Goal: Task Accomplishment & Management: Complete application form

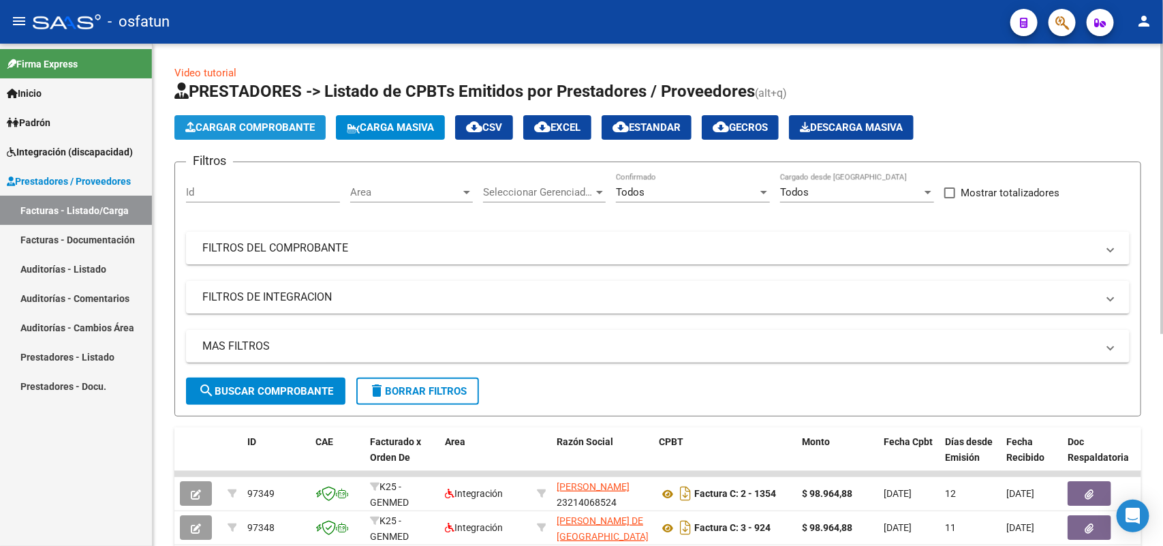
click at [253, 128] on span "Cargar Comprobante" at bounding box center [249, 127] width 129 height 12
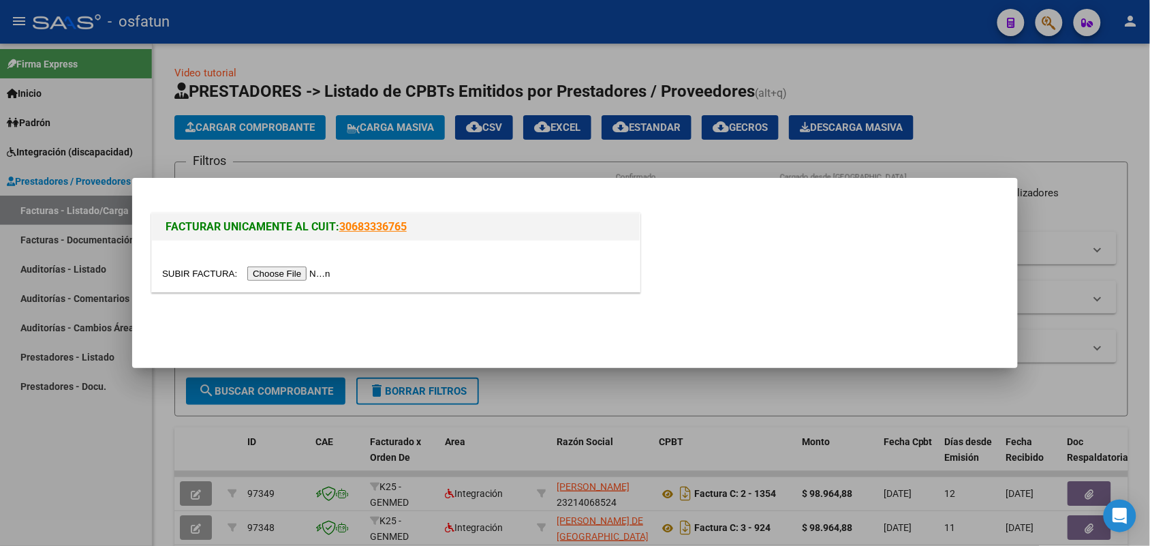
click at [294, 270] on input "file" at bounding box center [248, 273] width 172 height 14
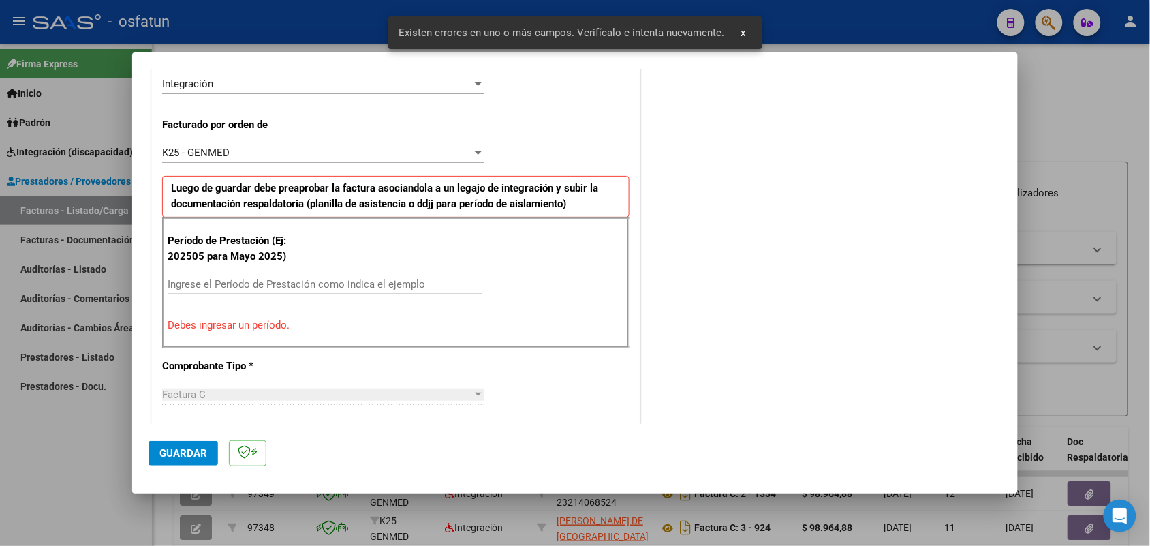
scroll to position [368, 0]
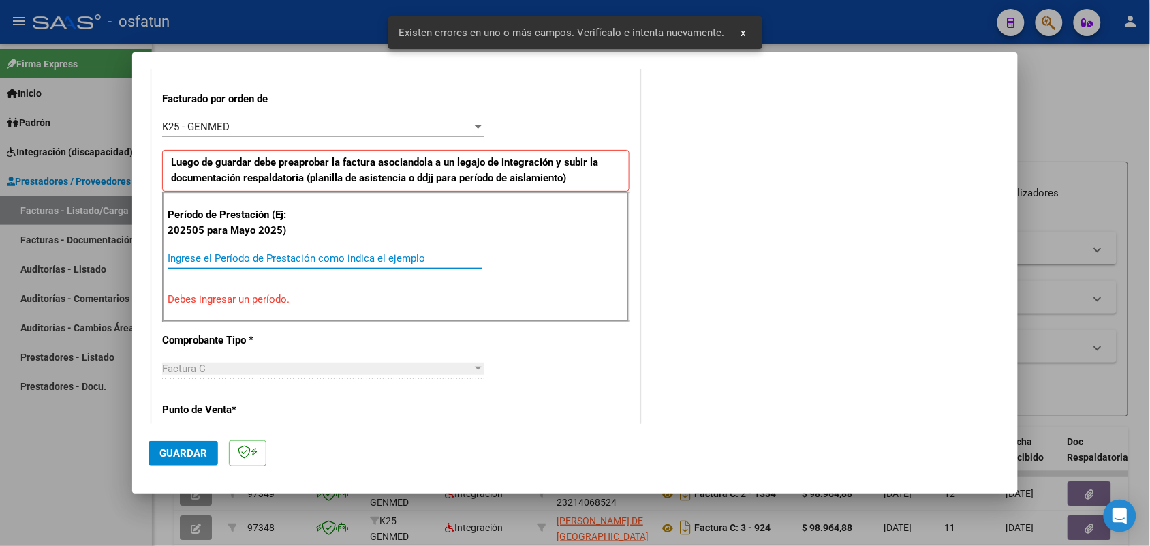
click at [328, 254] on input "Ingrese el Período de Prestación como indica el ejemplo" at bounding box center [325, 258] width 315 height 12
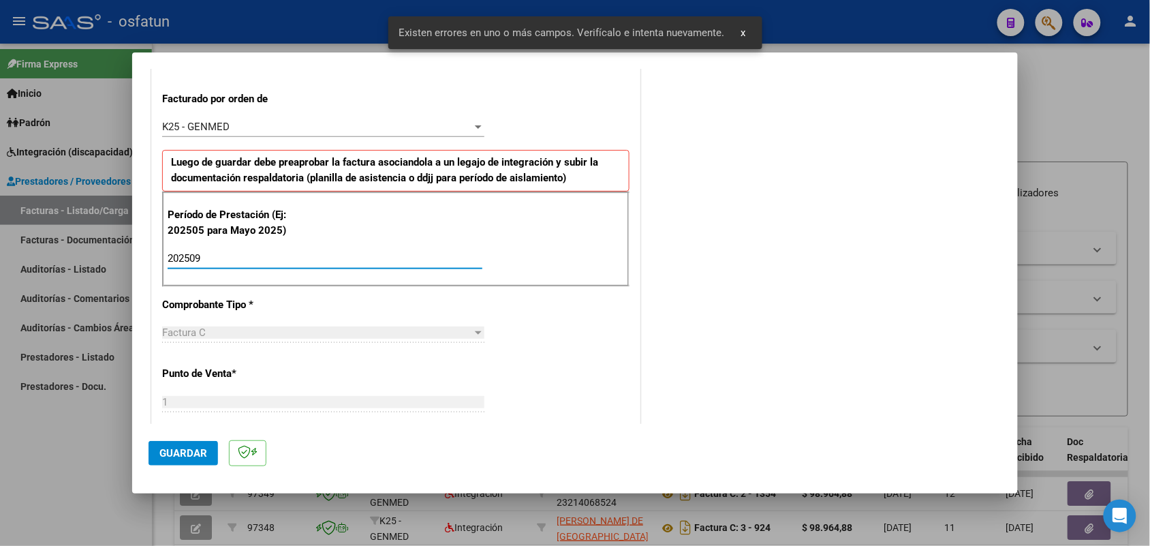
type input "202509"
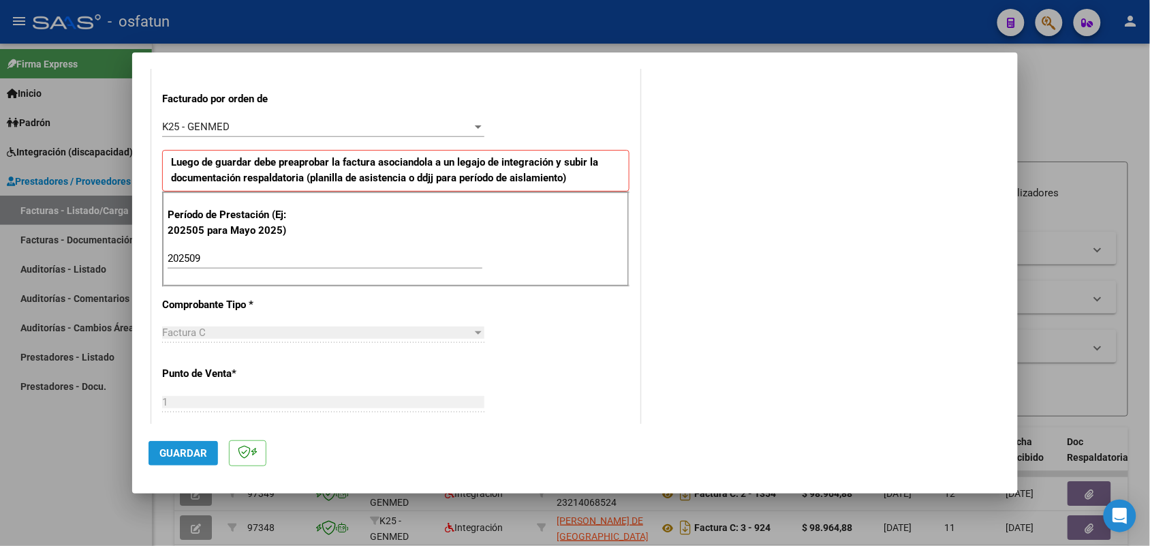
click at [191, 452] on span "Guardar" at bounding box center [183, 453] width 48 height 12
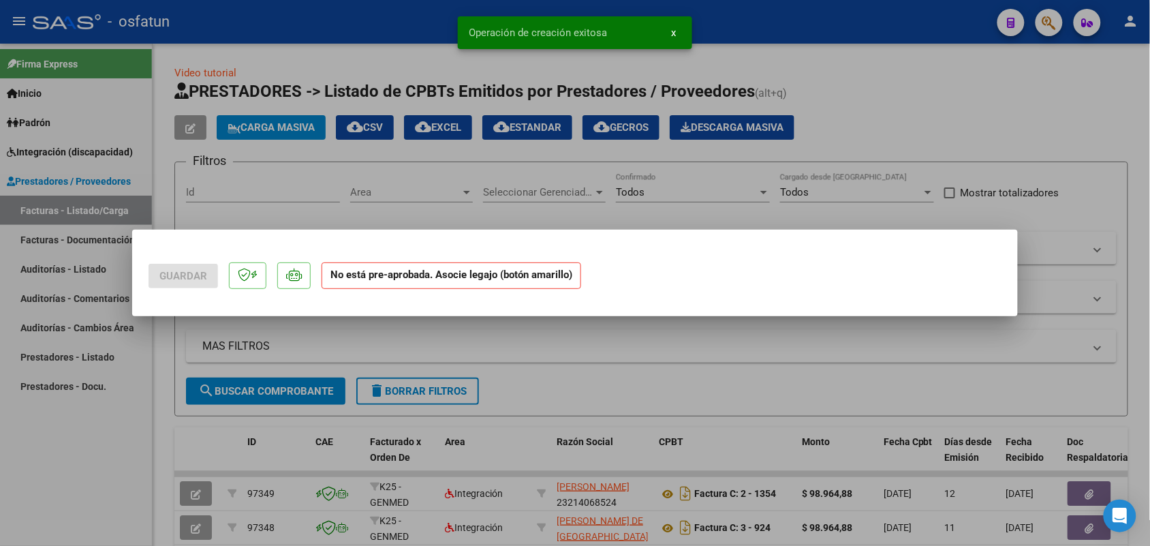
scroll to position [0, 0]
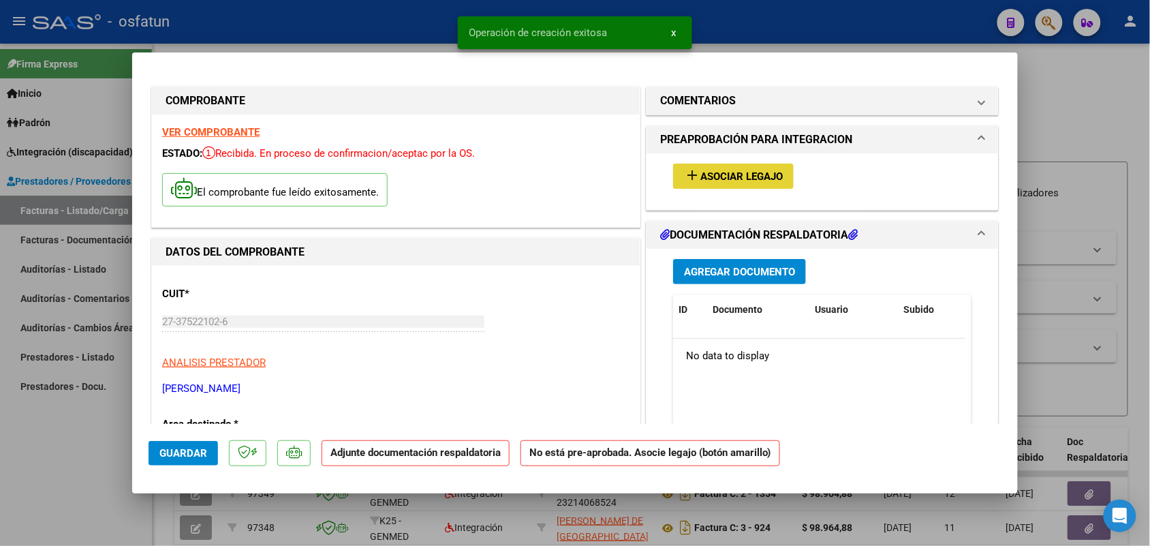
click at [730, 175] on span "Asociar Legajo" at bounding box center [741, 176] width 82 height 12
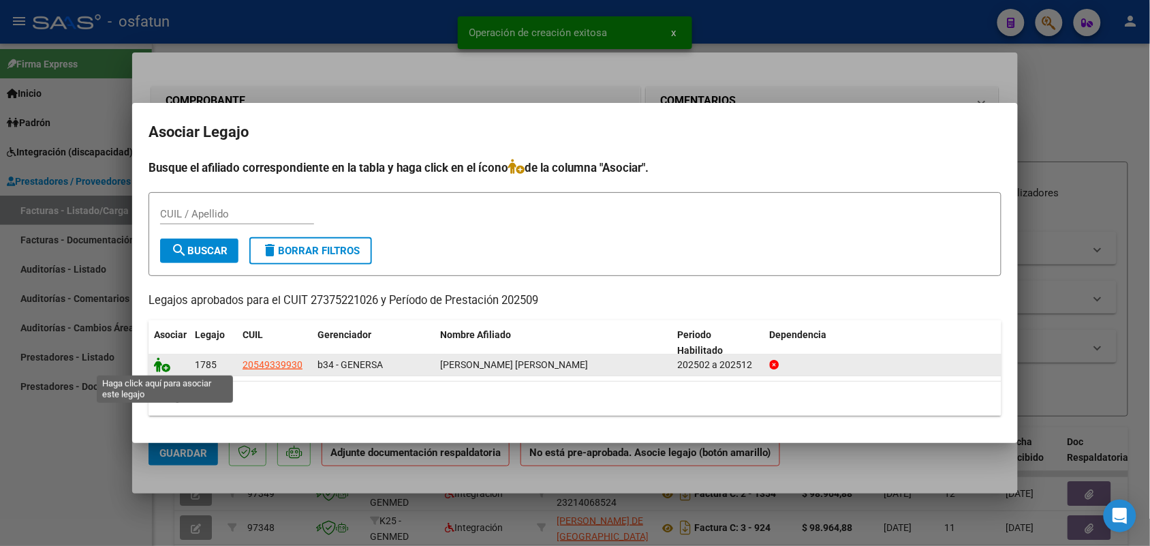
click at [161, 366] on icon at bounding box center [162, 364] width 16 height 15
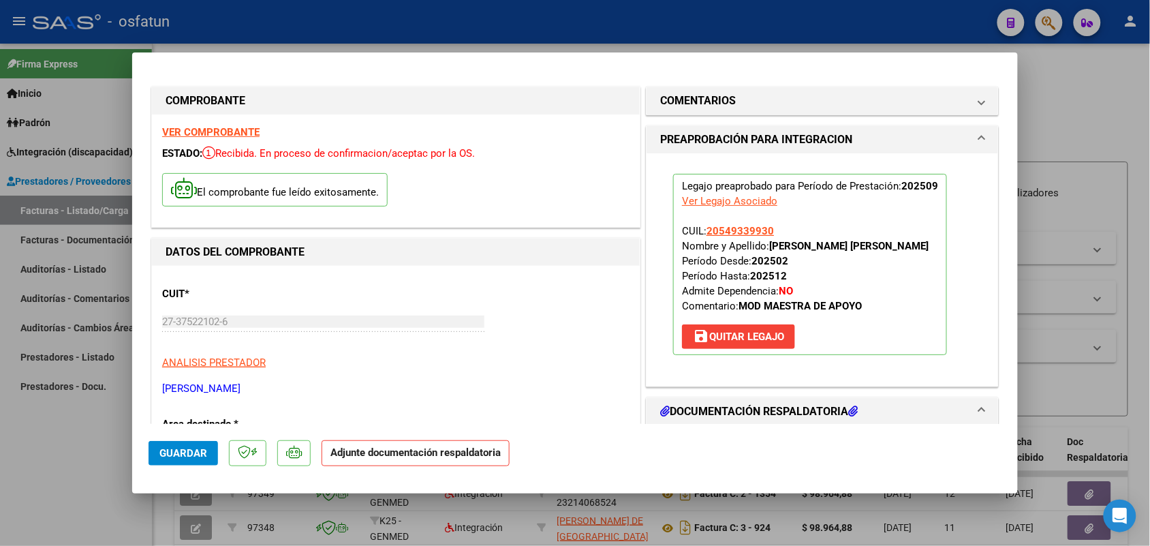
scroll to position [170, 0]
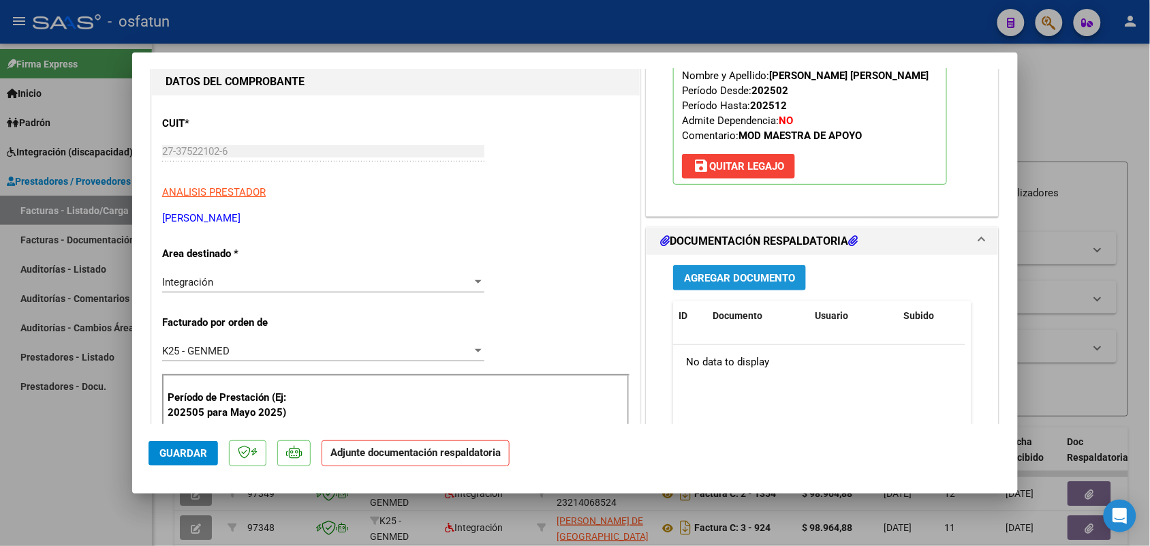
click at [711, 279] on span "Agregar Documento" at bounding box center [739, 278] width 111 height 12
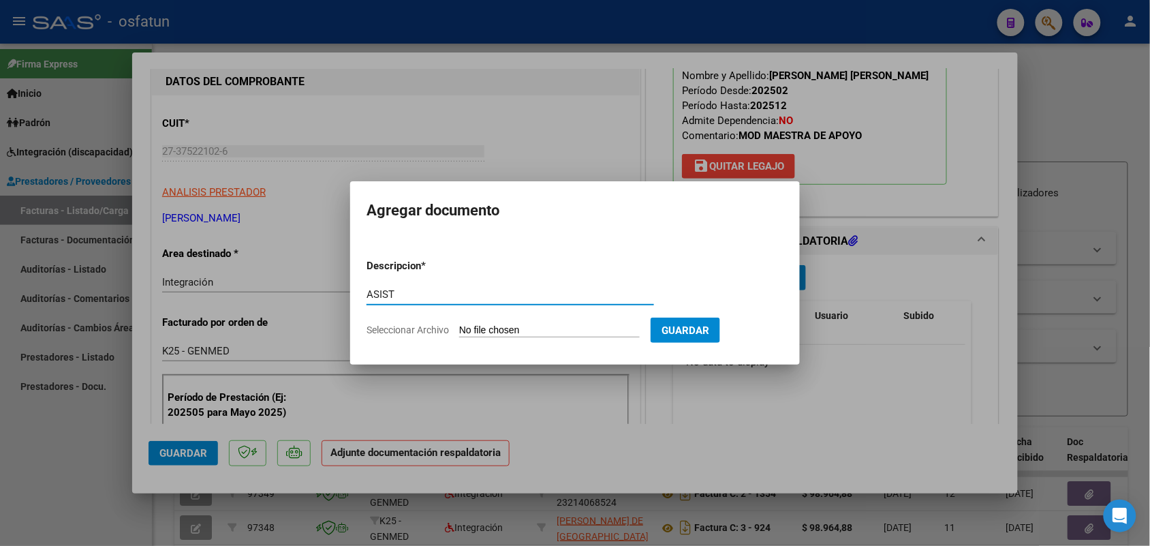
type input "ASIST"
click at [546, 318] on form "Descripcion * ASIST Escriba aquí una descripcion Seleccionar Archivo Guardar" at bounding box center [575, 297] width 417 height 99
click at [546, 331] on input "Seleccionar Archivo" at bounding box center [549, 330] width 181 height 13
type input "C:\fakepath\ASIST Y AUT [PERSON_NAME] [DATE] DAI.pdf"
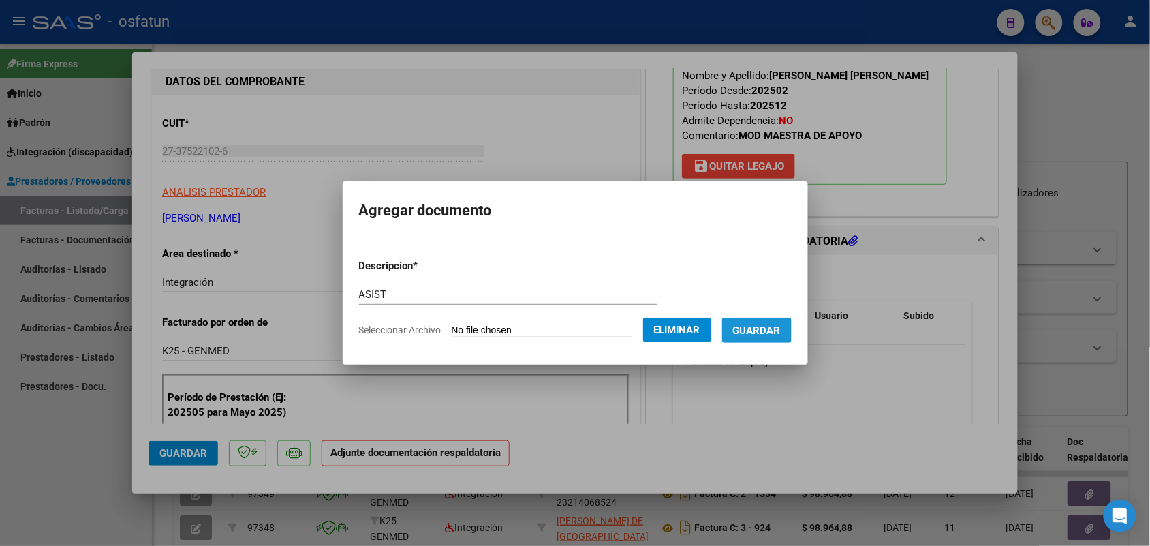
click at [768, 330] on span "Guardar" at bounding box center [757, 330] width 48 height 12
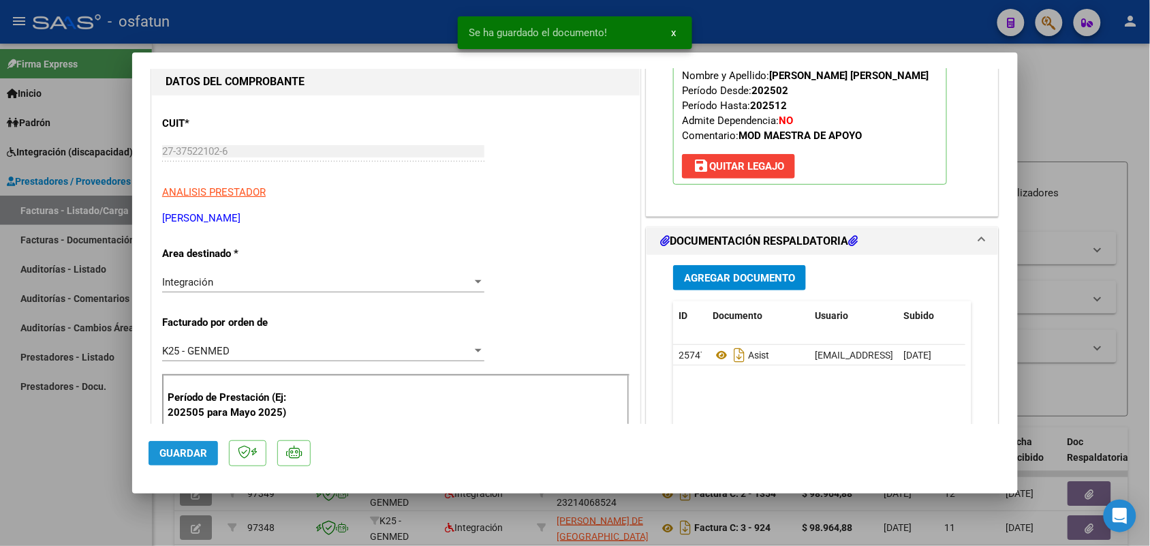
click at [179, 445] on button "Guardar" at bounding box center [183, 453] width 69 height 25
click at [82, 469] on div at bounding box center [575, 273] width 1150 height 546
type input "$ 0,00"
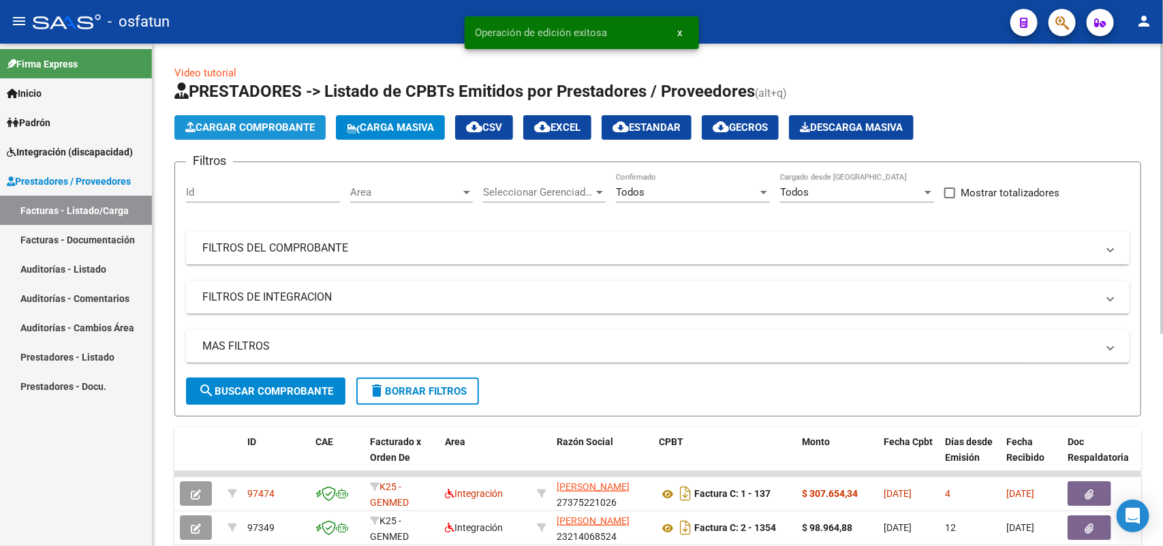
click at [249, 129] on span "Cargar Comprobante" at bounding box center [249, 127] width 129 height 12
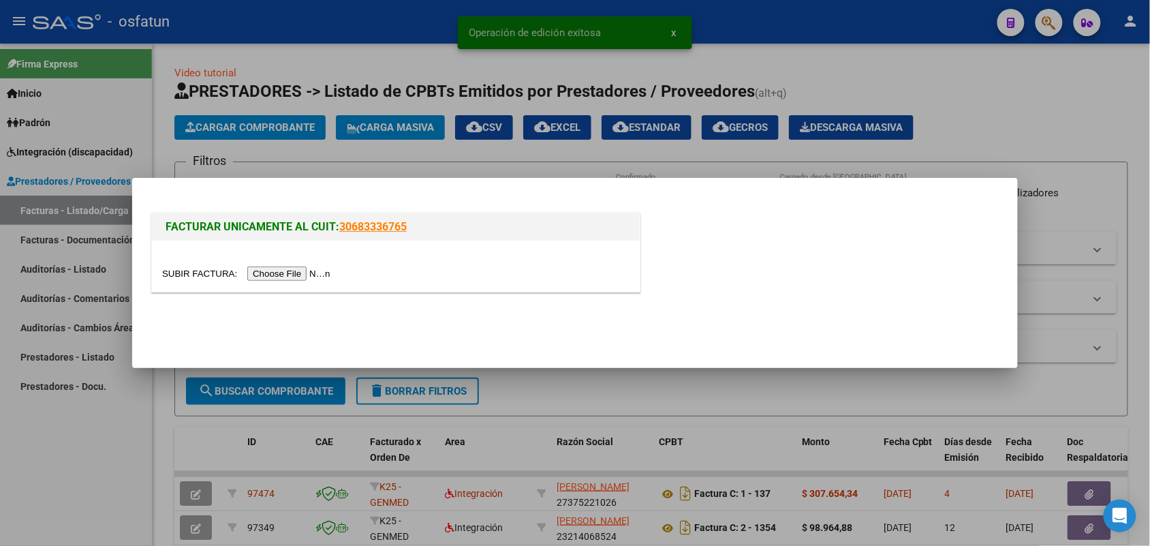
click at [288, 270] on input "file" at bounding box center [248, 273] width 172 height 14
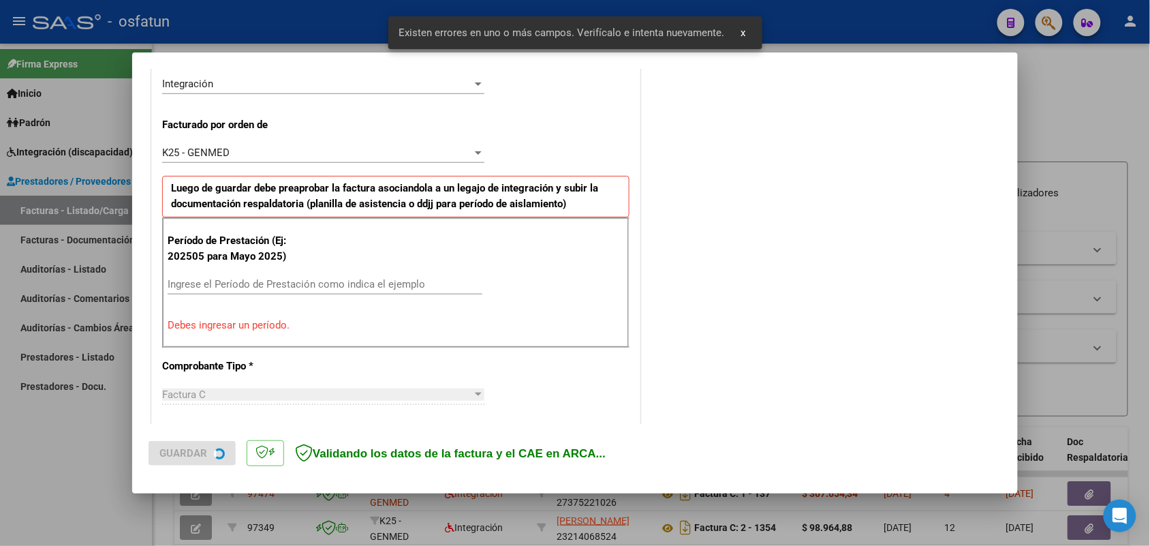
scroll to position [368, 0]
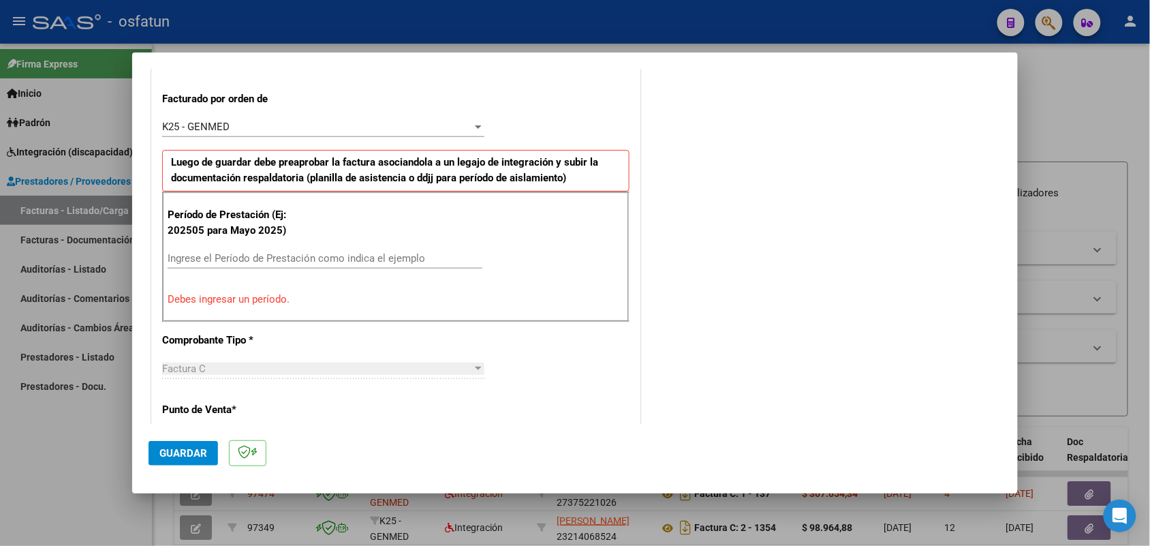
click at [293, 254] on div "Ingrese el Período de Prestación como indica el ejemplo" at bounding box center [325, 258] width 315 height 20
click at [291, 253] on input "Ingrese el Período de Prestación como indica el ejemplo" at bounding box center [325, 258] width 315 height 12
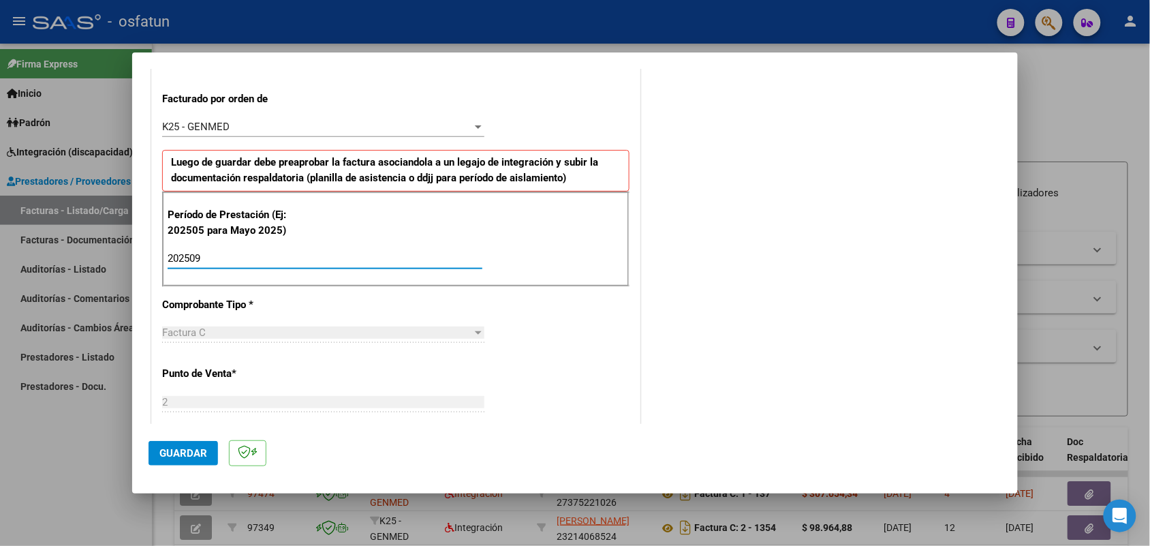
type input "202509"
click at [185, 446] on button "Guardar" at bounding box center [183, 453] width 69 height 25
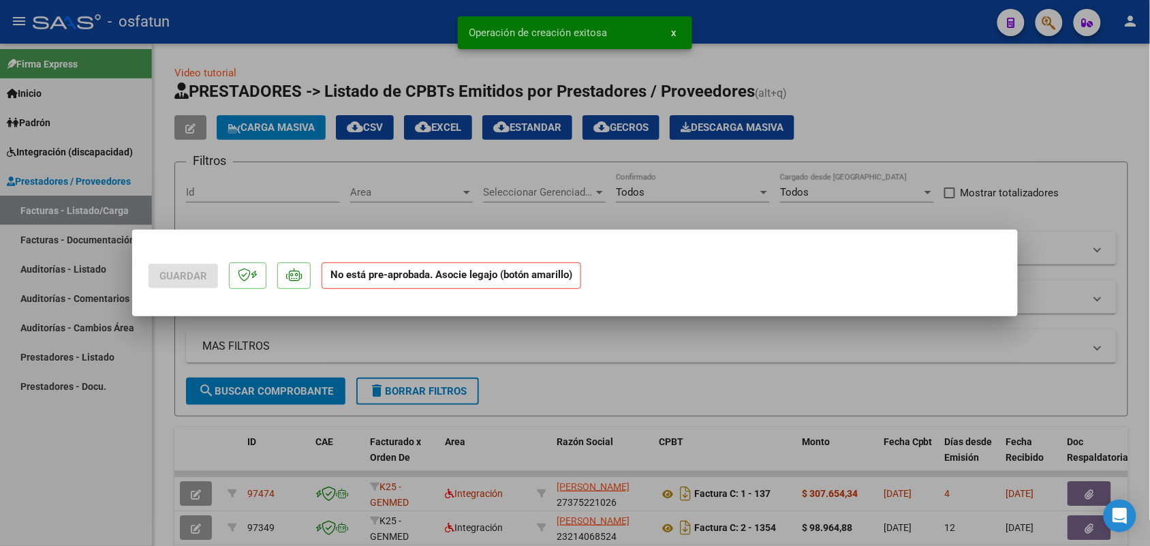
scroll to position [0, 0]
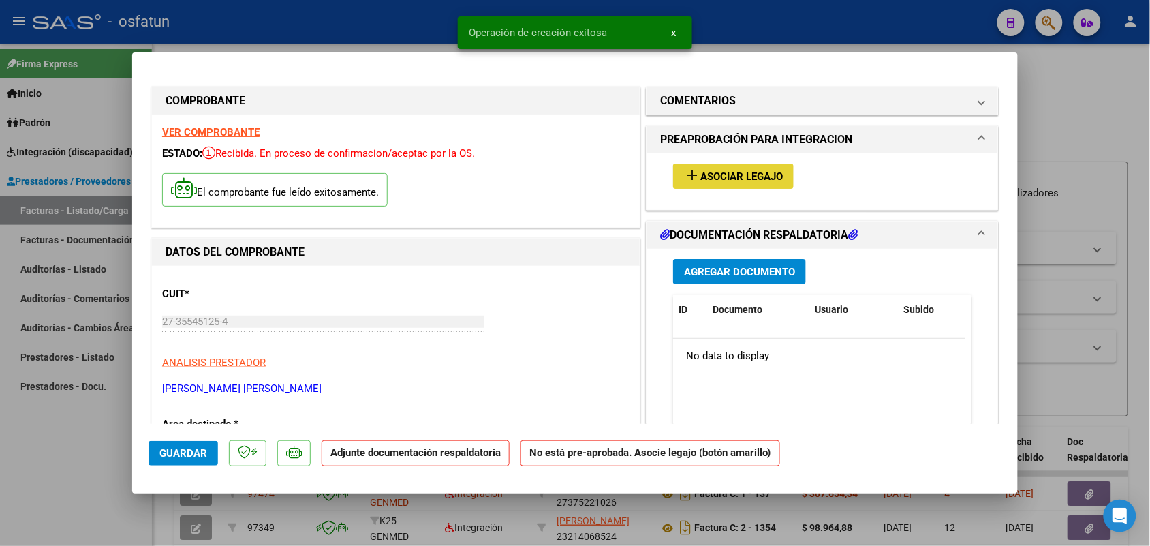
click at [722, 179] on span "Asociar Legajo" at bounding box center [741, 176] width 82 height 12
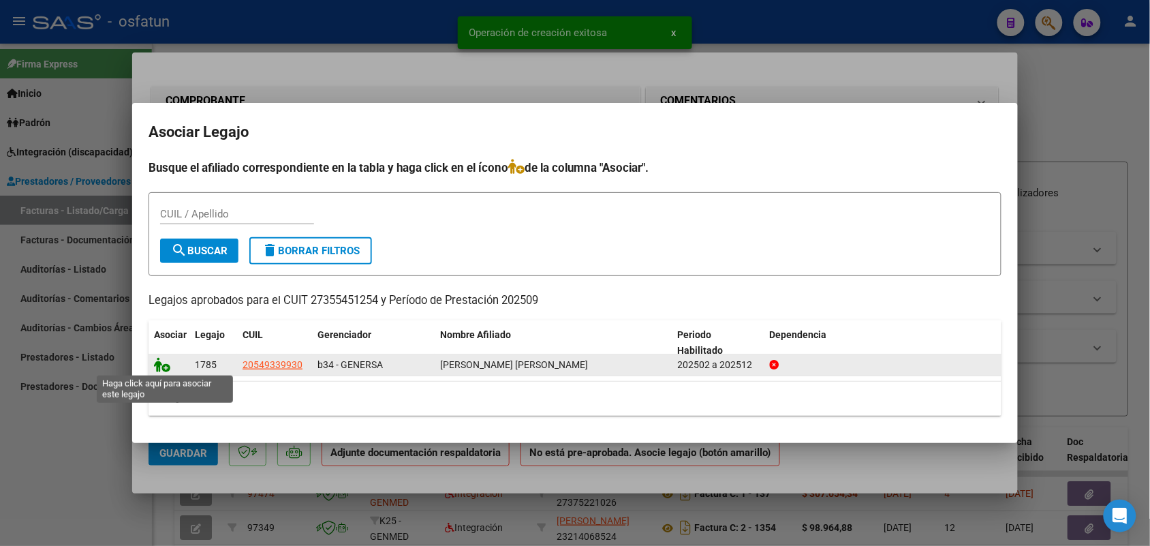
click at [164, 362] on icon at bounding box center [162, 364] width 16 height 15
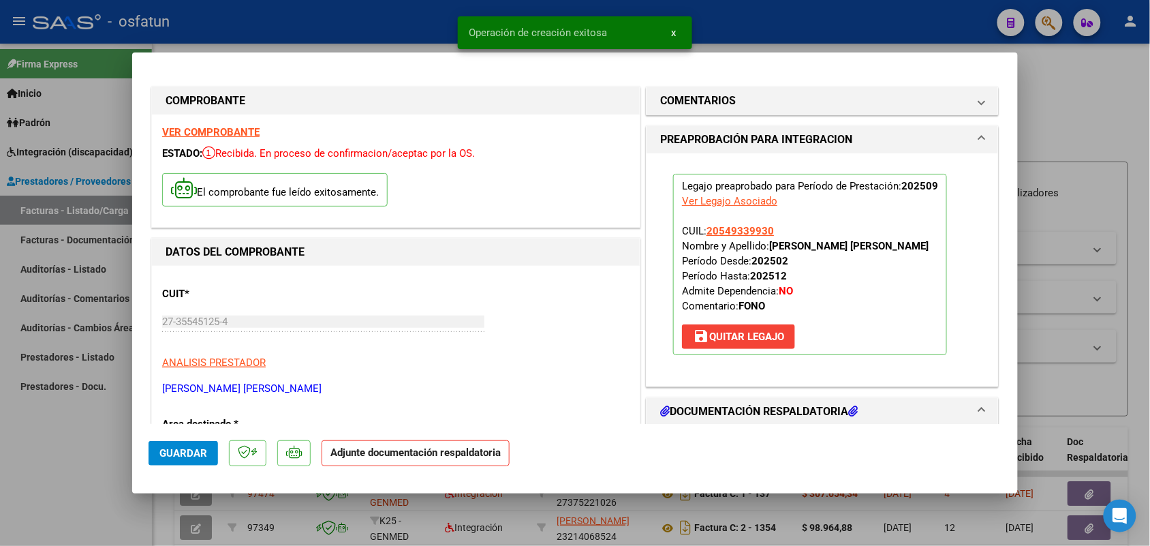
scroll to position [85, 0]
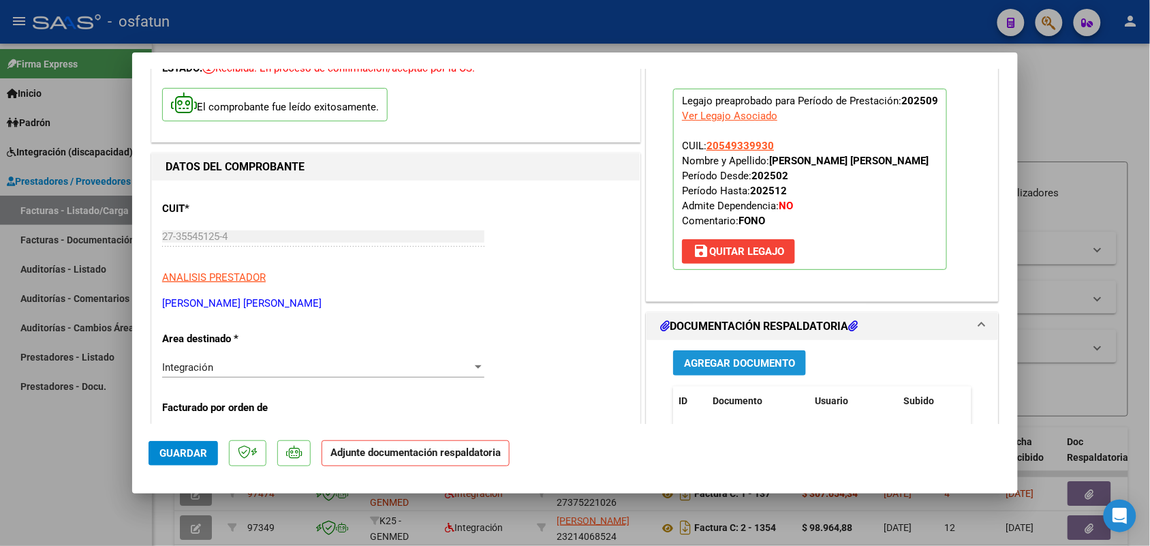
click at [699, 365] on span "Agregar Documento" at bounding box center [739, 363] width 111 height 12
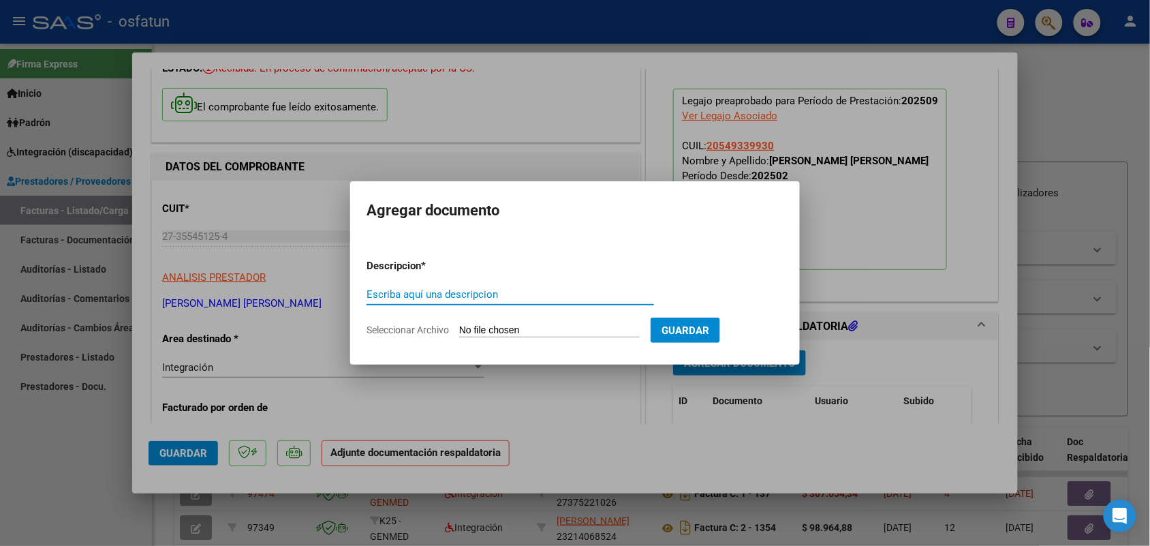
click at [525, 292] on input "Escriba aquí una descripcion" at bounding box center [511, 294] width 288 height 12
type input "ASIST"
click at [533, 321] on form "Descripcion * ASIST Escriba aquí una descripcion Seleccionar Archivo Guardar" at bounding box center [575, 297] width 417 height 99
click at [512, 328] on input "Seleccionar Archivo" at bounding box center [549, 330] width 181 height 13
type input "C:\fakepath\ASIST FONO.pdf"
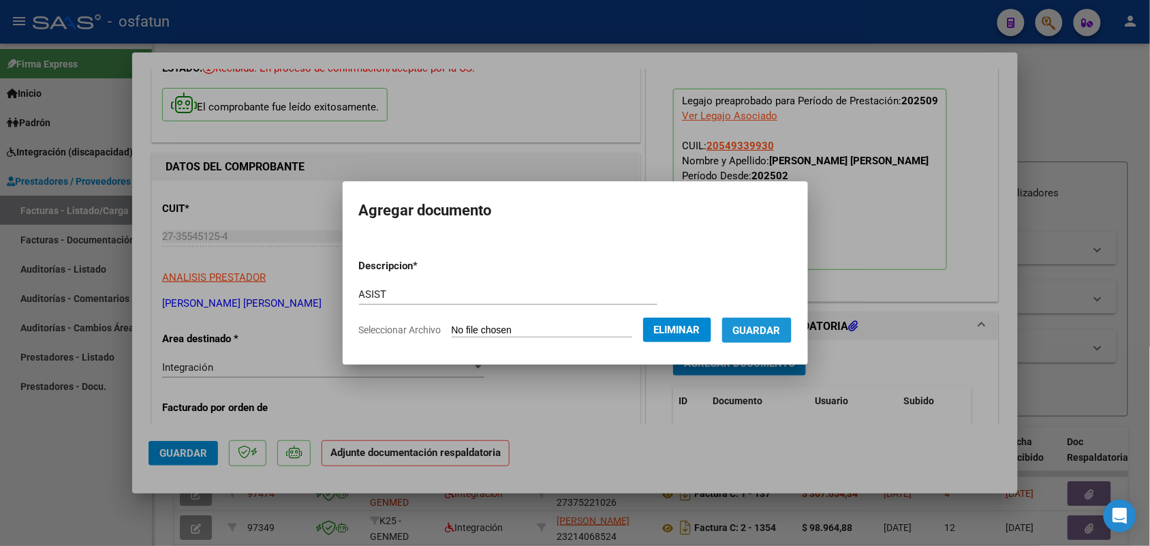
click at [779, 329] on span "Guardar" at bounding box center [757, 330] width 48 height 12
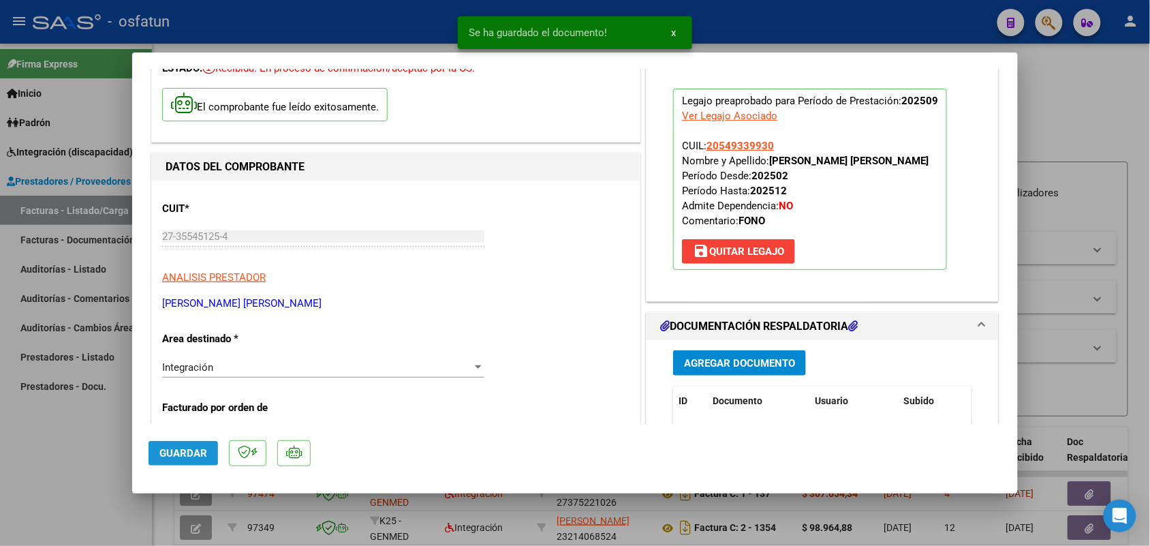
click at [185, 456] on span "Guardar" at bounding box center [183, 453] width 48 height 12
click at [55, 438] on div at bounding box center [575, 273] width 1150 height 546
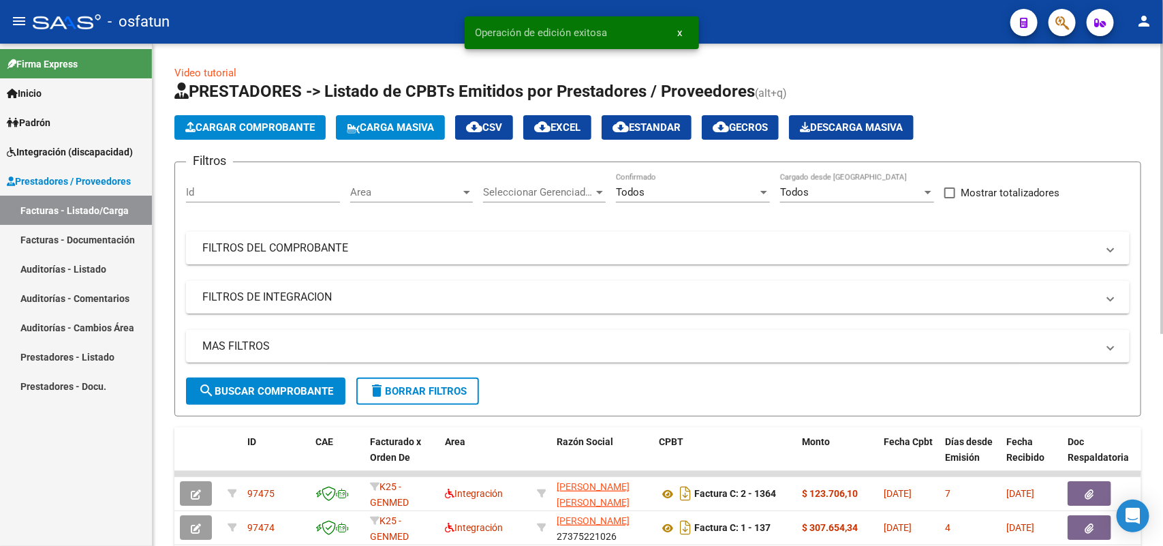
click at [277, 131] on span "Cargar Comprobante" at bounding box center [249, 127] width 129 height 12
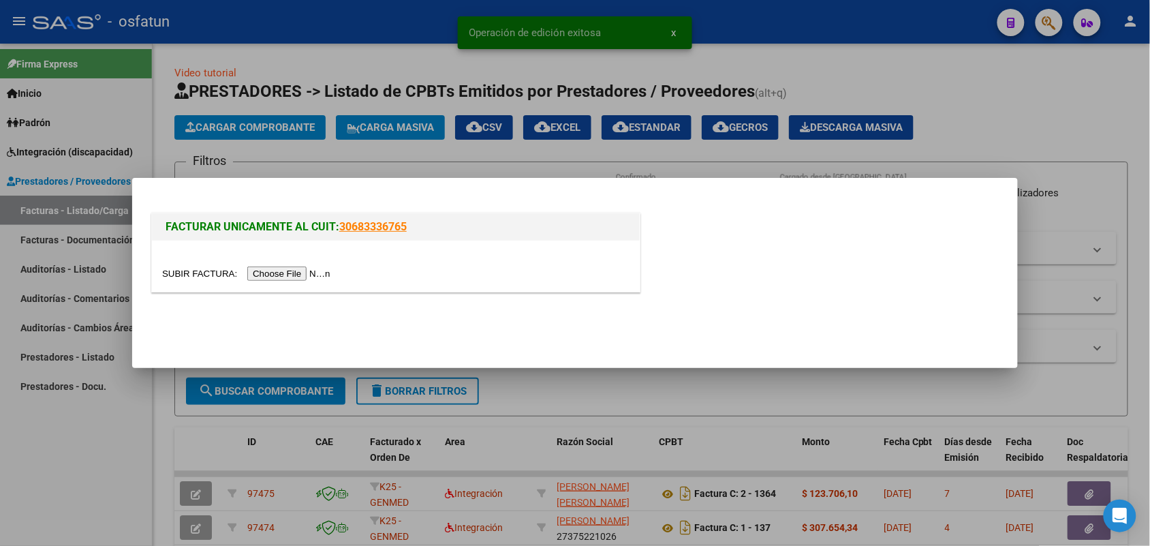
click at [303, 271] on input "file" at bounding box center [248, 273] width 172 height 14
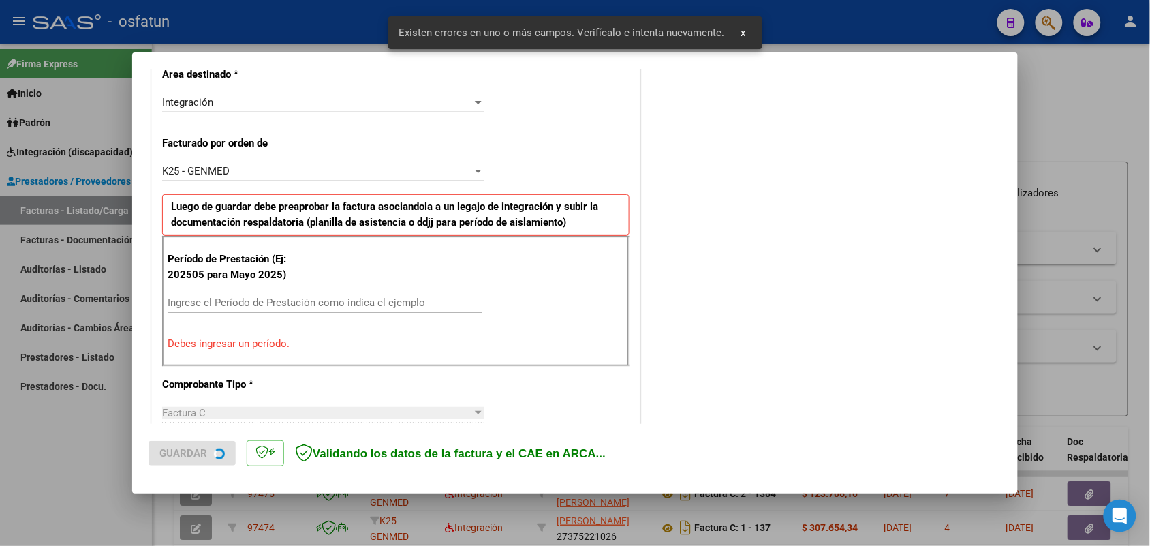
scroll to position [342, 0]
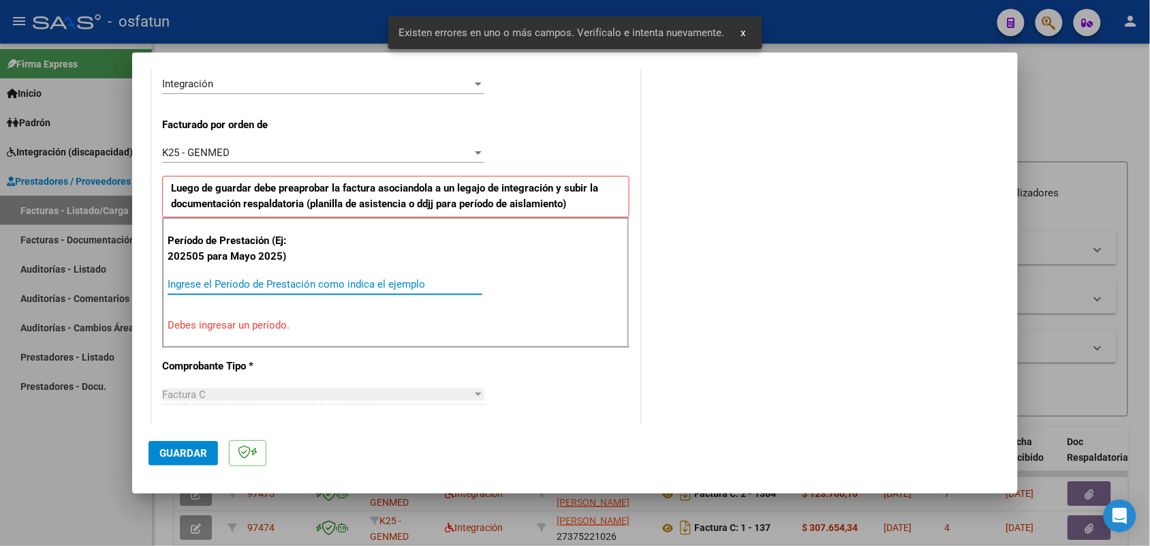
click at [322, 278] on input "Ingrese el Período de Prestación como indica el ejemplo" at bounding box center [325, 284] width 315 height 12
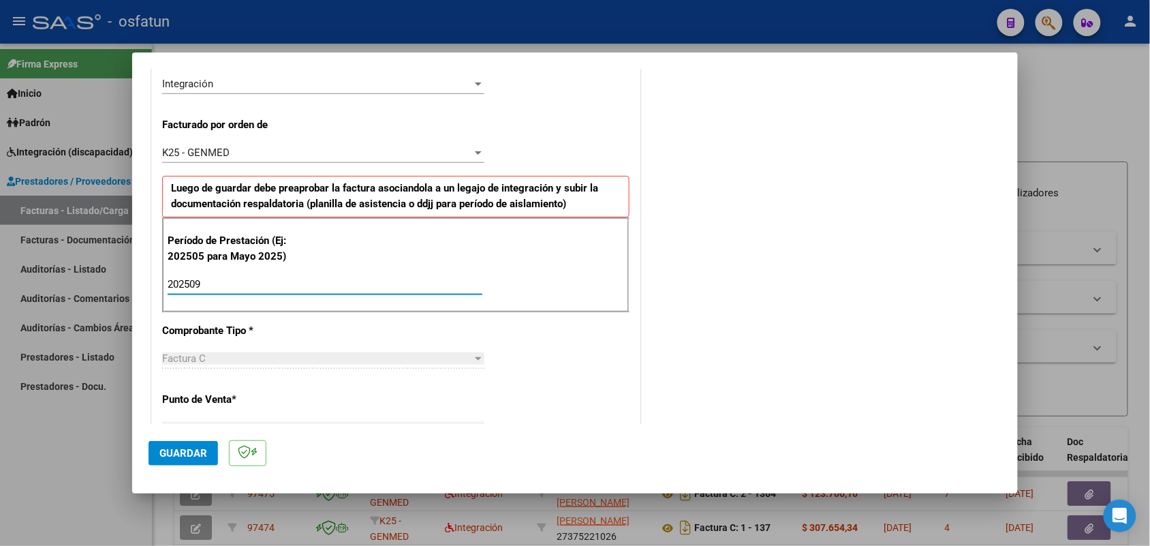
type input "202509"
click at [172, 450] on span "Guardar" at bounding box center [183, 453] width 48 height 12
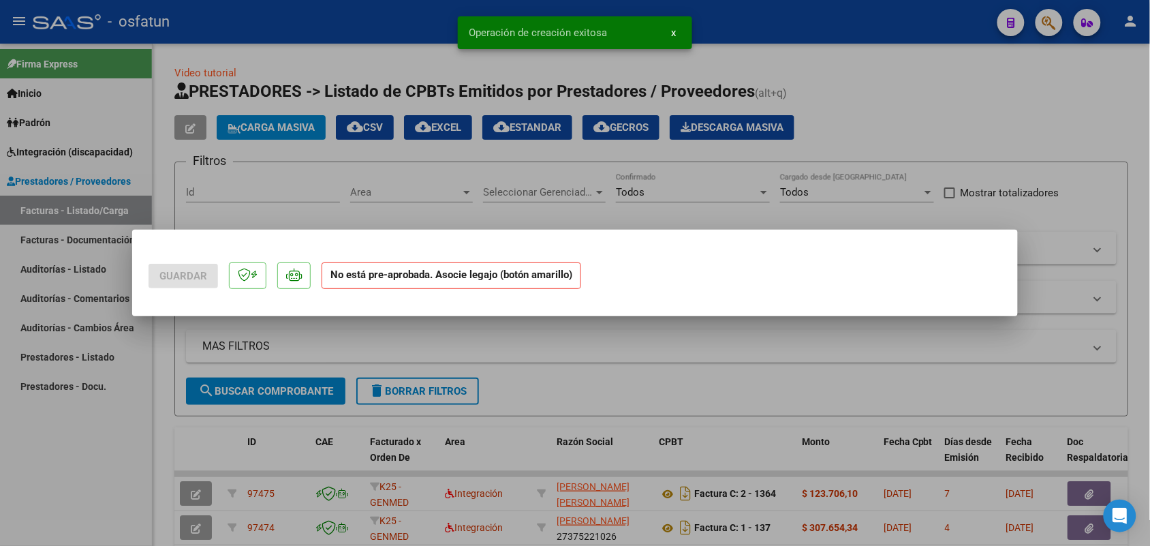
scroll to position [0, 0]
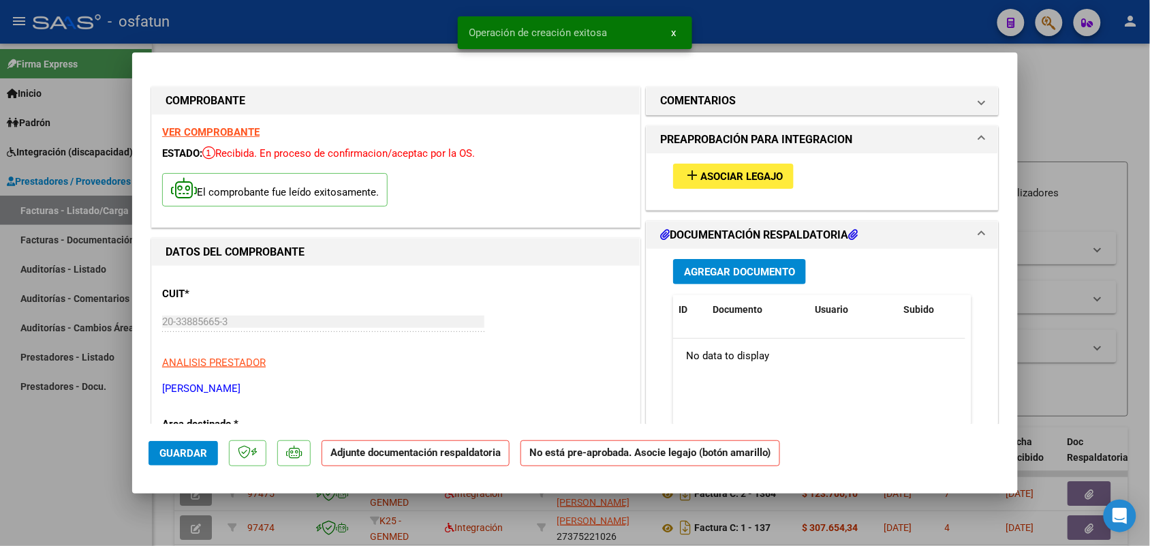
click at [710, 161] on div "add Asociar Legajo" at bounding box center [822, 176] width 319 height 46
click at [709, 172] on span "Asociar Legajo" at bounding box center [741, 176] width 82 height 12
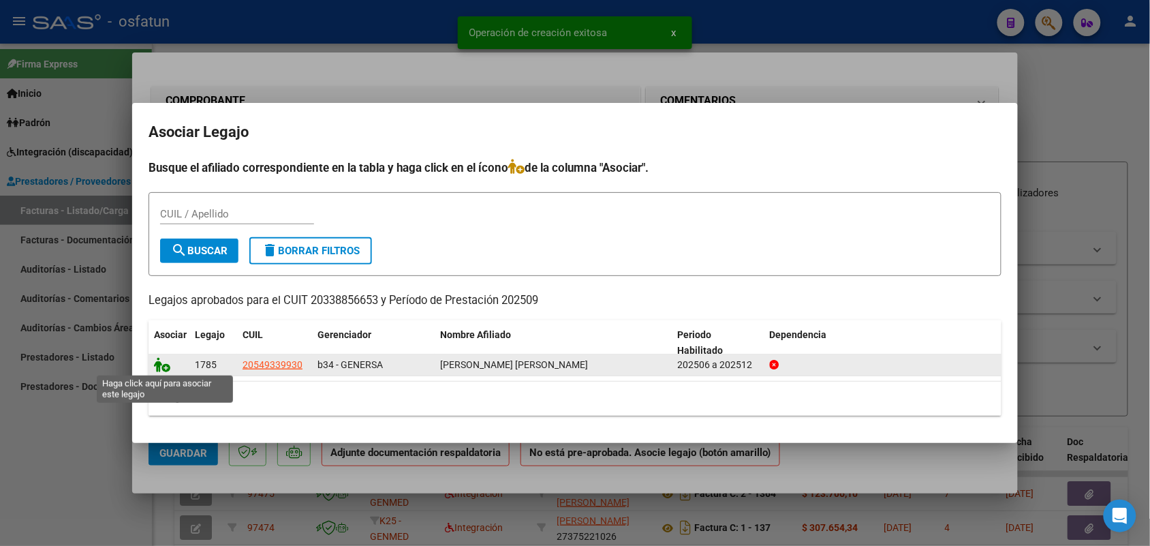
click at [160, 365] on icon at bounding box center [162, 364] width 16 height 15
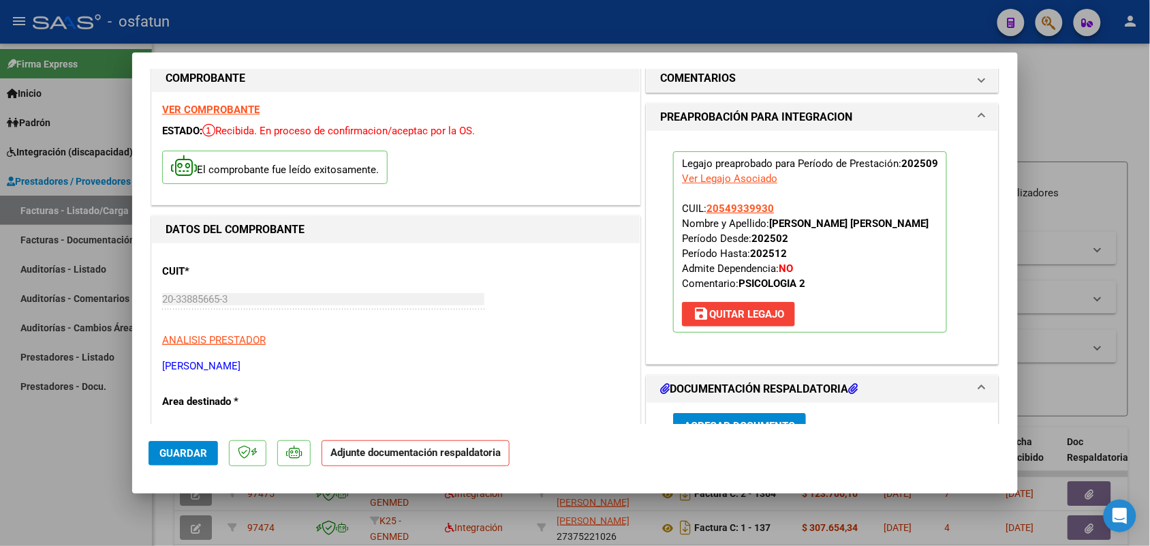
scroll to position [85, 0]
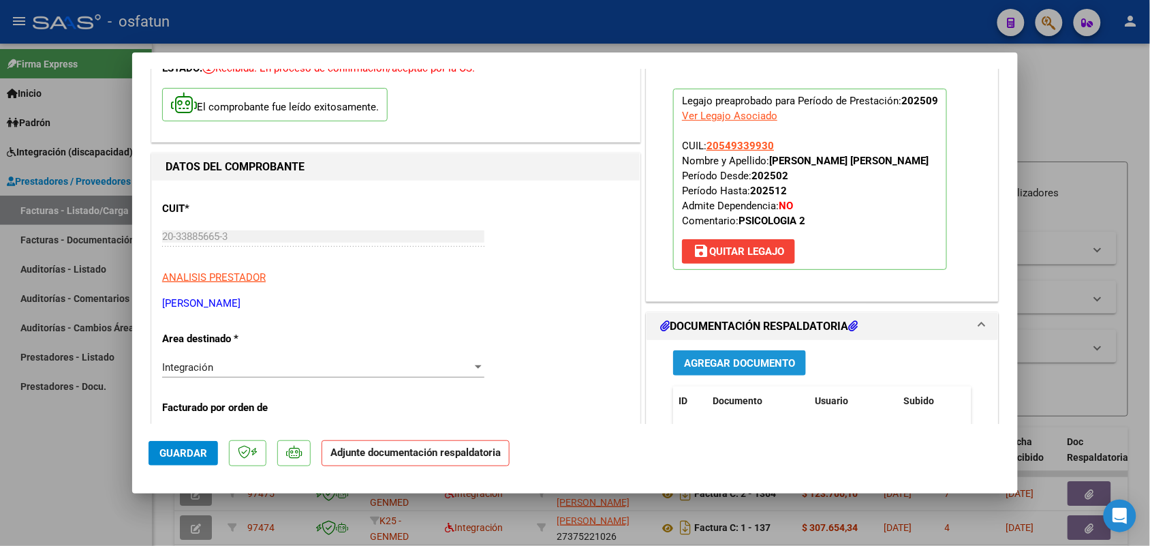
click at [727, 362] on span "Agregar Documento" at bounding box center [739, 363] width 111 height 12
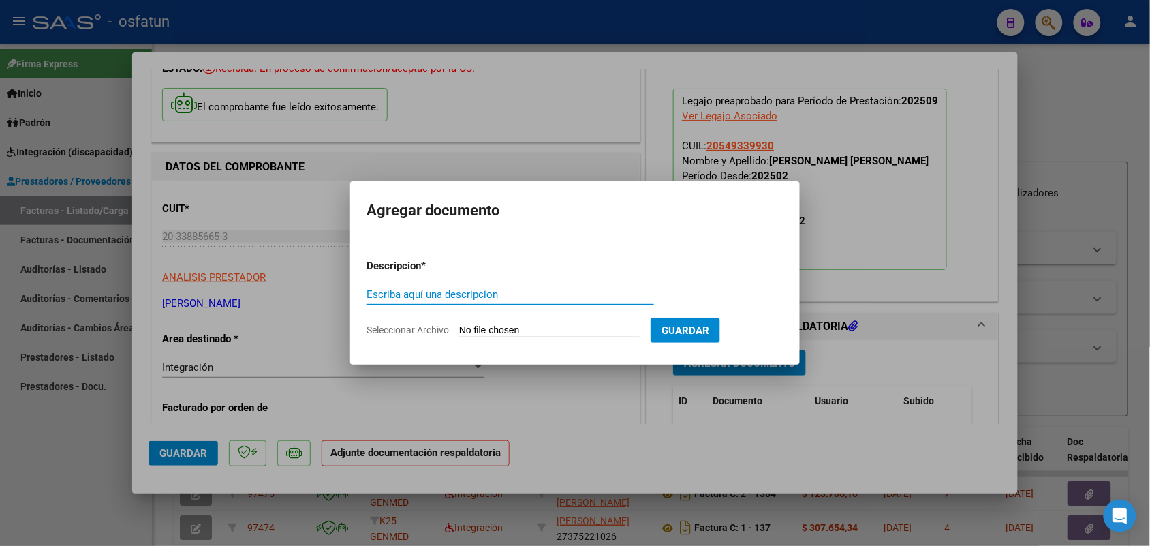
click at [441, 291] on input "Escriba aquí una descripcion" at bounding box center [511, 294] width 288 height 12
type input "ASIST"
click at [530, 329] on input "Seleccionar Archivo" at bounding box center [549, 330] width 181 height 13
type input "C:\fakepath\fc psm.pdf"
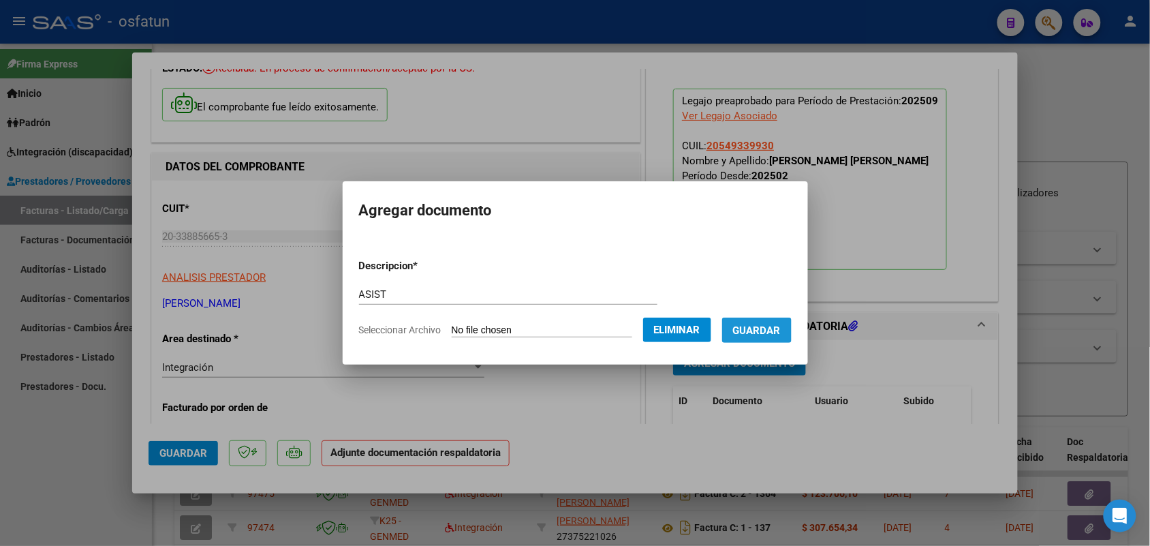
click at [777, 325] on span "Guardar" at bounding box center [757, 330] width 48 height 12
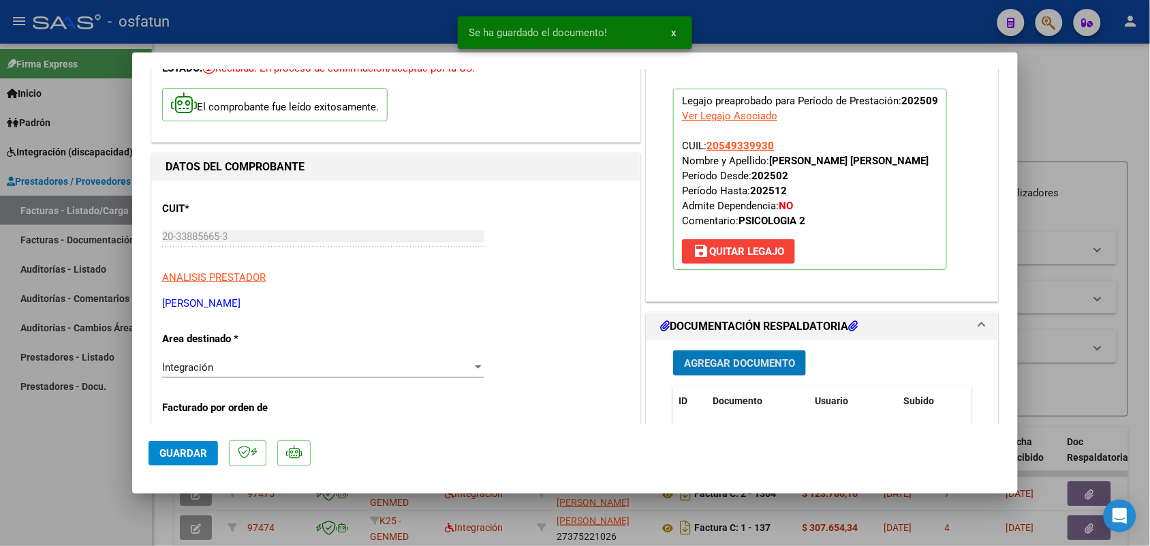
click at [765, 362] on span "Agregar Documento" at bounding box center [739, 363] width 111 height 12
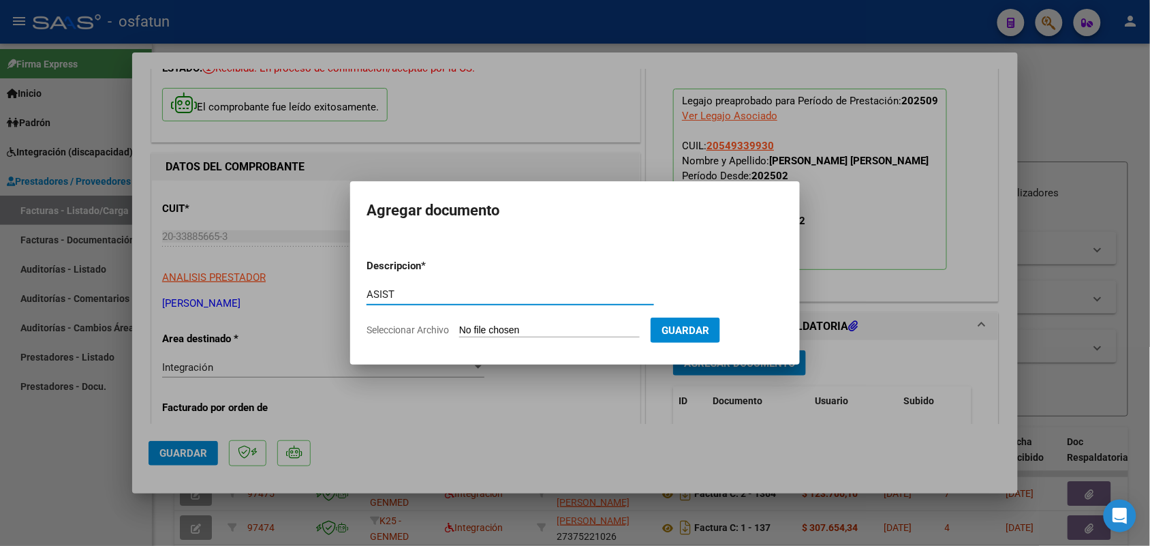
type input "ASIST"
click at [529, 325] on input "Seleccionar Archivo" at bounding box center [549, 330] width 181 height 13
type input "C:\fakepath\ASIST PSM.pdf"
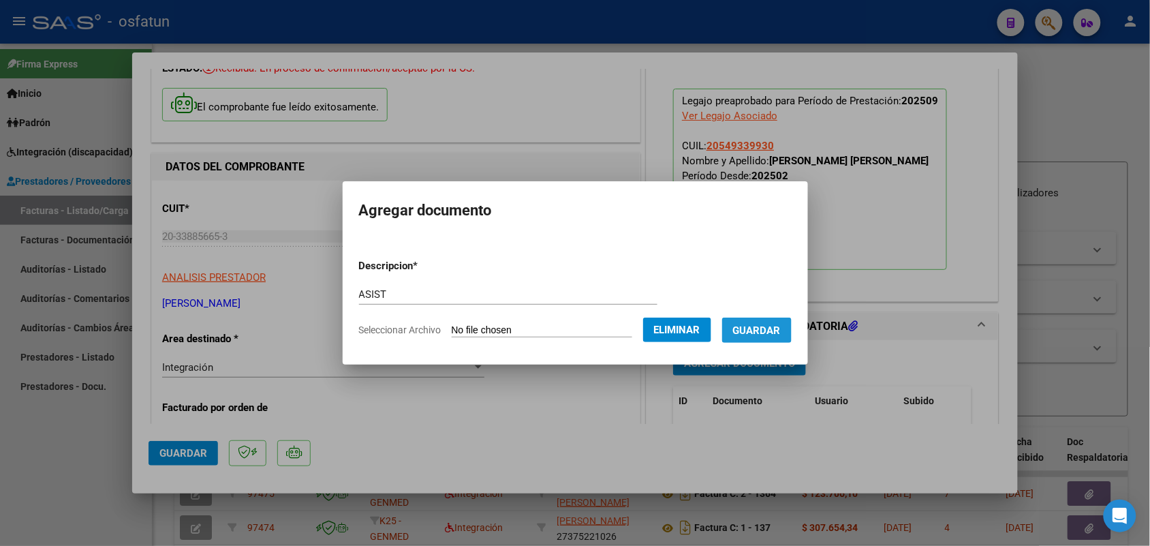
drag, startPoint x: 777, startPoint y: 326, endPoint x: 764, endPoint y: 324, distance: 13.0
click at [771, 325] on span "Guardar" at bounding box center [757, 330] width 48 height 12
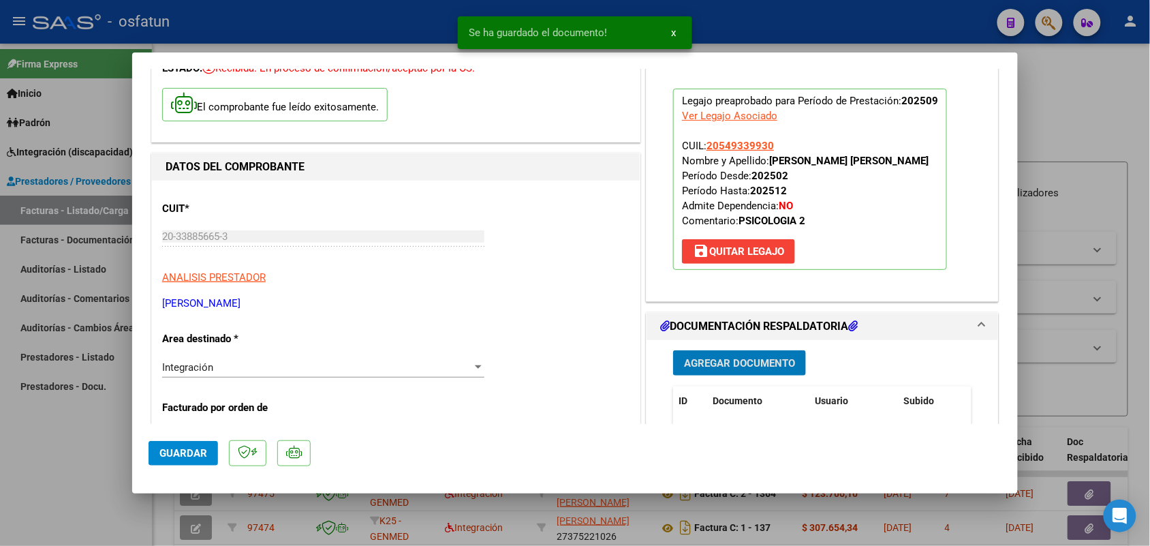
click at [181, 451] on span "Guardar" at bounding box center [183, 453] width 48 height 12
drag, startPoint x: 43, startPoint y: 441, endPoint x: 223, endPoint y: 377, distance: 190.9
click at [43, 441] on div at bounding box center [575, 273] width 1150 height 546
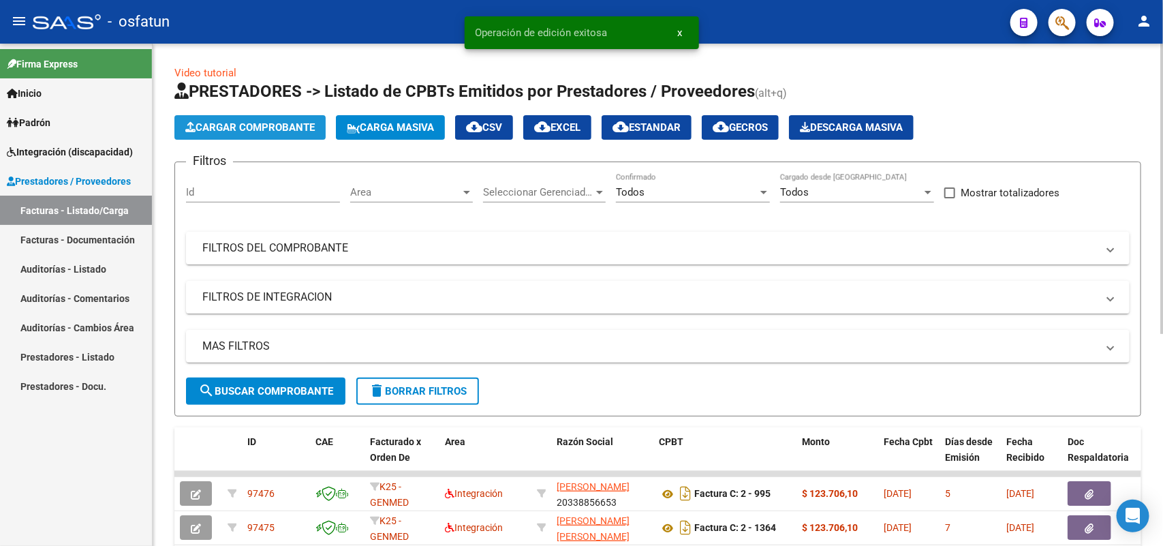
click at [251, 130] on span "Cargar Comprobante" at bounding box center [249, 127] width 129 height 12
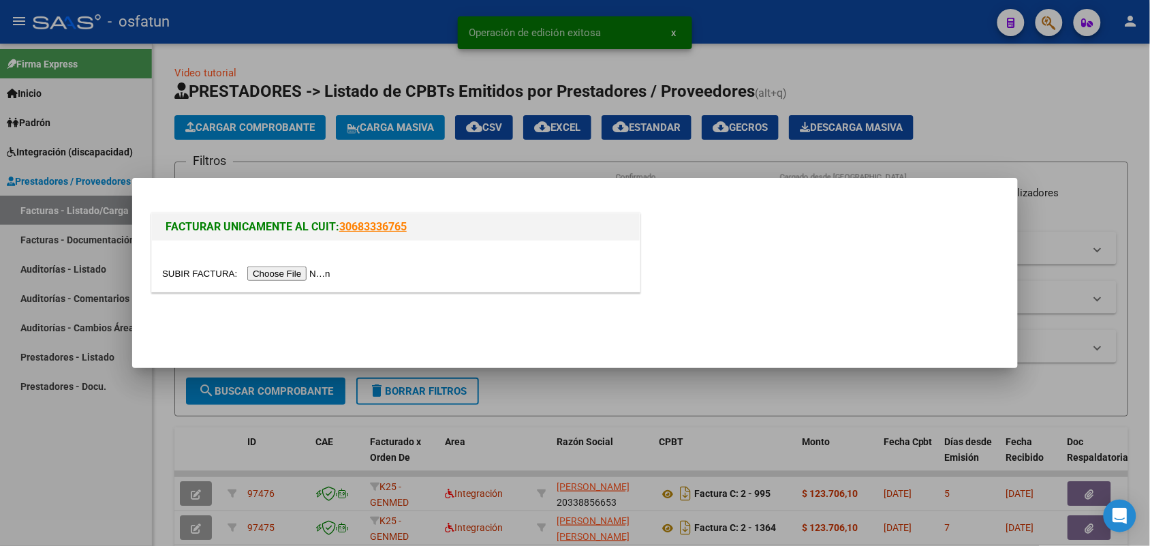
click at [281, 277] on input "file" at bounding box center [248, 273] width 172 height 14
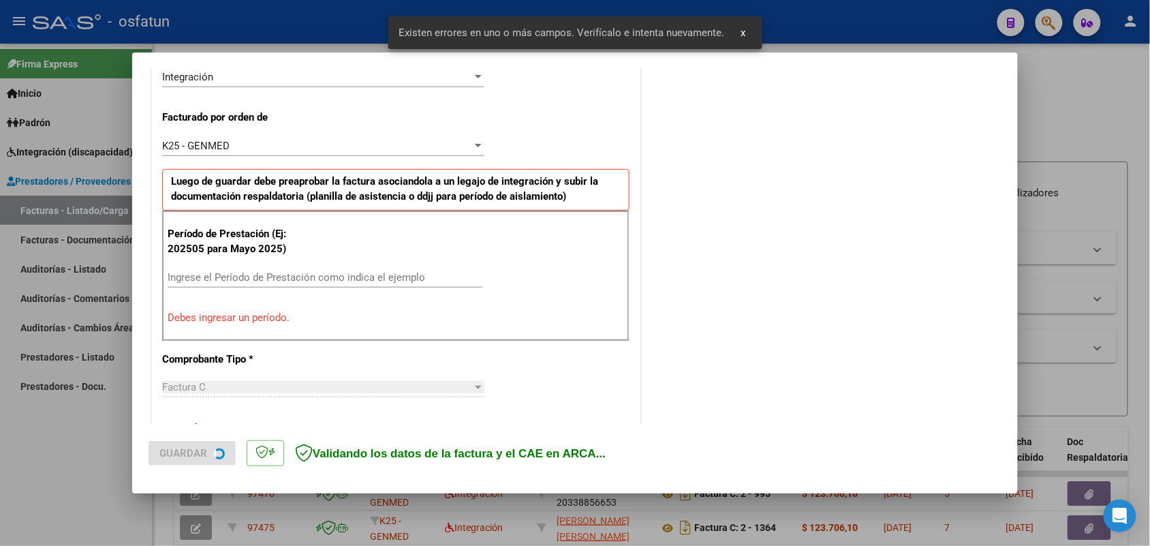
scroll to position [368, 0]
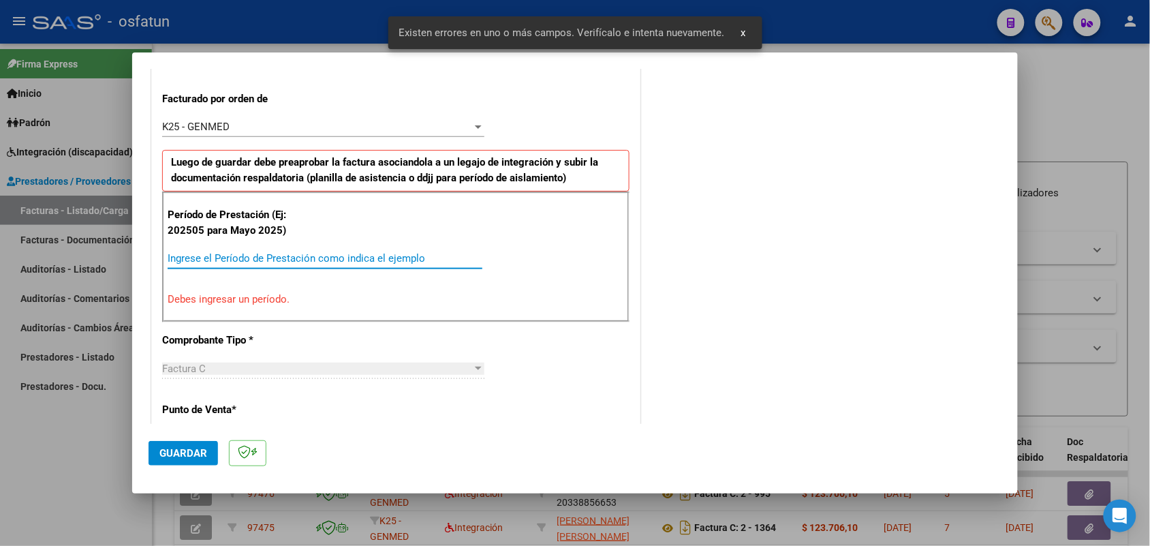
click at [305, 262] on input "Ingrese el Período de Prestación como indica el ejemplo" at bounding box center [325, 258] width 315 height 12
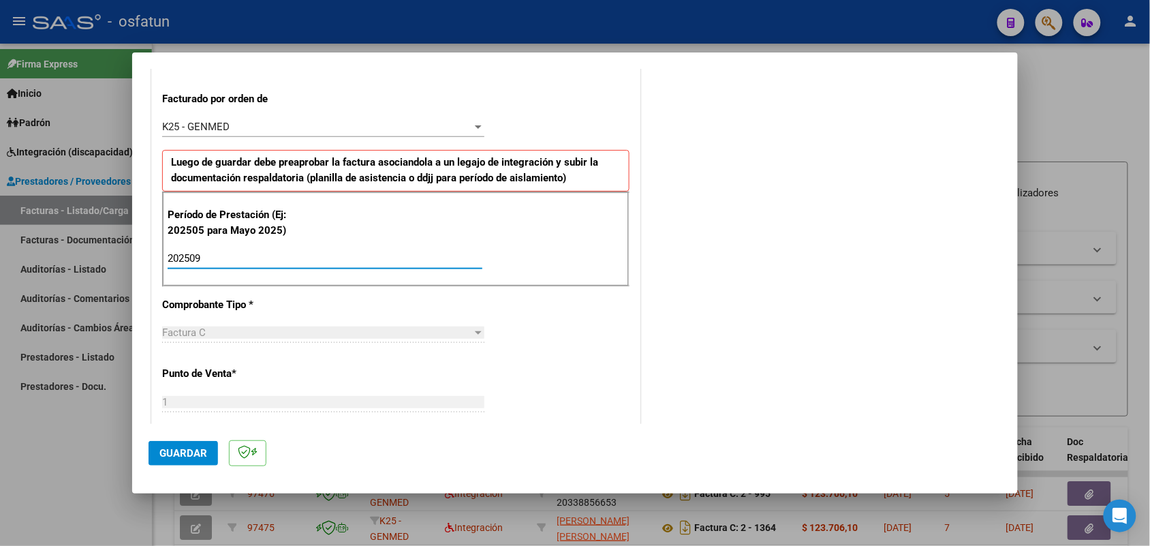
type input "202509"
click at [199, 444] on button "Guardar" at bounding box center [183, 453] width 69 height 25
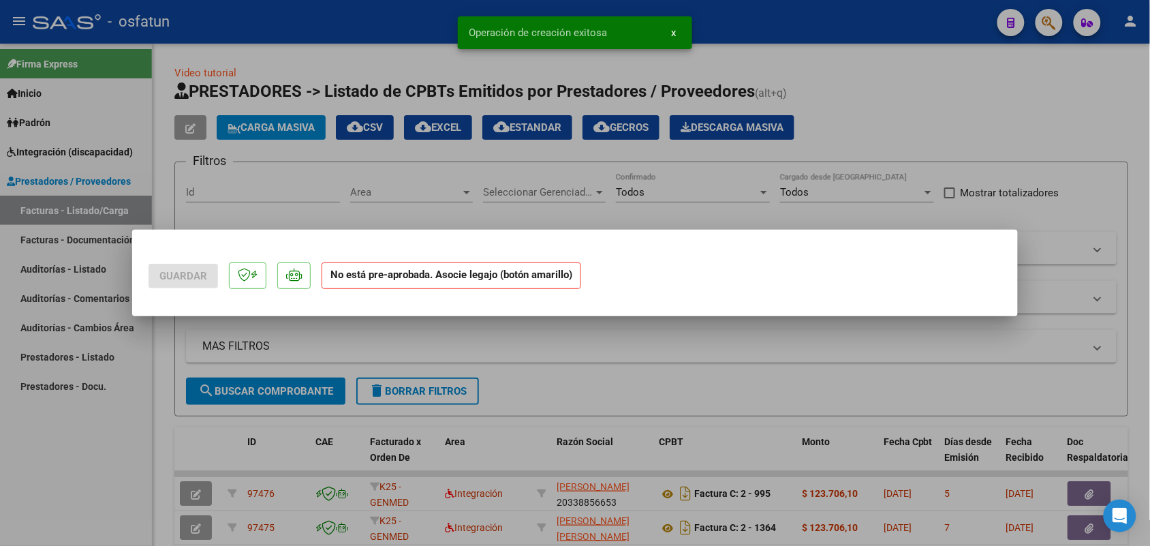
scroll to position [0, 0]
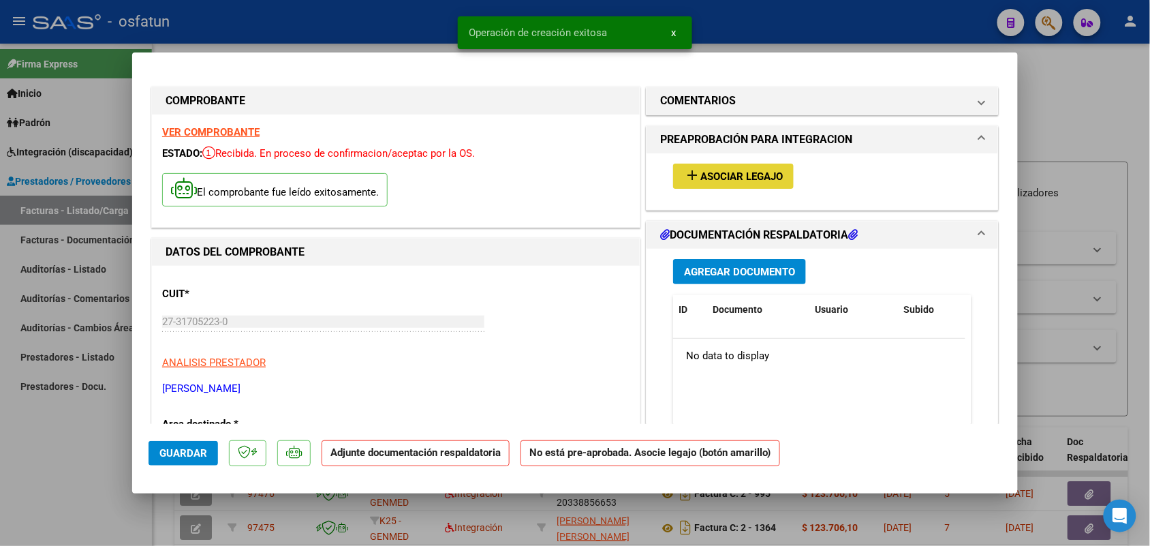
click at [717, 171] on button "add Asociar Legajo" at bounding box center [733, 176] width 121 height 25
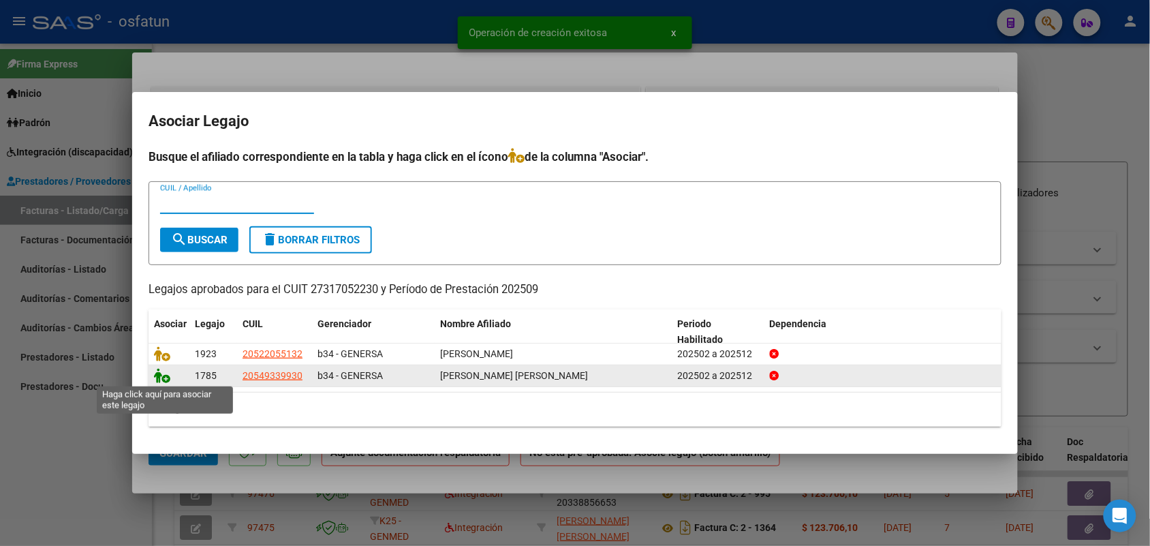
click at [164, 375] on icon at bounding box center [162, 375] width 16 height 15
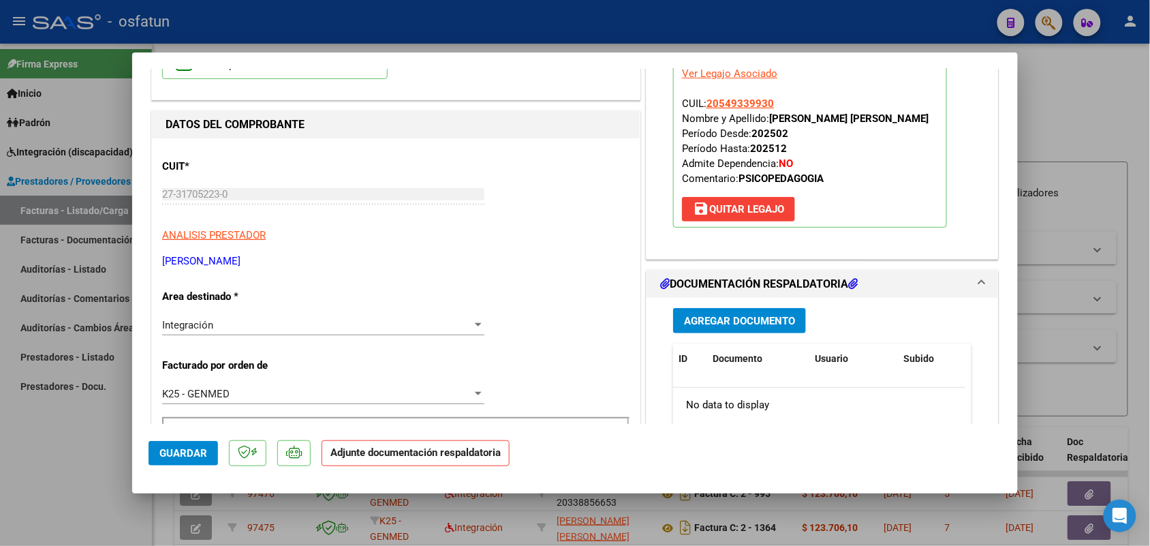
scroll to position [170, 0]
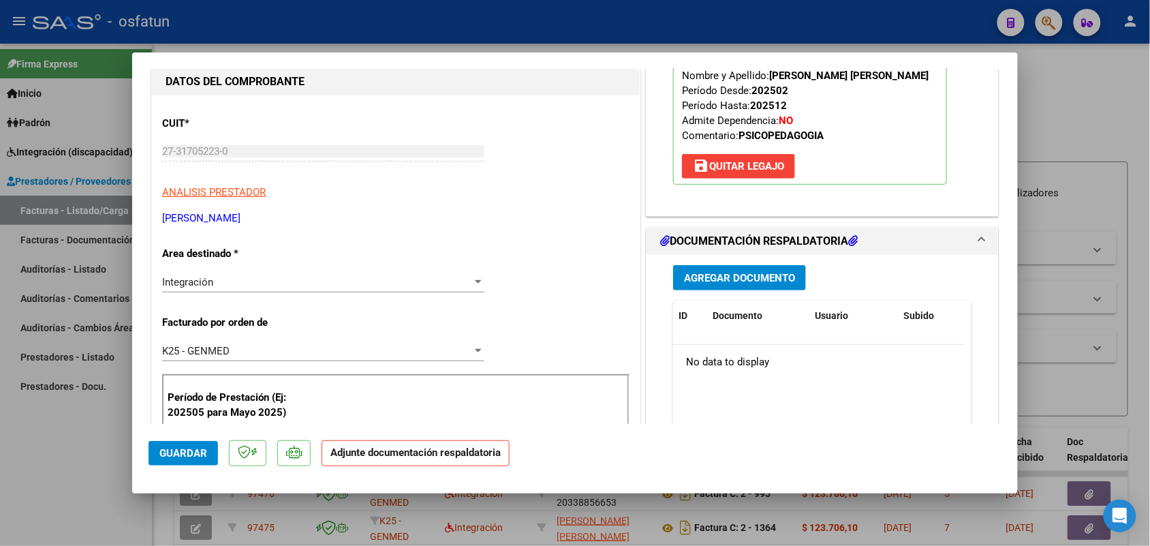
click at [741, 279] on span "Agregar Documento" at bounding box center [739, 278] width 111 height 12
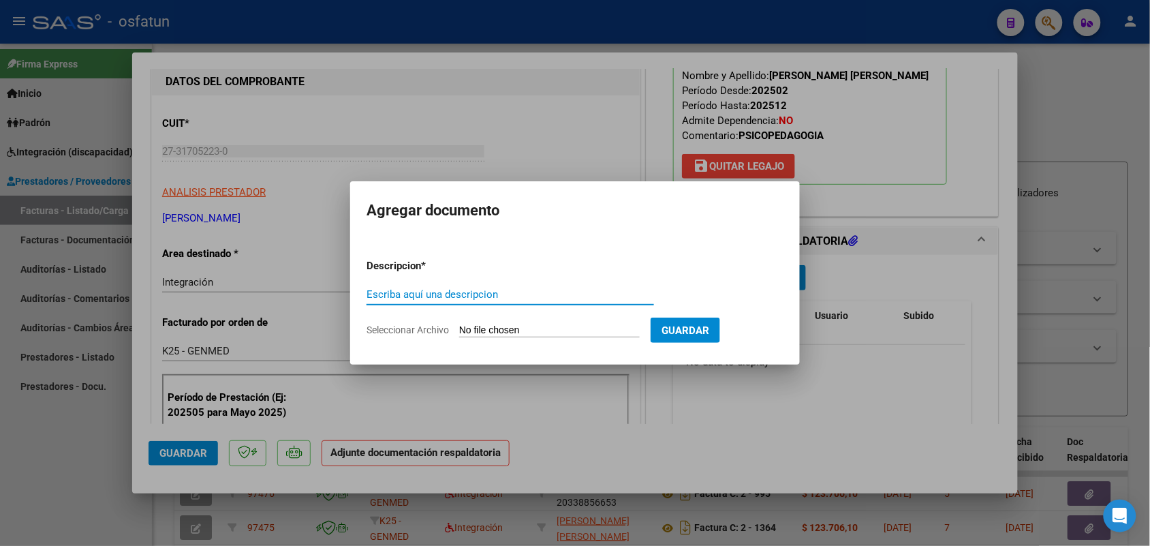
click at [508, 290] on input "Escriba aquí una descripcion" at bounding box center [511, 294] width 288 height 12
type input "ASIST"
click at [502, 328] on input "Seleccionar Archivo" at bounding box center [549, 330] width 181 height 13
type input "C:\fakepath\ASIST psp.Septiembre.pdf"
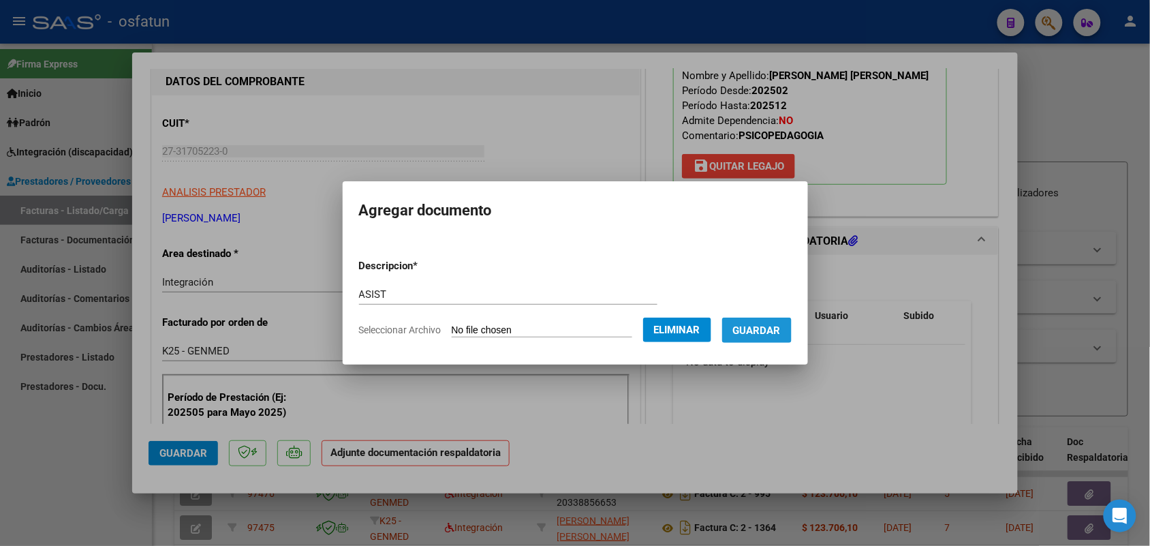
drag, startPoint x: 786, startPoint y: 324, endPoint x: 748, endPoint y: 337, distance: 39.9
click at [781, 324] on span "Guardar" at bounding box center [757, 330] width 48 height 12
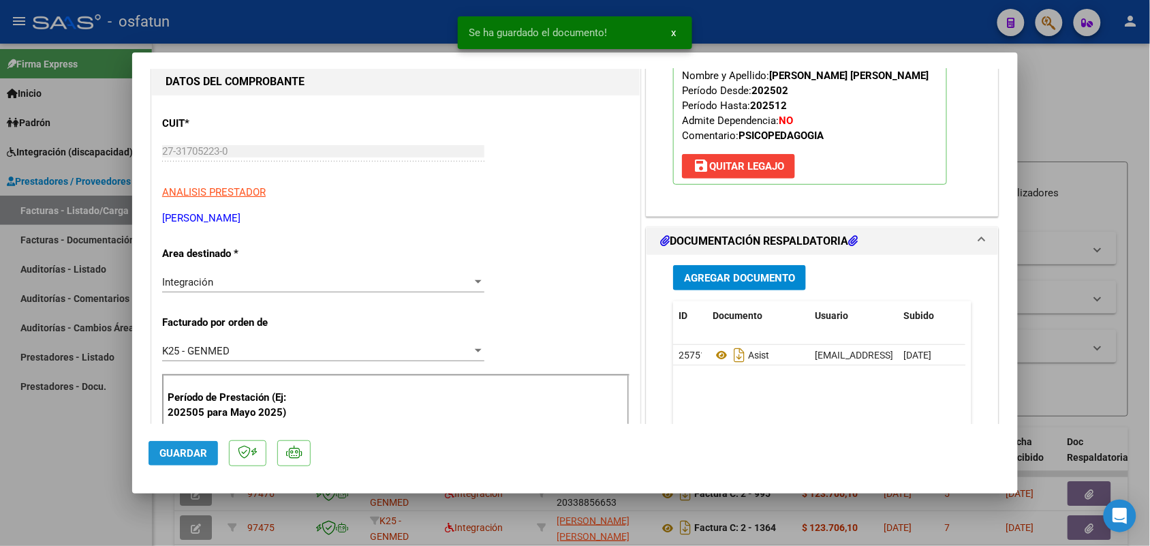
click at [188, 451] on span "Guardar" at bounding box center [183, 453] width 48 height 12
click at [110, 464] on div at bounding box center [575, 273] width 1150 height 546
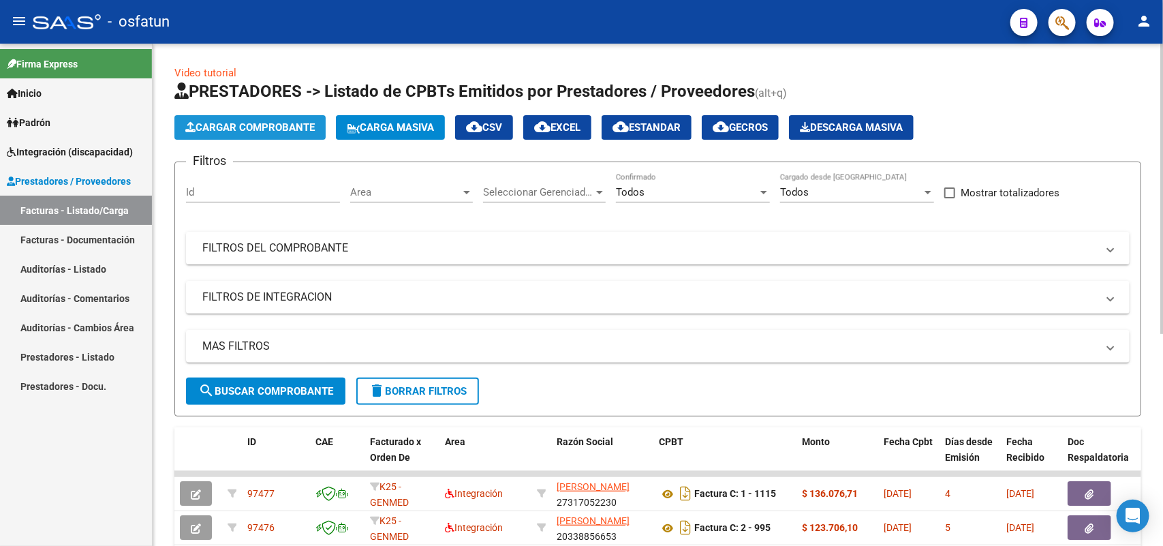
click at [283, 128] on span "Cargar Comprobante" at bounding box center [249, 127] width 129 height 12
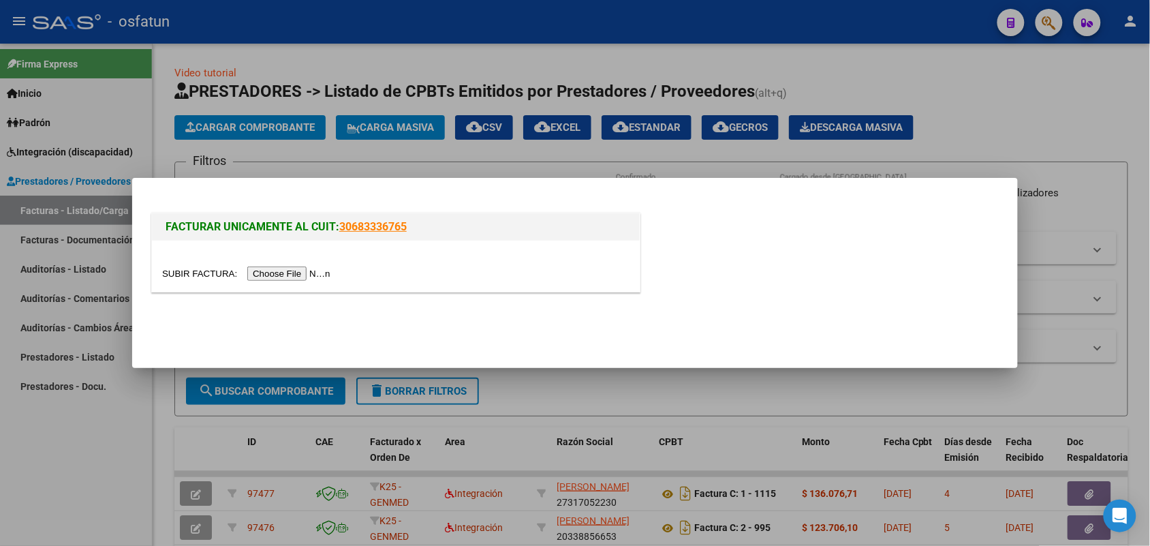
click at [310, 277] on input "file" at bounding box center [248, 273] width 172 height 14
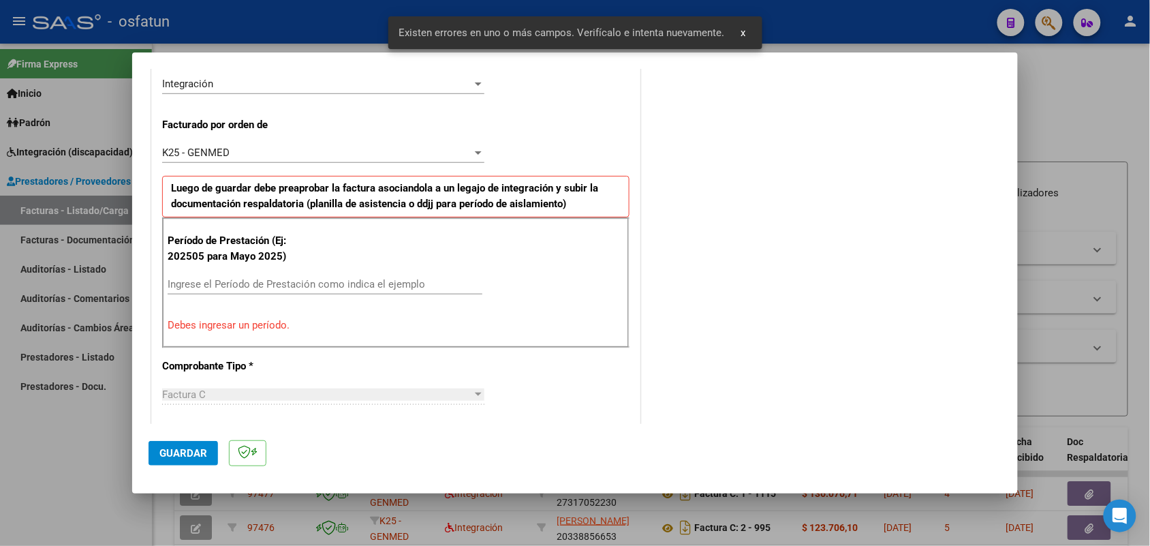
scroll to position [368, 0]
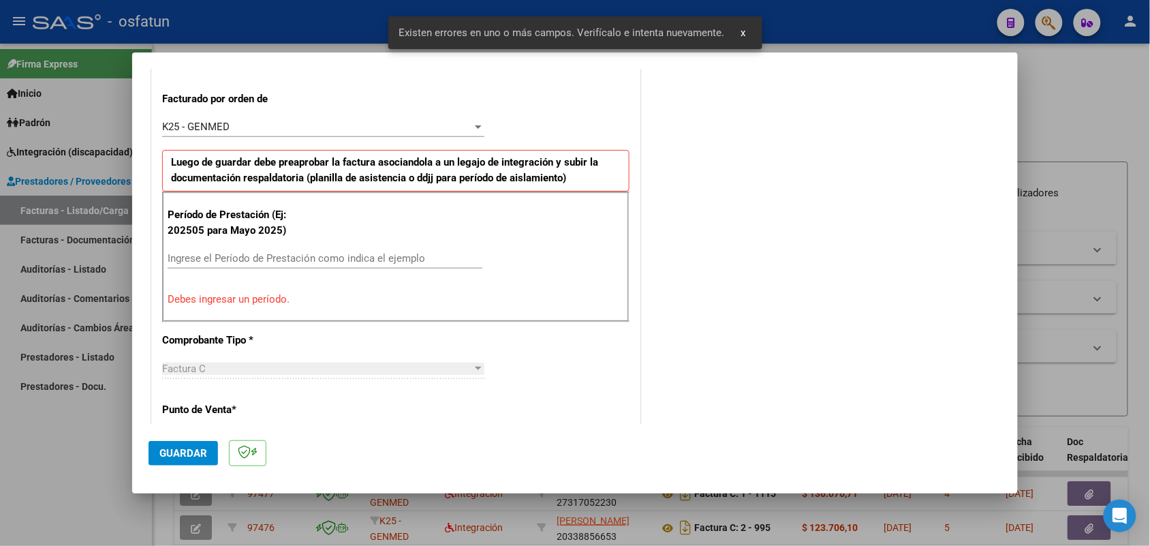
click at [331, 256] on input "Ingrese el Período de Prestación como indica el ejemplo" at bounding box center [325, 258] width 315 height 12
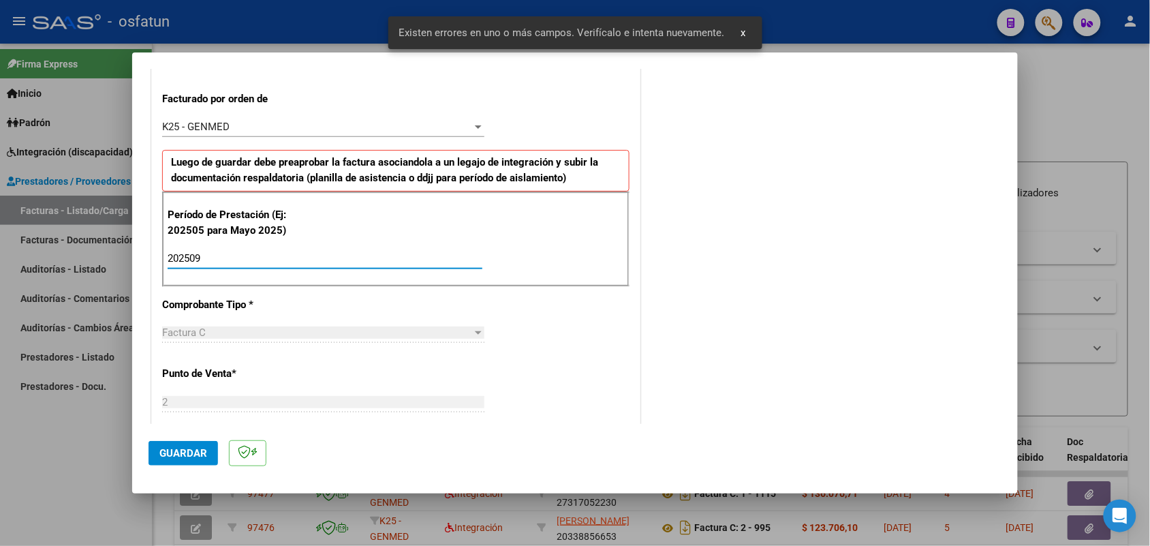
type input "202509"
click at [171, 445] on button "Guardar" at bounding box center [183, 453] width 69 height 25
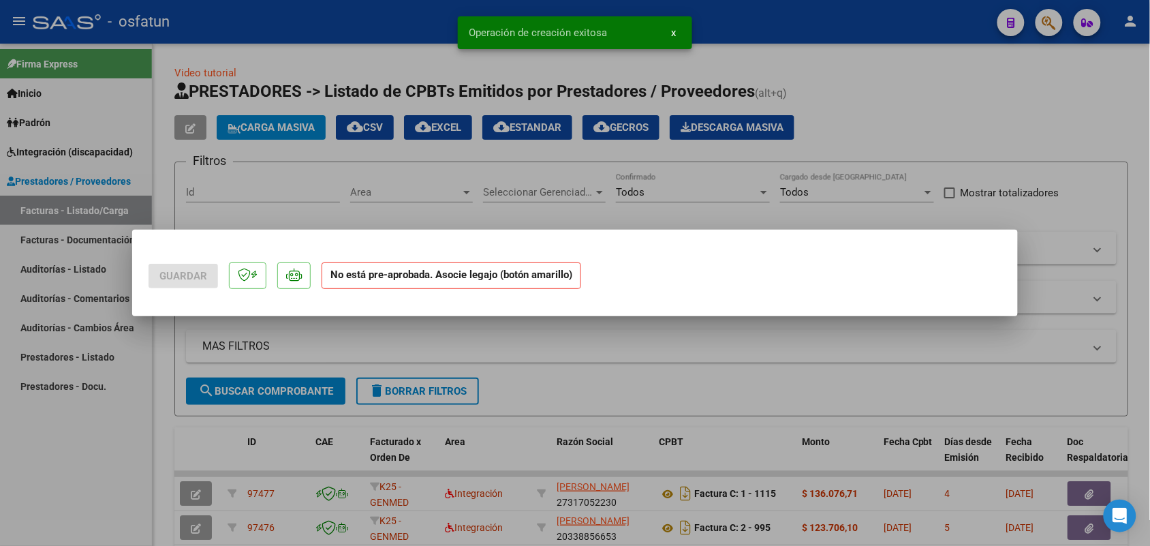
scroll to position [0, 0]
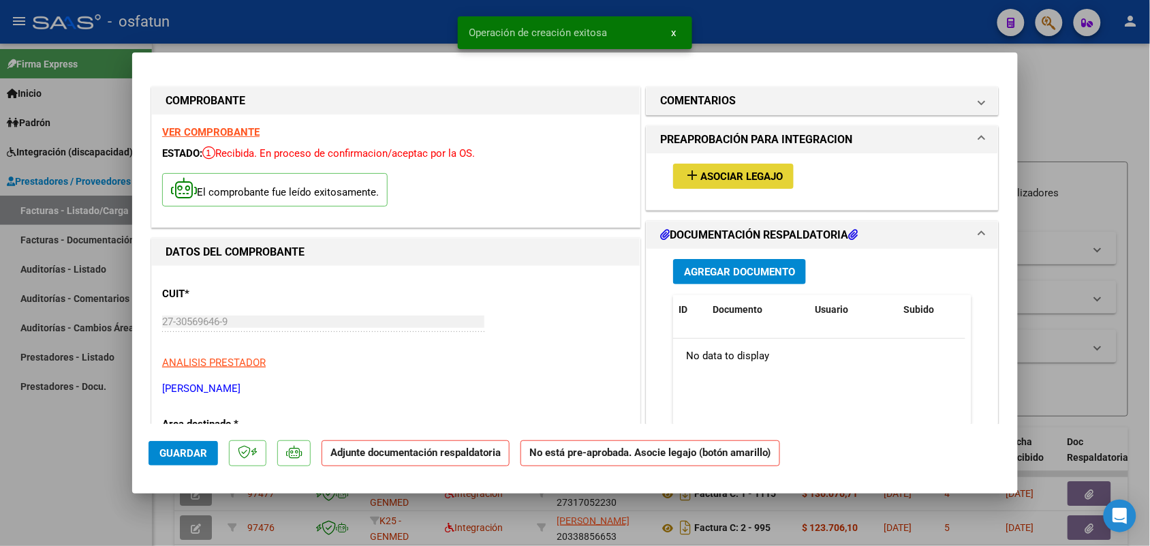
click at [744, 174] on span "Asociar Legajo" at bounding box center [741, 176] width 82 height 12
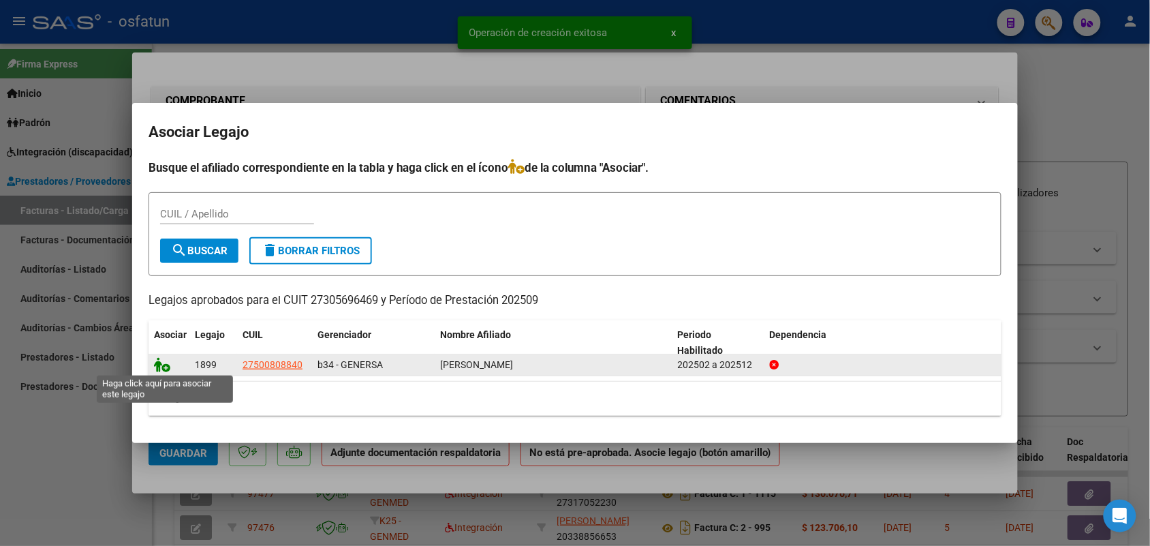
click at [164, 362] on icon at bounding box center [162, 364] width 16 height 15
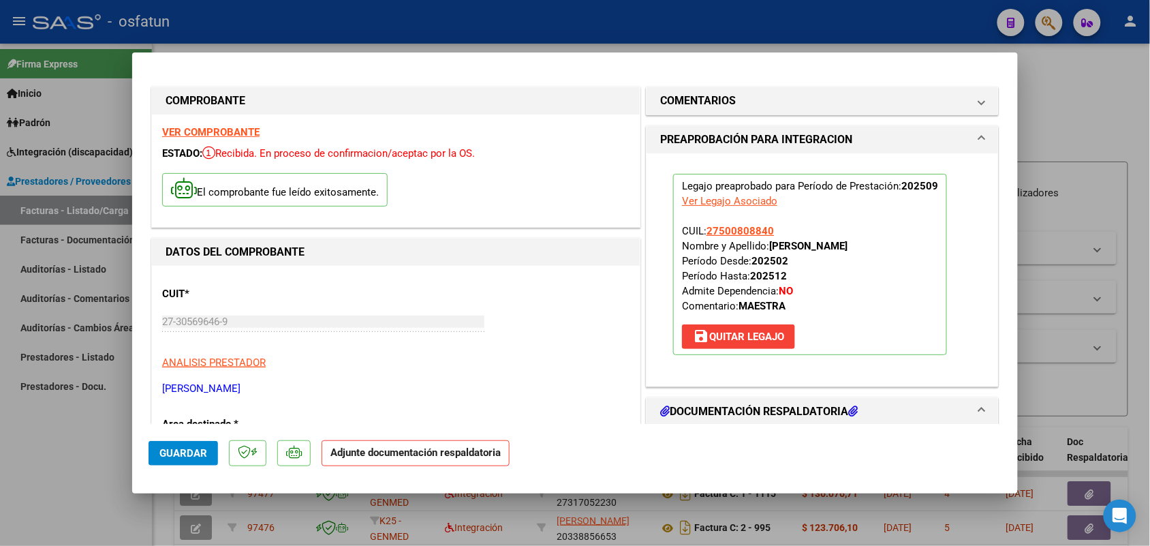
scroll to position [85, 0]
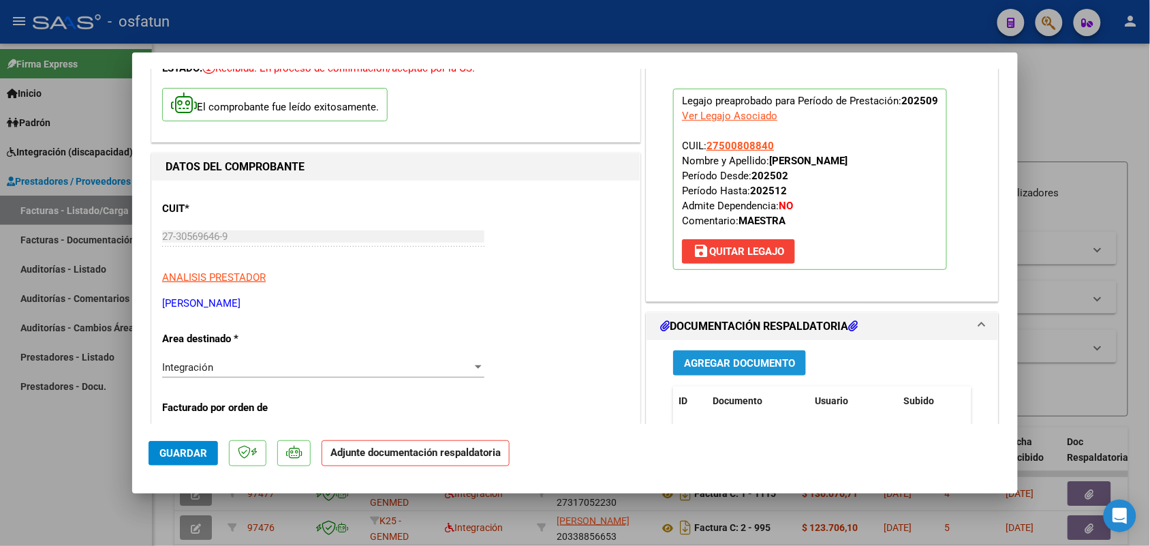
click at [721, 357] on span "Agregar Documento" at bounding box center [739, 363] width 111 height 12
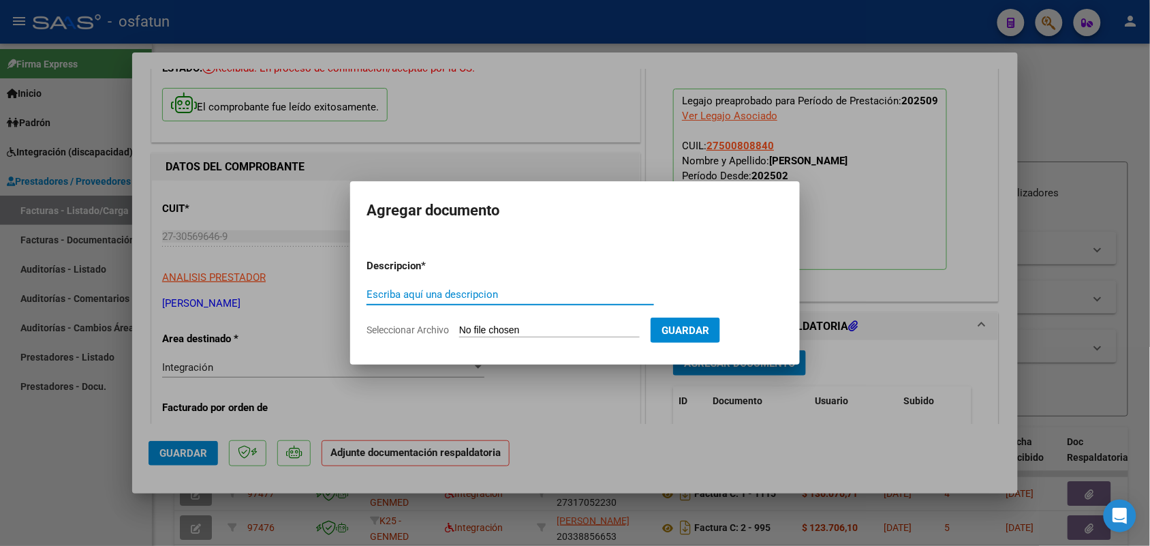
click at [481, 291] on input "Escriba aquí una descripcion" at bounding box center [511, 294] width 288 height 12
type input "ASIST"
click at [508, 332] on input "Seleccionar Archivo" at bounding box center [549, 330] width 181 height 13
type input "C:\fakepath\ASIST-AUT DAI 09-25.pdf"
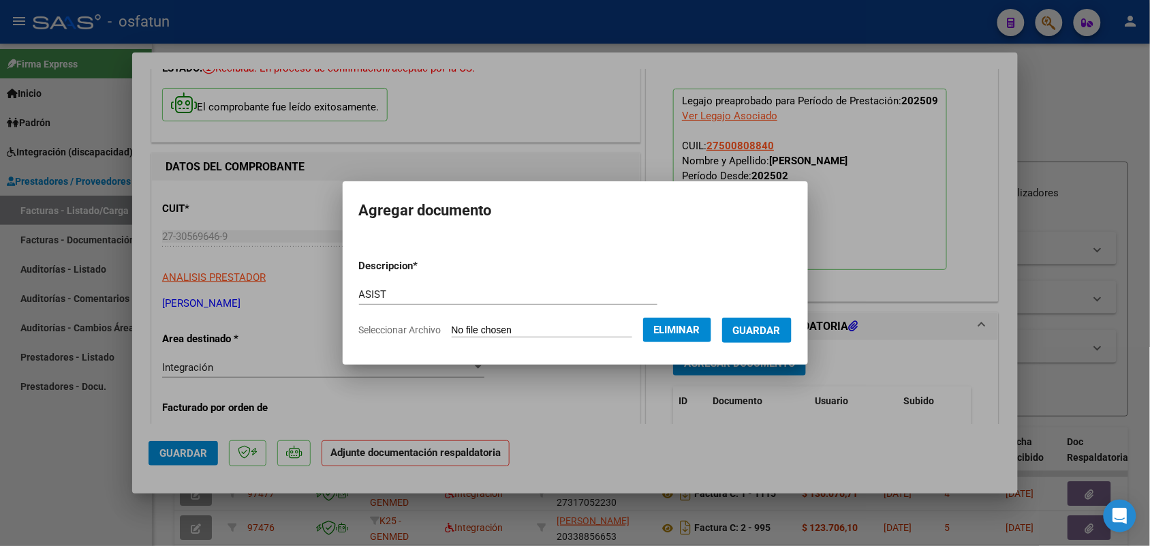
click at [781, 328] on span "Guardar" at bounding box center [757, 330] width 48 height 12
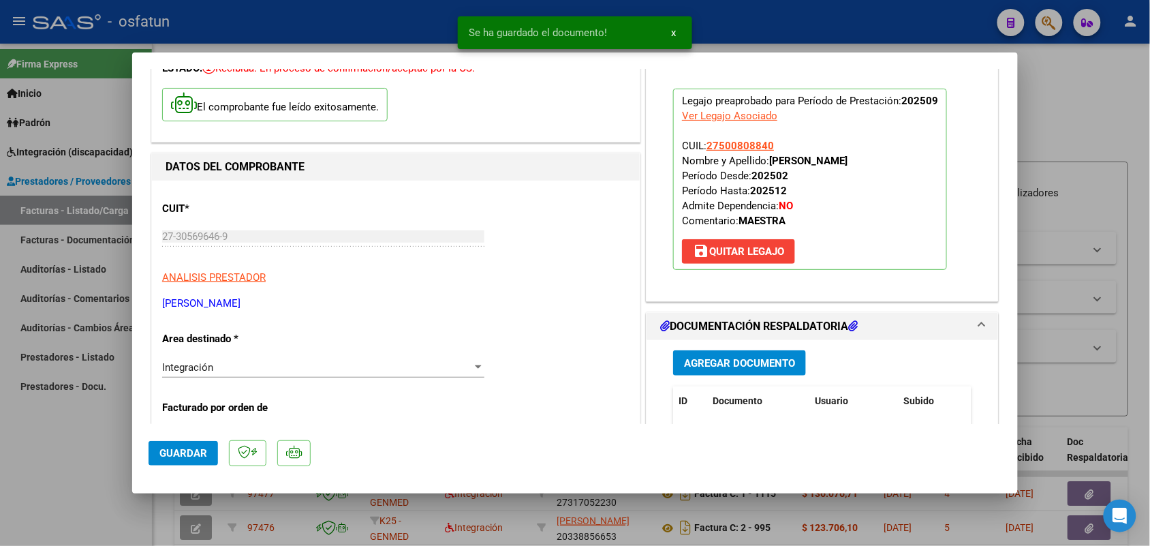
click at [185, 437] on mat-dialog-actions "Guardar" at bounding box center [575, 451] width 853 height 54
click at [191, 450] on span "Guardar" at bounding box center [183, 453] width 48 height 12
click at [58, 460] on div at bounding box center [575, 273] width 1150 height 546
type input "$ 0,00"
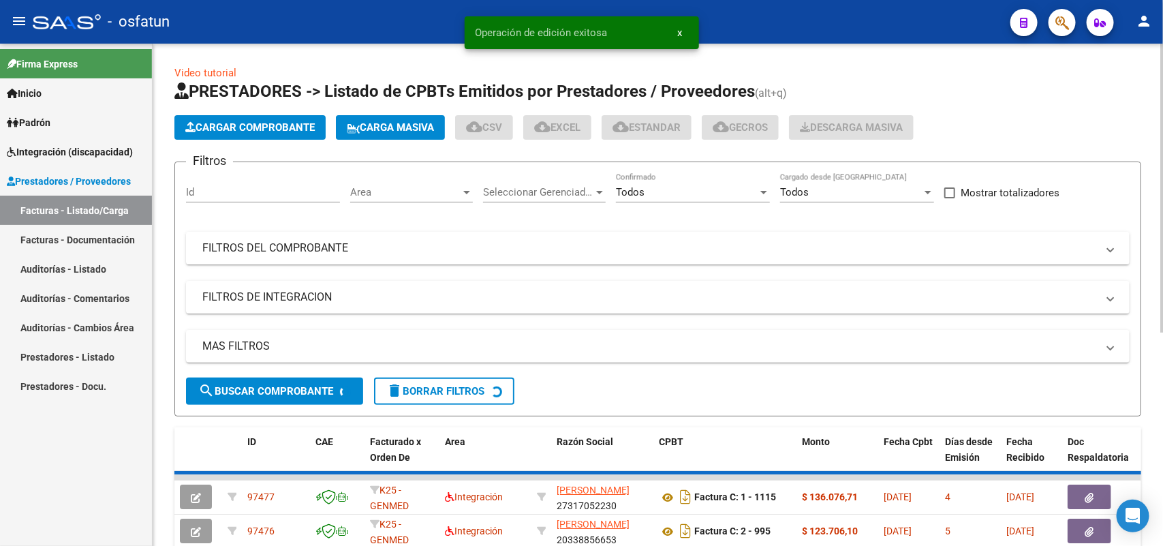
click at [239, 127] on span "Cargar Comprobante" at bounding box center [249, 127] width 129 height 12
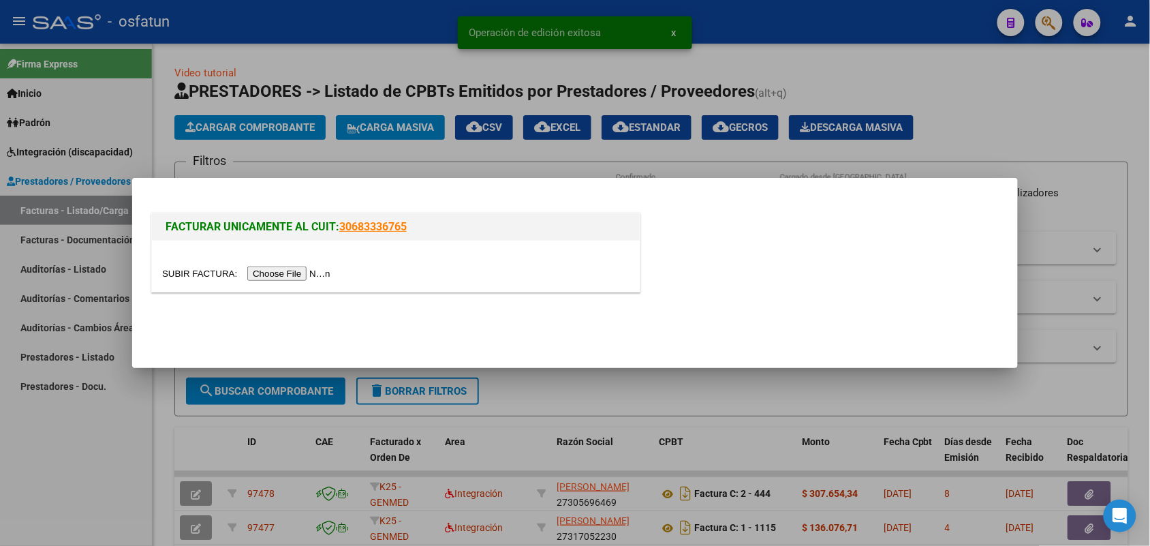
click at [270, 274] on input "file" at bounding box center [248, 273] width 172 height 14
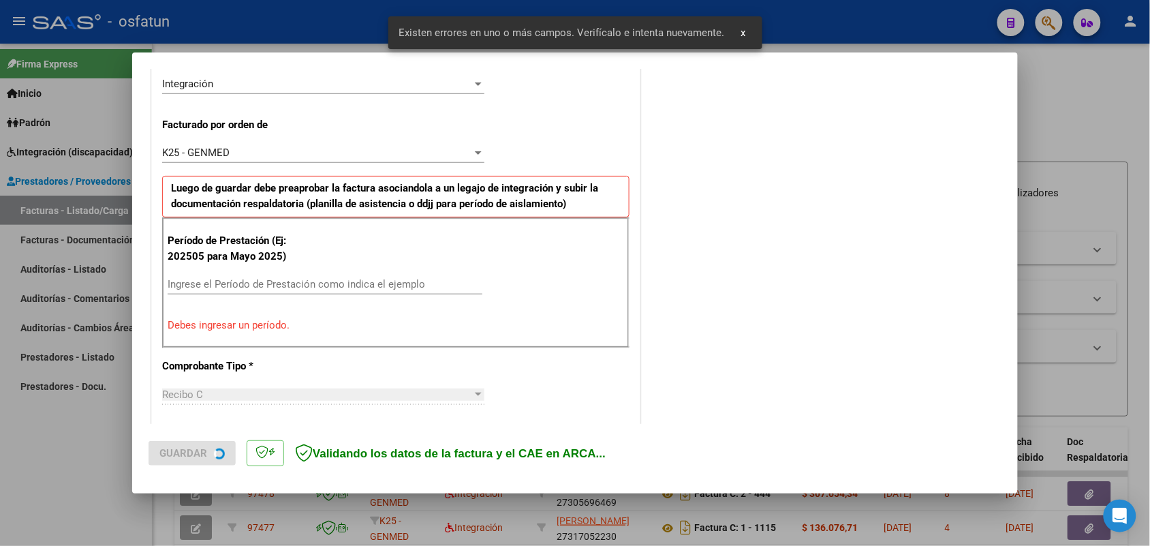
scroll to position [368, 0]
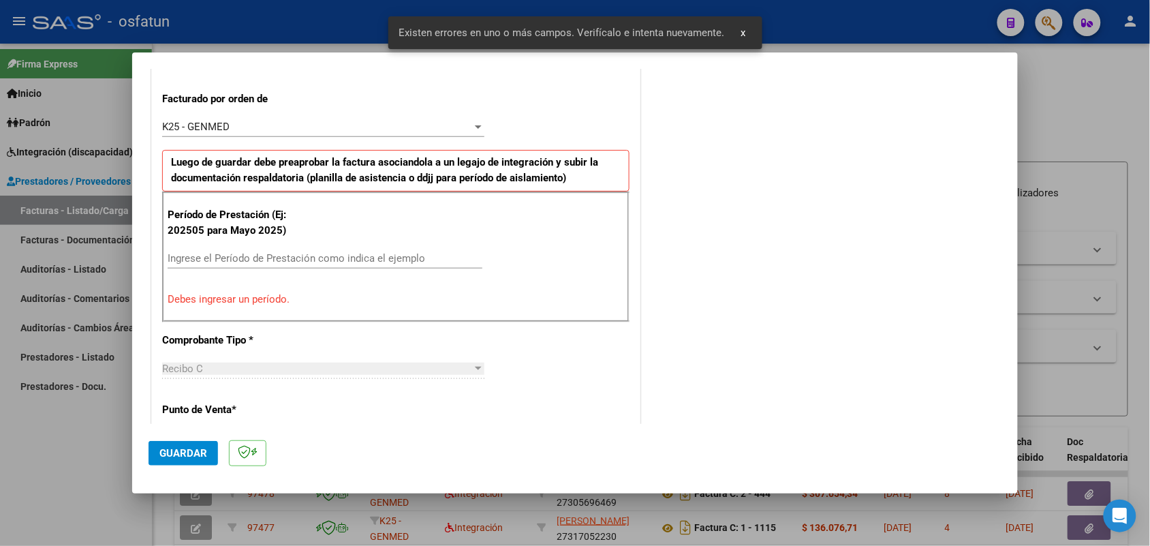
click at [304, 254] on input "Ingrese el Período de Prestación como indica el ejemplo" at bounding box center [325, 258] width 315 height 12
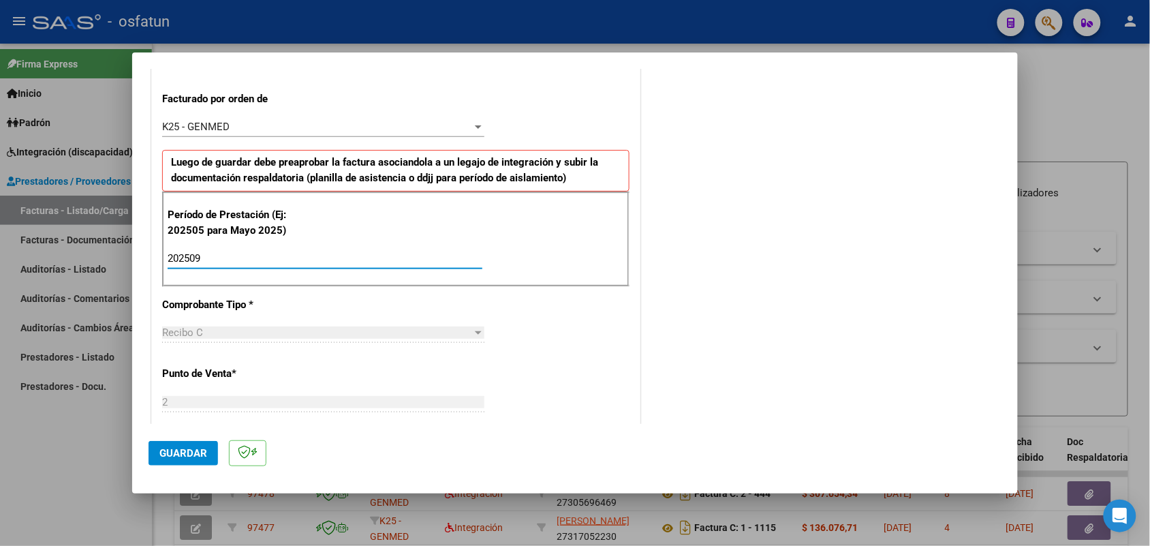
type input "202509"
click at [192, 447] on span "Guardar" at bounding box center [183, 453] width 48 height 12
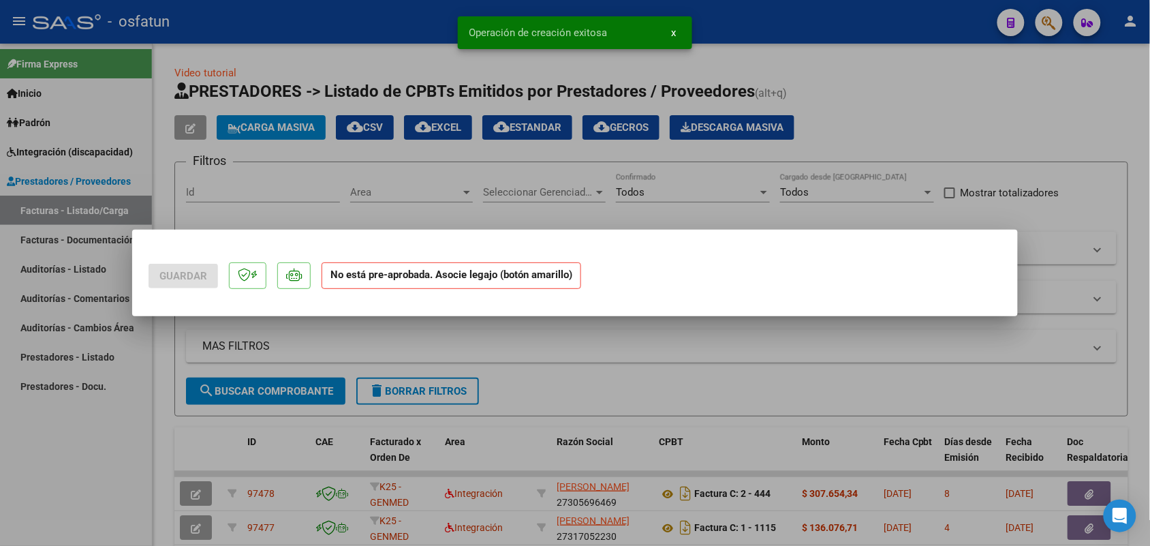
scroll to position [0, 0]
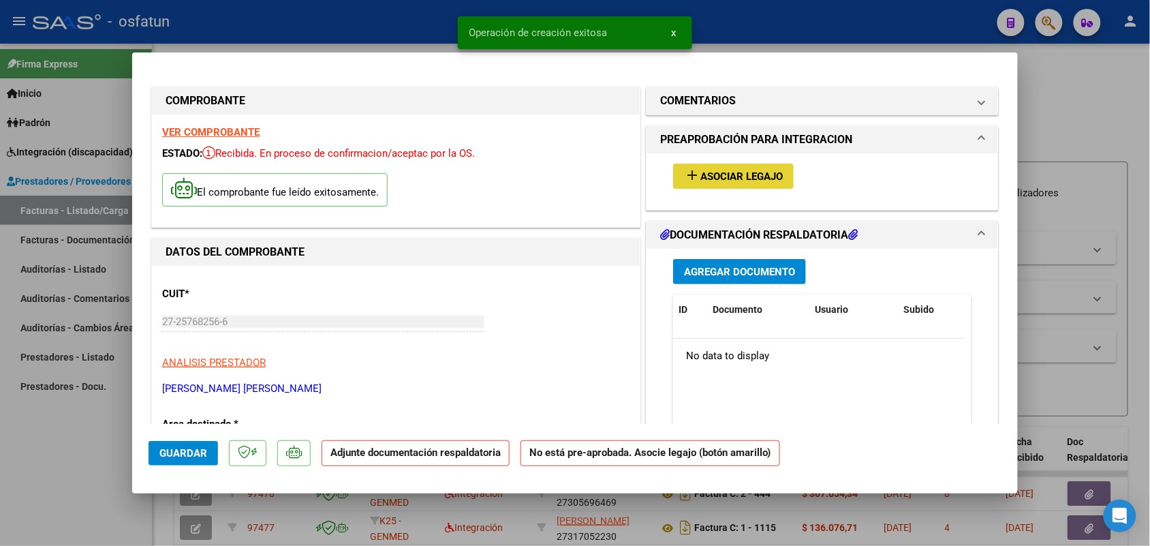
click at [747, 177] on span "Asociar Legajo" at bounding box center [741, 176] width 82 height 12
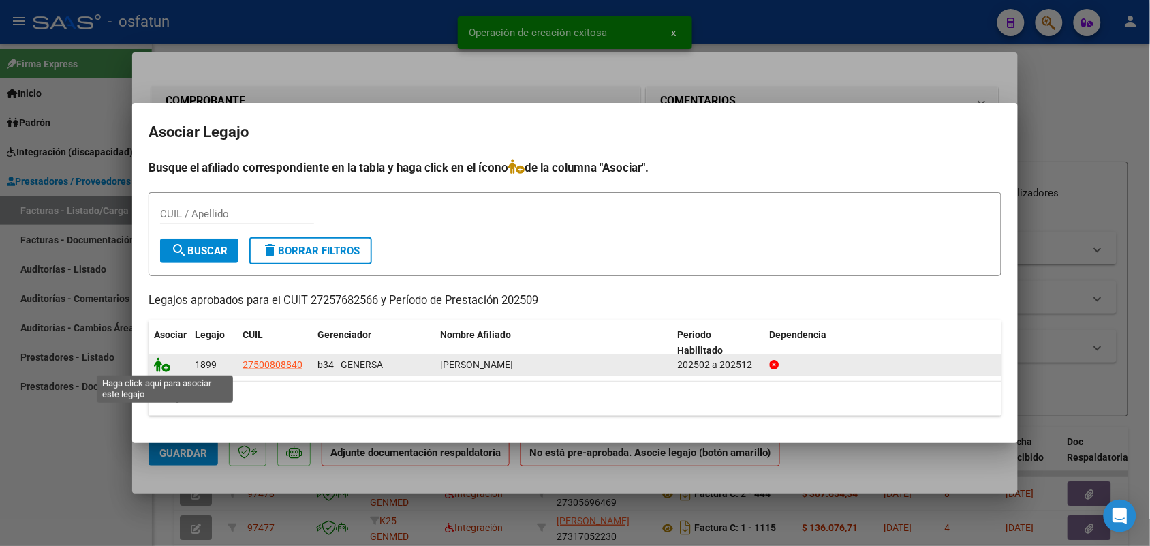
click at [162, 365] on icon at bounding box center [162, 364] width 16 height 15
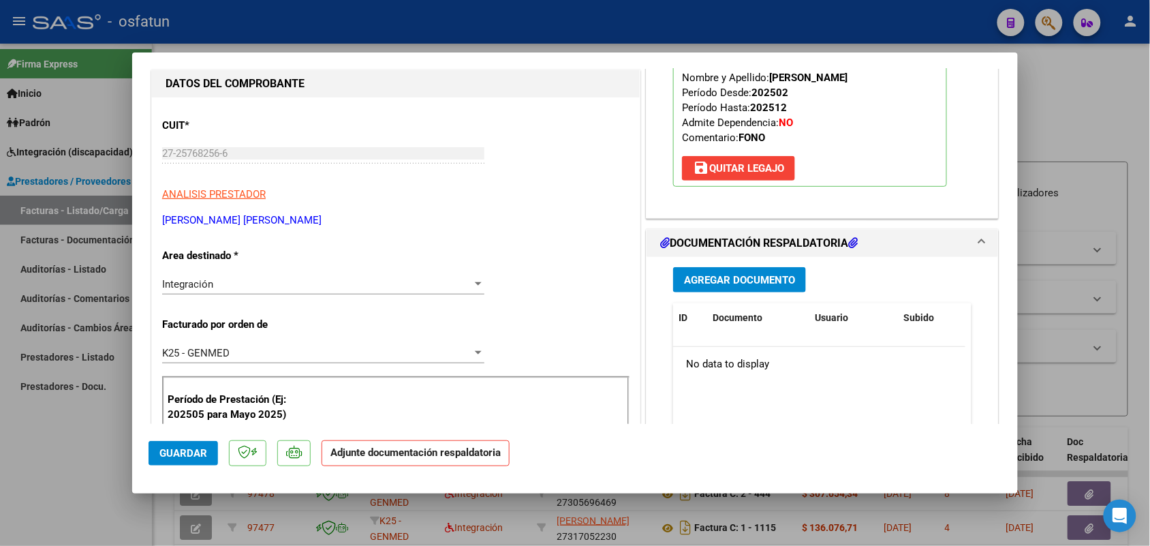
scroll to position [85, 0]
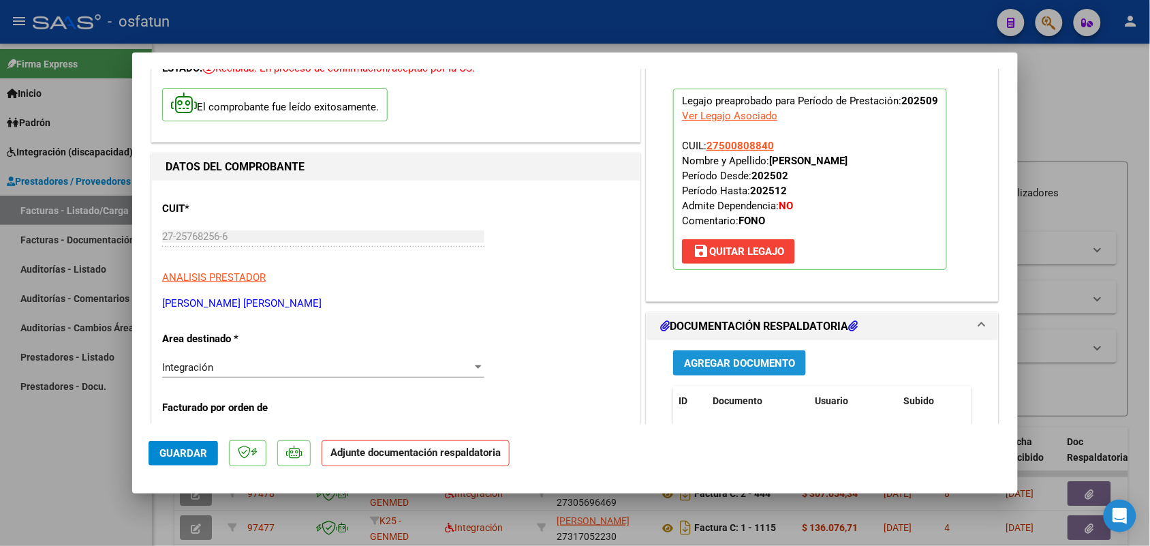
click at [704, 363] on span "Agregar Documento" at bounding box center [739, 363] width 111 height 12
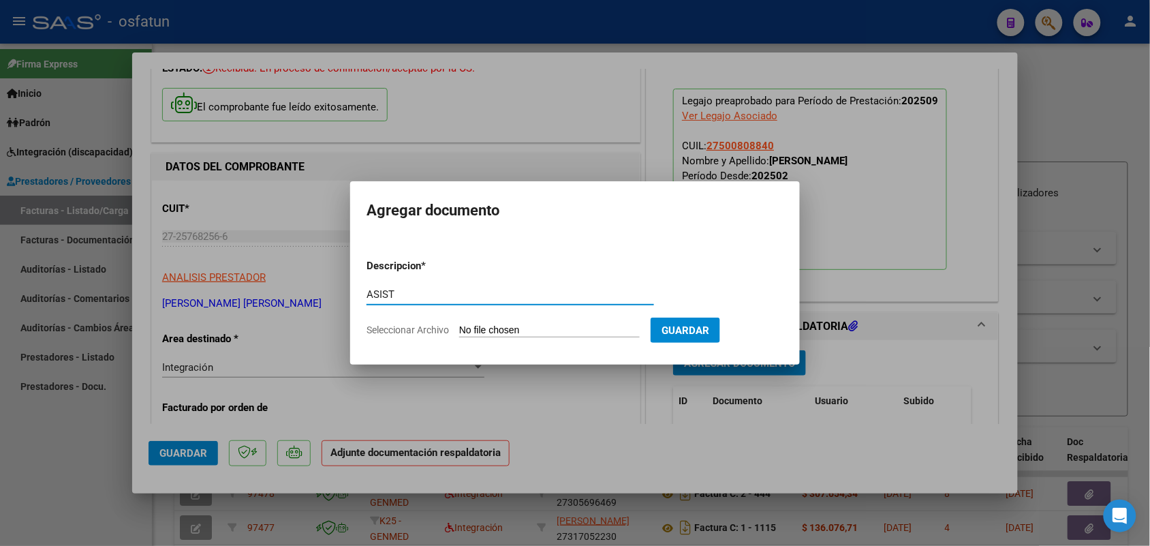
type input "ASIST"
click at [499, 328] on input "Seleccionar Archivo" at bounding box center [549, 330] width 181 height 13
type input "C:\fakepath\ASIST-AUT Fono 09-25.pdf"
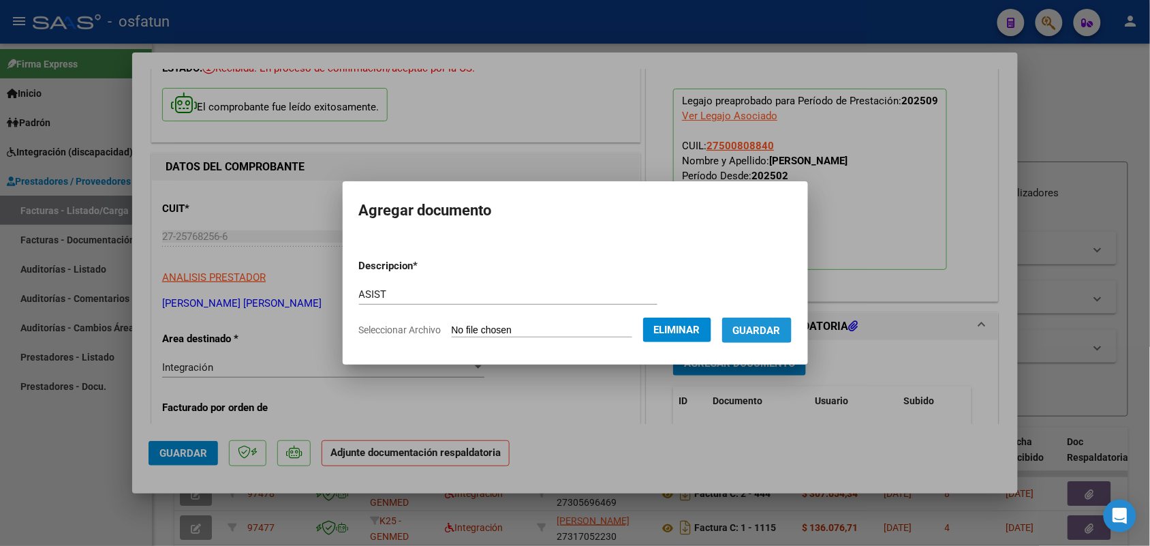
click at [769, 321] on button "Guardar" at bounding box center [756, 329] width 69 height 25
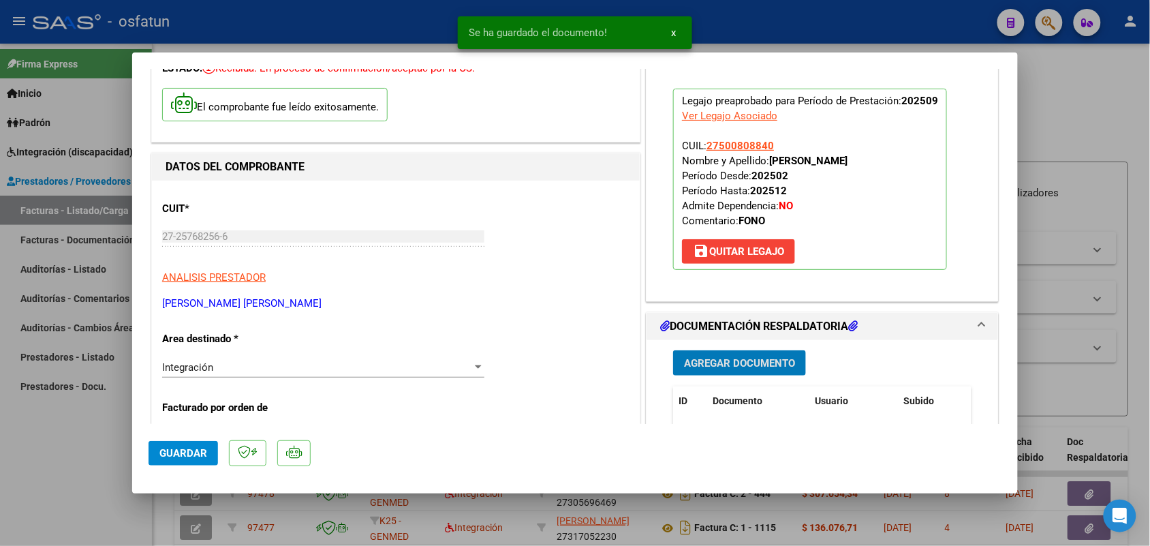
click at [186, 455] on span "Guardar" at bounding box center [183, 453] width 48 height 12
drag, startPoint x: 104, startPoint y: 467, endPoint x: 117, endPoint y: 459, distance: 15.9
click at [103, 467] on div at bounding box center [575, 273] width 1150 height 546
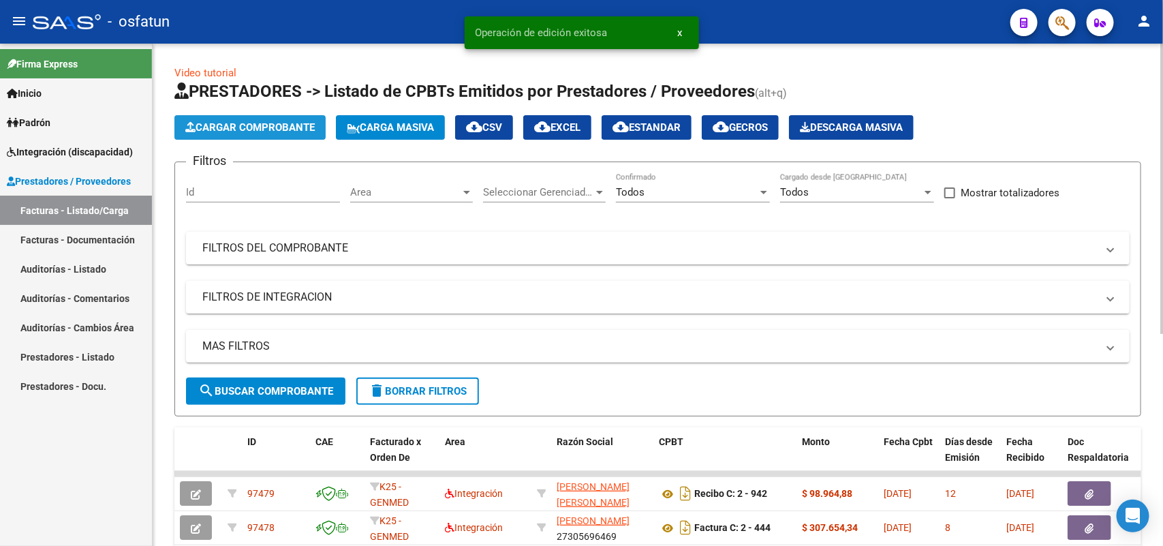
click at [274, 125] on span "Cargar Comprobante" at bounding box center [249, 127] width 129 height 12
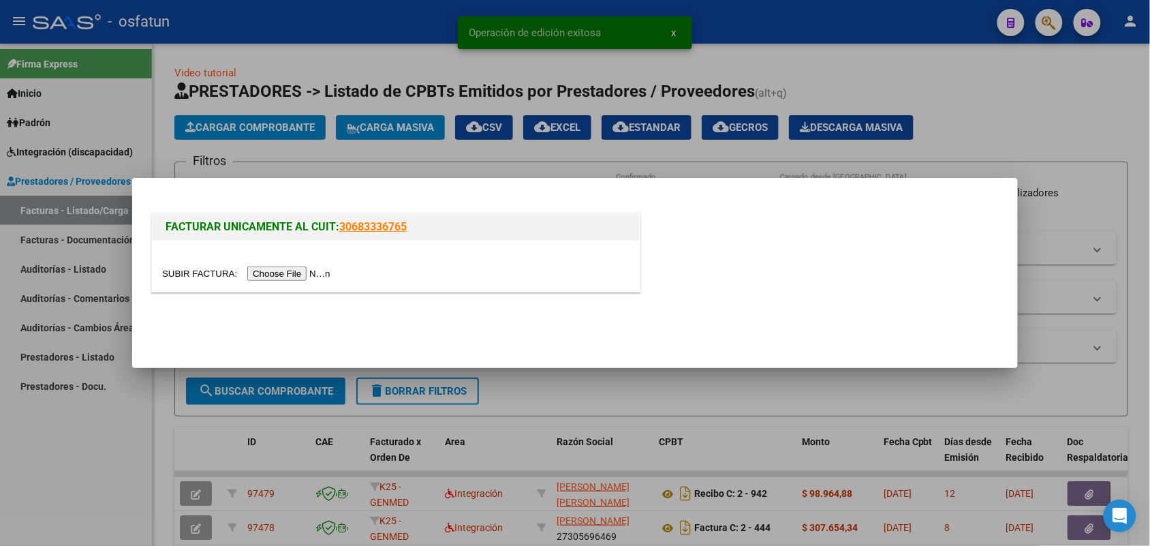
click at [274, 273] on input "file" at bounding box center [248, 273] width 172 height 14
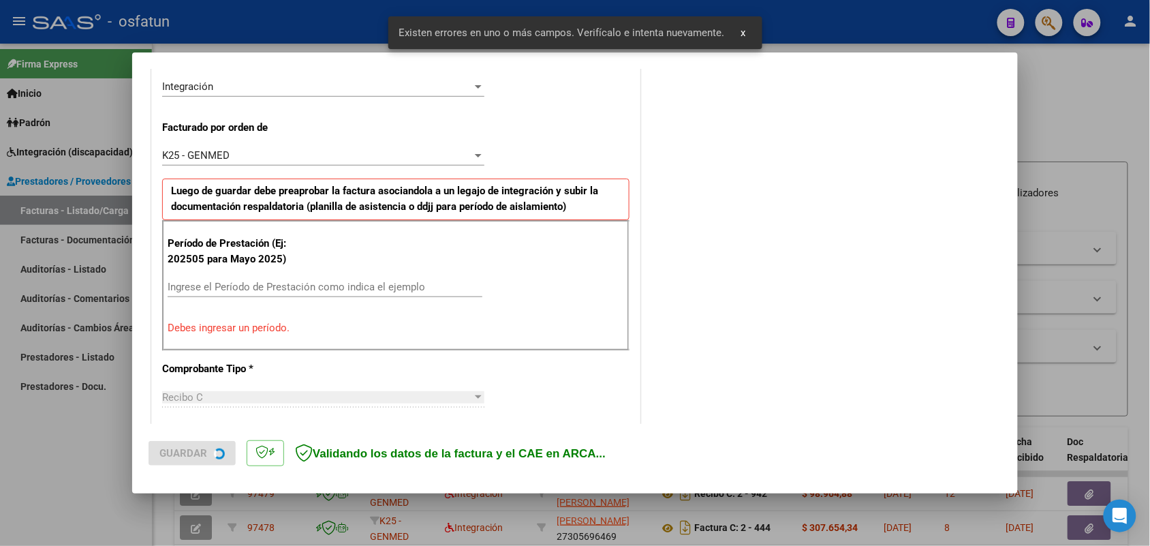
scroll to position [368, 0]
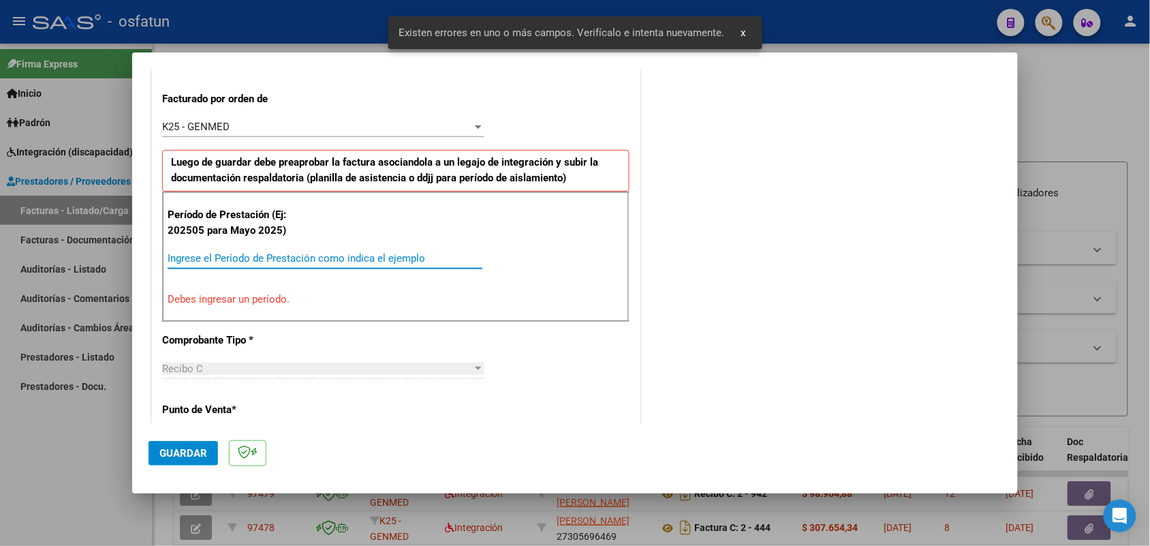
click at [300, 260] on input "Ingrese el Período de Prestación como indica el ejemplo" at bounding box center [325, 258] width 315 height 12
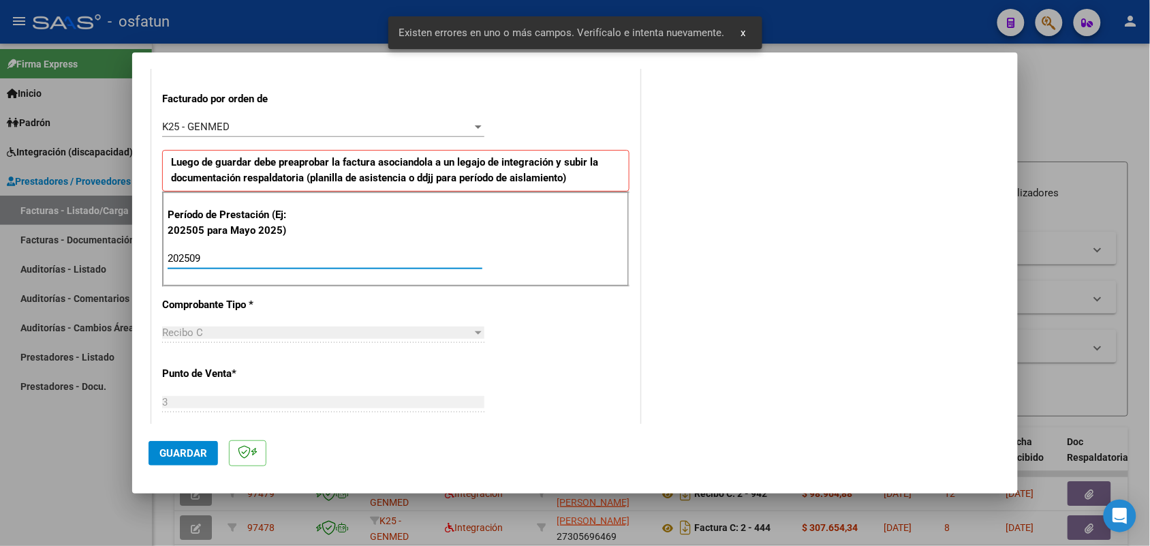
type input "202509"
click at [164, 448] on span "Guardar" at bounding box center [183, 453] width 48 height 12
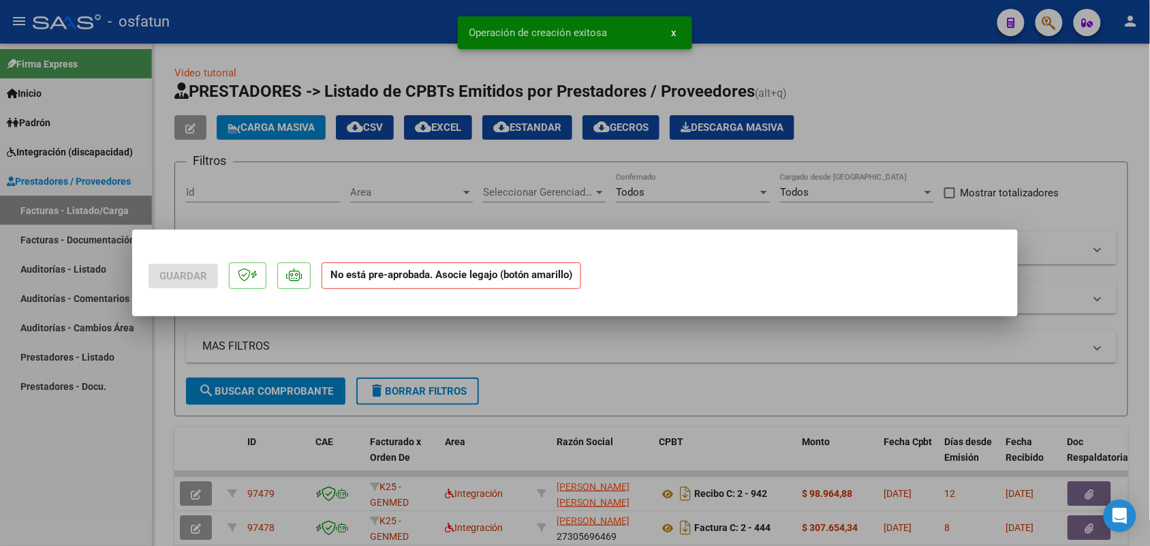
scroll to position [0, 0]
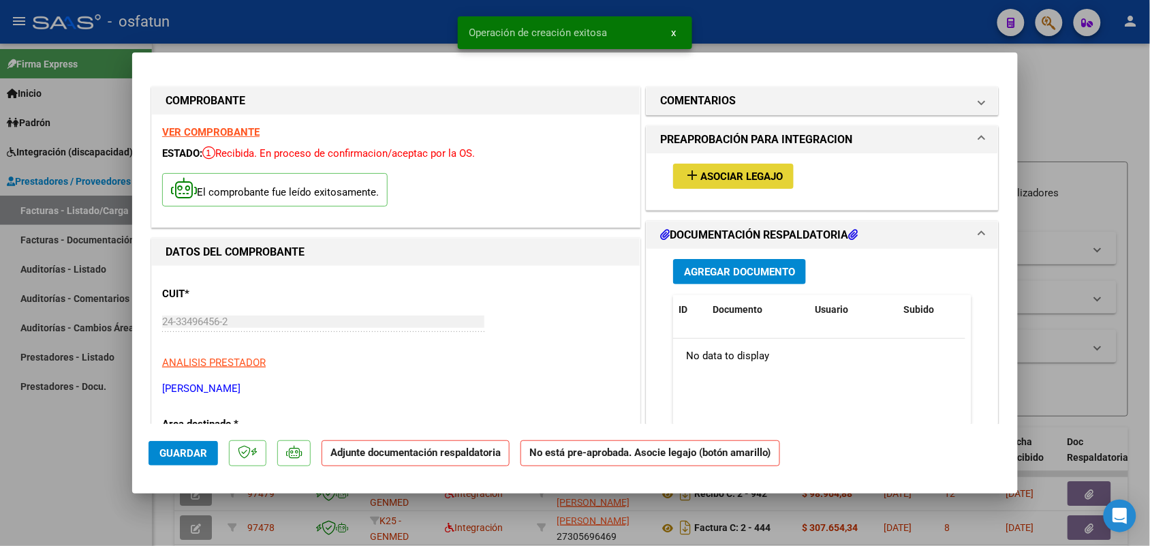
click at [732, 176] on span "Asociar Legajo" at bounding box center [741, 176] width 82 height 12
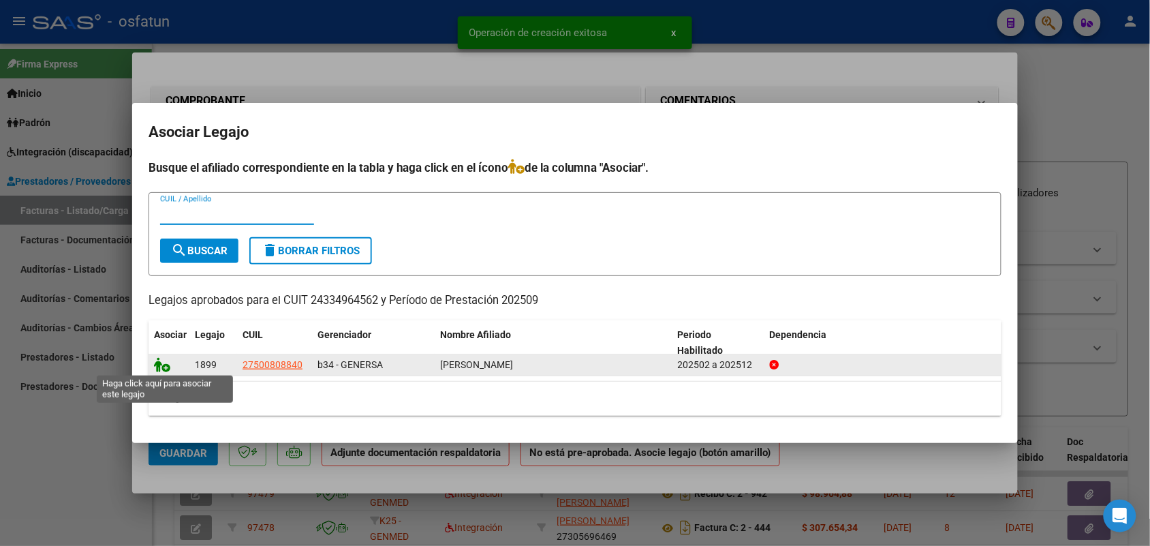
click at [165, 365] on icon at bounding box center [162, 364] width 16 height 15
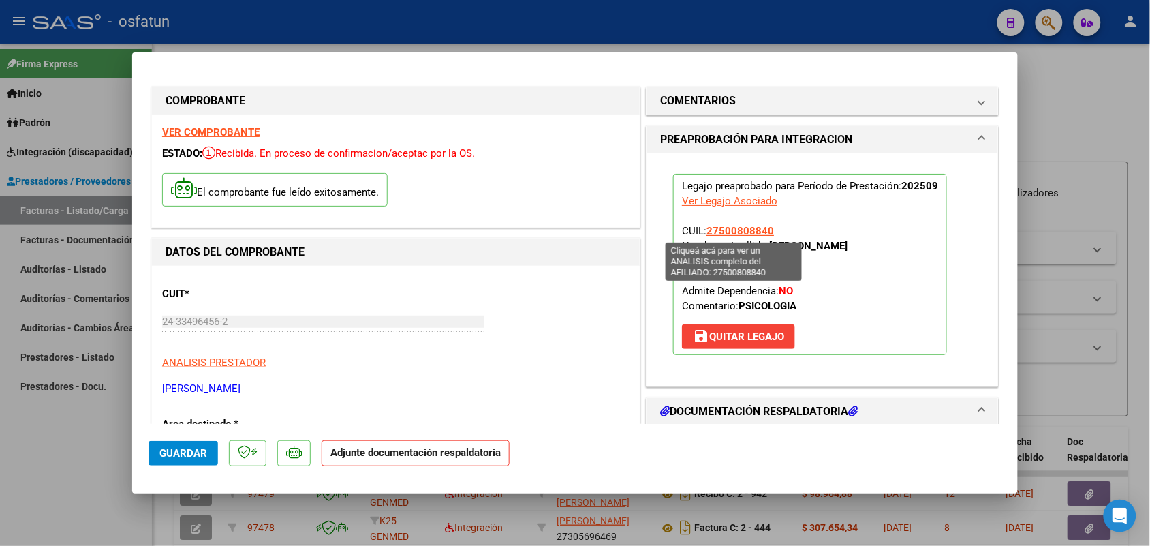
scroll to position [85, 0]
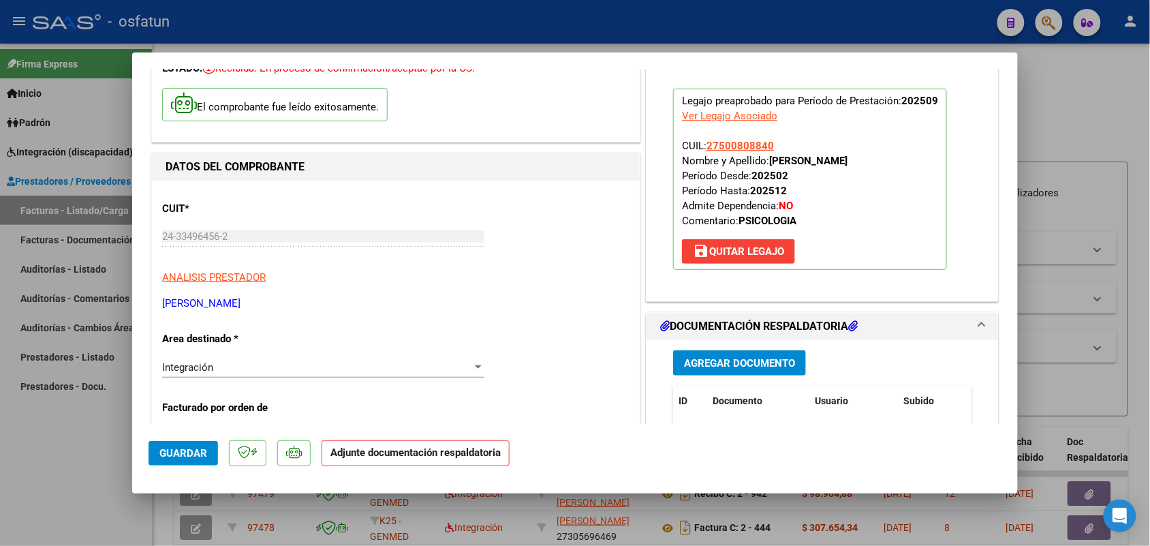
click at [711, 356] on button "Agregar Documento" at bounding box center [739, 362] width 133 height 25
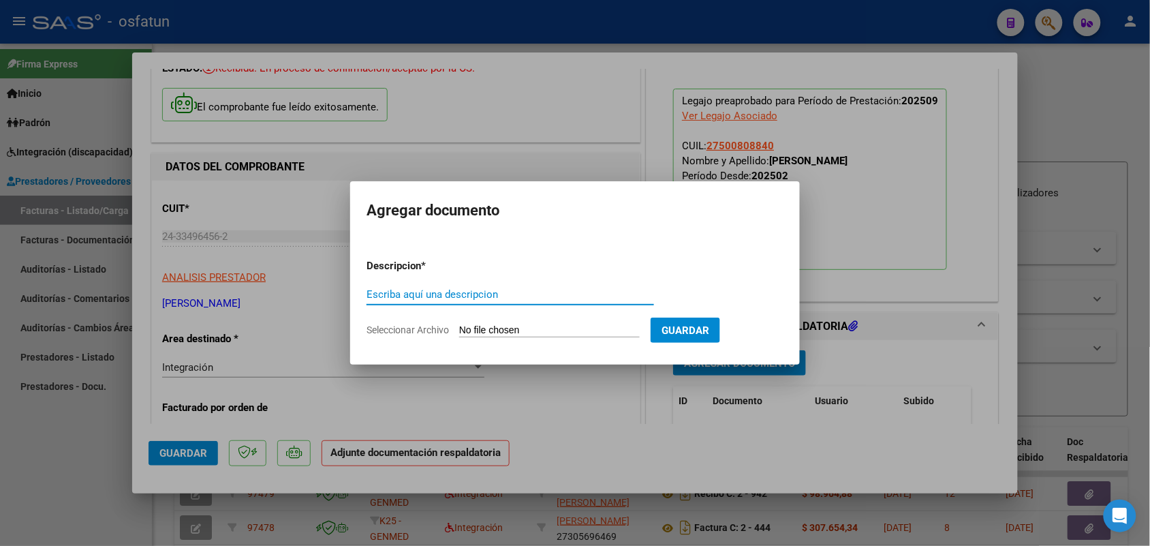
click at [444, 290] on input "Escriba aquí una descripcion" at bounding box center [511, 294] width 288 height 12
type input "ASIST"
click at [484, 326] on input "Seleccionar Archivo" at bounding box center [549, 330] width 181 height 13
type input "C:\fakepath\ASIST-AUT Psicol 09-25.pdf"
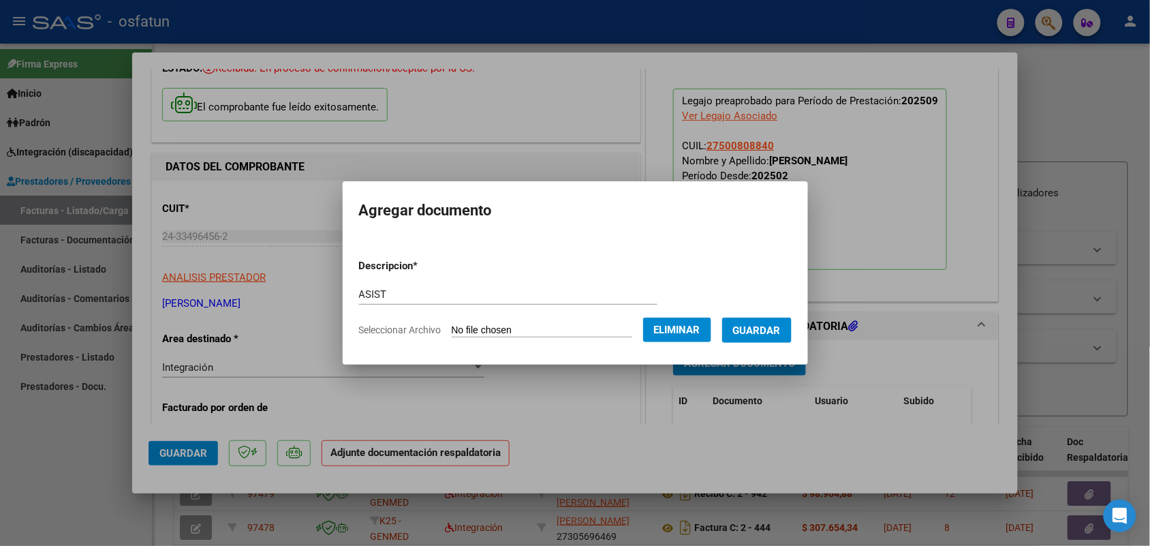
click at [764, 332] on span "Guardar" at bounding box center [757, 330] width 48 height 12
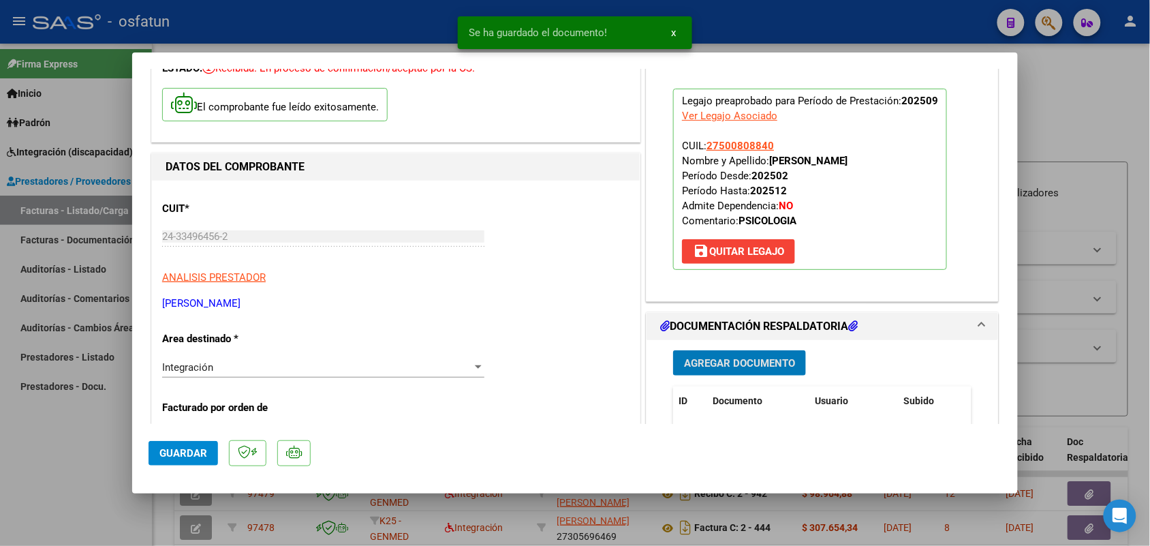
click at [178, 461] on button "Guardar" at bounding box center [183, 453] width 69 height 25
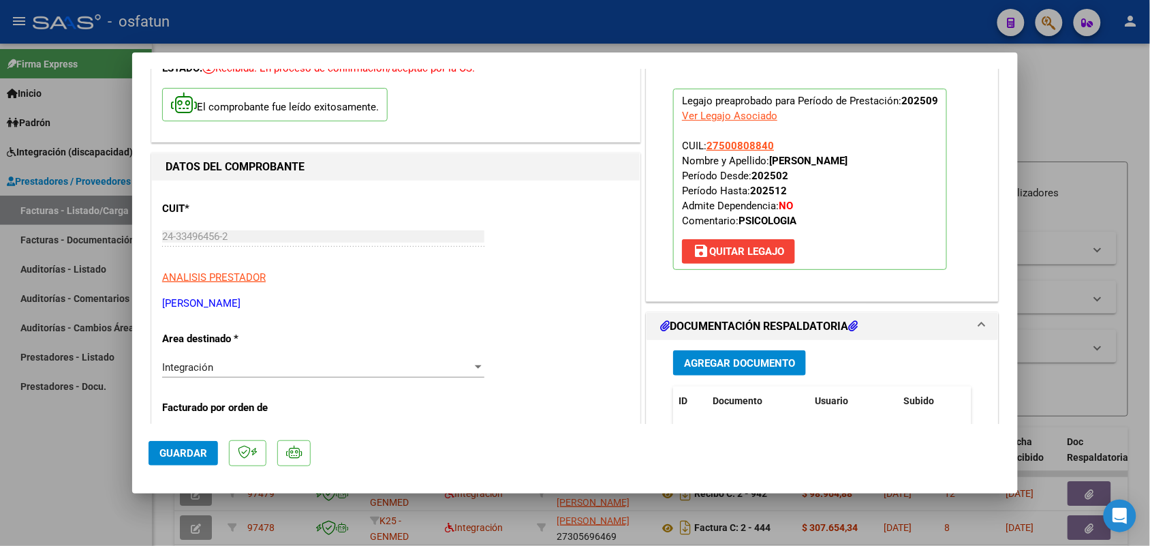
click at [185, 448] on span "Guardar" at bounding box center [183, 453] width 48 height 12
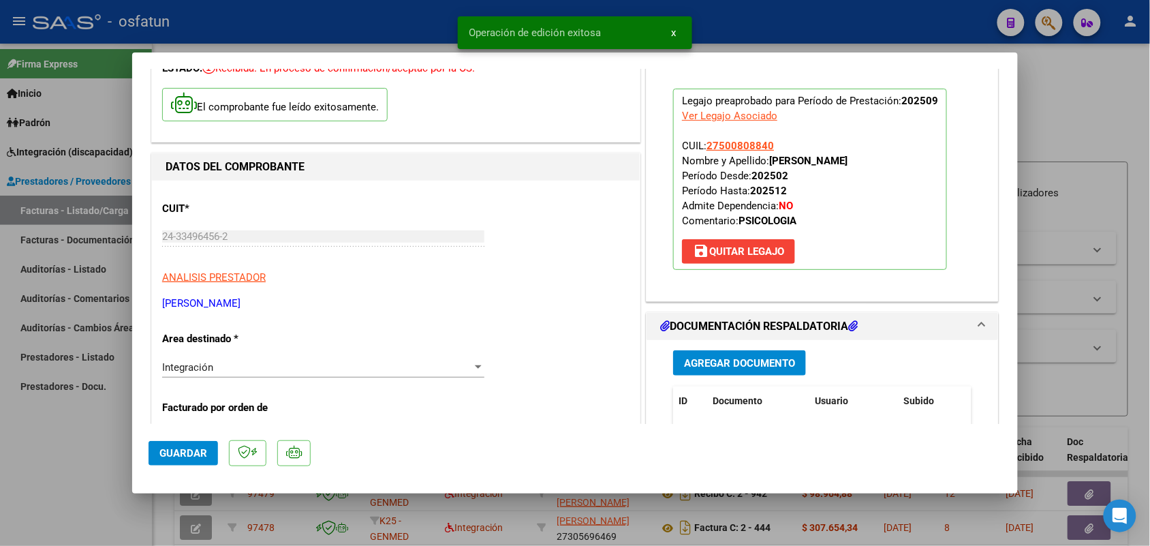
click at [66, 474] on div at bounding box center [575, 273] width 1150 height 546
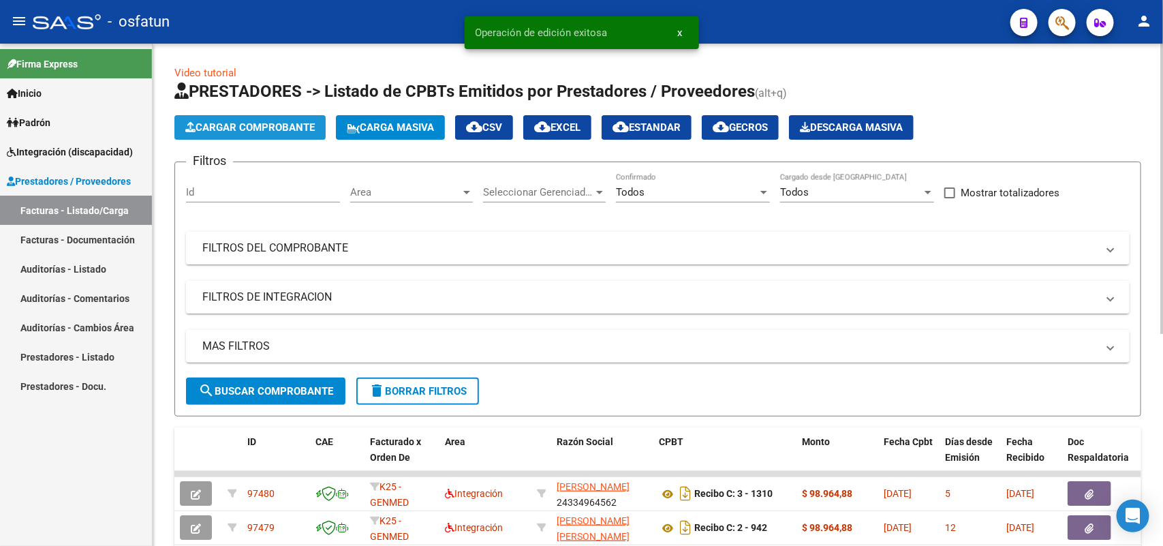
click at [253, 126] on span "Cargar Comprobante" at bounding box center [249, 127] width 129 height 12
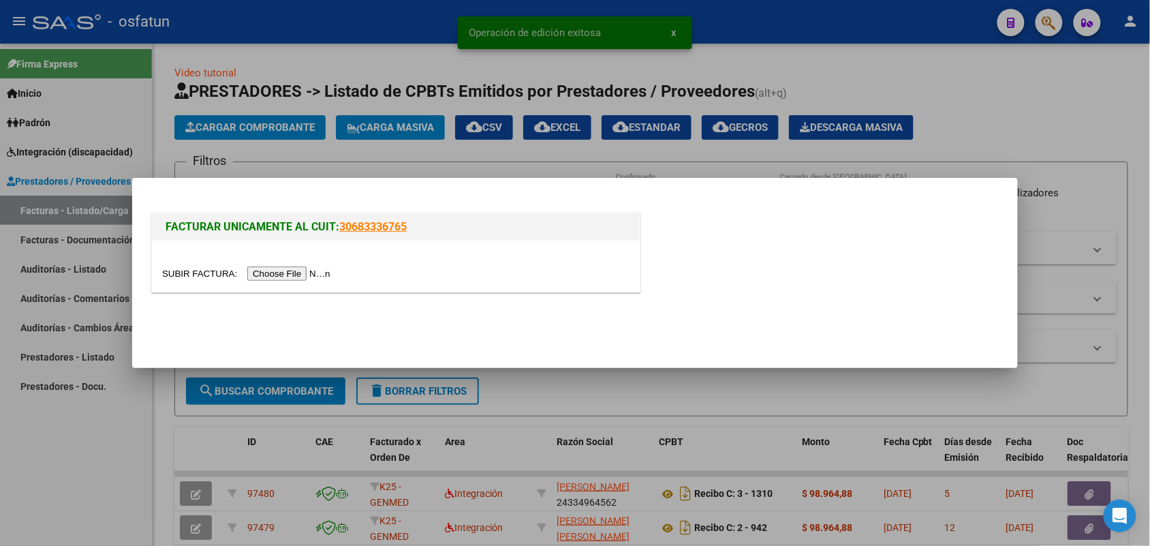
click at [290, 273] on input "file" at bounding box center [248, 273] width 172 height 14
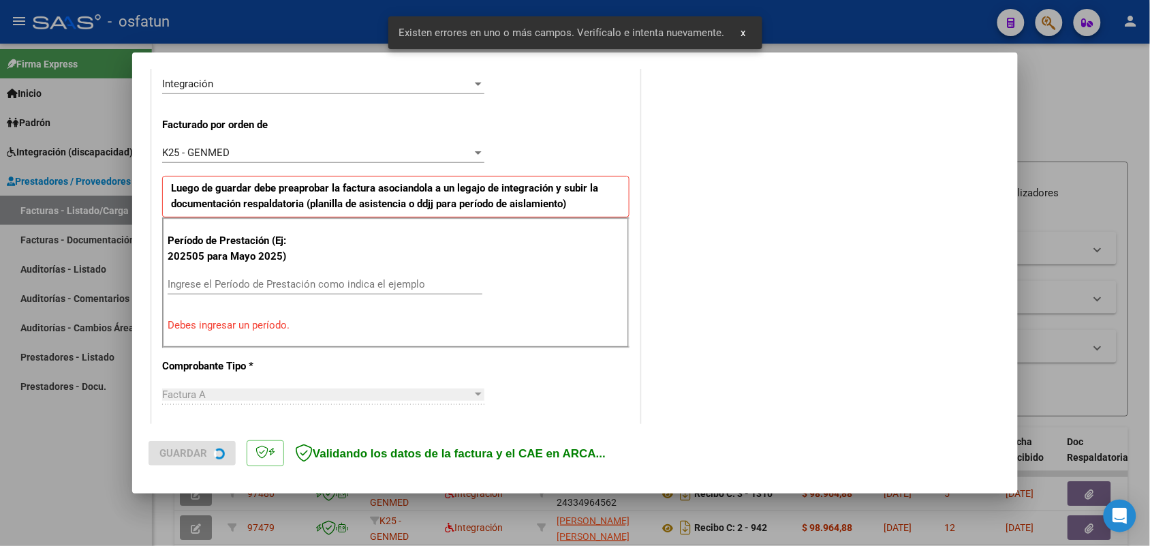
scroll to position [368, 0]
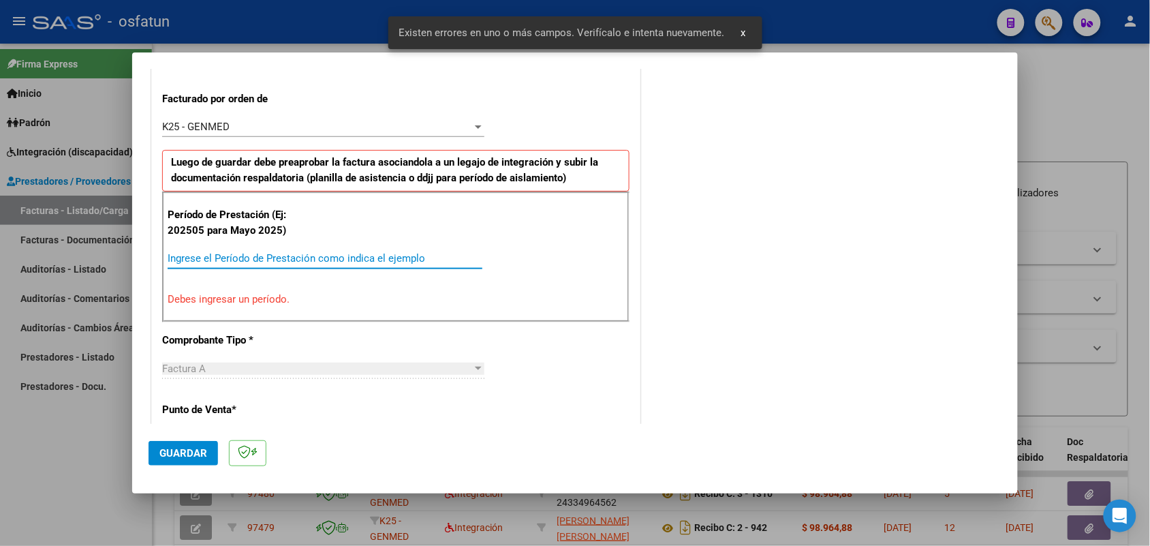
click at [342, 258] on input "Ingrese el Período de Prestación como indica el ejemplo" at bounding box center [325, 258] width 315 height 12
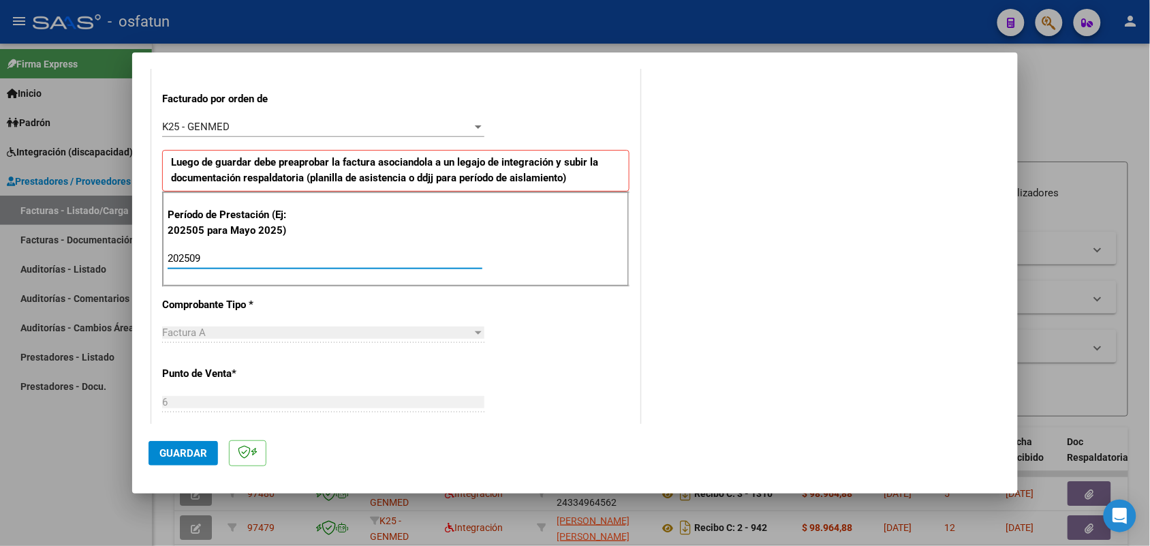
type input "202509"
click at [185, 443] on button "Guardar" at bounding box center [183, 453] width 69 height 25
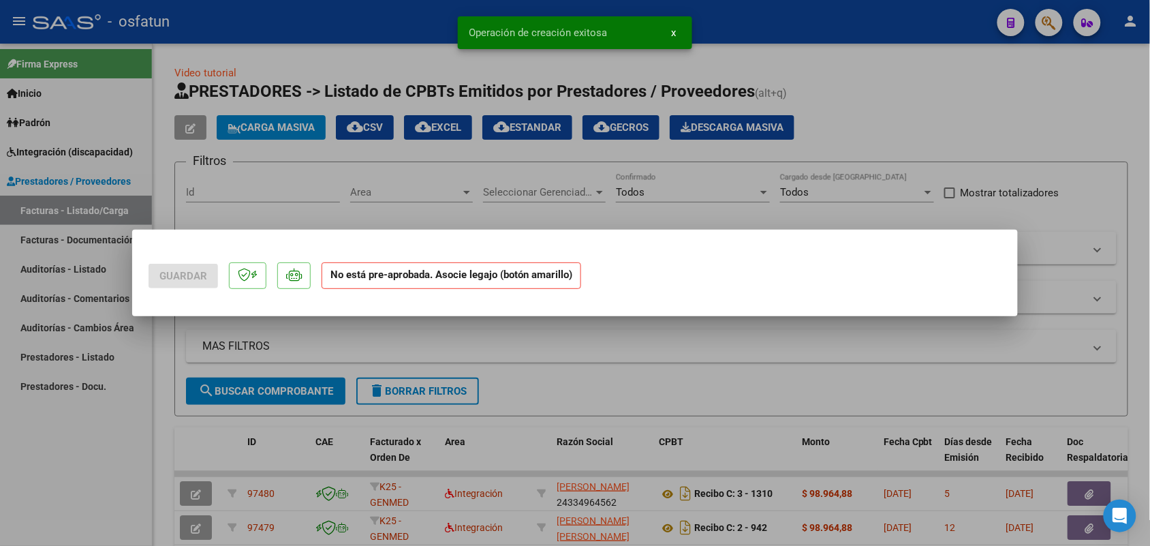
scroll to position [0, 0]
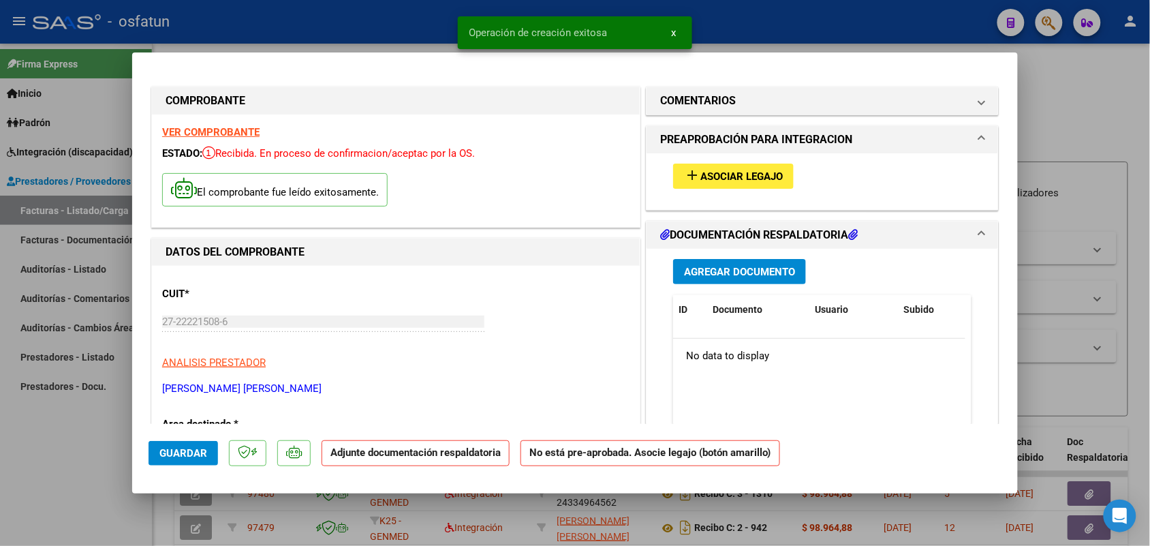
click at [713, 177] on span "Asociar Legajo" at bounding box center [741, 176] width 82 height 12
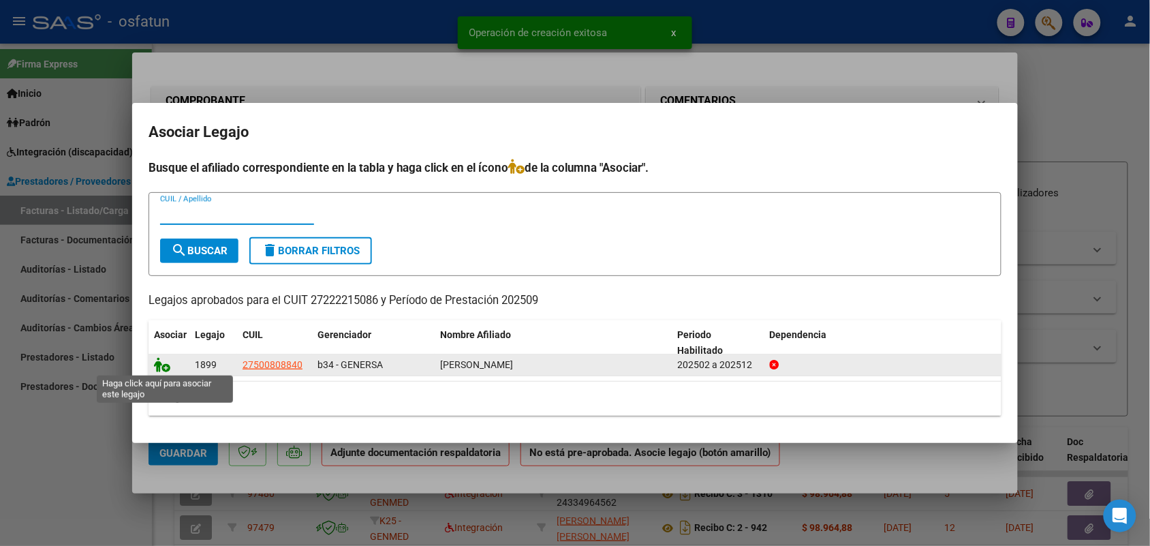
click at [164, 368] on icon at bounding box center [162, 364] width 16 height 15
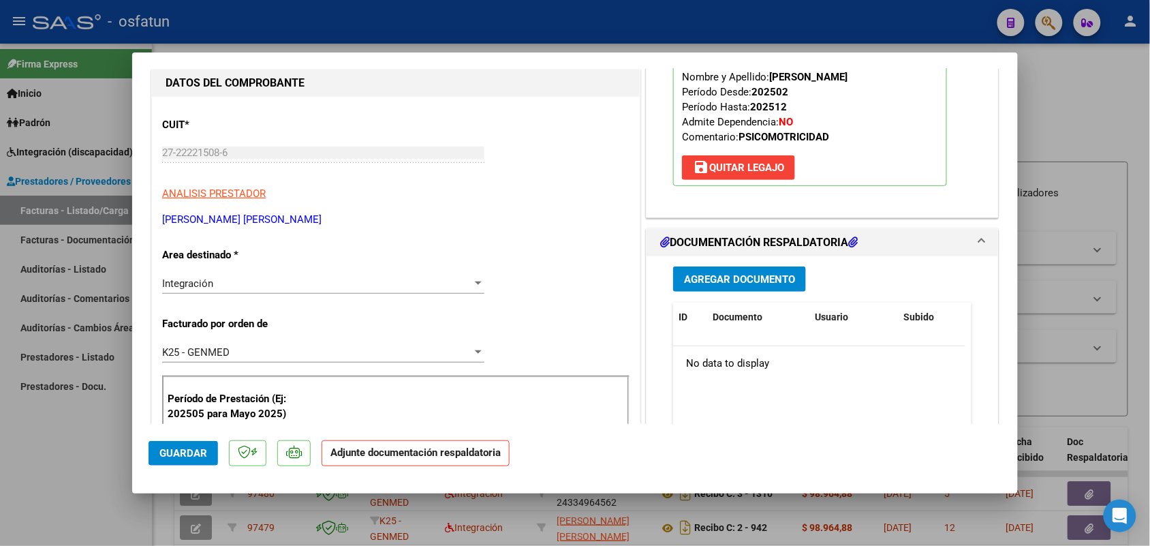
scroll to position [170, 0]
click at [730, 267] on button "Agregar Documento" at bounding box center [739, 277] width 133 height 25
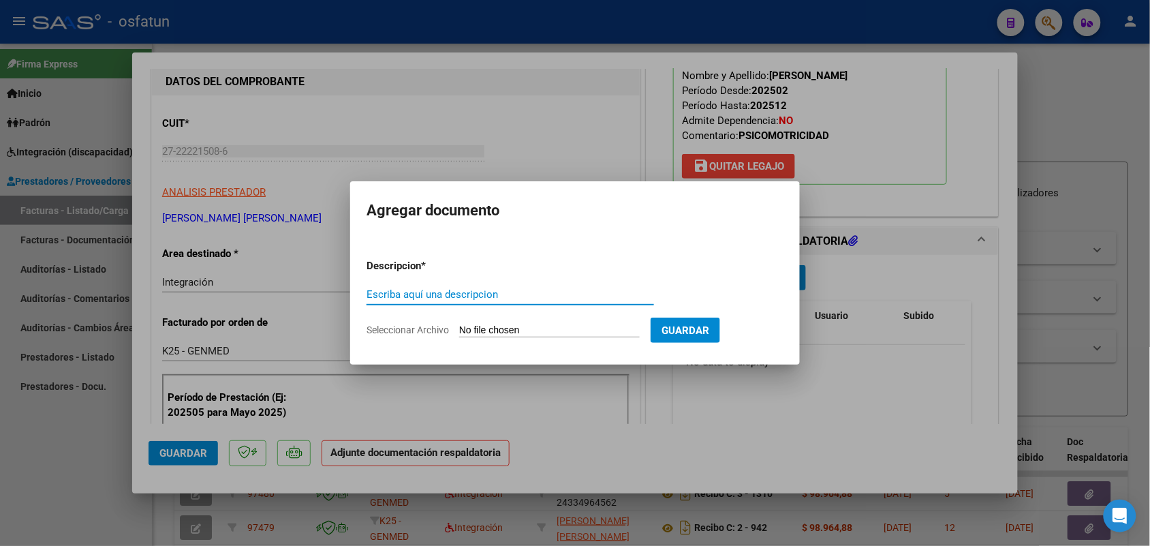
click at [469, 296] on input "Escriba aquí una descripcion" at bounding box center [511, 294] width 288 height 12
type input "ASIST"
click at [491, 326] on input "Seleccionar Archivo" at bounding box center [549, 330] width 181 height 13
type input "C:\fakepath\ASIST-AUT Psicomot 09-25.pdf"
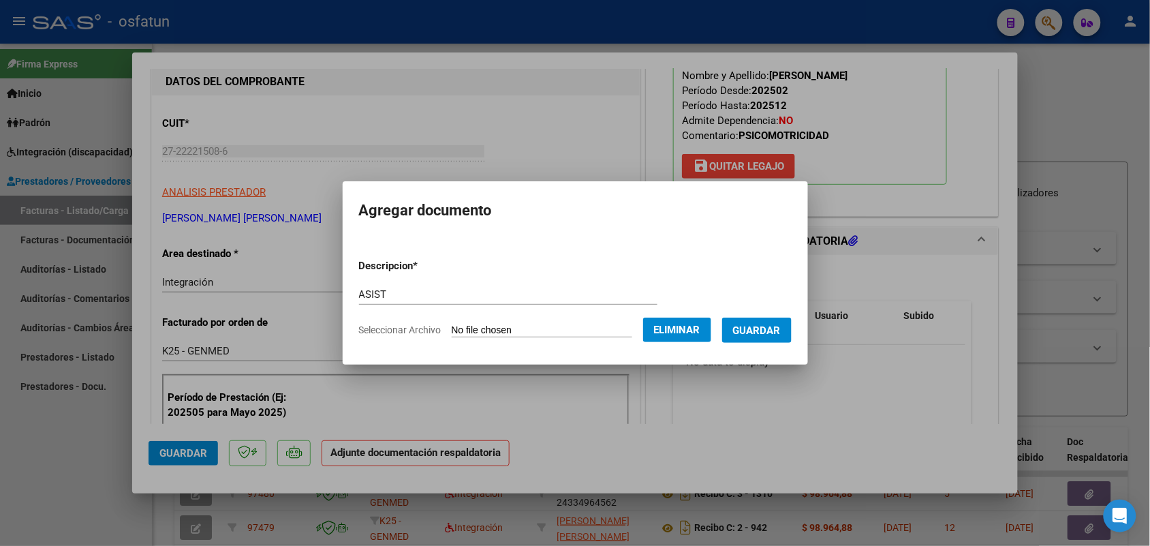
click at [781, 330] on span "Guardar" at bounding box center [757, 330] width 48 height 12
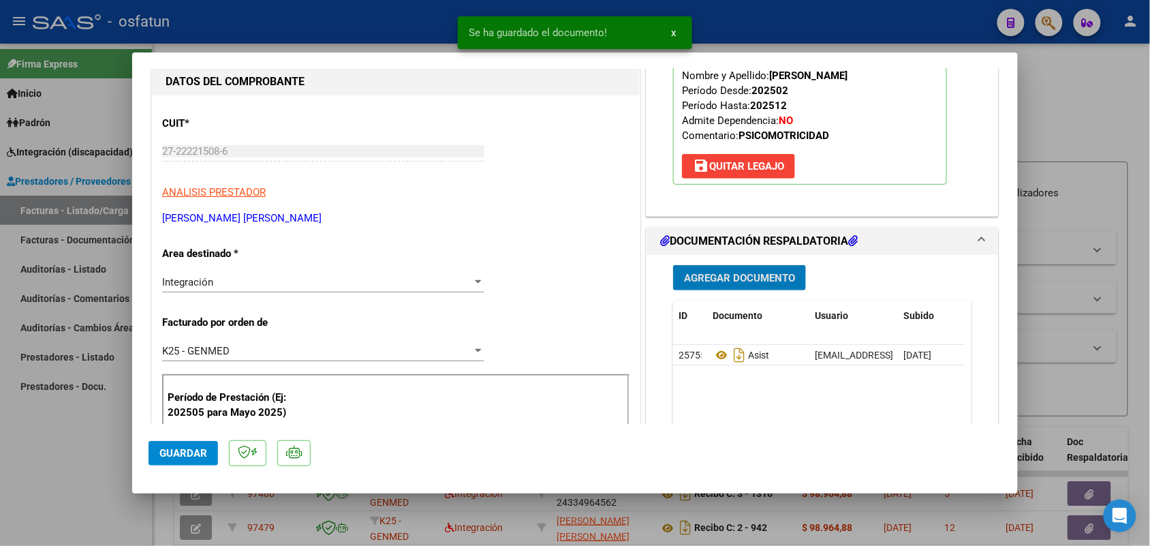
click at [165, 450] on span "Guardar" at bounding box center [183, 453] width 48 height 12
click at [90, 484] on div at bounding box center [575, 273] width 1150 height 546
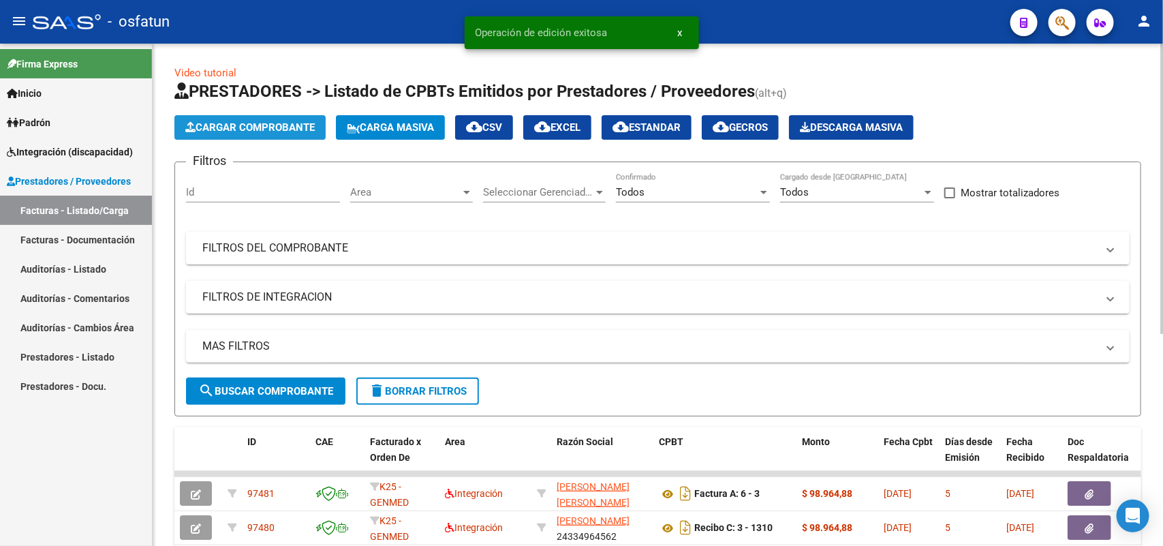
click at [250, 119] on button "Cargar Comprobante" at bounding box center [249, 127] width 151 height 25
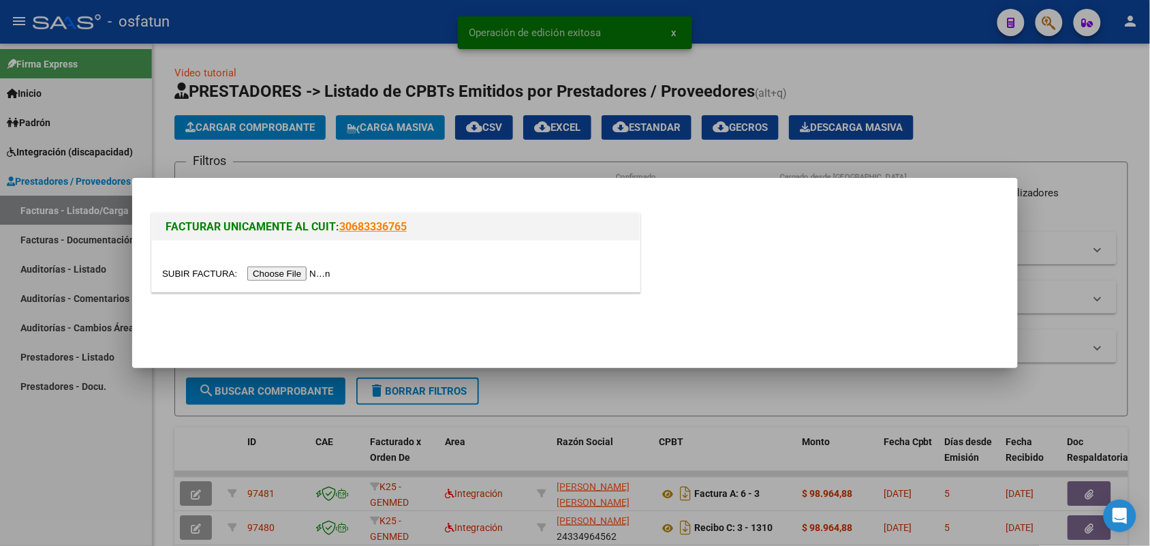
click at [283, 269] on input "file" at bounding box center [248, 273] width 172 height 14
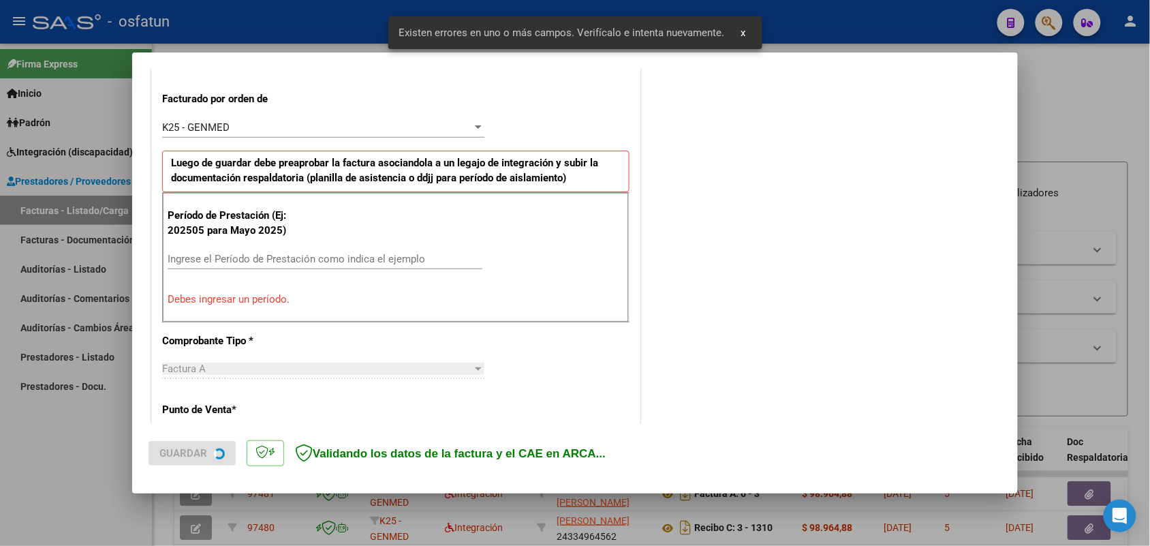
scroll to position [368, 0]
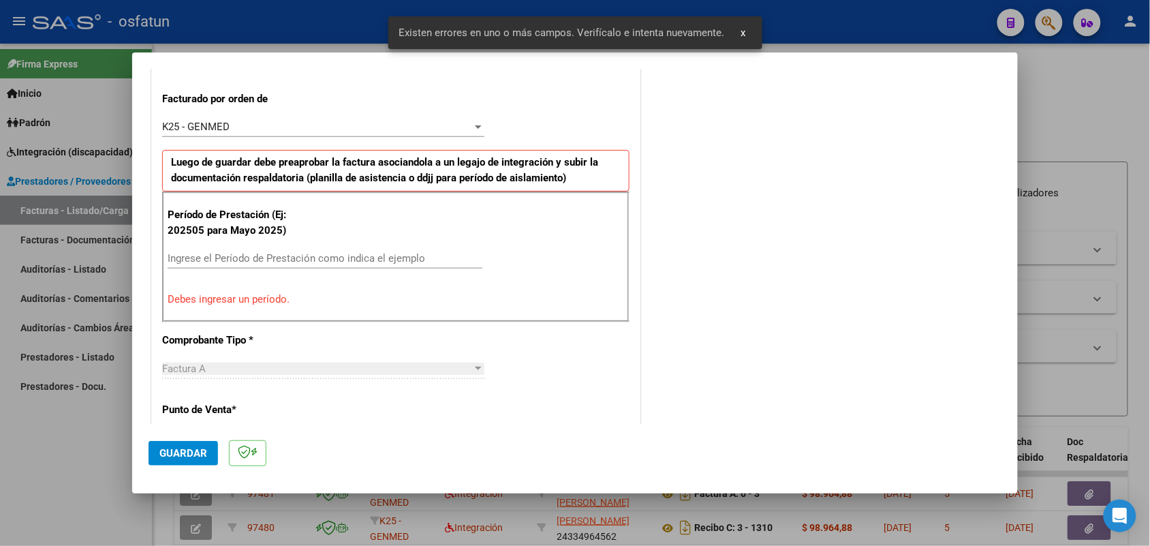
click at [274, 255] on div "Ingrese el Período de Prestación como indica el ejemplo" at bounding box center [325, 258] width 315 height 20
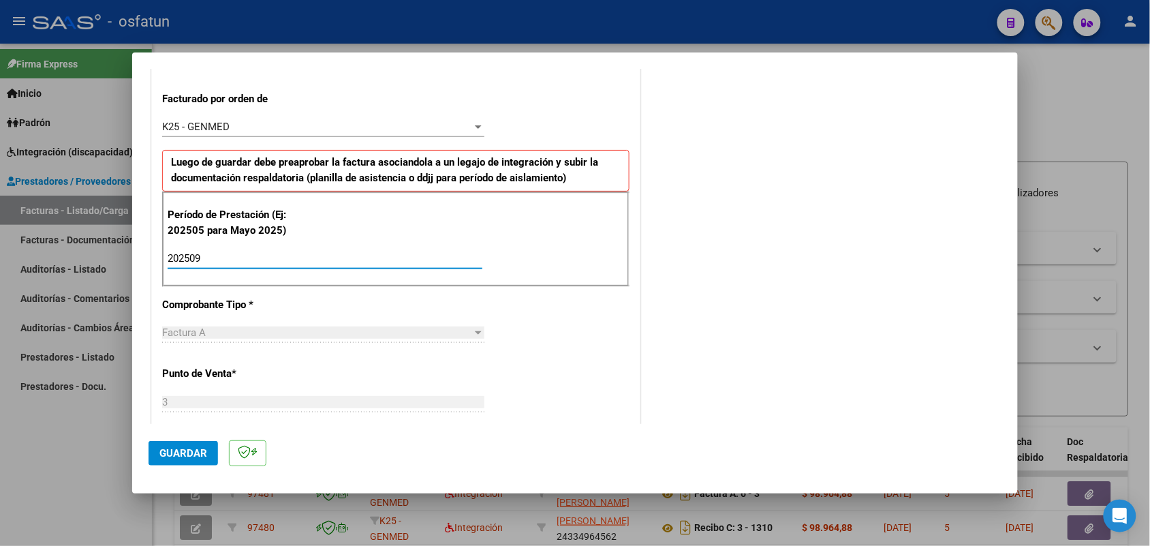
type input "202509"
click at [199, 443] on button "Guardar" at bounding box center [183, 453] width 69 height 25
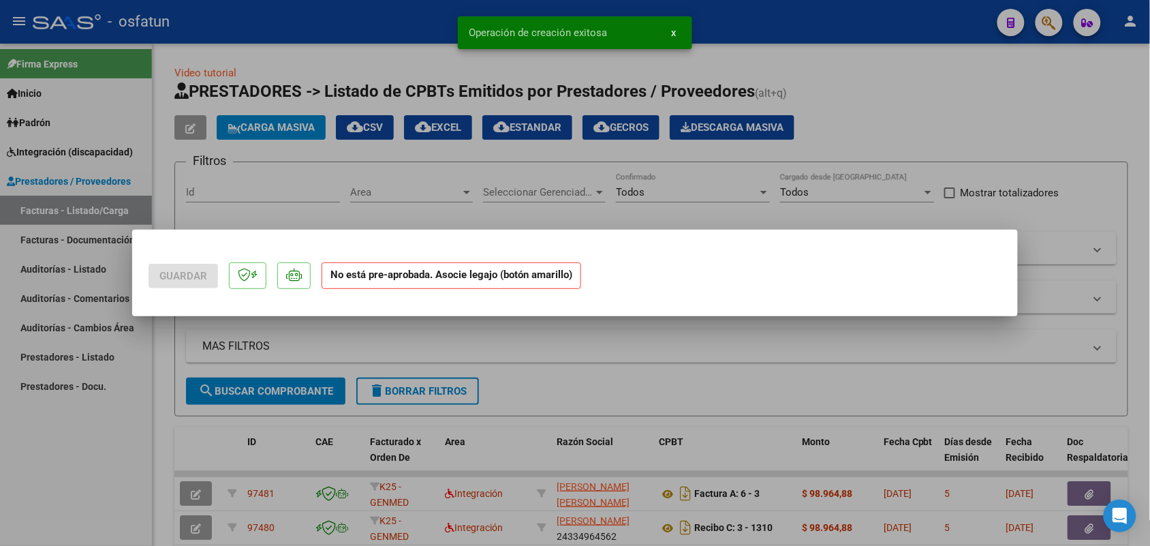
scroll to position [0, 0]
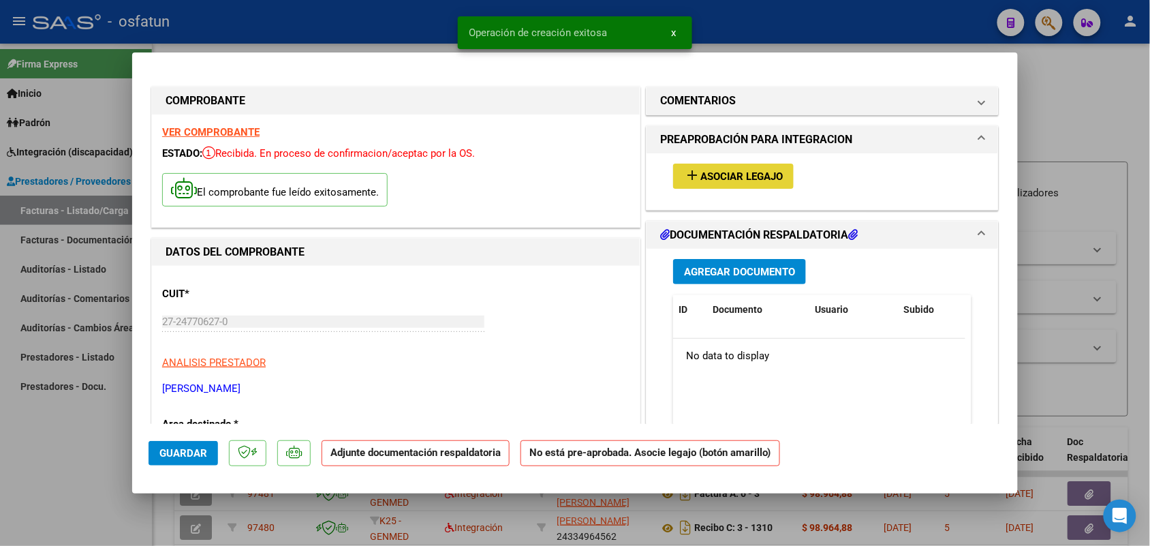
click at [747, 164] on button "add Asociar Legajo" at bounding box center [733, 176] width 121 height 25
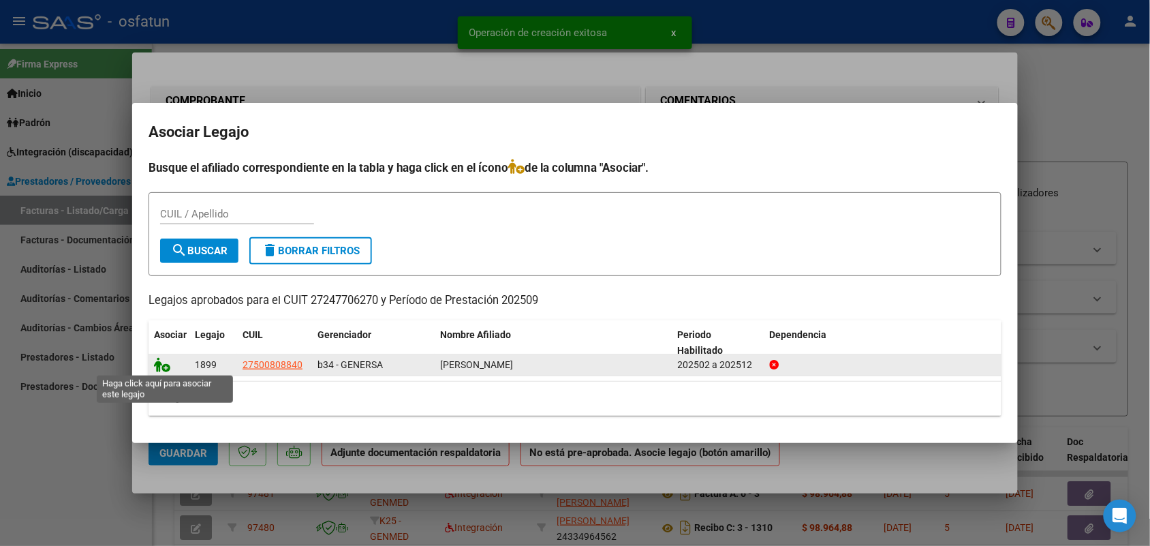
click at [167, 368] on icon at bounding box center [162, 364] width 16 height 15
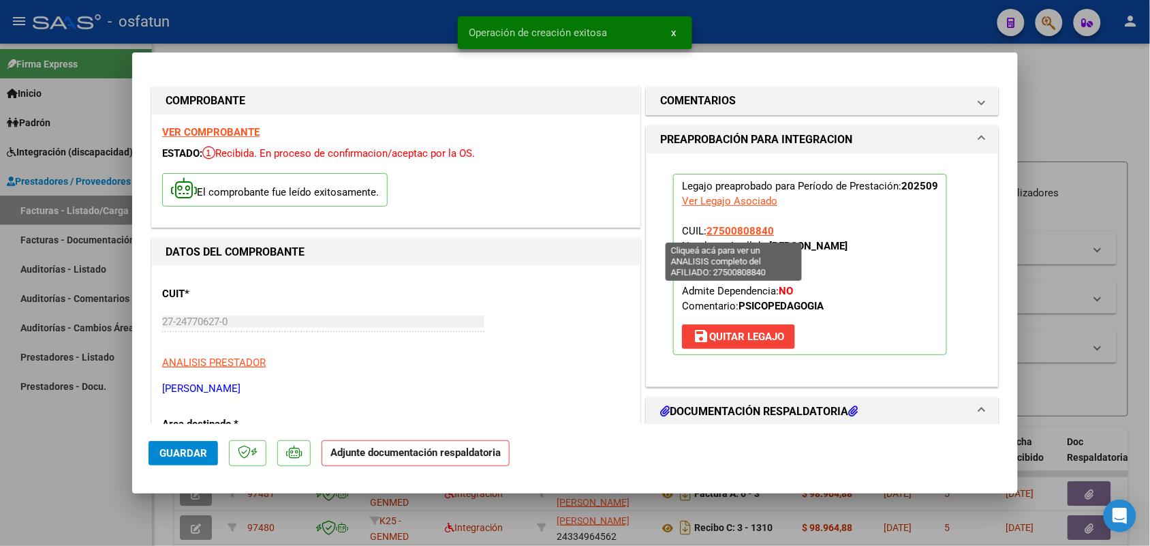
scroll to position [85, 0]
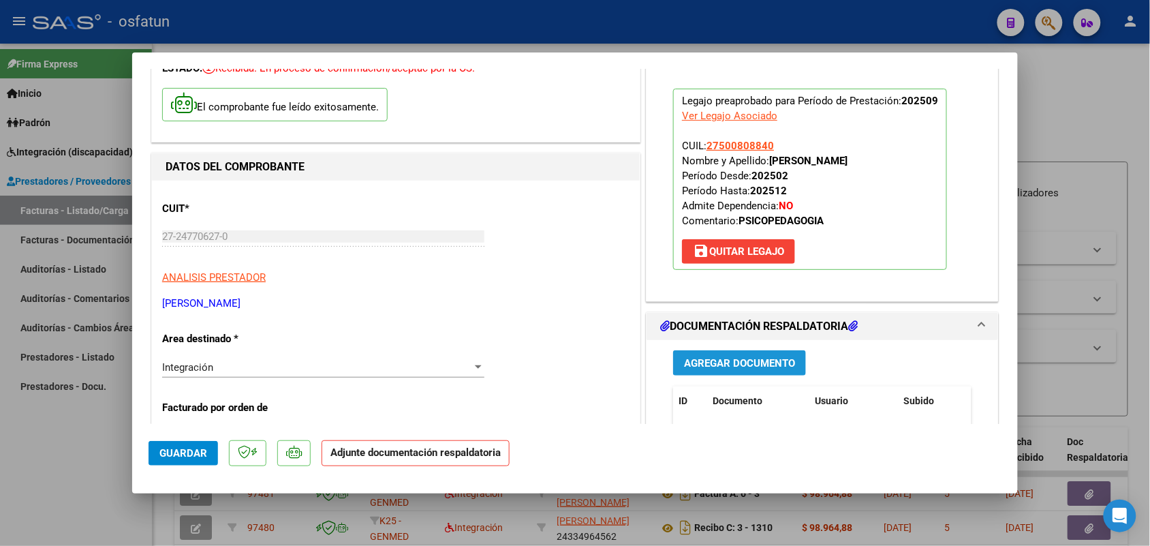
click at [720, 358] on span "Agregar Documento" at bounding box center [739, 363] width 111 height 12
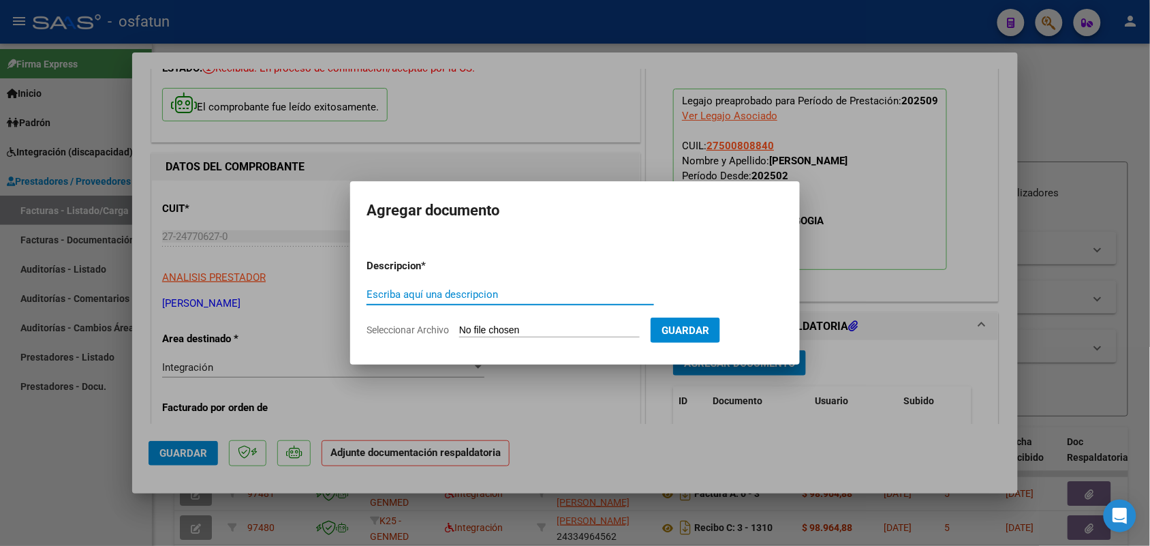
click at [411, 295] on input "Escriba aquí una descripcion" at bounding box center [511, 294] width 288 height 12
type input "ASIST"
click at [495, 326] on input "Seleccionar Archivo" at bounding box center [549, 330] width 181 height 13
type input "C:\fakepath\ASIST-AUT Psicope 09-25.pdf"
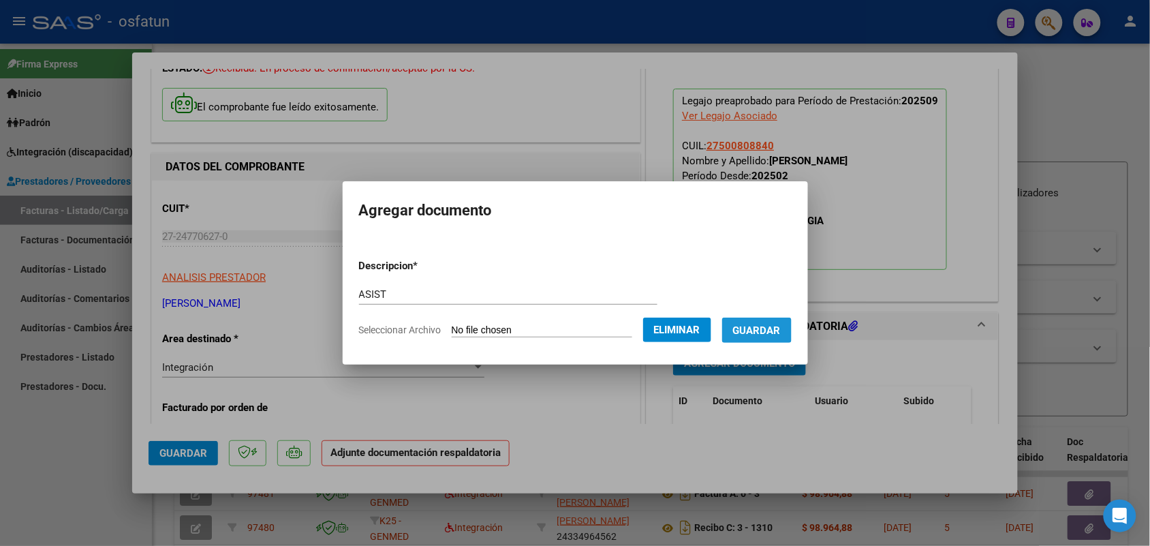
click at [768, 321] on button "Guardar" at bounding box center [756, 329] width 69 height 25
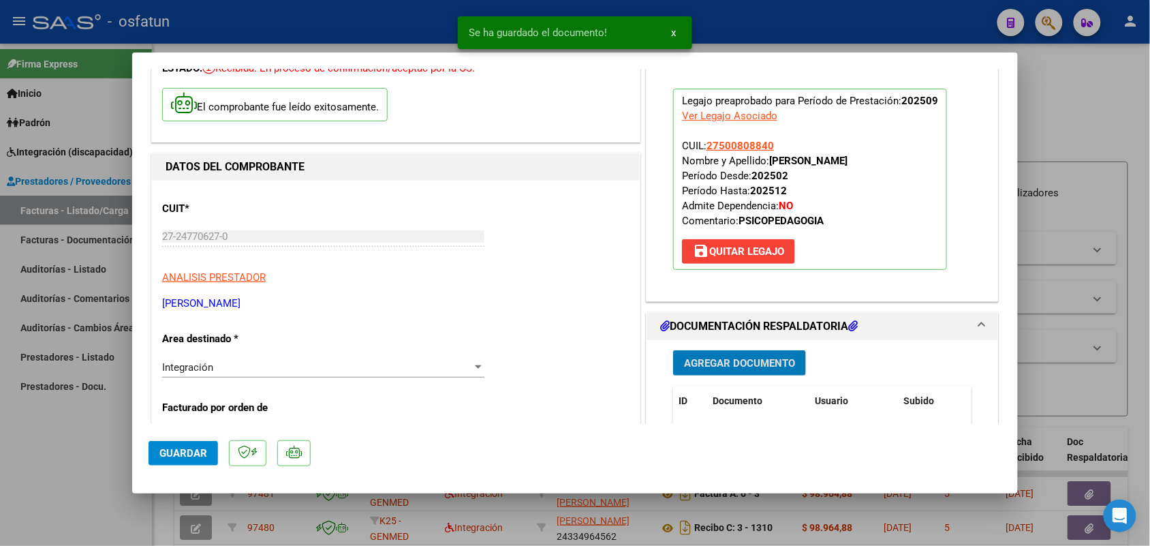
click at [167, 448] on span "Guardar" at bounding box center [183, 453] width 48 height 12
click at [80, 479] on div at bounding box center [575, 273] width 1150 height 546
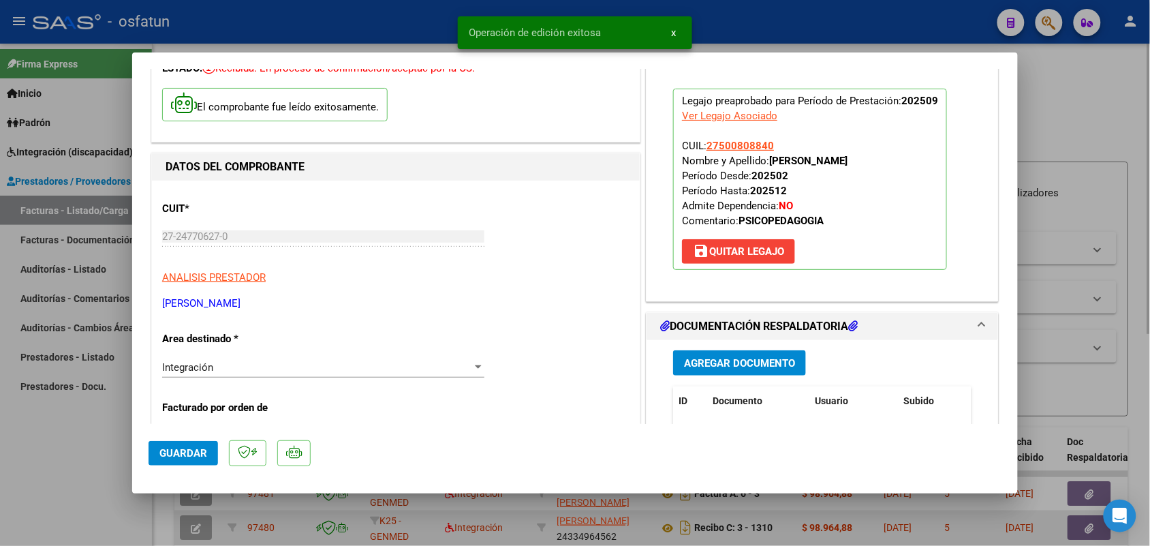
type input "$ 0,00"
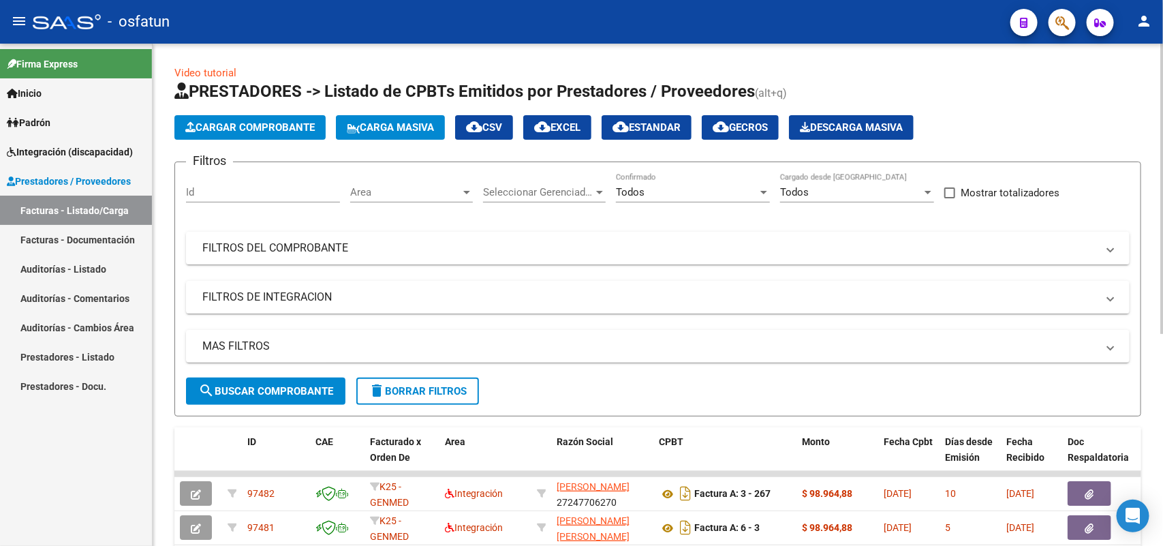
click at [281, 126] on span "Cargar Comprobante" at bounding box center [249, 127] width 129 height 12
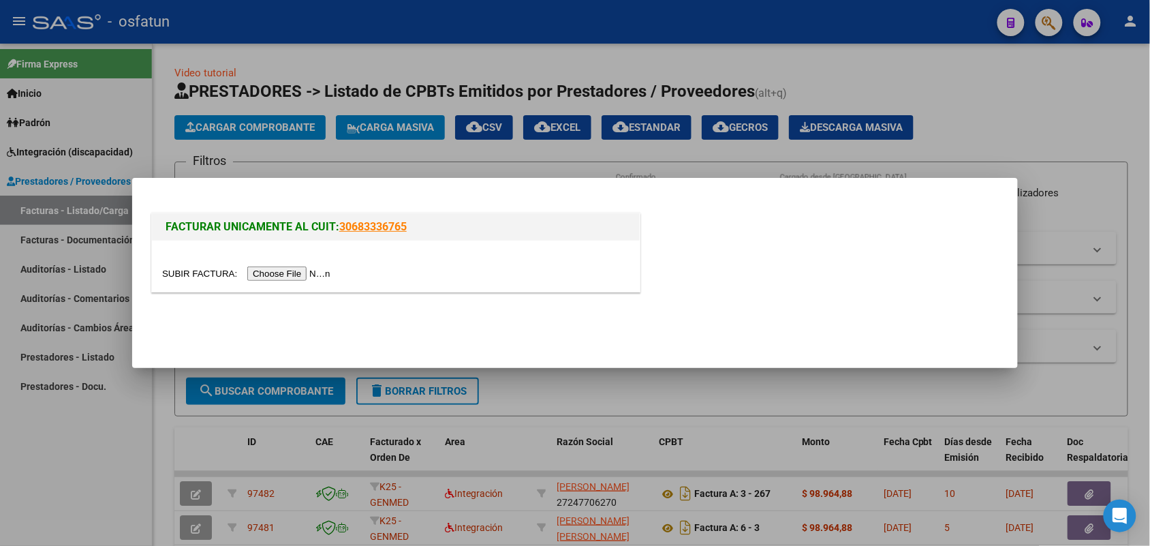
click at [292, 270] on input "file" at bounding box center [248, 273] width 172 height 14
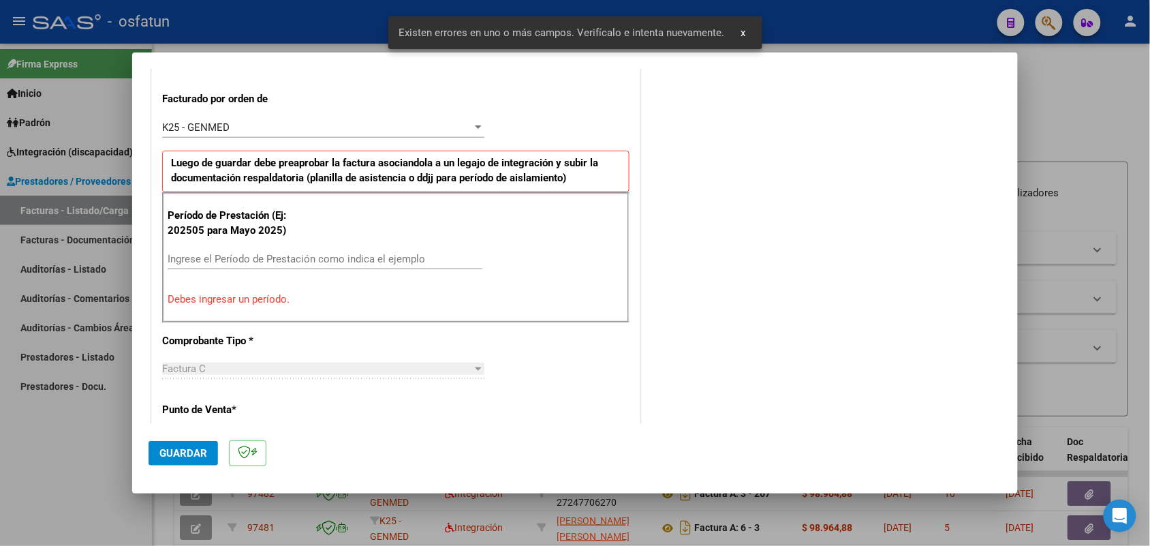
scroll to position [368, 0]
click at [283, 255] on input "Ingrese el Período de Prestación como indica el ejemplo" at bounding box center [325, 258] width 315 height 12
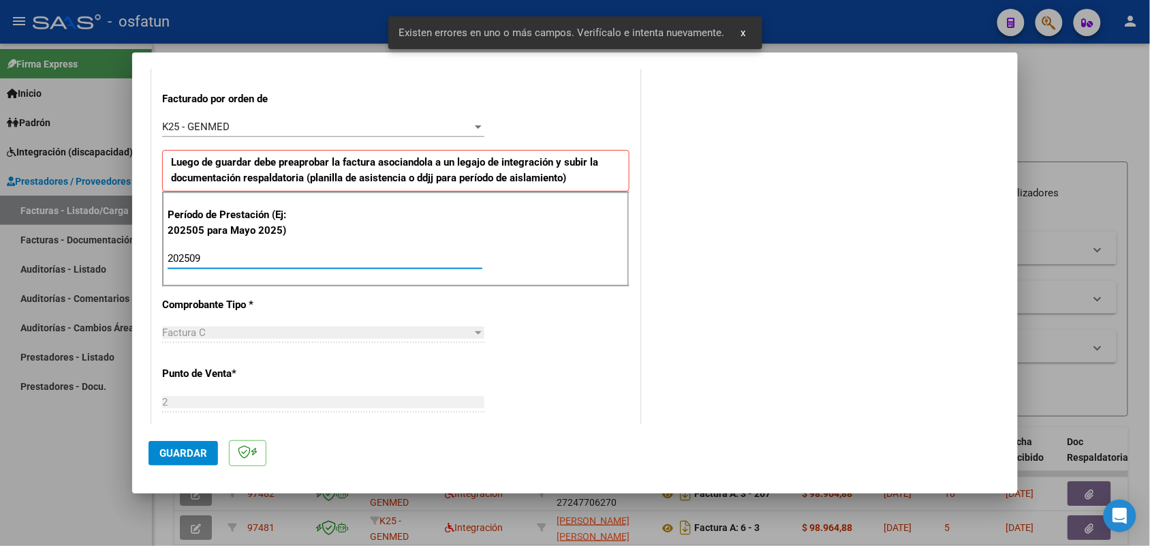
type input "202509"
drag, startPoint x: 171, startPoint y: 452, endPoint x: 183, endPoint y: 445, distance: 13.4
click at [174, 451] on span "Guardar" at bounding box center [183, 453] width 48 height 12
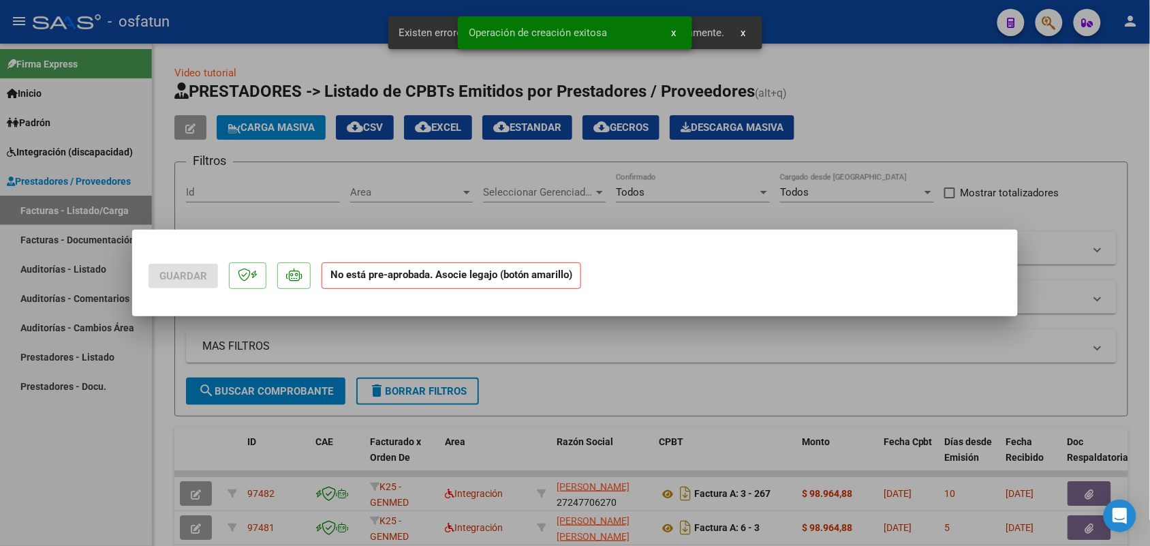
scroll to position [0, 0]
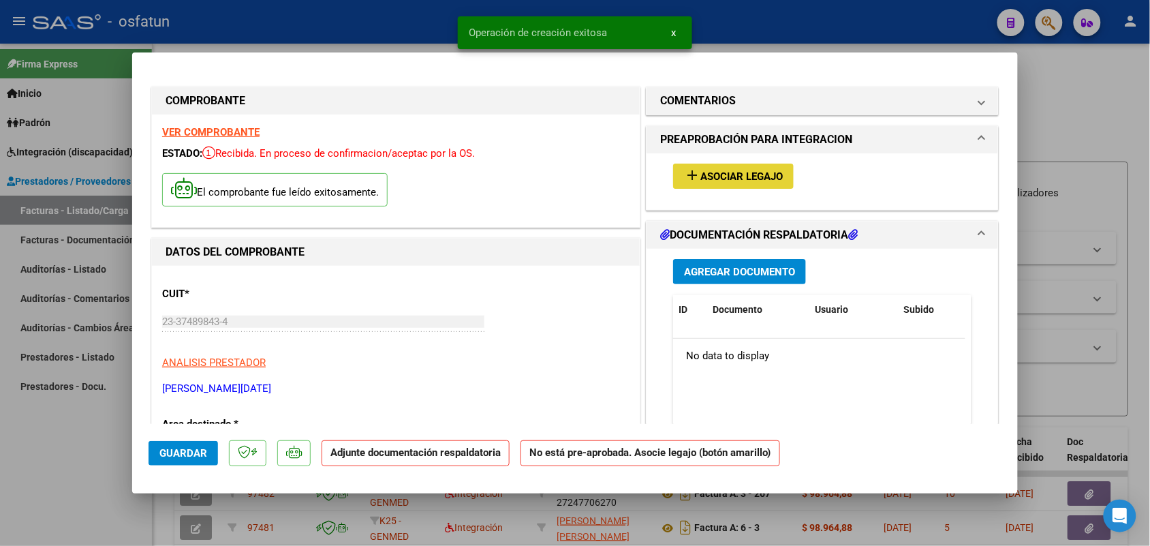
click at [743, 176] on span "Asociar Legajo" at bounding box center [741, 176] width 82 height 12
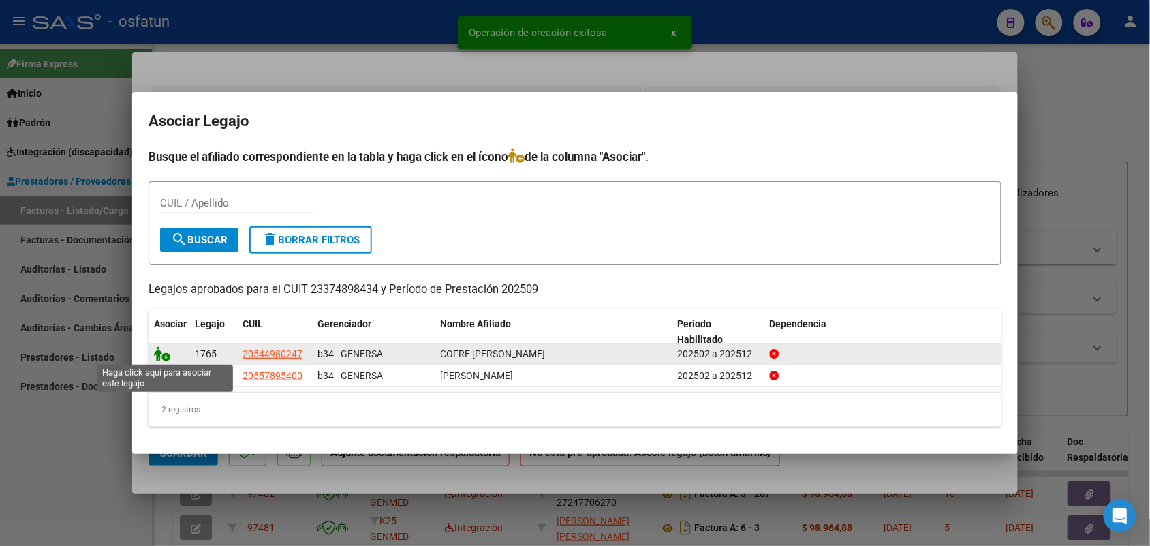
click at [158, 352] on icon at bounding box center [162, 353] width 16 height 15
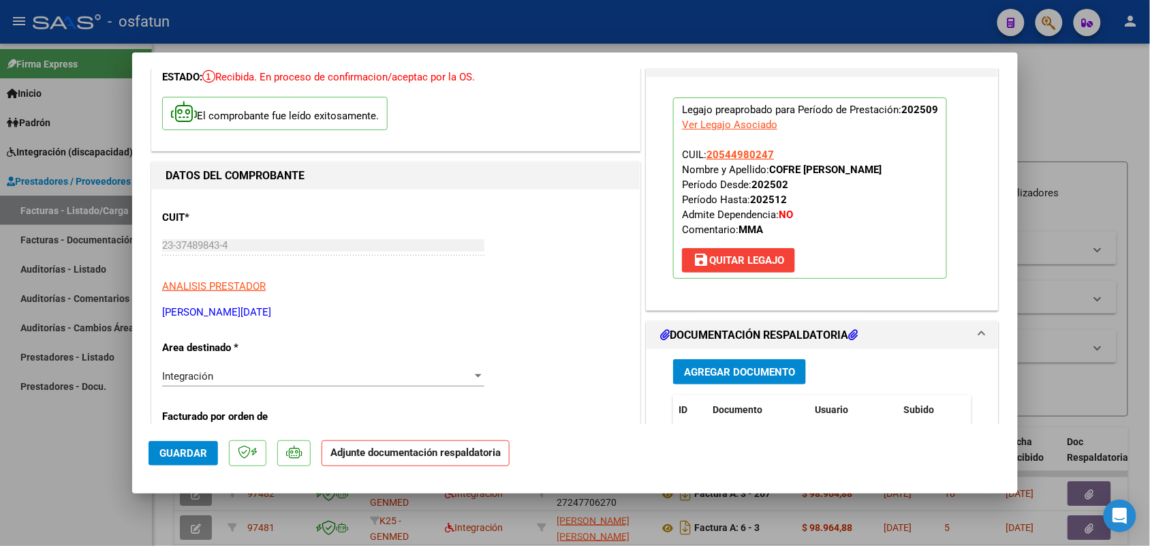
scroll to position [85, 0]
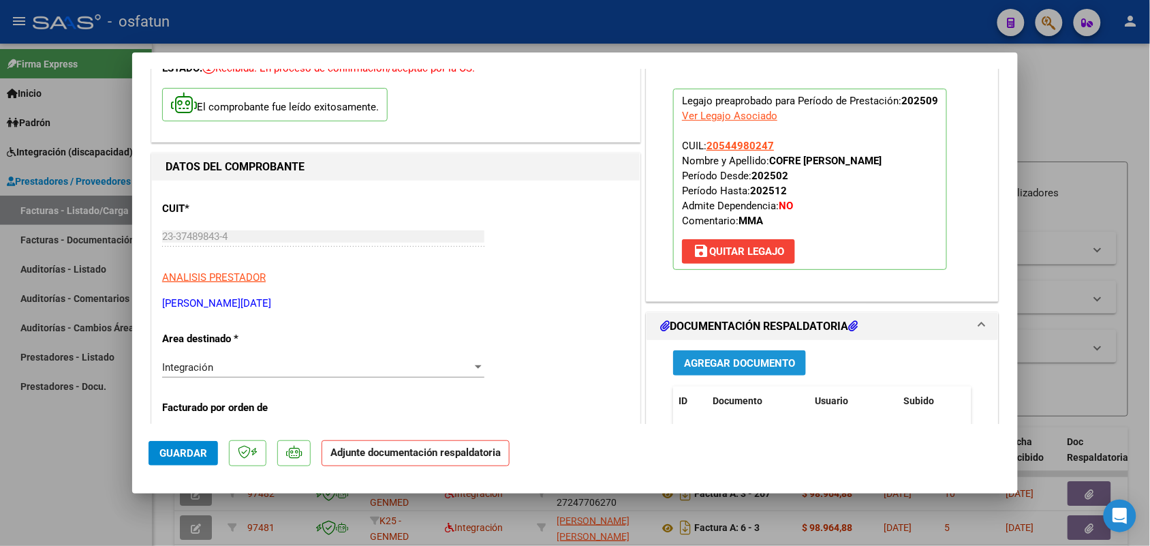
click at [726, 361] on span "Agregar Documento" at bounding box center [739, 363] width 111 height 12
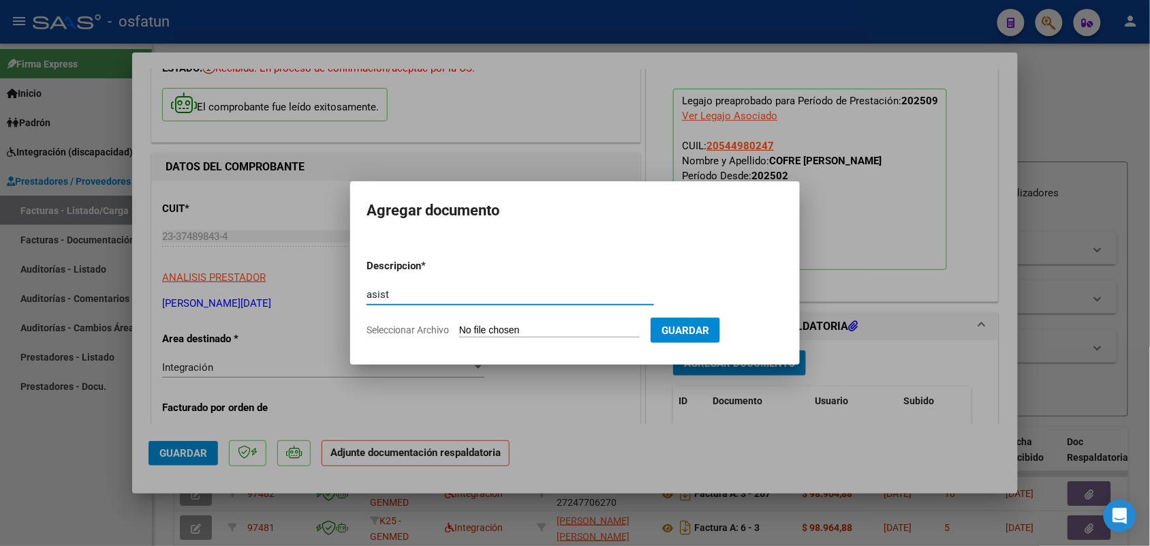
type input "asist"
click at [533, 324] on input "Seleccionar Archivo" at bounding box center [549, 330] width 181 height 13
type input "C:\fakepath\ASIST-AUT COFRÉ MODULO MAESTRO DE APOYO.pdf"
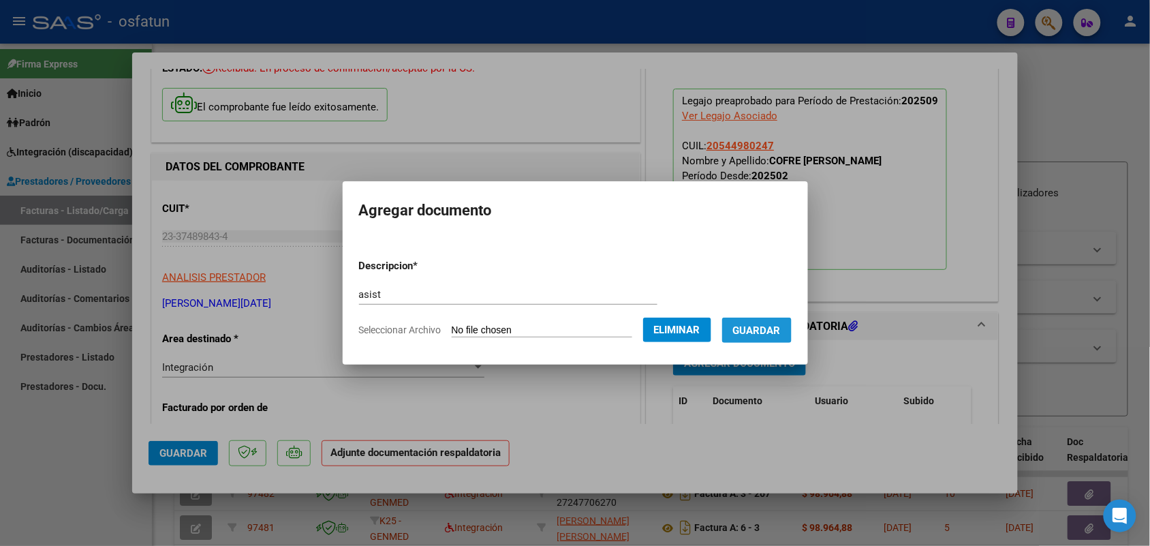
click at [781, 329] on span "Guardar" at bounding box center [757, 330] width 48 height 12
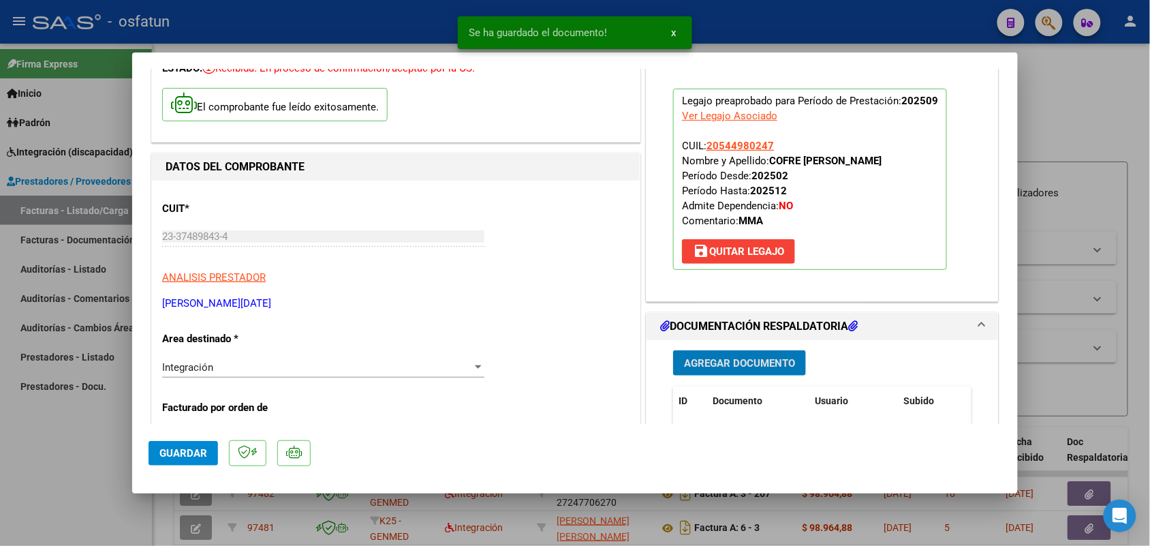
drag, startPoint x: 189, startPoint y: 444, endPoint x: 181, endPoint y: 441, distance: 8.0
click at [189, 444] on button "Guardar" at bounding box center [183, 453] width 69 height 25
click at [62, 475] on div at bounding box center [575, 273] width 1150 height 546
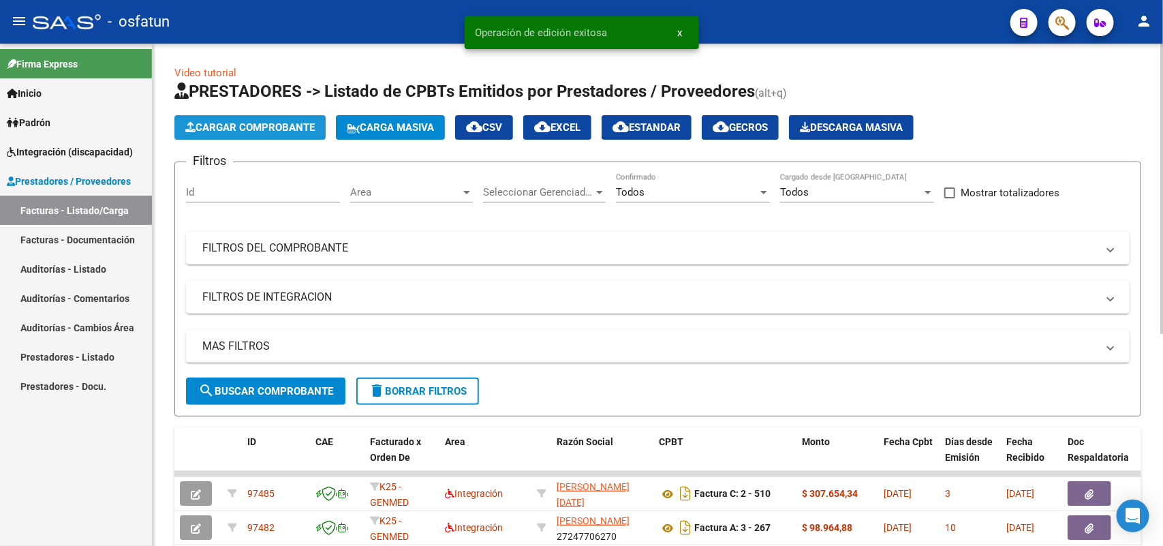
click at [263, 126] on span "Cargar Comprobante" at bounding box center [249, 127] width 129 height 12
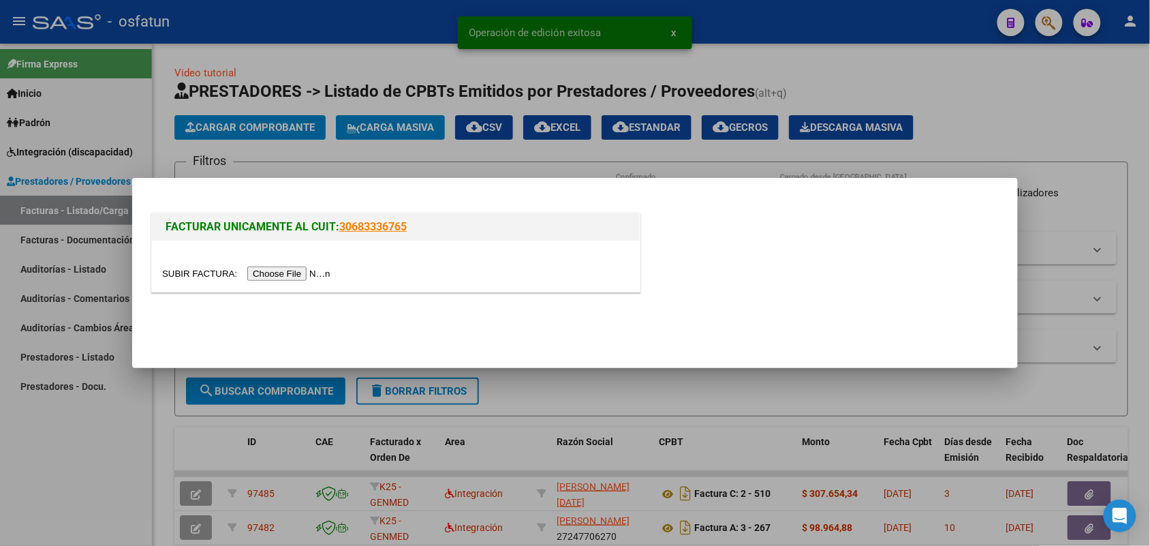
click at [297, 271] on input "file" at bounding box center [248, 273] width 172 height 14
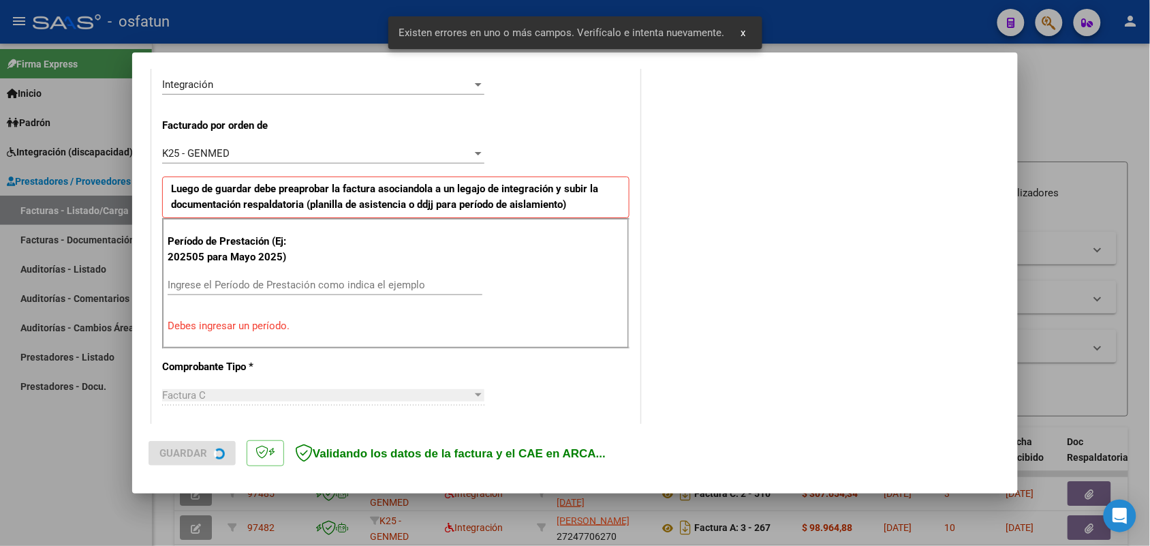
scroll to position [342, 0]
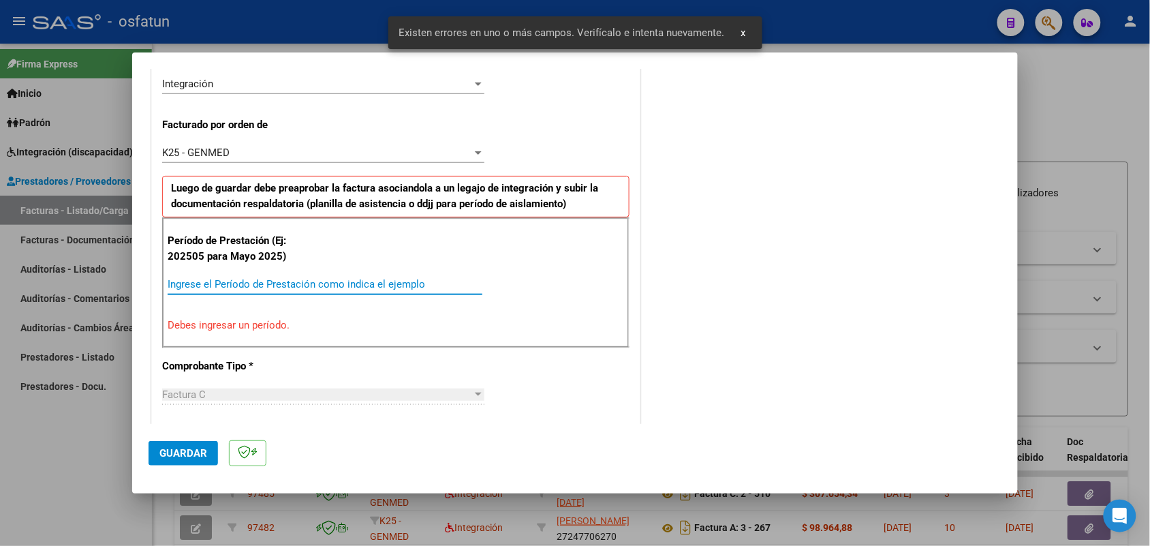
click at [263, 283] on input "Ingrese el Período de Prestación como indica el ejemplo" at bounding box center [325, 284] width 315 height 12
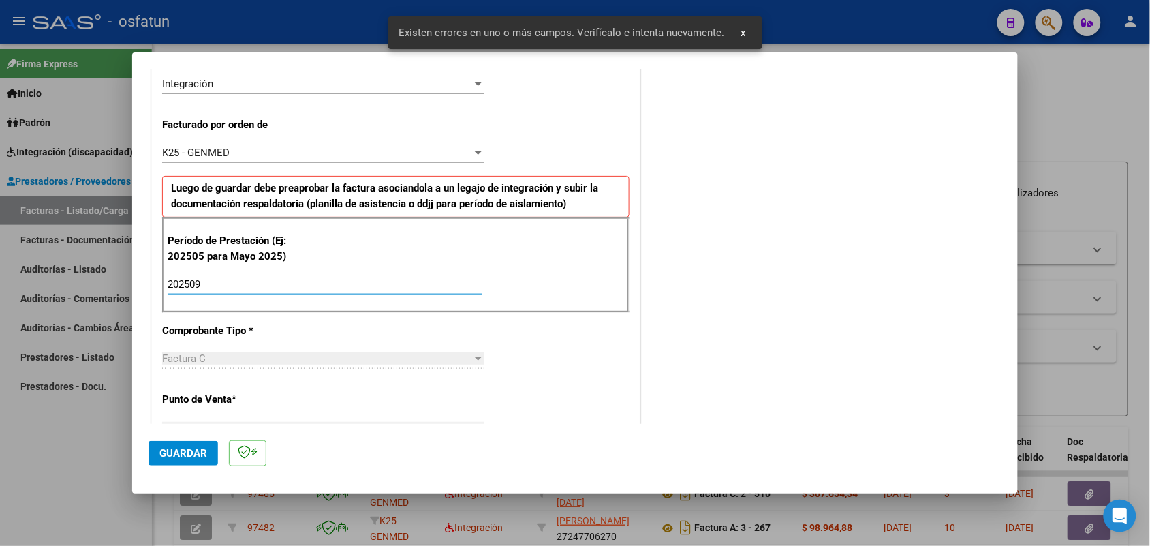
type input "202509"
click at [185, 447] on span "Guardar" at bounding box center [183, 453] width 48 height 12
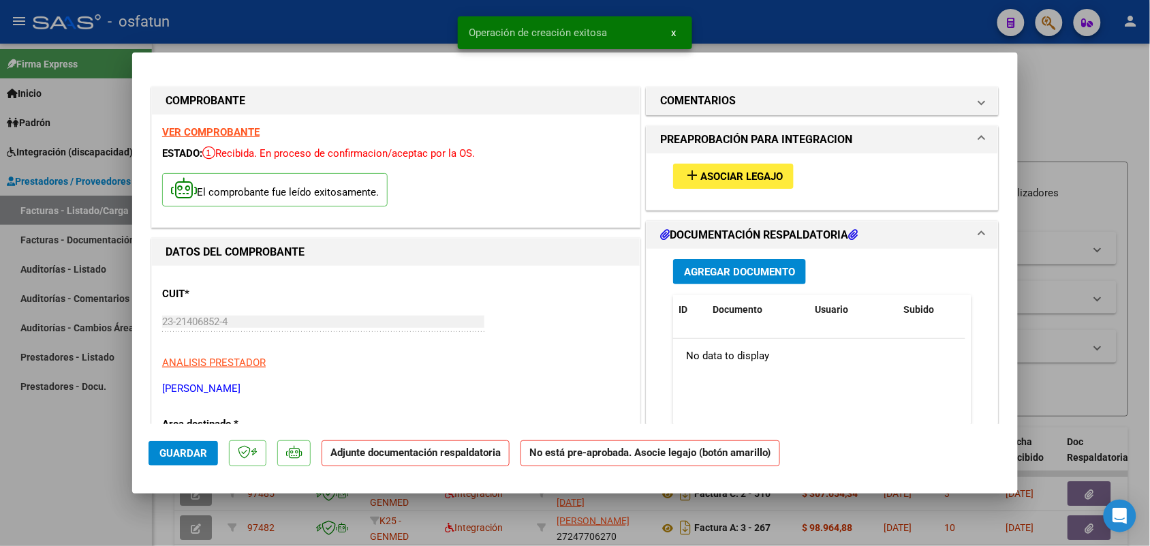
click at [713, 181] on span "Asociar Legajo" at bounding box center [741, 176] width 82 height 12
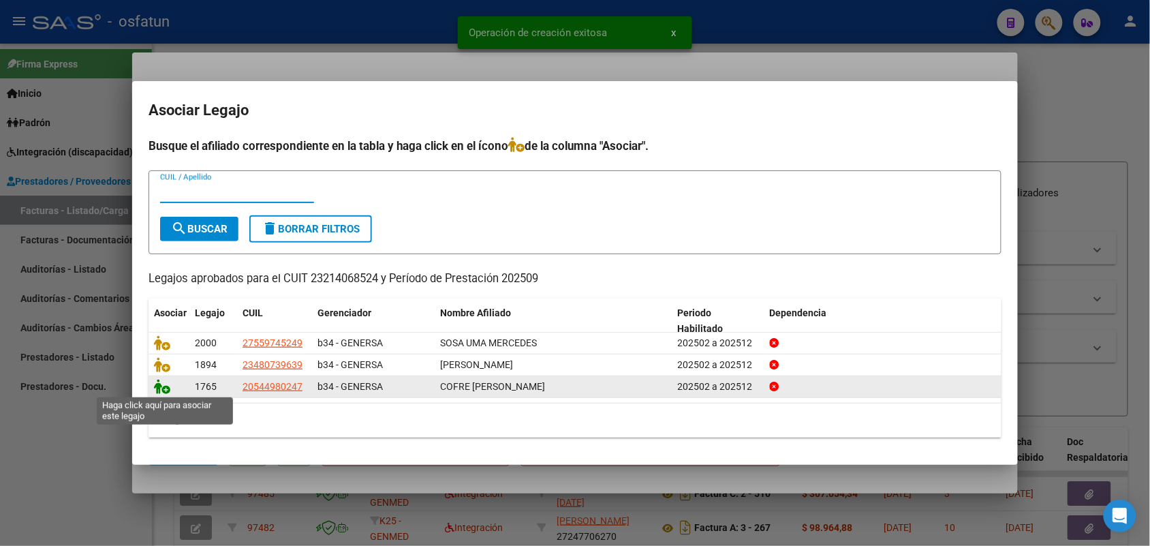
click at [154, 390] on icon at bounding box center [162, 386] width 16 height 15
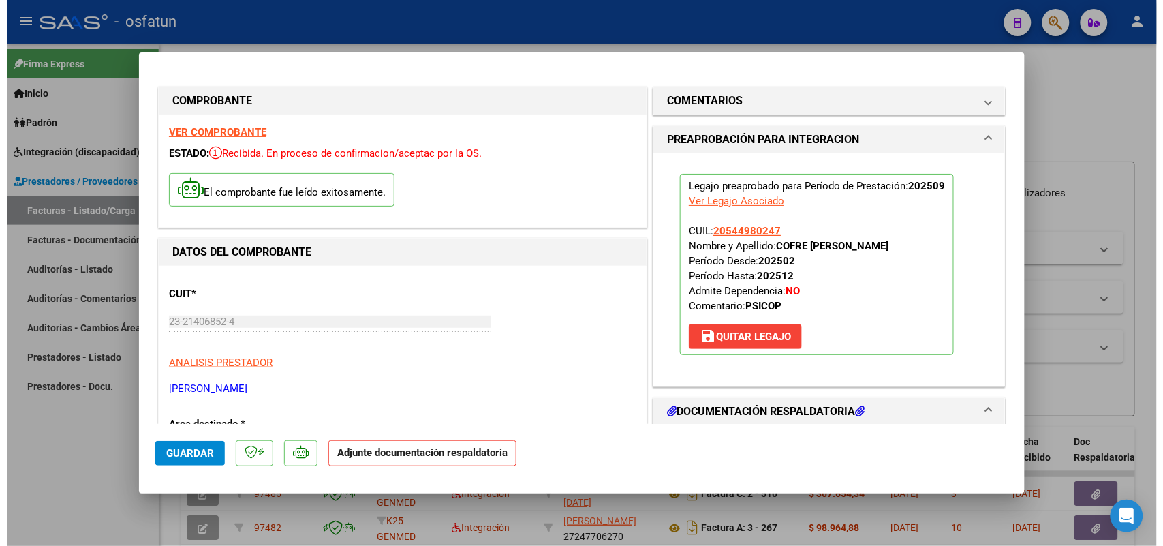
scroll to position [170, 0]
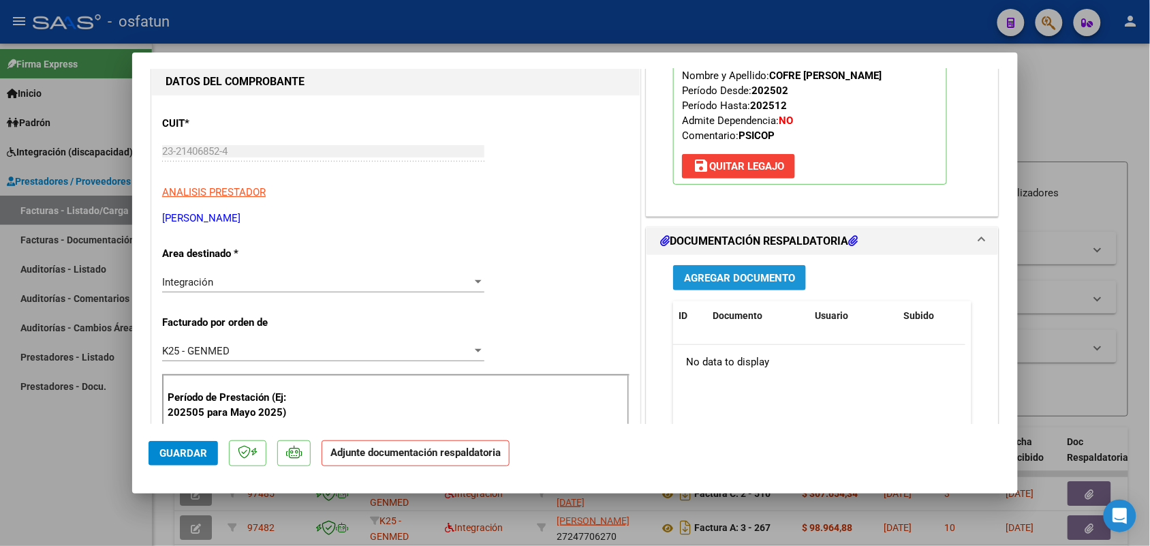
click at [711, 270] on button "Agregar Documento" at bounding box center [739, 277] width 133 height 25
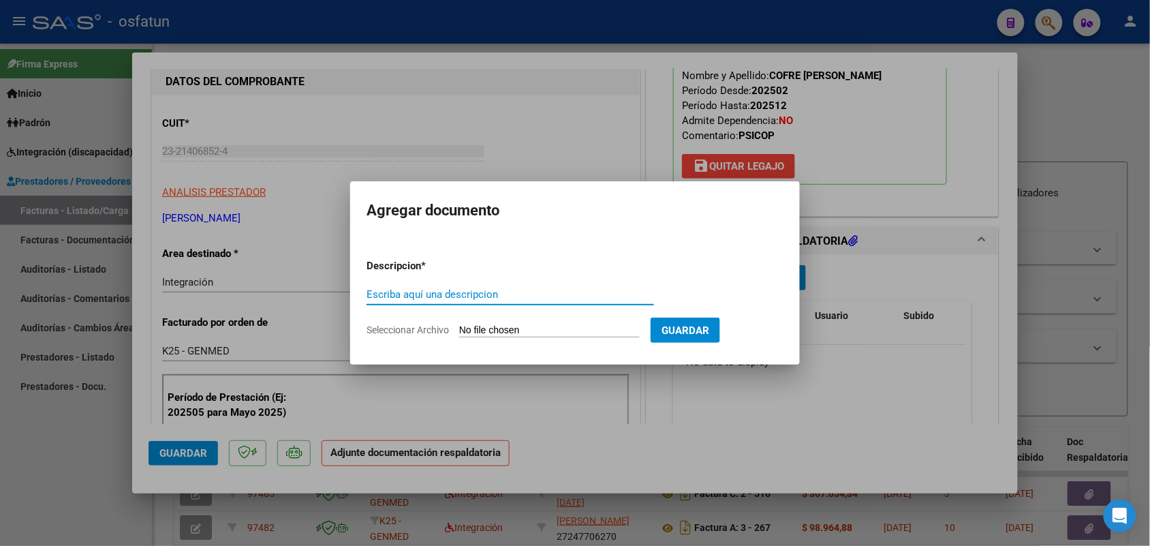
click at [459, 294] on input "Escriba aquí una descripcion" at bounding box center [511, 294] width 288 height 12
type input "asist"
click at [499, 328] on input "Seleccionar Archivo" at bounding box center [549, 330] width 181 height 13
type input "C:\fakepath\asist psp.pdf"
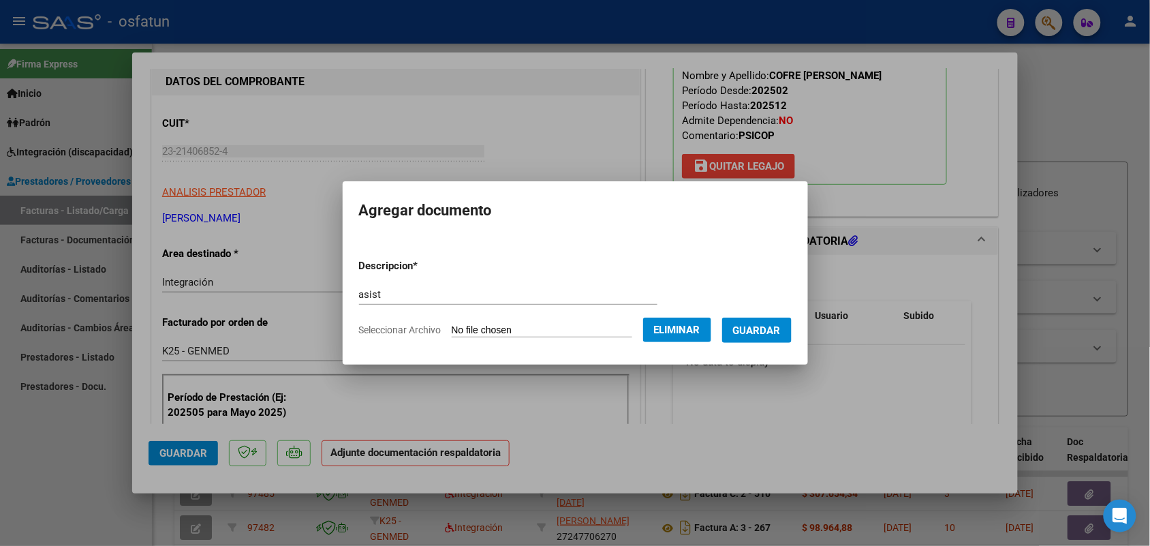
click at [778, 324] on span "Guardar" at bounding box center [757, 330] width 48 height 12
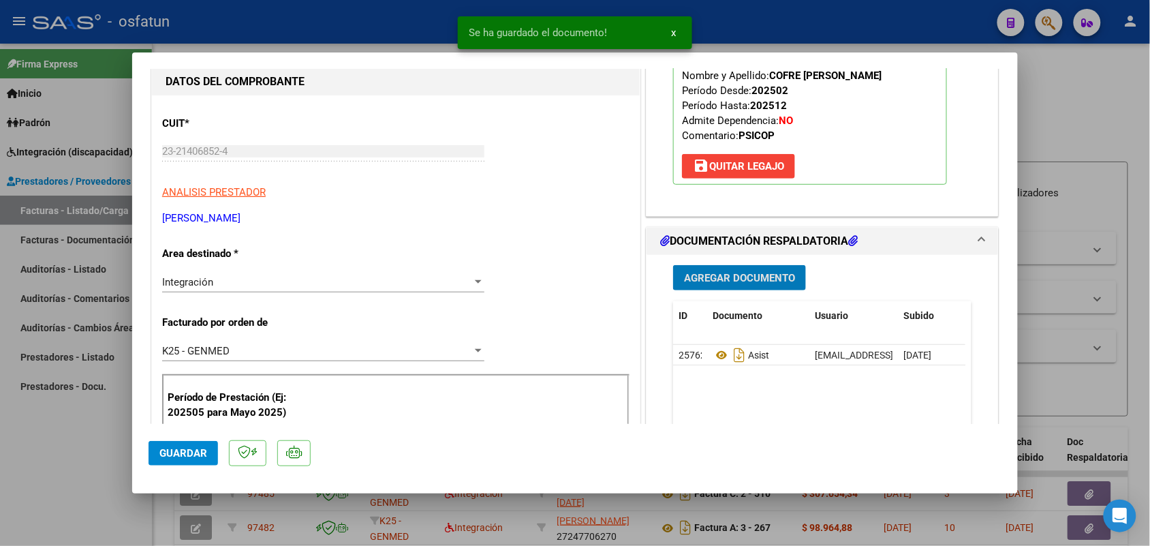
click at [210, 447] on button "Guardar" at bounding box center [183, 453] width 69 height 25
click at [82, 467] on div at bounding box center [575, 273] width 1150 height 546
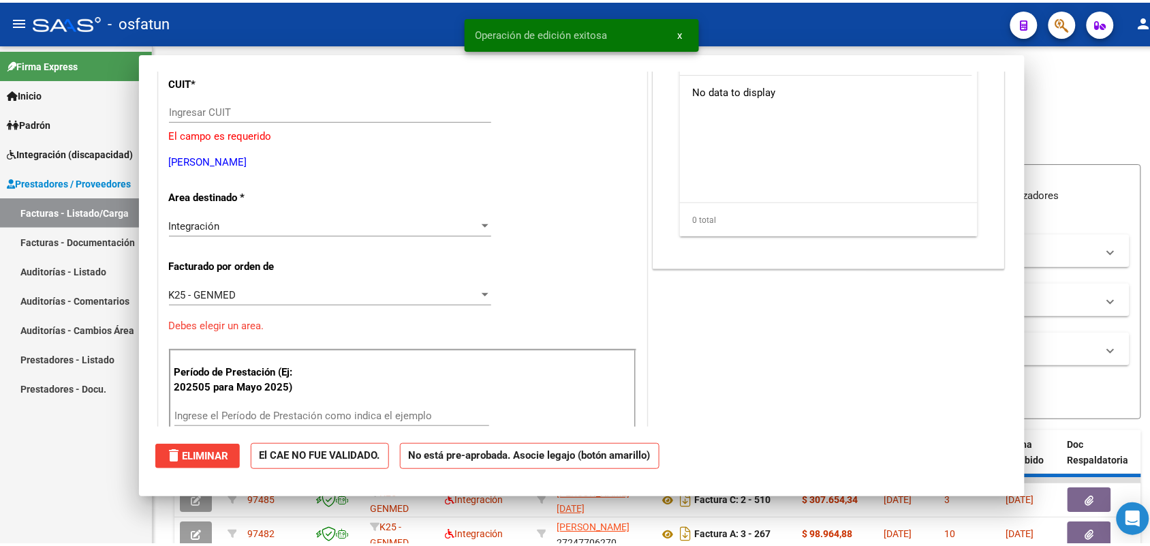
scroll to position [0, 0]
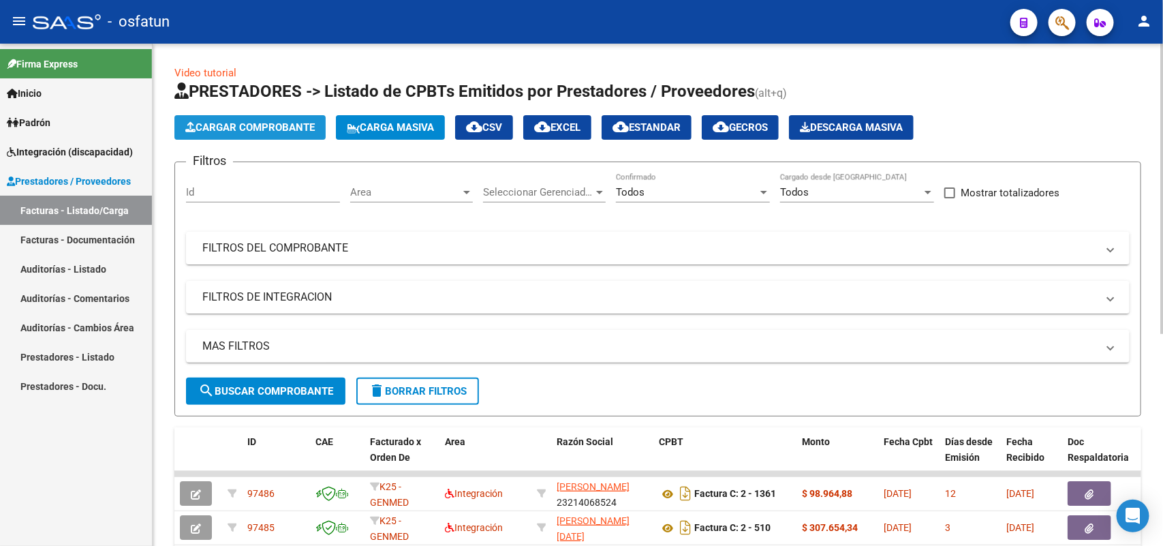
click at [271, 127] on span "Cargar Comprobante" at bounding box center [249, 127] width 129 height 12
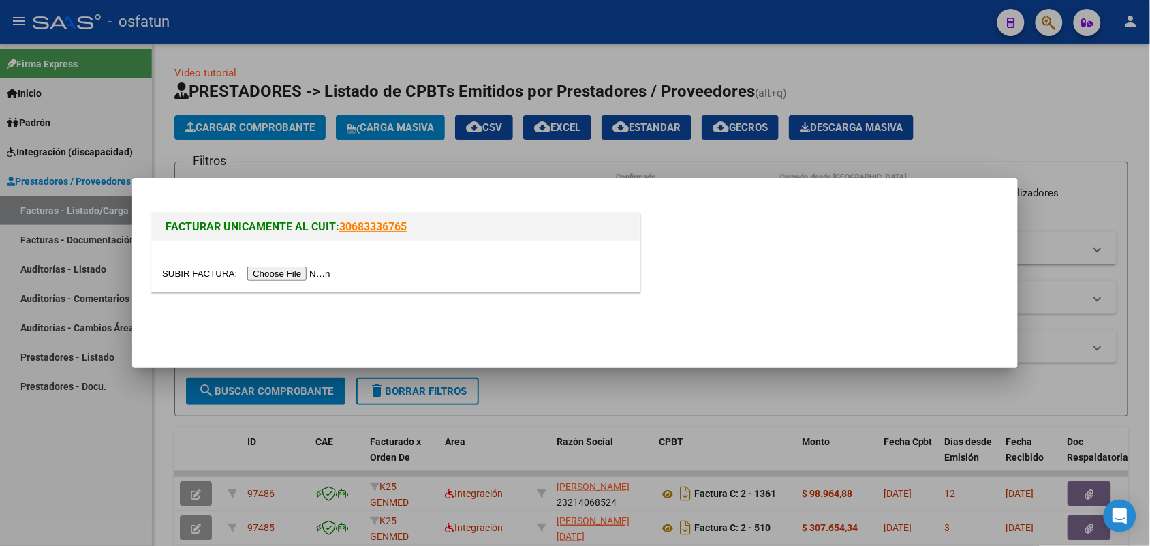
click at [287, 274] on input "file" at bounding box center [248, 273] width 172 height 14
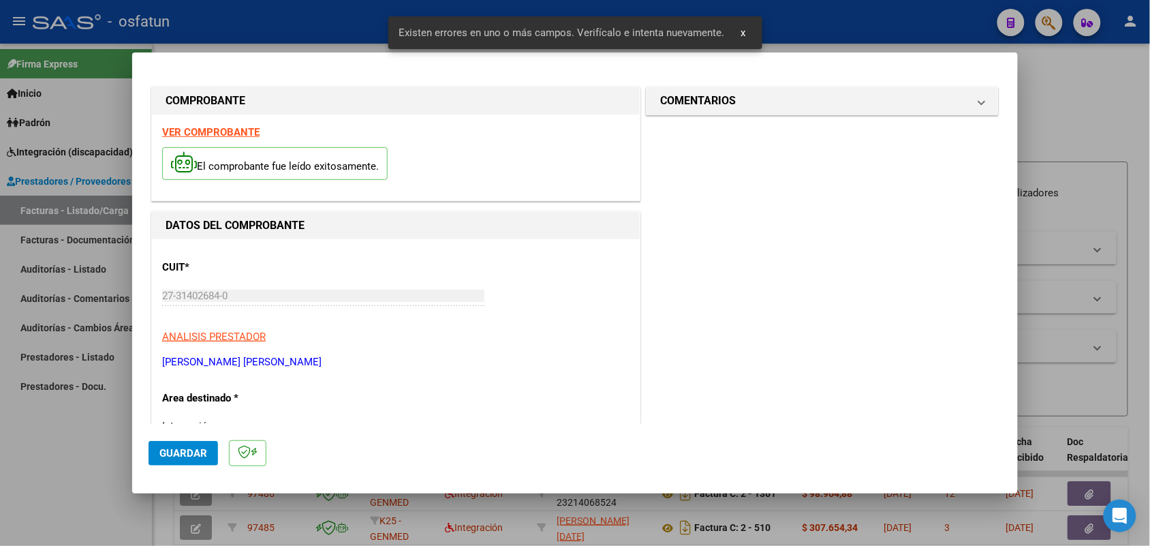
scroll to position [342, 0]
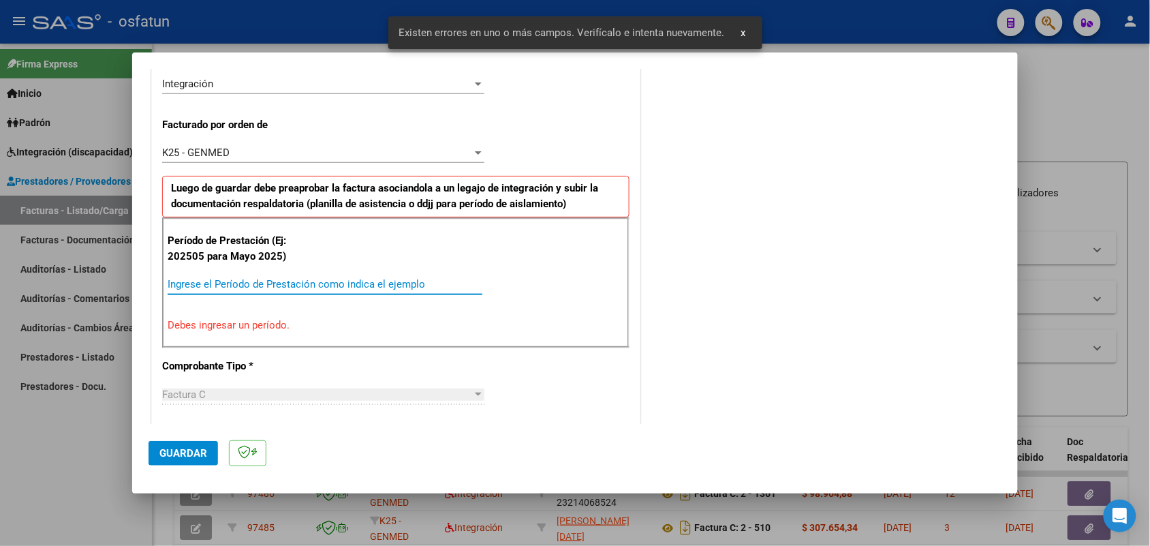
click at [298, 280] on input "Ingrese el Período de Prestación como indica el ejemplo" at bounding box center [325, 284] width 315 height 12
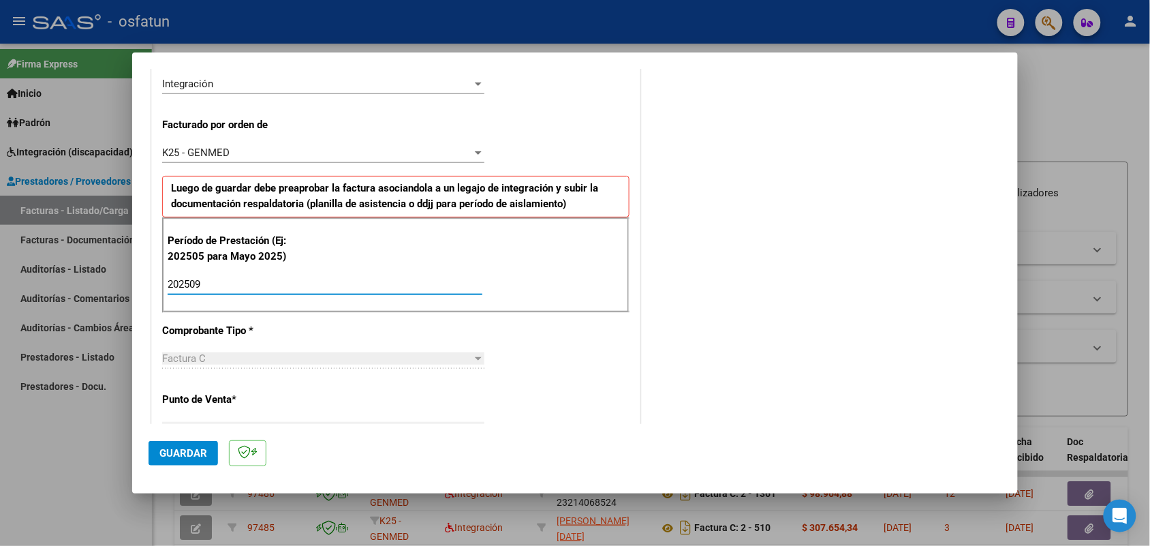
type input "202509"
click at [192, 453] on span "Guardar" at bounding box center [183, 453] width 48 height 12
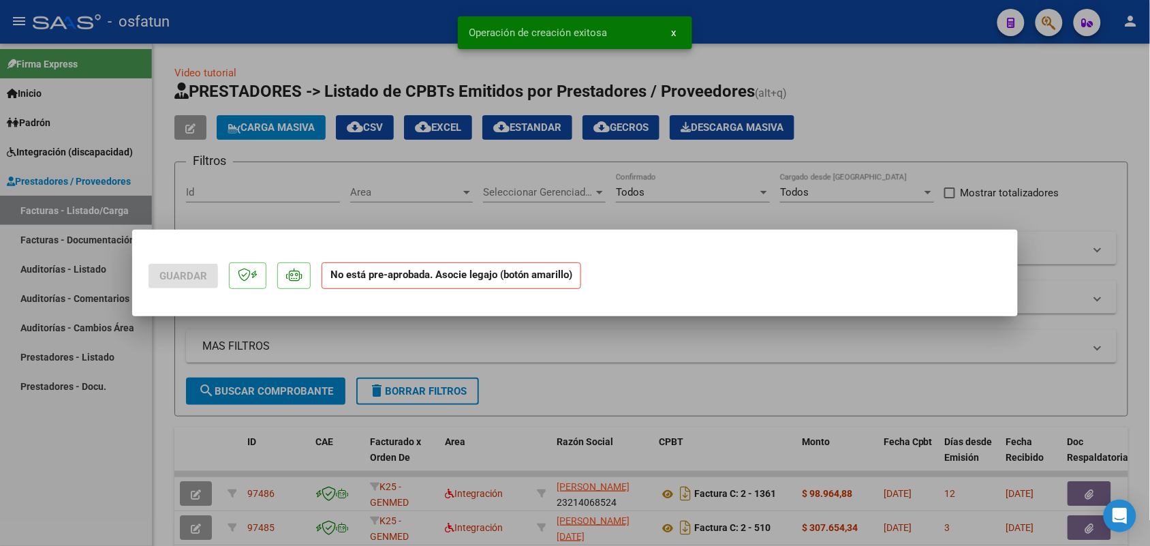
scroll to position [0, 0]
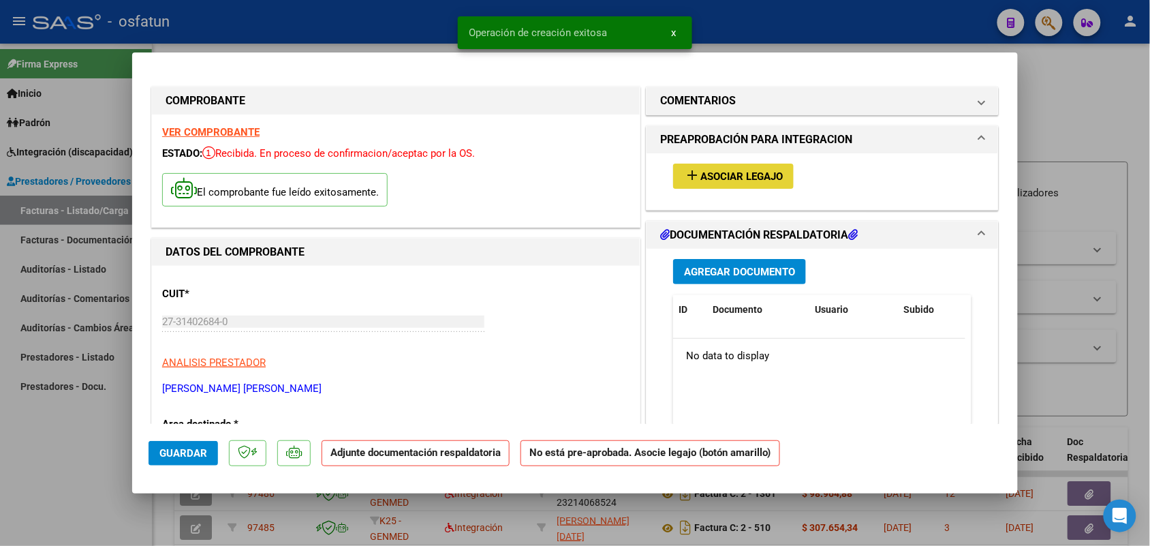
click at [751, 170] on span "Asociar Legajo" at bounding box center [741, 176] width 82 height 12
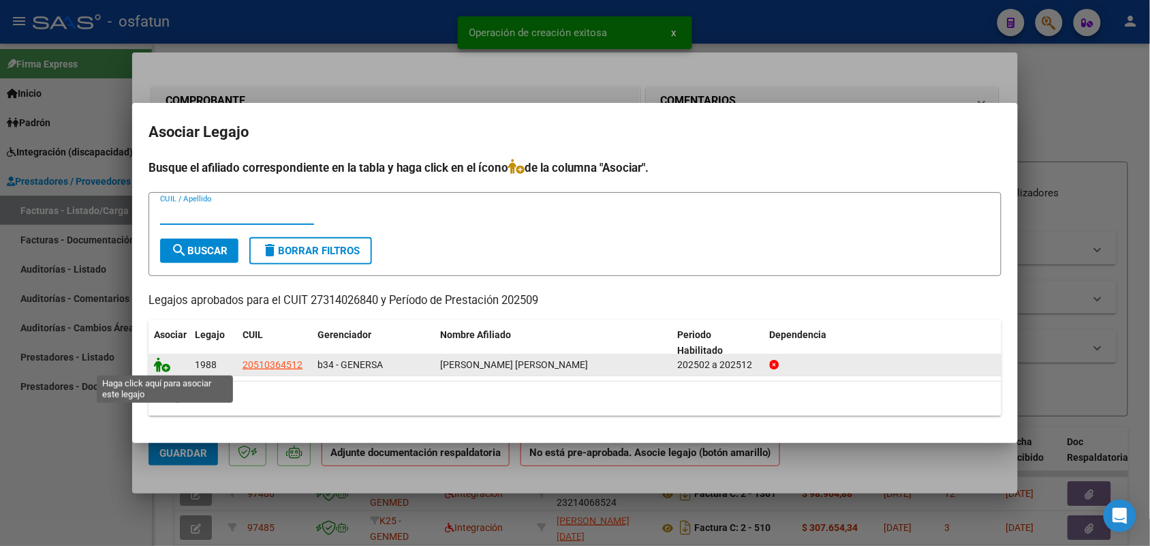
click at [164, 367] on icon at bounding box center [162, 364] width 16 height 15
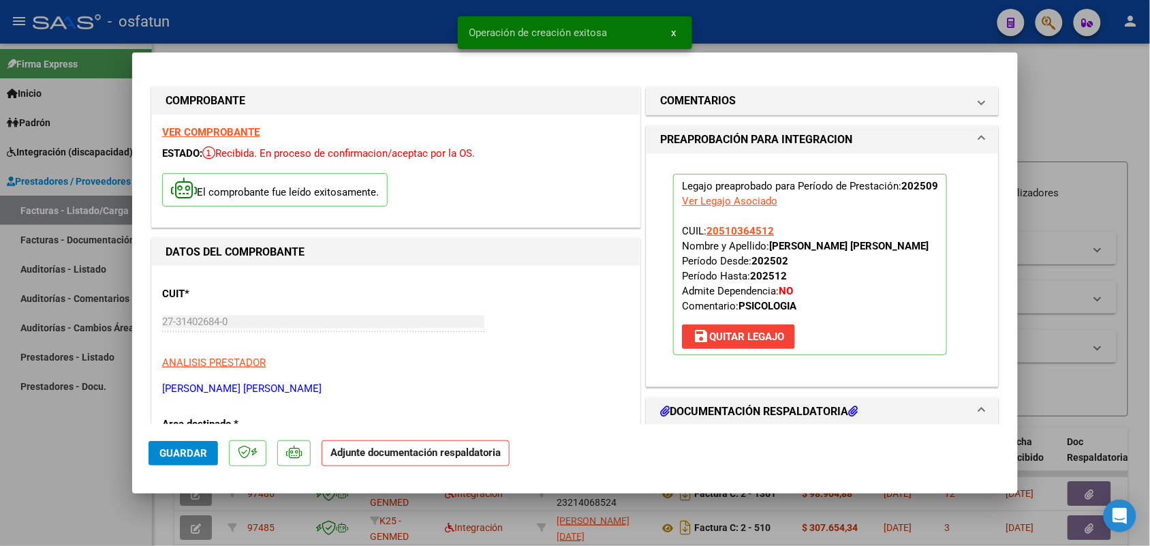
scroll to position [85, 0]
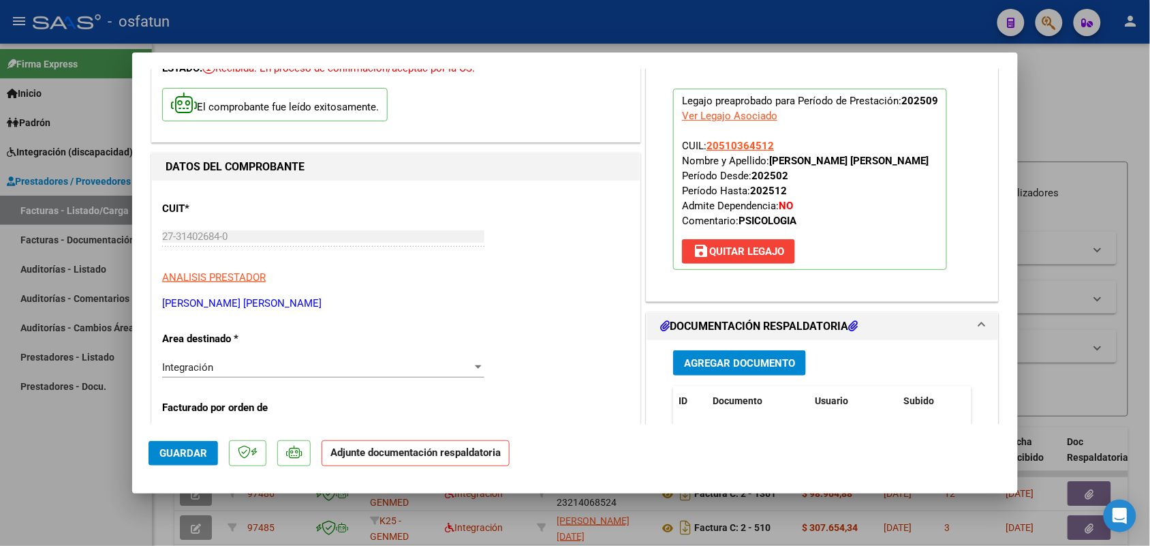
click at [734, 355] on button "Agregar Documento" at bounding box center [739, 362] width 133 height 25
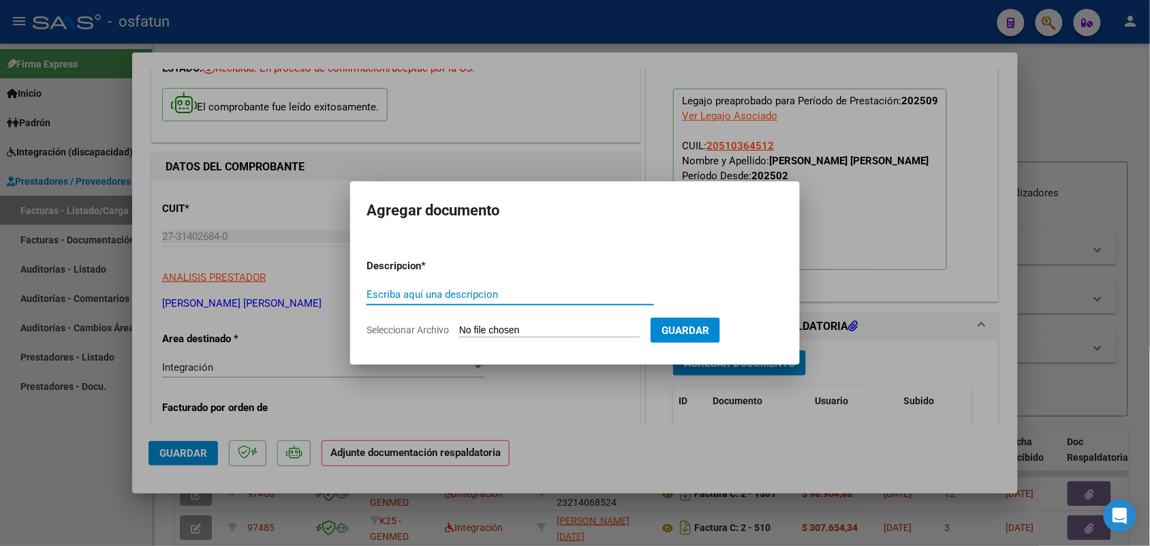
click at [428, 291] on input "Escriba aquí una descripcion" at bounding box center [511, 294] width 288 height 12
type input "asist"
click at [475, 317] on div "asist Escriba aquí una descripcion" at bounding box center [511, 300] width 288 height 33
click at [480, 330] on input "Seleccionar Archivo" at bounding box center [549, 330] width 181 height 13
type input "C:\fakepath\AF [PERSON_NAME] SEPTIEMBRE ASISTENCIA Y FAC FIRMADA.pdf"
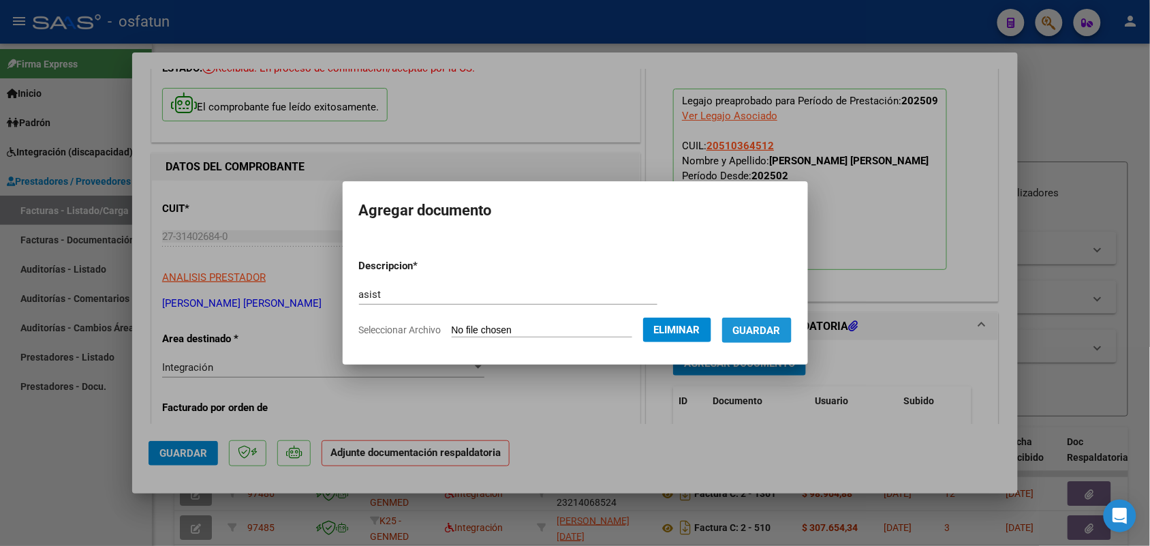
click at [758, 322] on button "Guardar" at bounding box center [756, 329] width 69 height 25
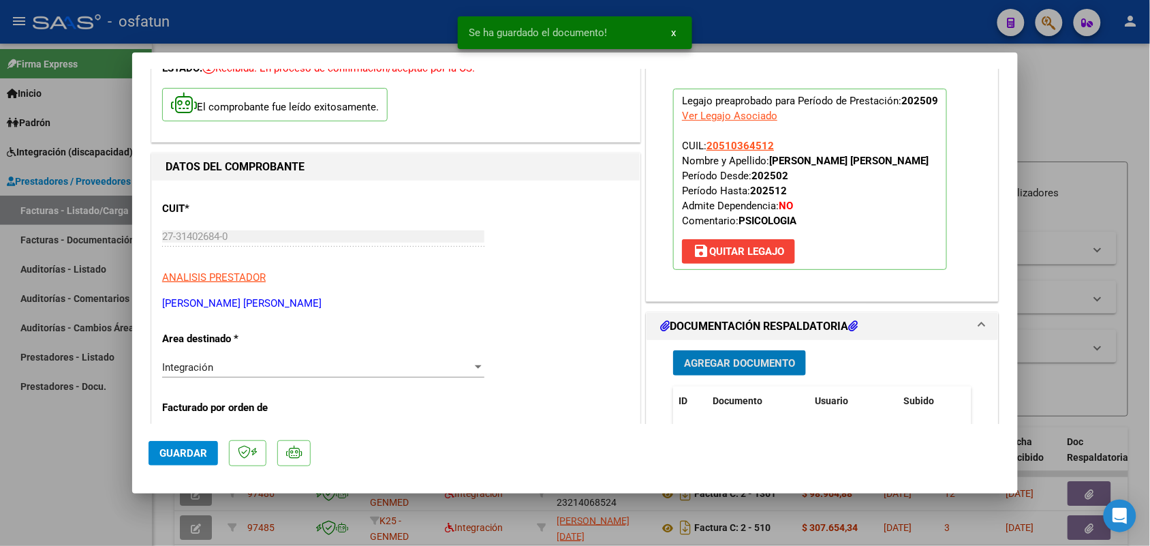
click at [187, 451] on span "Guardar" at bounding box center [183, 453] width 48 height 12
click at [46, 454] on div at bounding box center [575, 273] width 1150 height 546
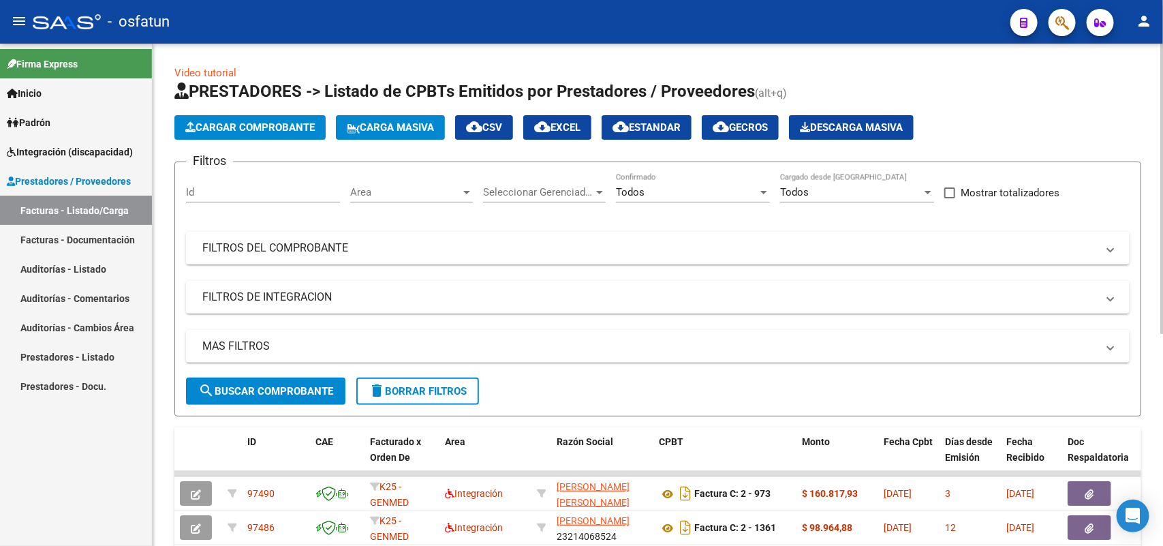
click at [288, 140] on app-list-header "PRESTADORES -> Listado de CPBTs Emitidos por Prestadores / Proveedores (alt+q) …" at bounding box center [657, 248] width 967 height 336
click at [280, 123] on span "Cargar Comprobante" at bounding box center [249, 127] width 129 height 12
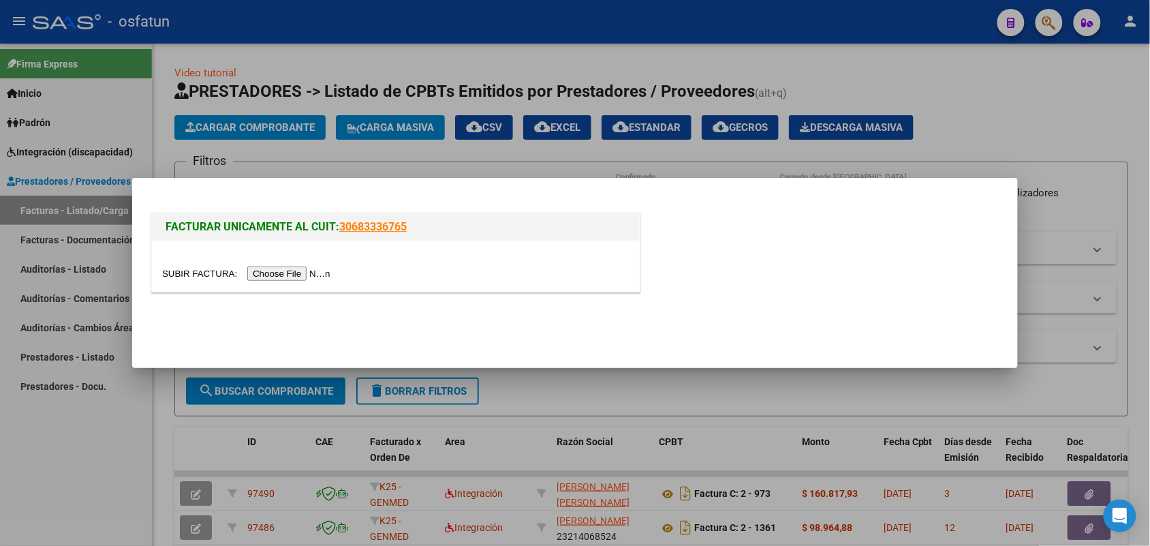
click at [301, 276] on input "file" at bounding box center [248, 273] width 172 height 14
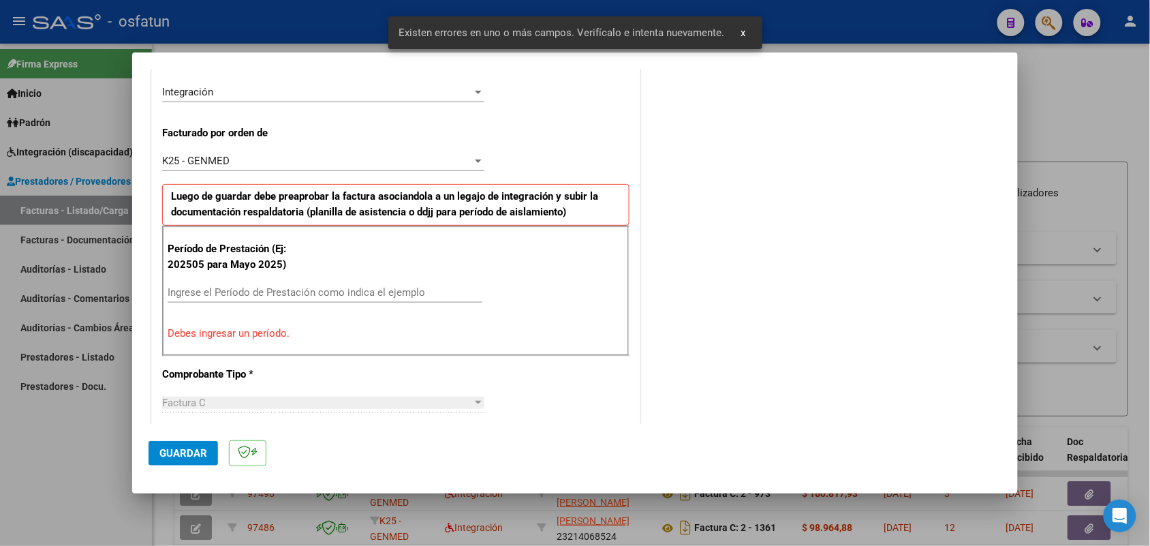
scroll to position [368, 0]
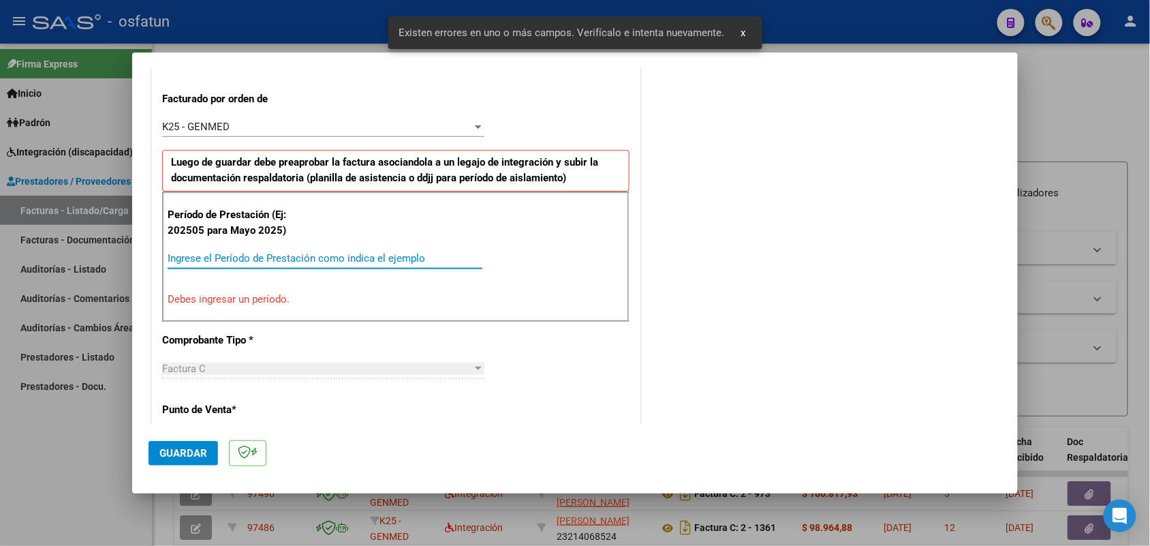
click at [315, 259] on input "Ingrese el Período de Prestación como indica el ejemplo" at bounding box center [325, 258] width 315 height 12
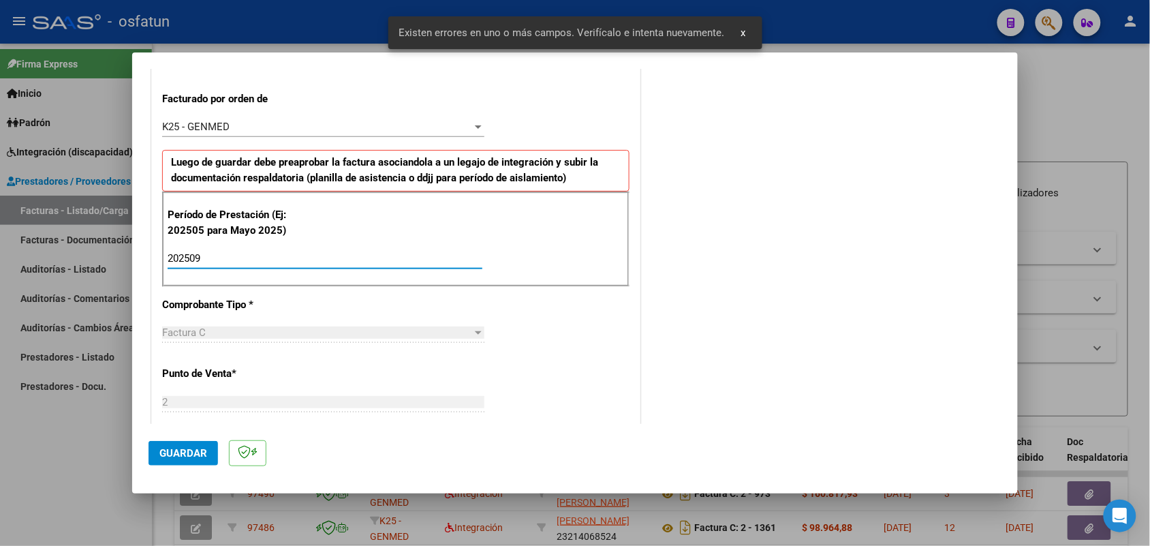
type input "202509"
click at [172, 450] on span "Guardar" at bounding box center [183, 453] width 48 height 12
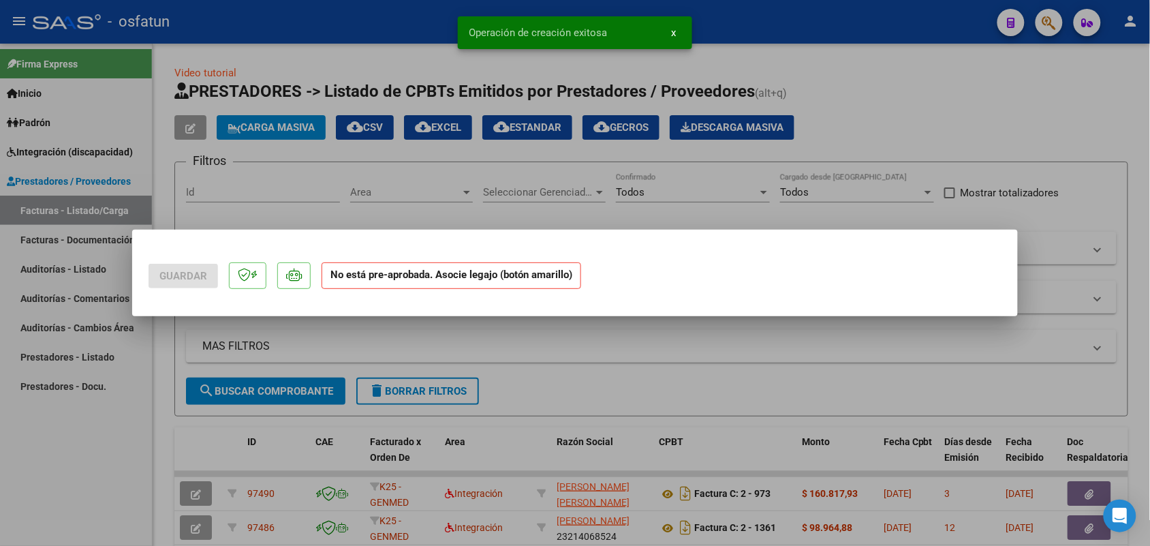
scroll to position [0, 0]
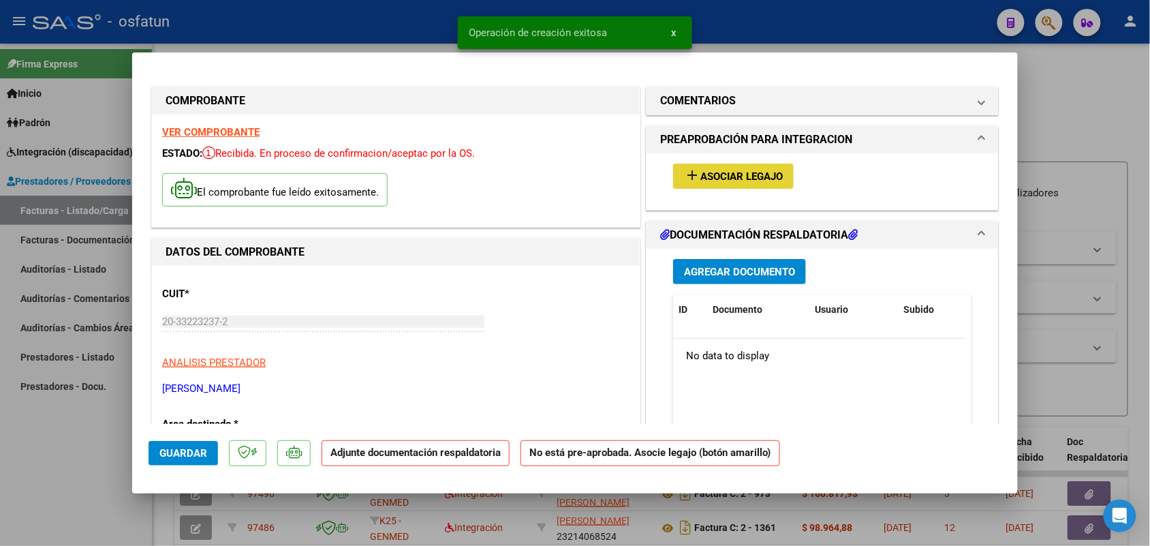
click at [709, 164] on button "add Asociar Legajo" at bounding box center [733, 176] width 121 height 25
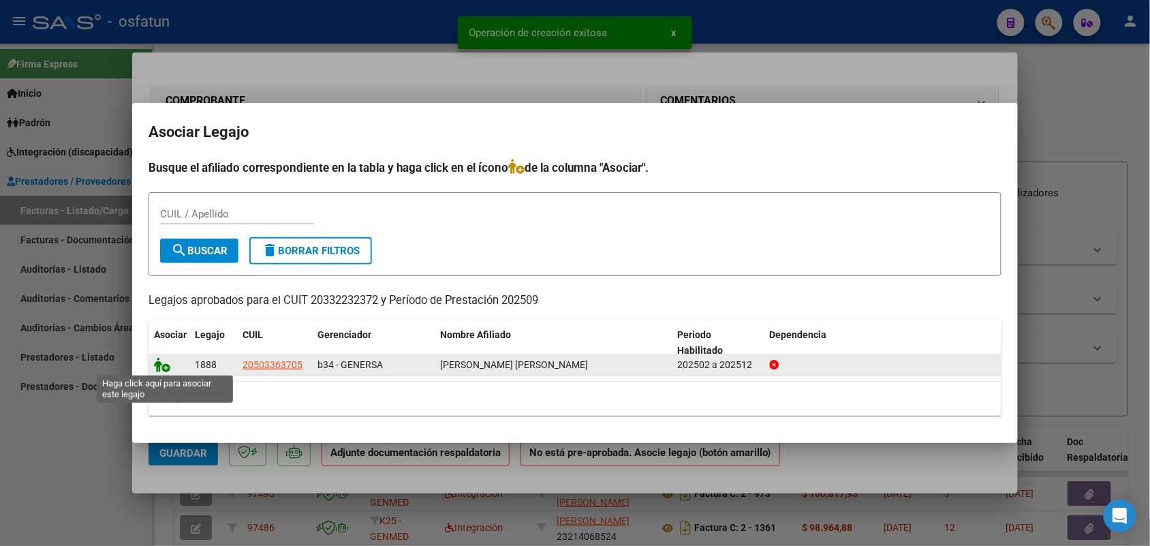
click at [160, 362] on icon at bounding box center [162, 364] width 16 height 15
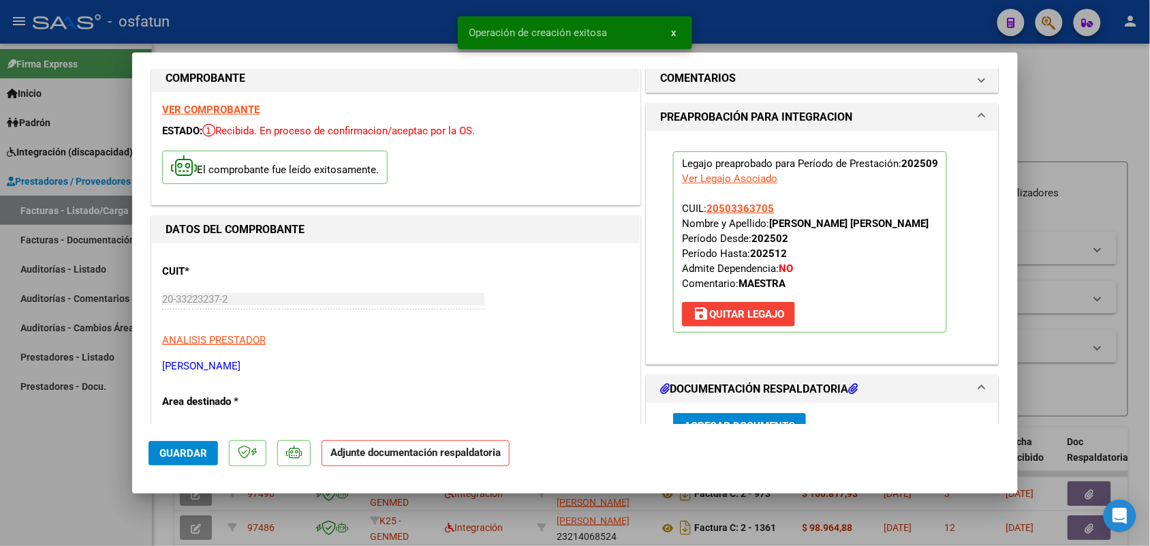
scroll to position [170, 0]
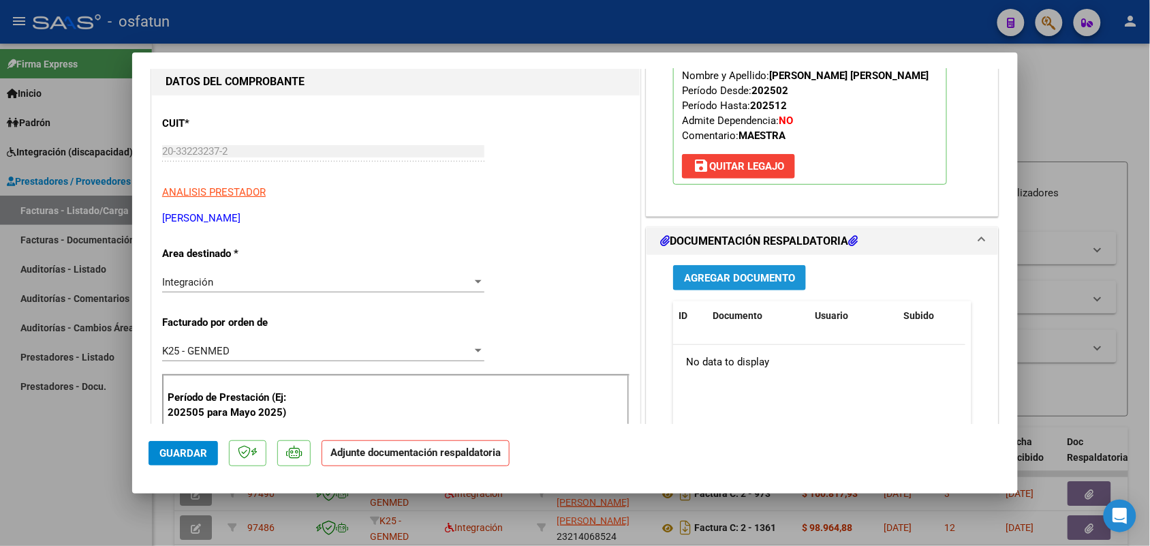
click at [745, 272] on span "Agregar Documento" at bounding box center [739, 278] width 111 height 12
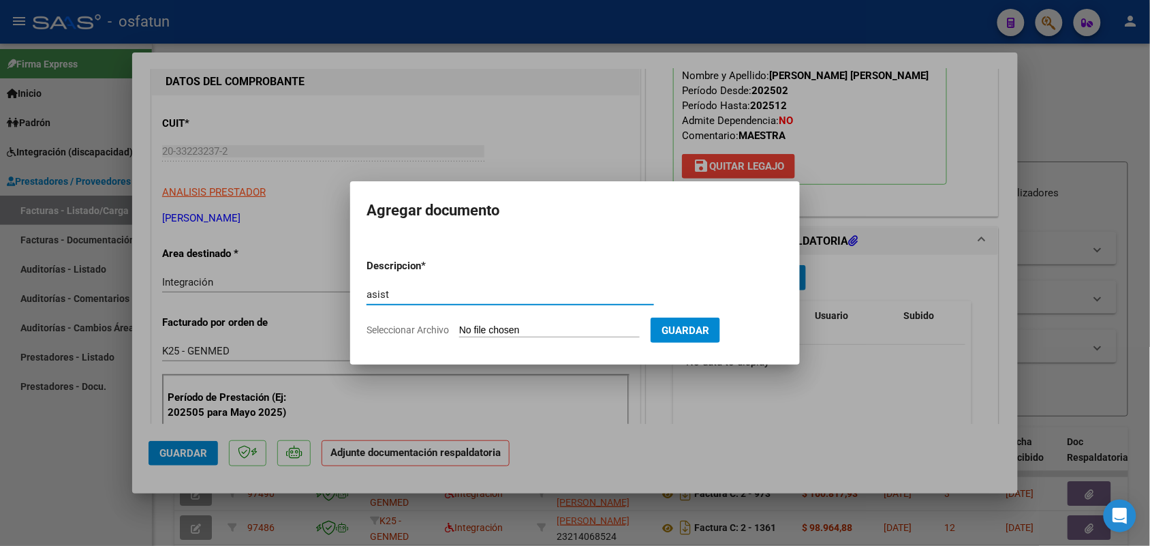
type input "asist"
click at [486, 326] on input "Seleccionar Archivo" at bounding box center [549, 330] width 181 height 13
type input "C:\fakepath\ASISTENCIA SEPTIEMBRE.pdf"
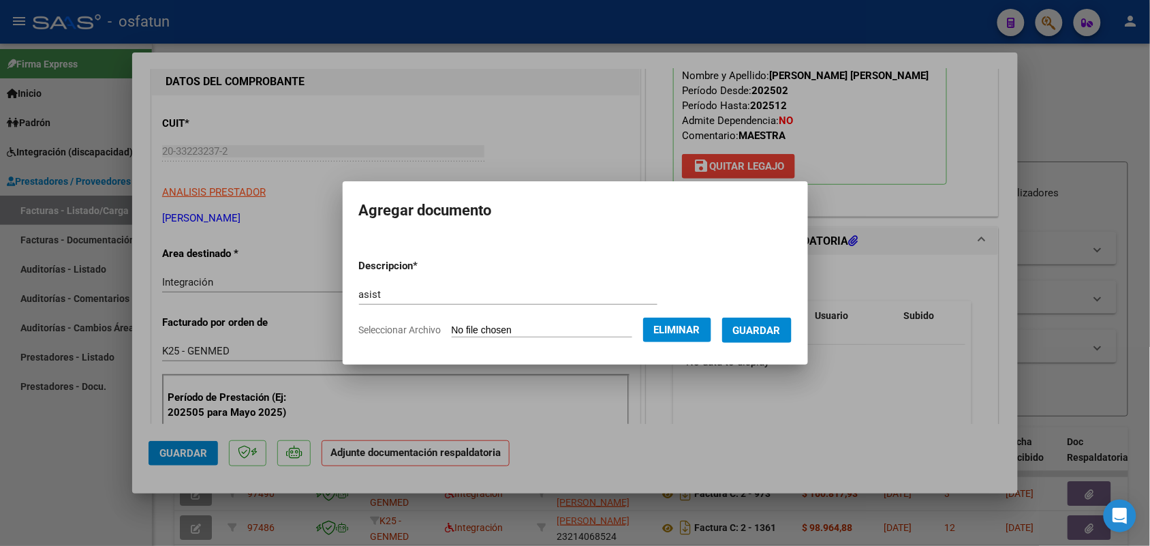
click at [789, 314] on form "Descripcion * asist Escriba aquí una descripcion Seleccionar Archivo Eliminar G…" at bounding box center [575, 297] width 433 height 99
click at [780, 328] on span "Guardar" at bounding box center [757, 330] width 48 height 12
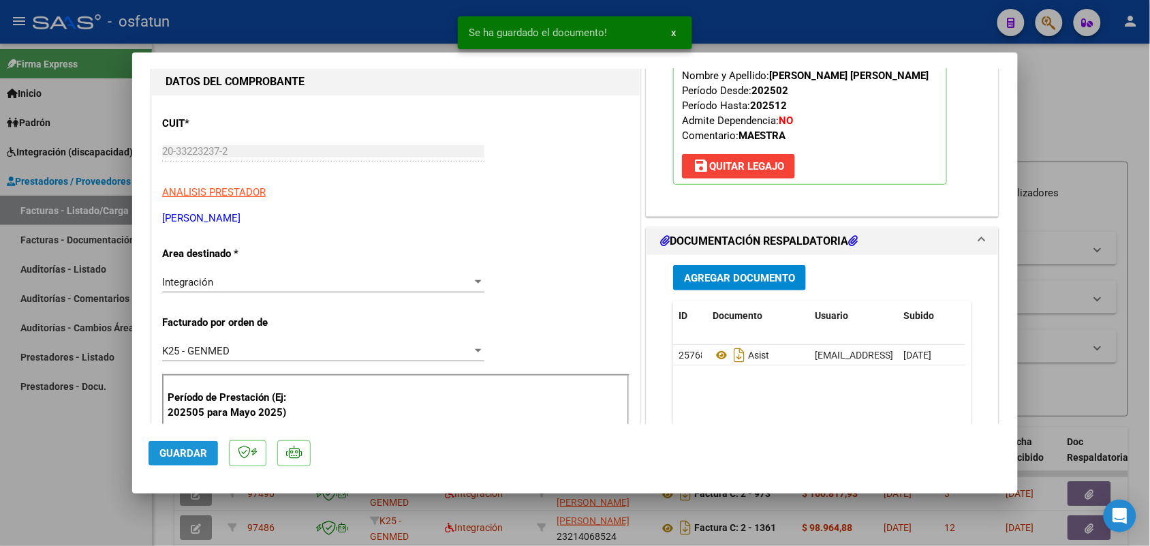
click at [182, 448] on span "Guardar" at bounding box center [183, 453] width 48 height 12
click at [63, 461] on div at bounding box center [575, 273] width 1150 height 546
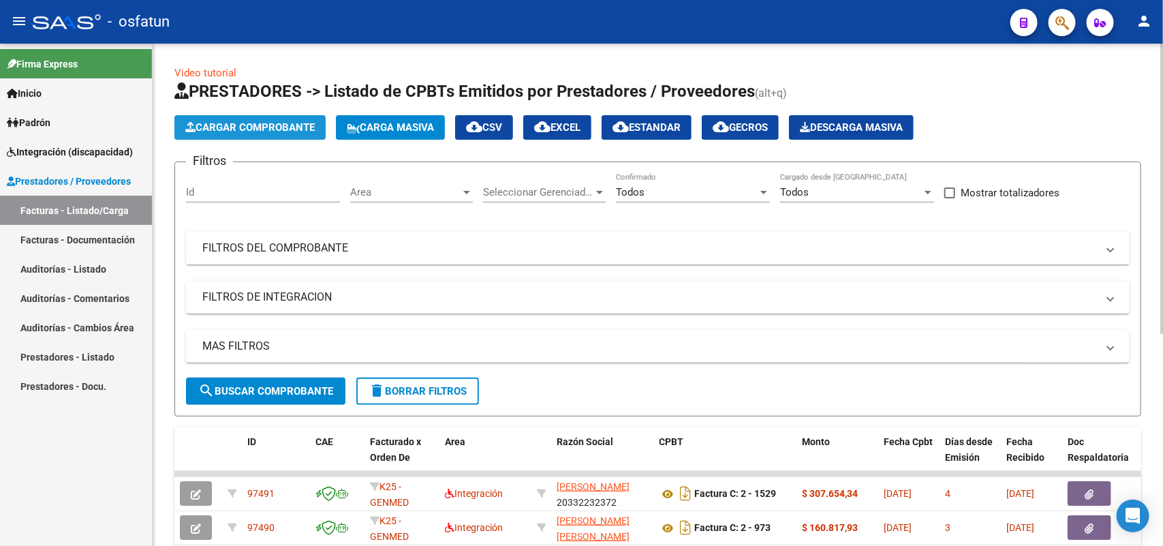
click at [260, 128] on span "Cargar Comprobante" at bounding box center [249, 127] width 129 height 12
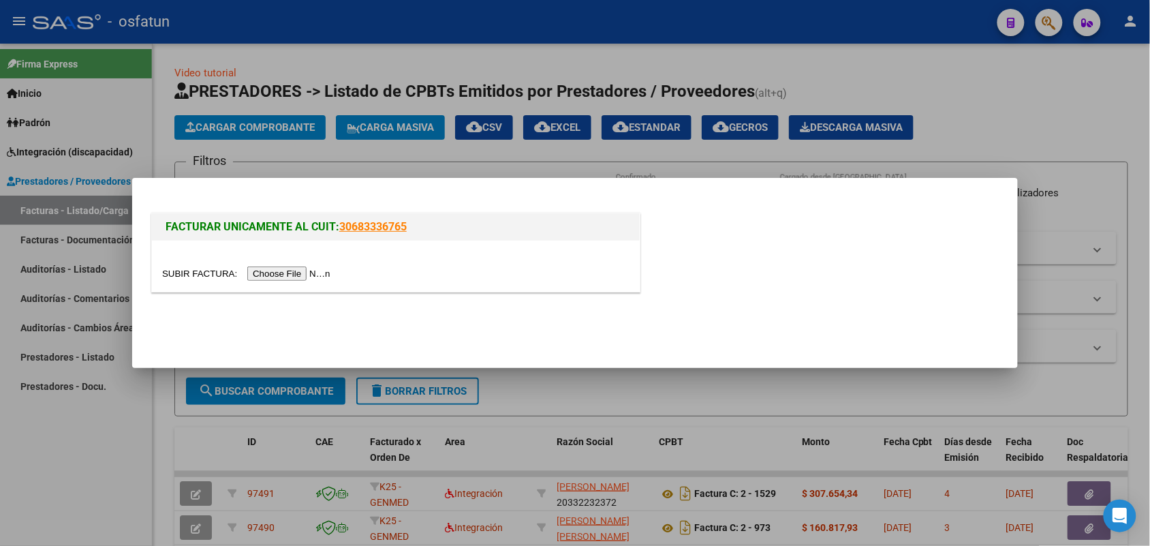
click at [290, 269] on input "file" at bounding box center [248, 273] width 172 height 14
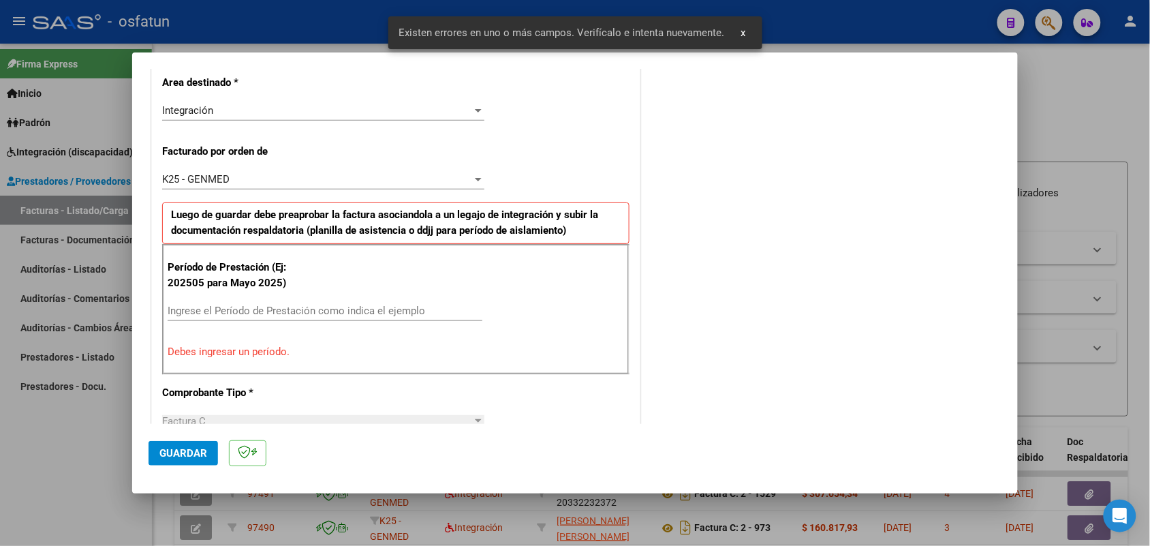
scroll to position [342, 0]
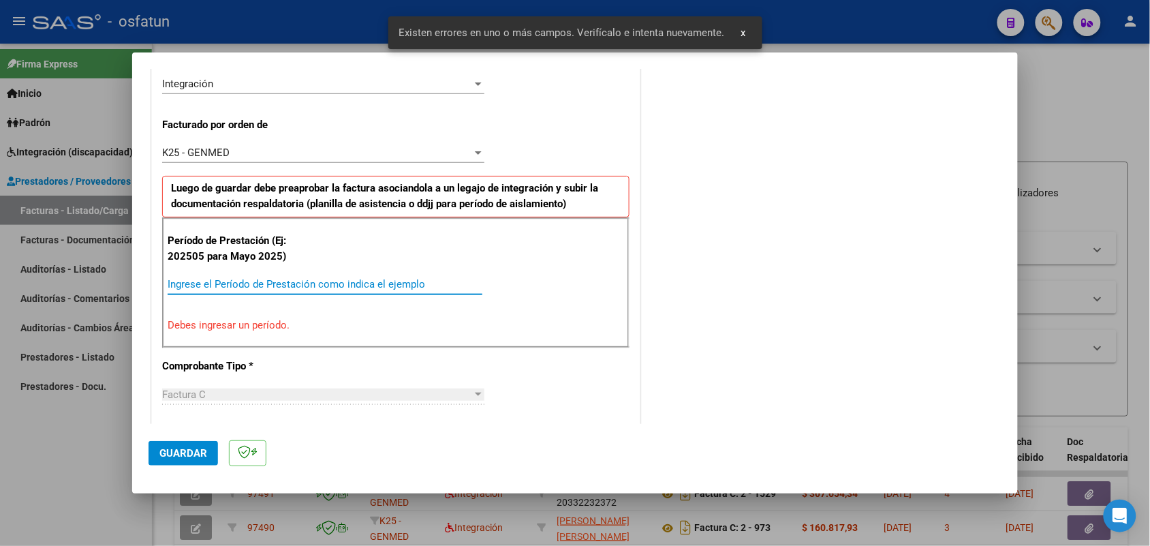
click at [269, 285] on input "Ingrese el Período de Prestación como indica el ejemplo" at bounding box center [325, 284] width 315 height 12
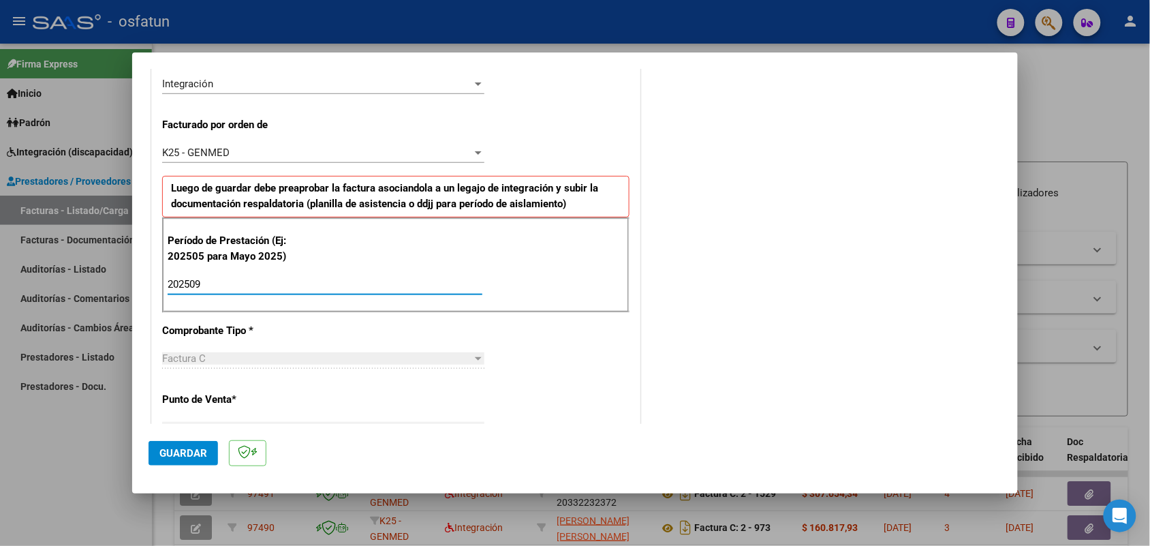
type input "202509"
click at [195, 454] on span "Guardar" at bounding box center [183, 453] width 48 height 12
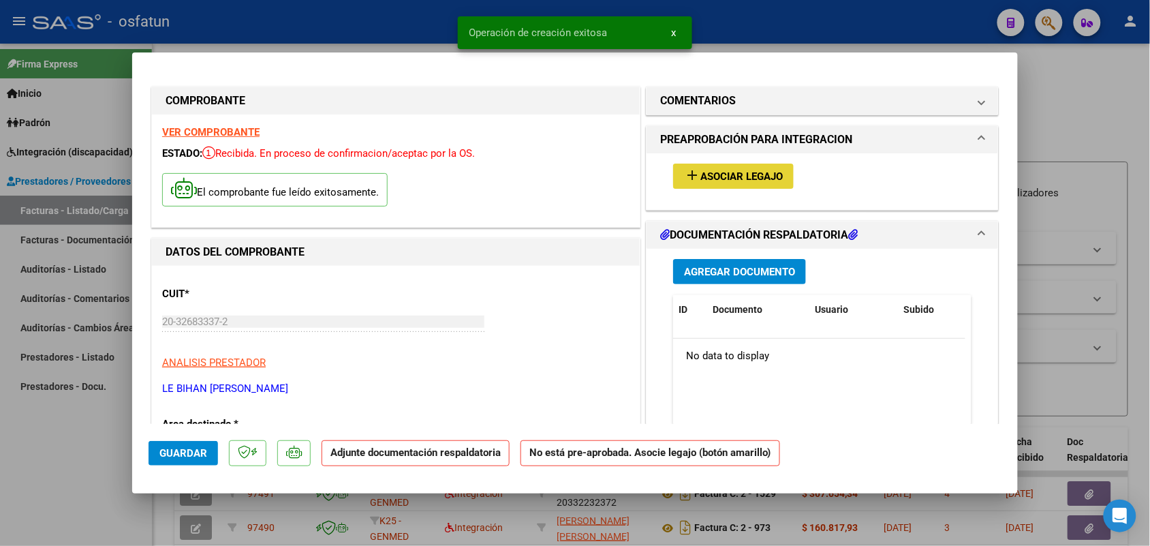
click at [751, 174] on span "Asociar Legajo" at bounding box center [741, 176] width 82 height 12
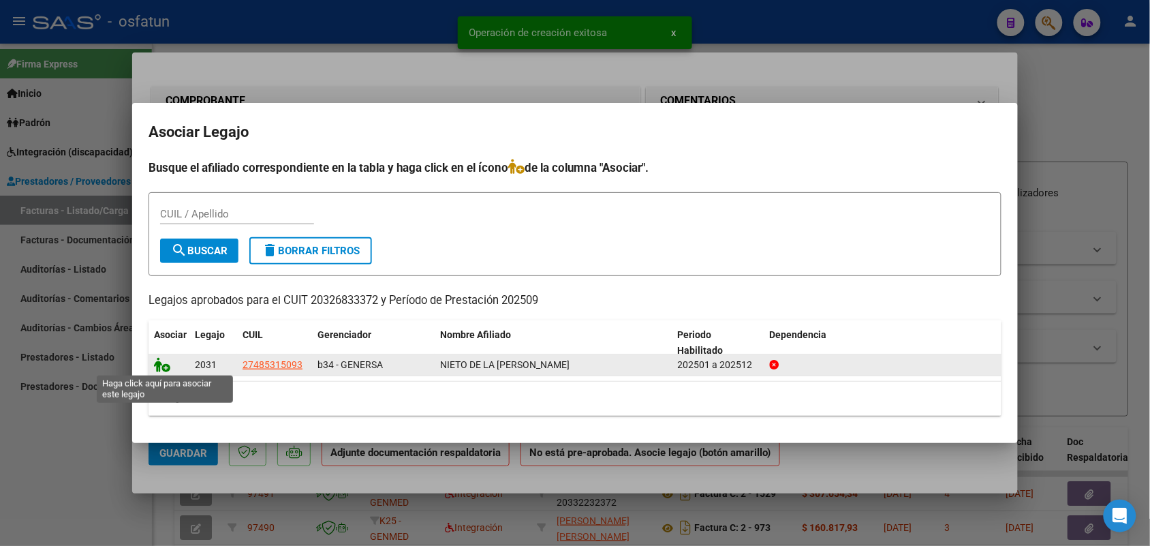
click at [161, 369] on icon at bounding box center [162, 364] width 16 height 15
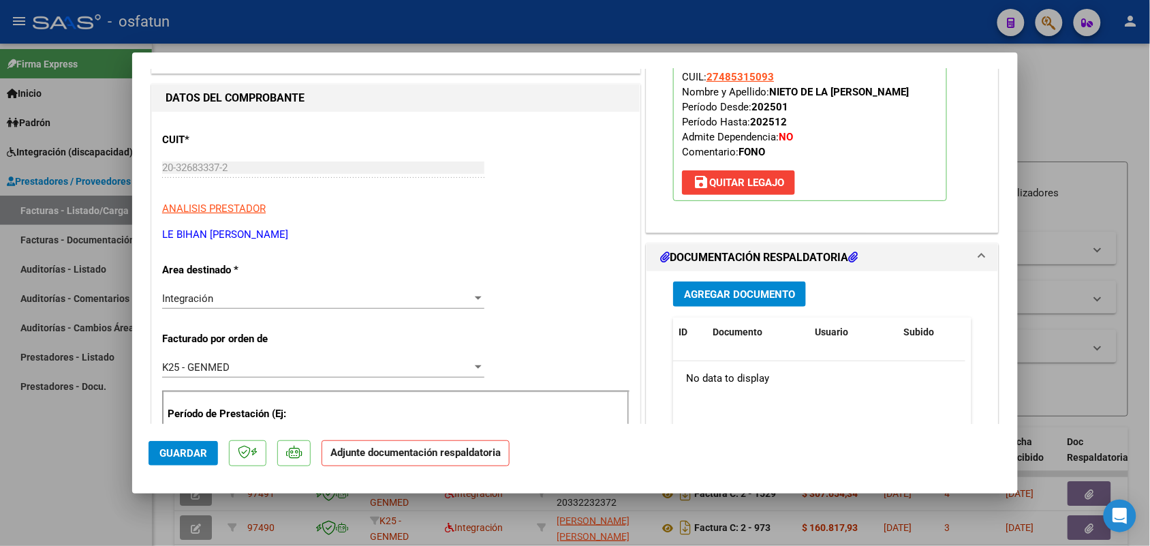
scroll to position [170, 0]
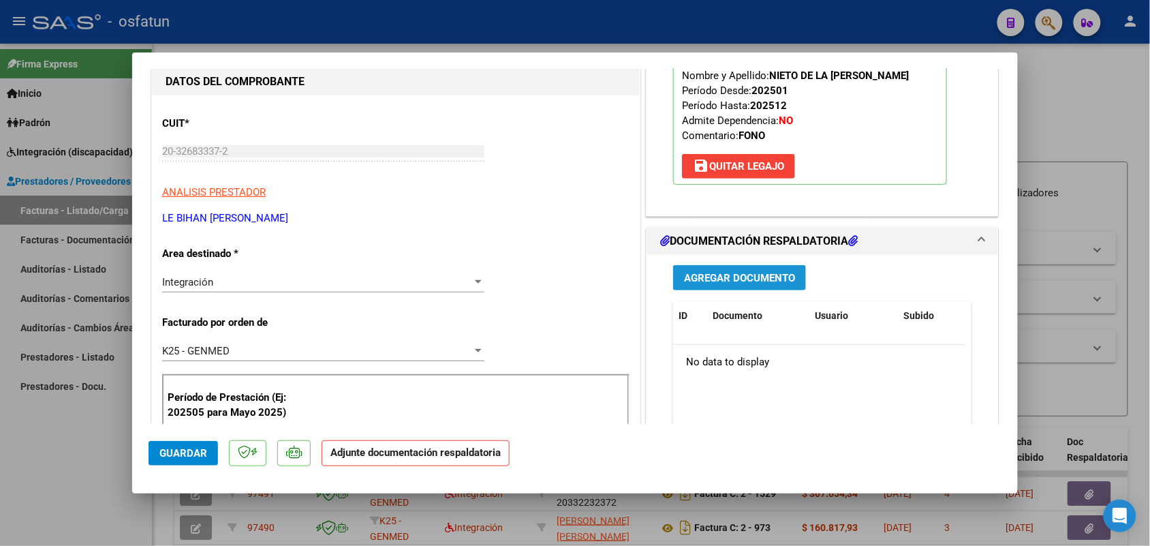
click at [720, 277] on span "Agregar Documento" at bounding box center [739, 278] width 111 height 12
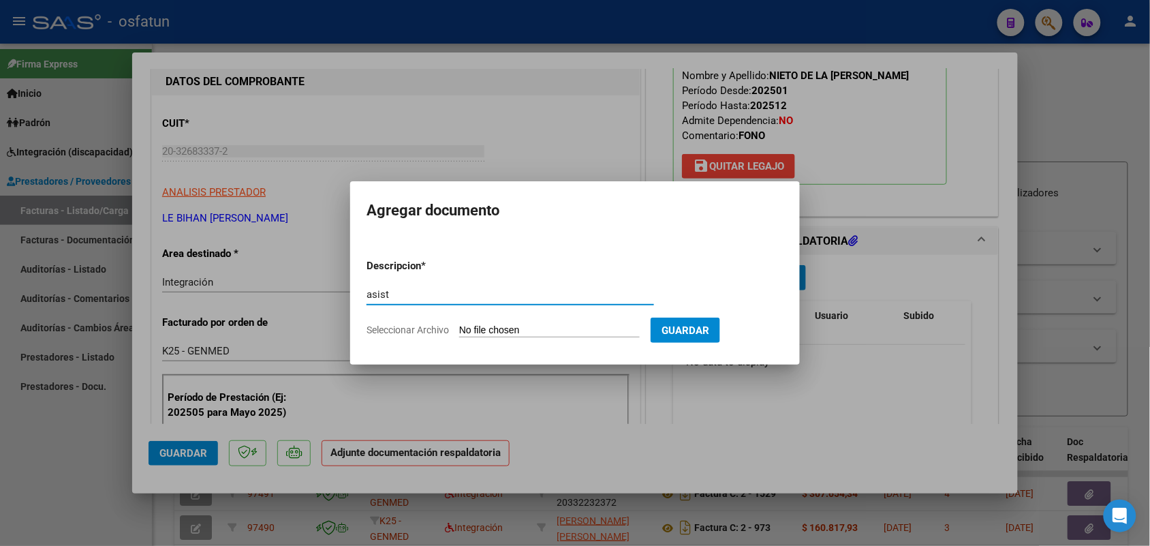
type input "asist"
click at [538, 325] on input "Seleccionar Archivo" at bounding box center [549, 330] width 181 height 13
type input "C:\fakepath\asist fono.pdf"
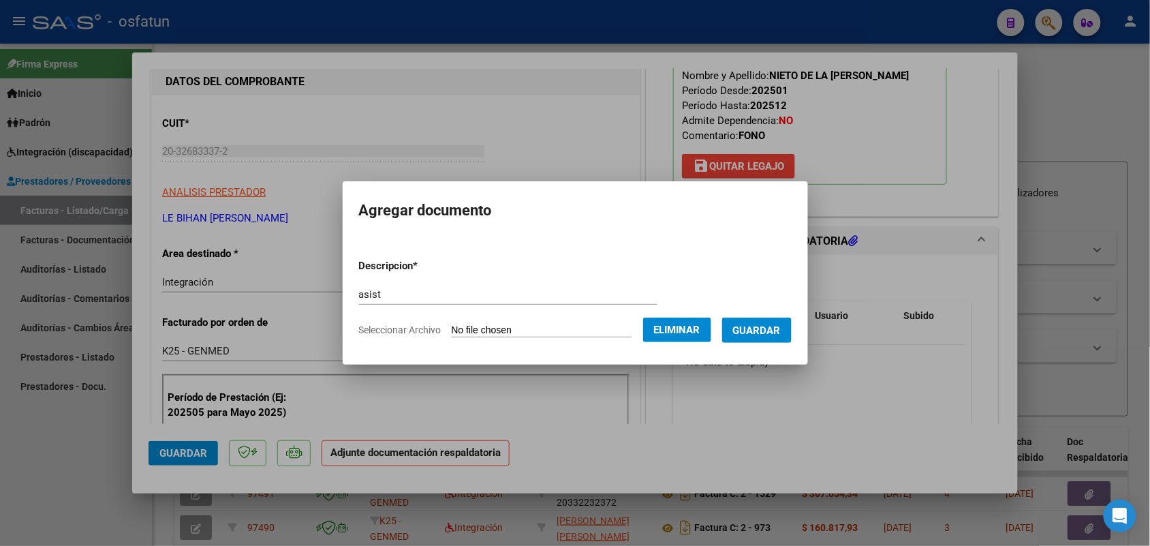
click at [764, 324] on button "Guardar" at bounding box center [756, 329] width 69 height 25
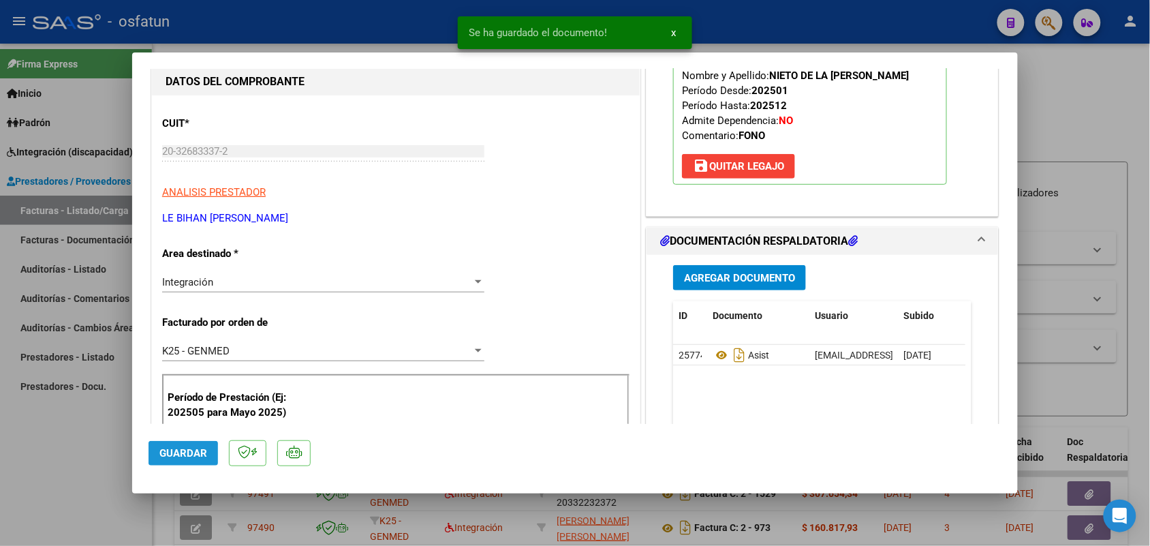
click at [169, 456] on span "Guardar" at bounding box center [183, 453] width 48 height 12
click at [78, 454] on div at bounding box center [575, 273] width 1150 height 546
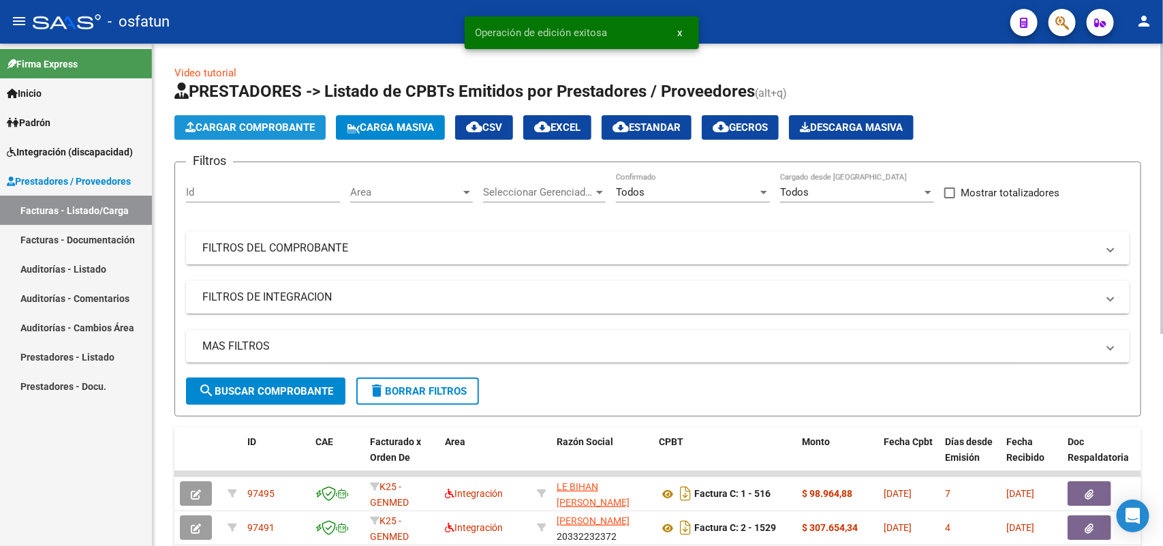
click at [257, 125] on span "Cargar Comprobante" at bounding box center [249, 127] width 129 height 12
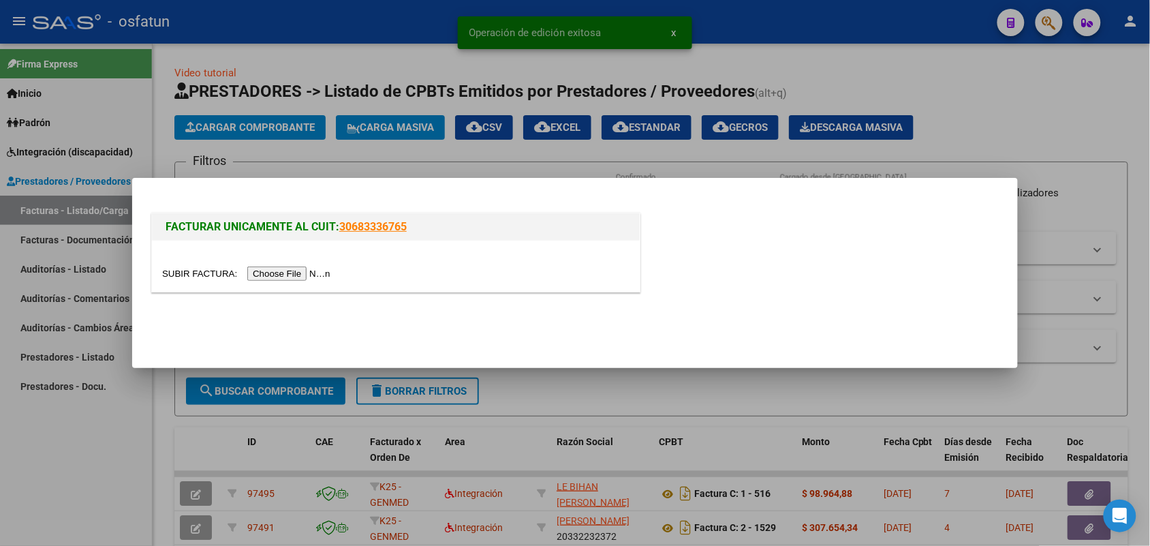
click at [283, 273] on input "file" at bounding box center [248, 273] width 172 height 14
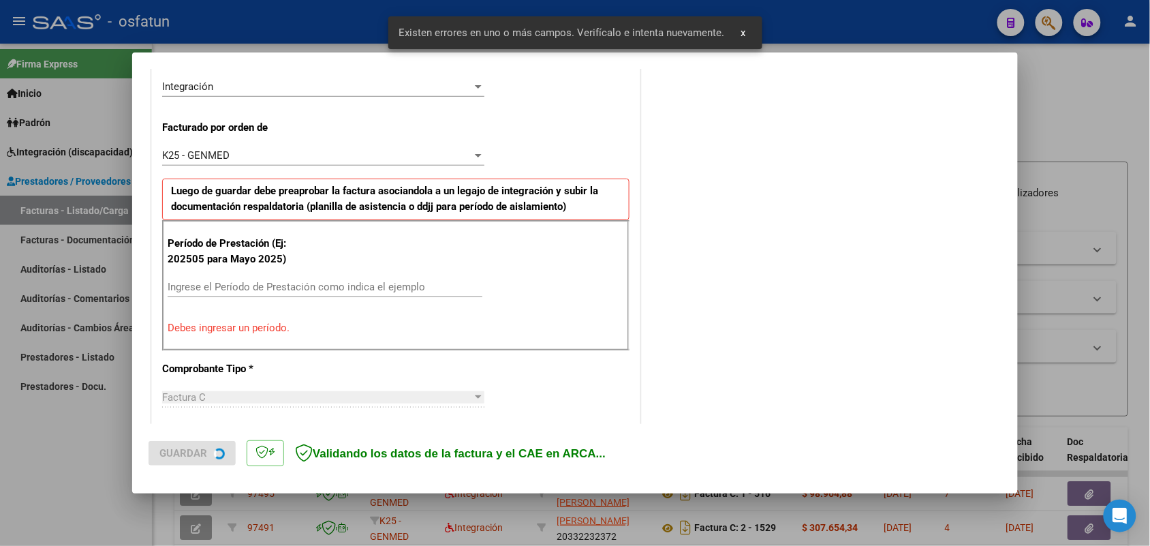
scroll to position [342, 0]
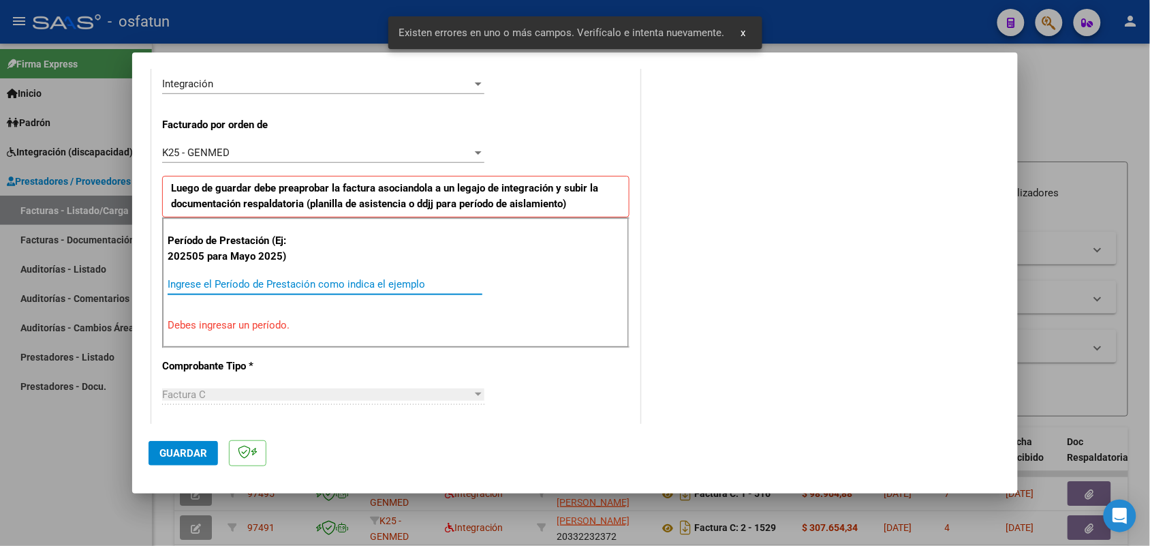
click at [283, 286] on input "Ingrese el Período de Prestación como indica el ejemplo" at bounding box center [325, 284] width 315 height 12
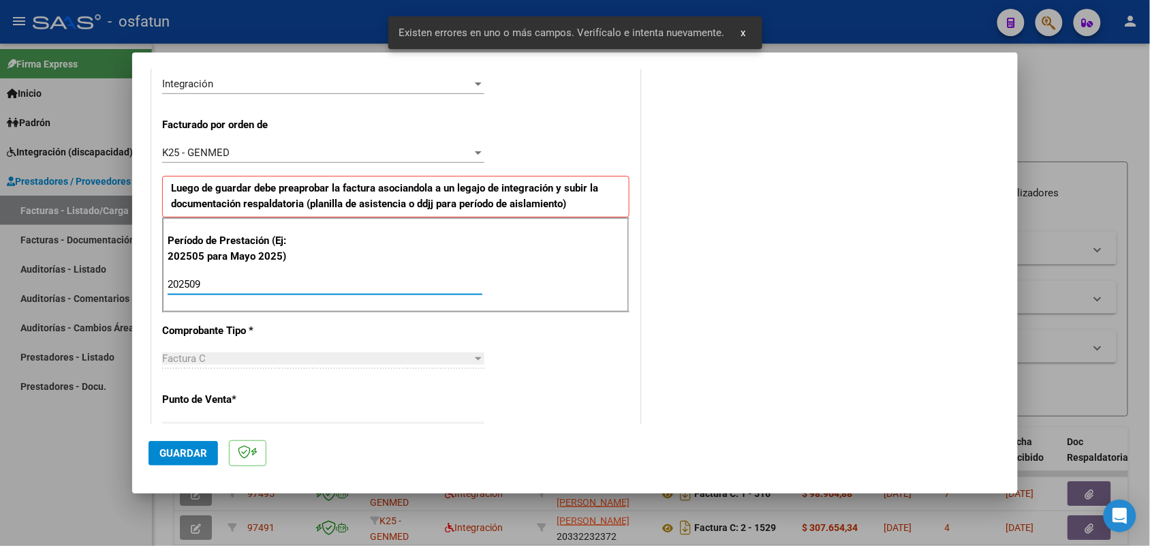
type input "202509"
click at [193, 450] on span "Guardar" at bounding box center [183, 453] width 48 height 12
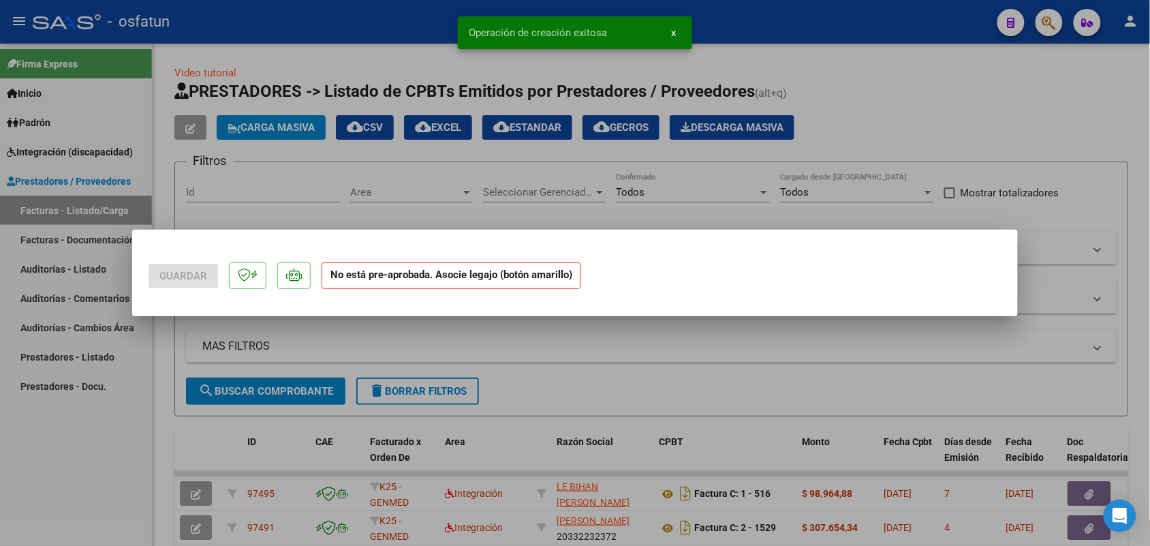
scroll to position [0, 0]
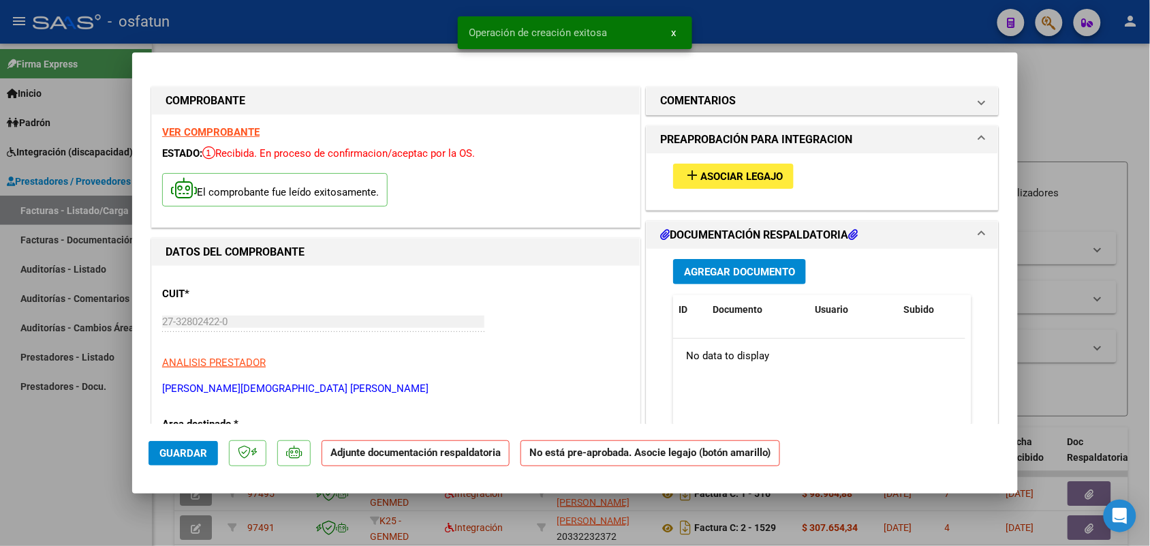
click at [723, 172] on span "Asociar Legajo" at bounding box center [741, 176] width 82 height 12
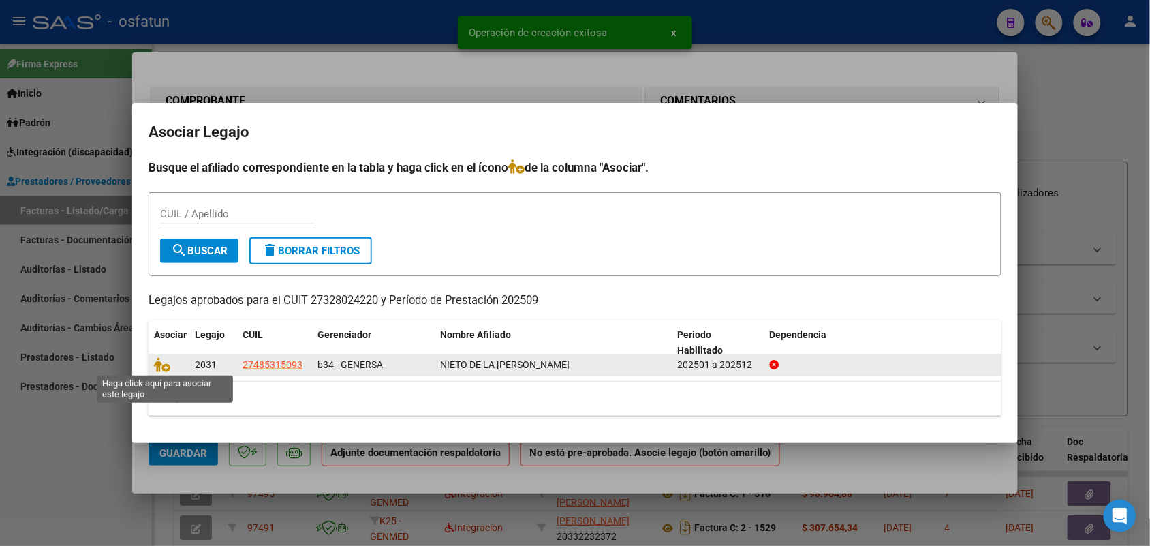
drag, startPoint x: 160, startPoint y: 368, endPoint x: 179, endPoint y: 358, distance: 21.3
click at [162, 365] on icon at bounding box center [162, 364] width 16 height 15
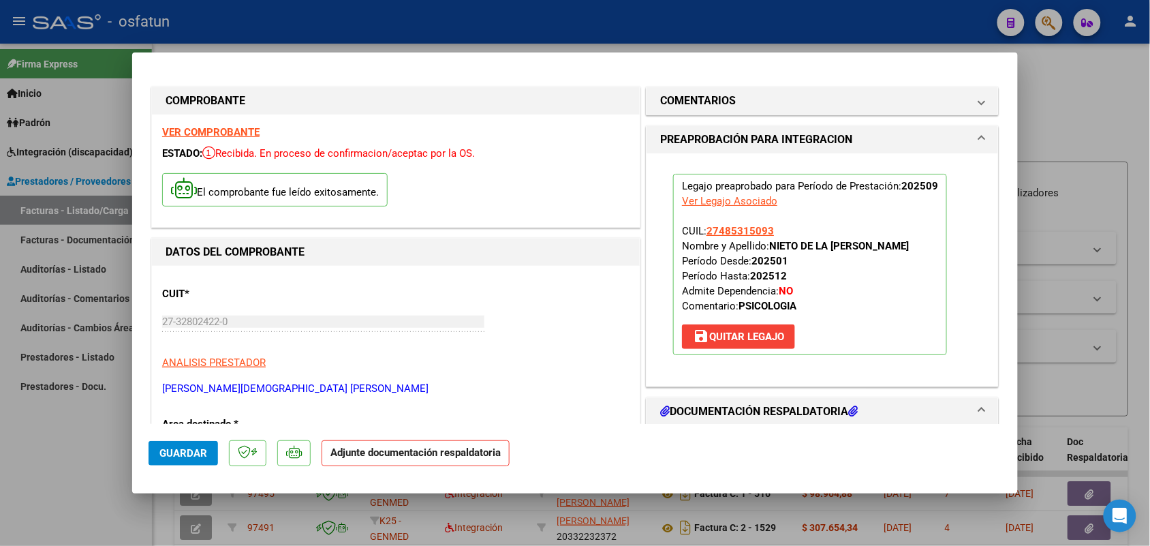
scroll to position [85, 0]
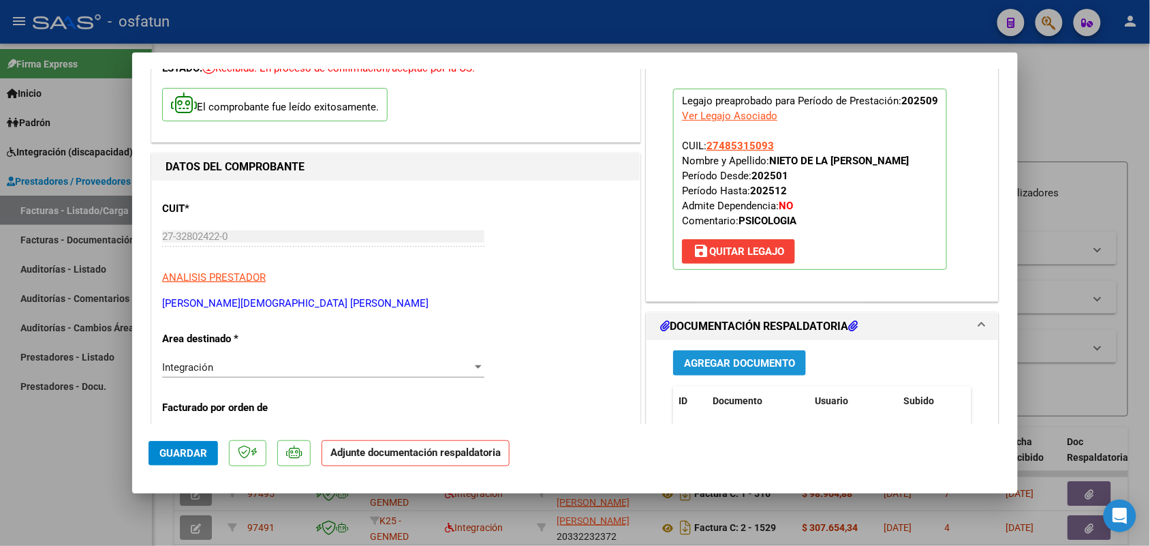
click at [737, 353] on button "Agregar Documento" at bounding box center [739, 362] width 133 height 25
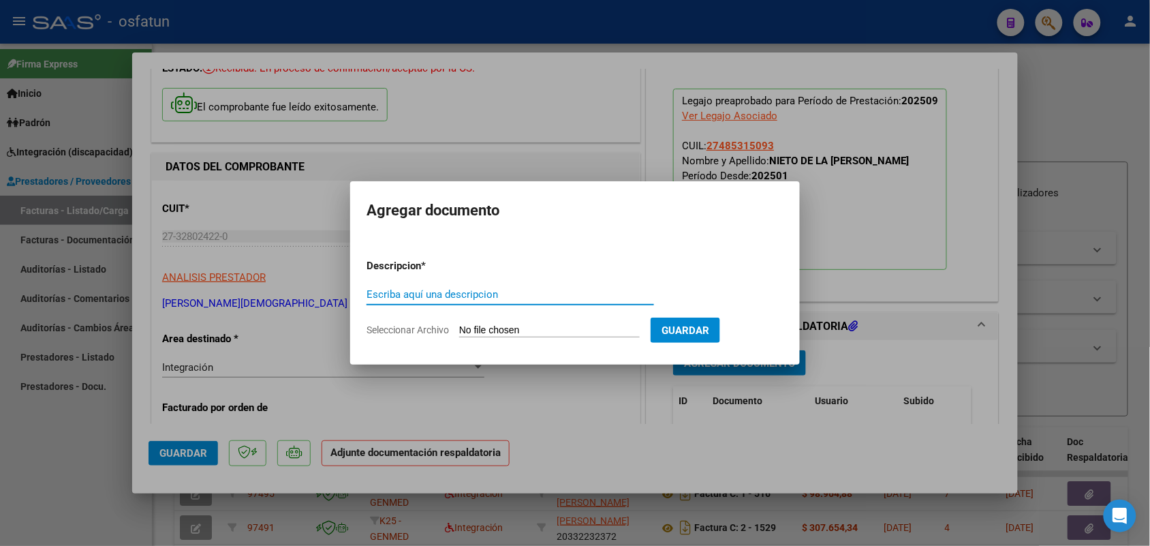
click at [489, 295] on input "Escriba aquí una descripcion" at bounding box center [511, 294] width 288 height 12
type input "asist"
click at [535, 329] on input "Seleccionar Archivo" at bounding box center [549, 330] width 181 height 13
type input "C:\fakepath\asist psl.pdf"
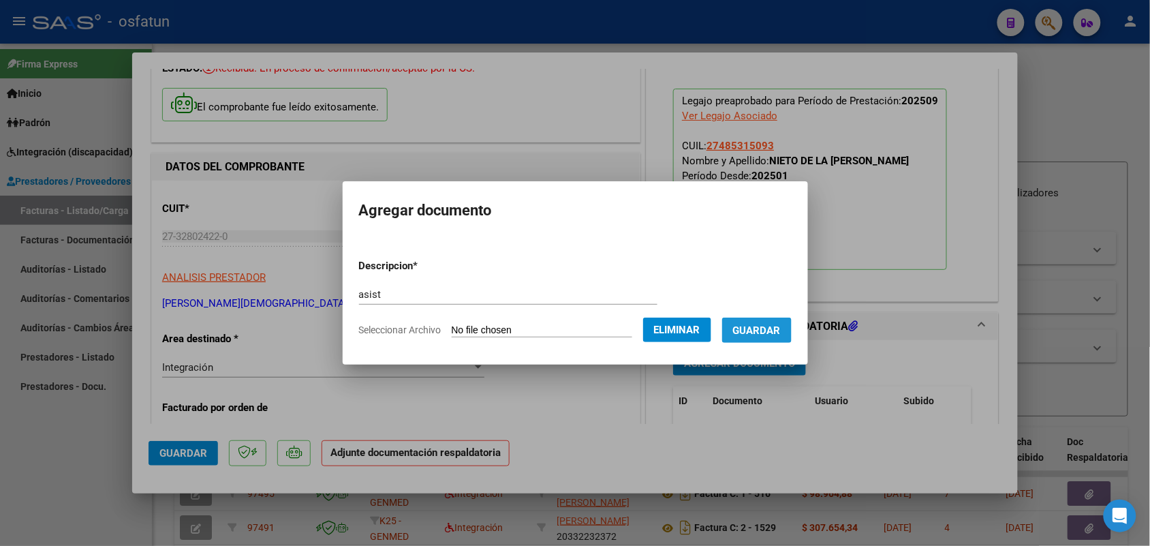
click at [777, 327] on span "Guardar" at bounding box center [757, 330] width 48 height 12
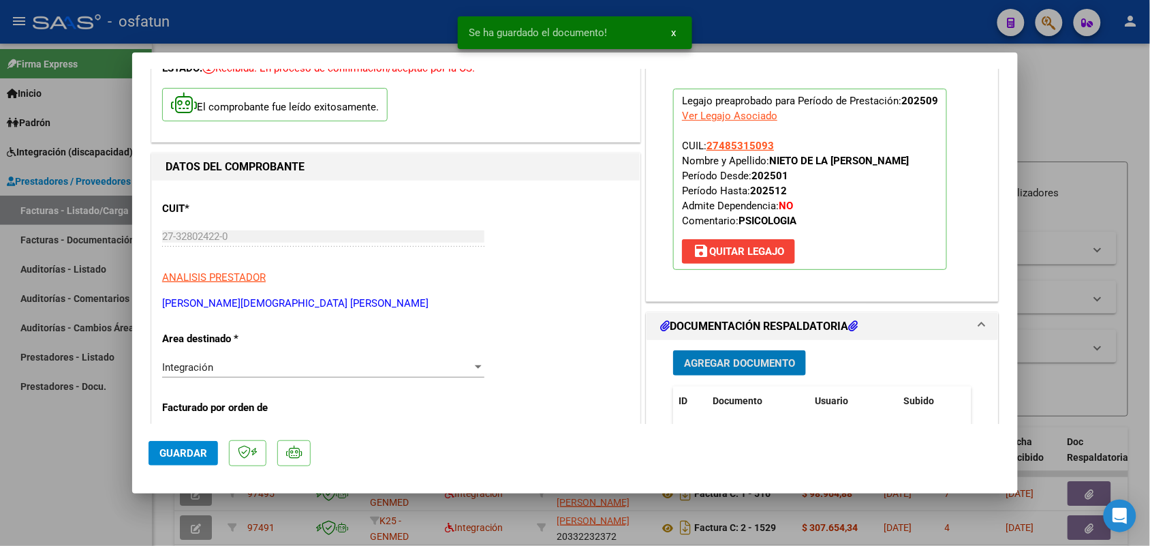
click at [191, 443] on button "Guardar" at bounding box center [183, 453] width 69 height 25
drag, startPoint x: 87, startPoint y: 461, endPoint x: 227, endPoint y: 378, distance: 163.1
click at [87, 461] on div at bounding box center [575, 273] width 1150 height 546
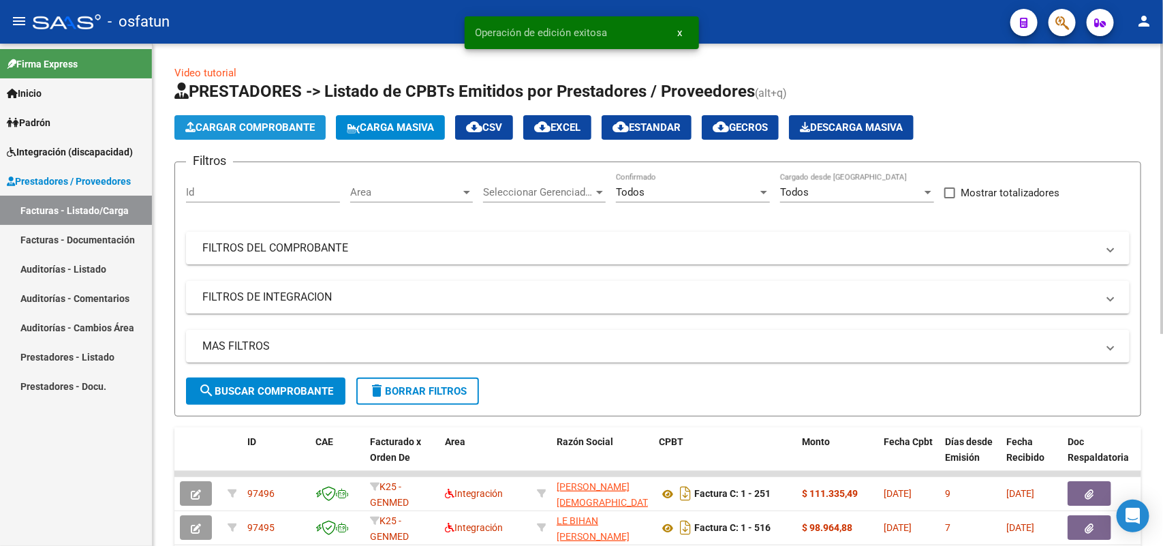
click at [273, 126] on span "Cargar Comprobante" at bounding box center [249, 127] width 129 height 12
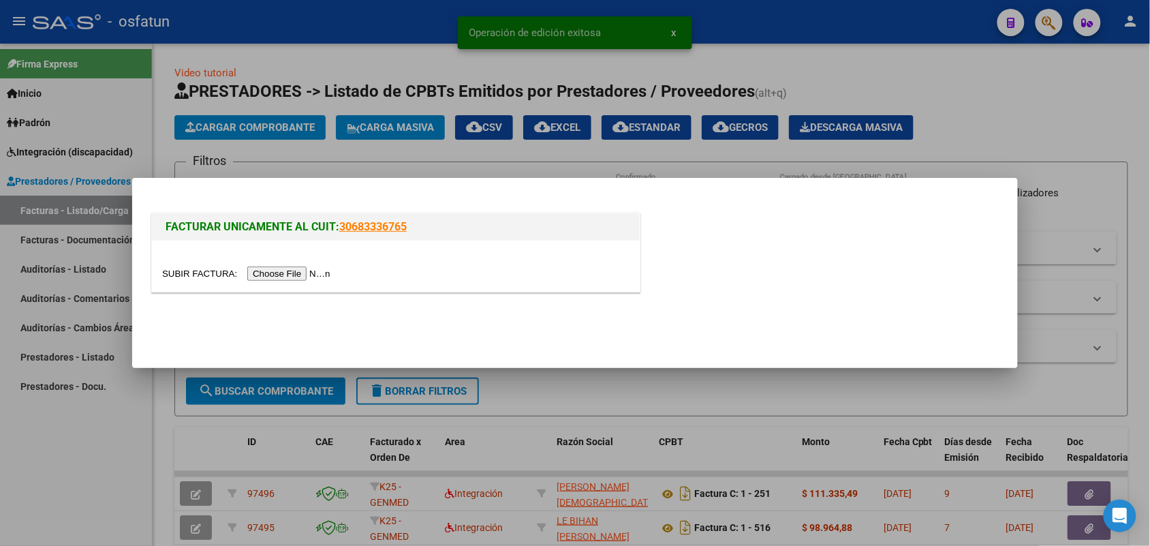
click at [277, 277] on input "file" at bounding box center [248, 273] width 172 height 14
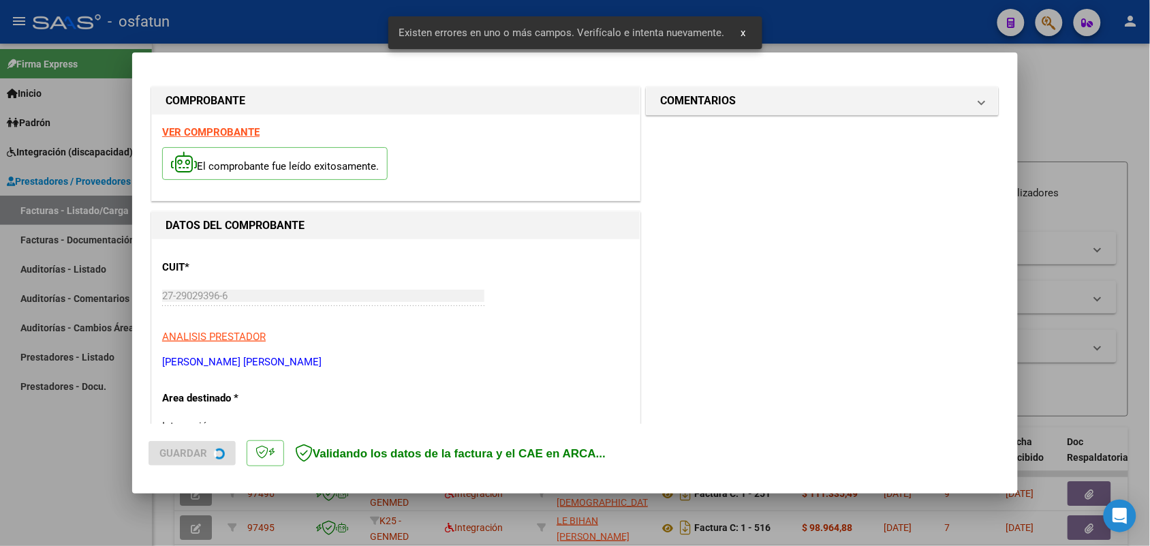
scroll to position [368, 0]
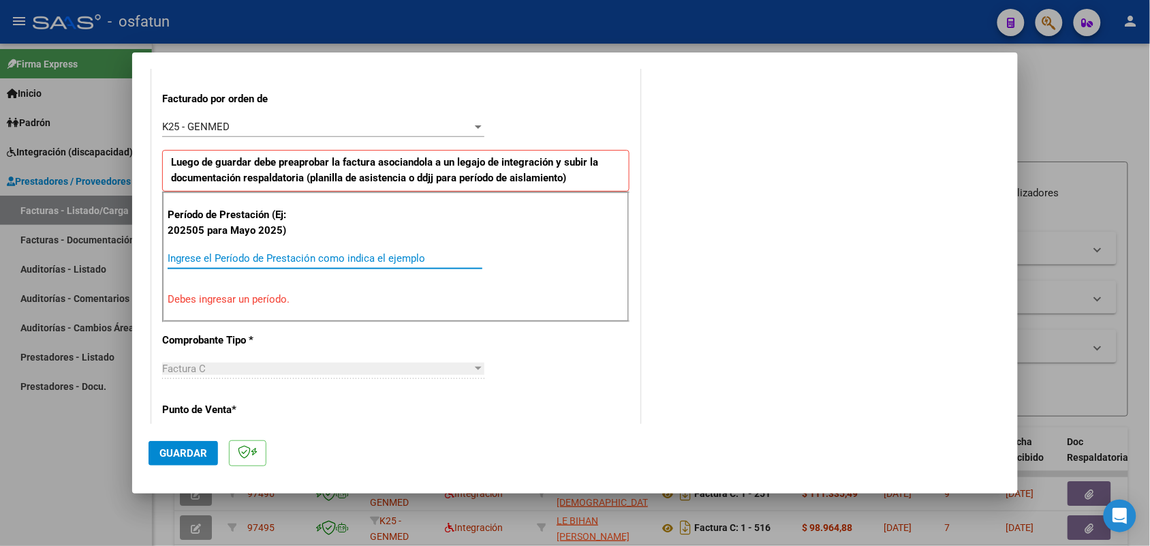
click at [373, 253] on input "Ingrese el Período de Prestación como indica el ejemplo" at bounding box center [325, 258] width 315 height 12
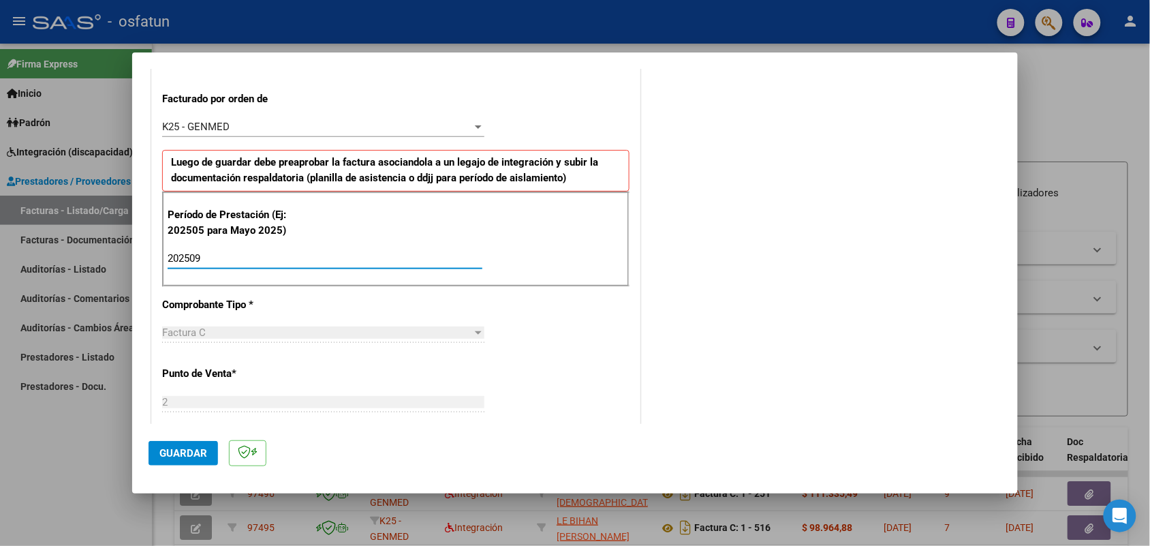
type input "202509"
click at [191, 450] on span "Guardar" at bounding box center [183, 453] width 48 height 12
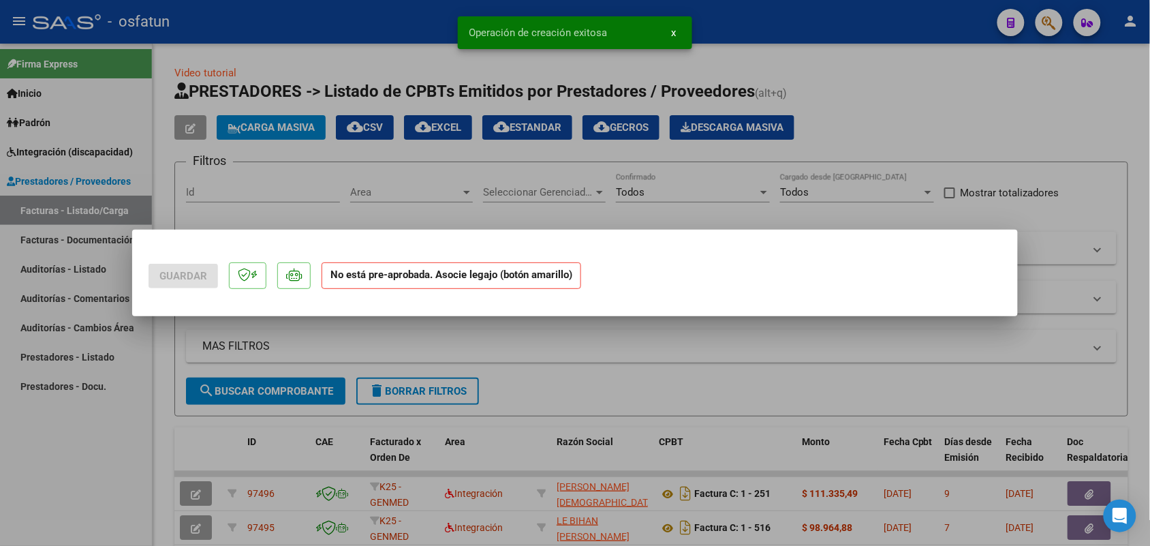
scroll to position [0, 0]
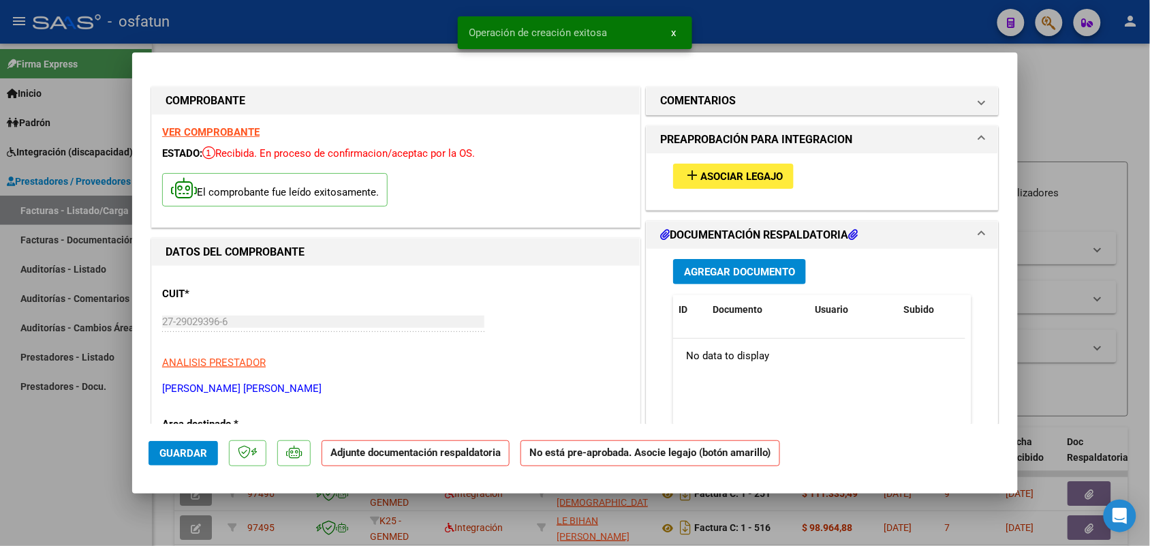
click at [740, 174] on span "Asociar Legajo" at bounding box center [741, 176] width 82 height 12
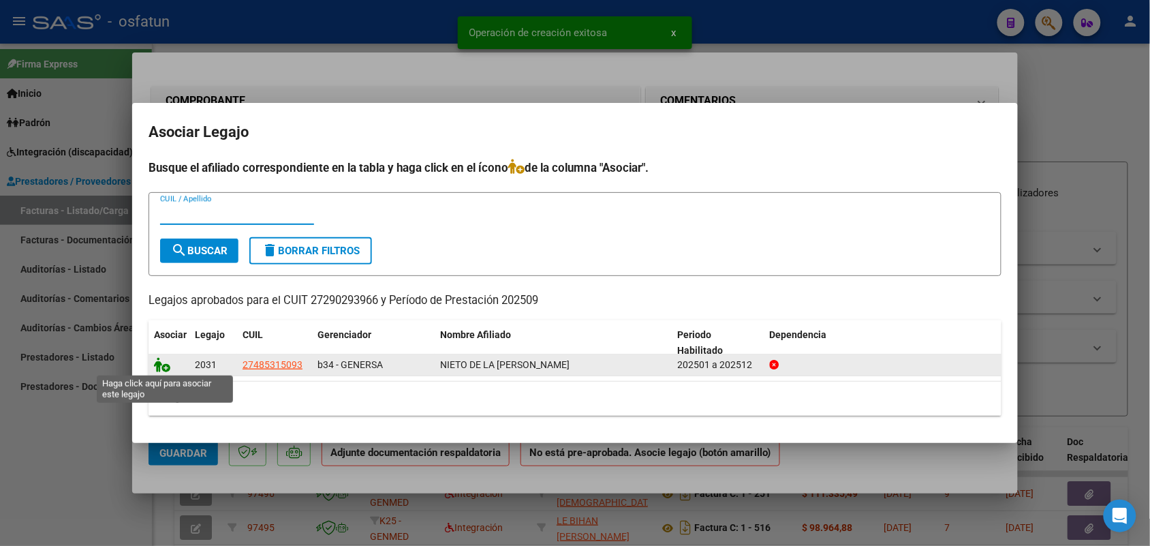
click at [164, 365] on icon at bounding box center [162, 364] width 16 height 15
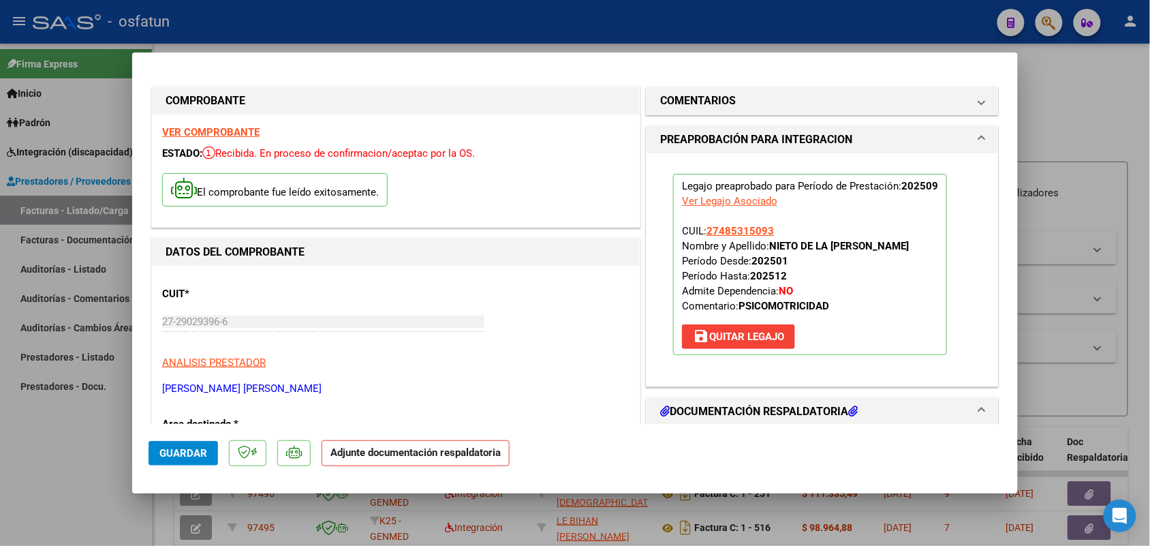
scroll to position [85, 0]
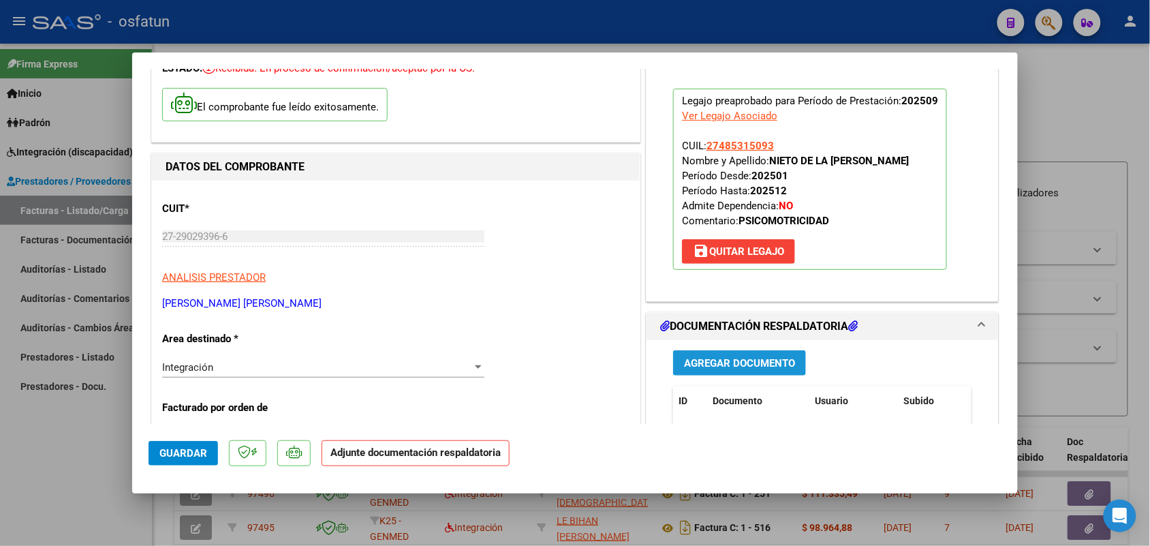
click at [740, 365] on span "Agregar Documento" at bounding box center [739, 363] width 111 height 12
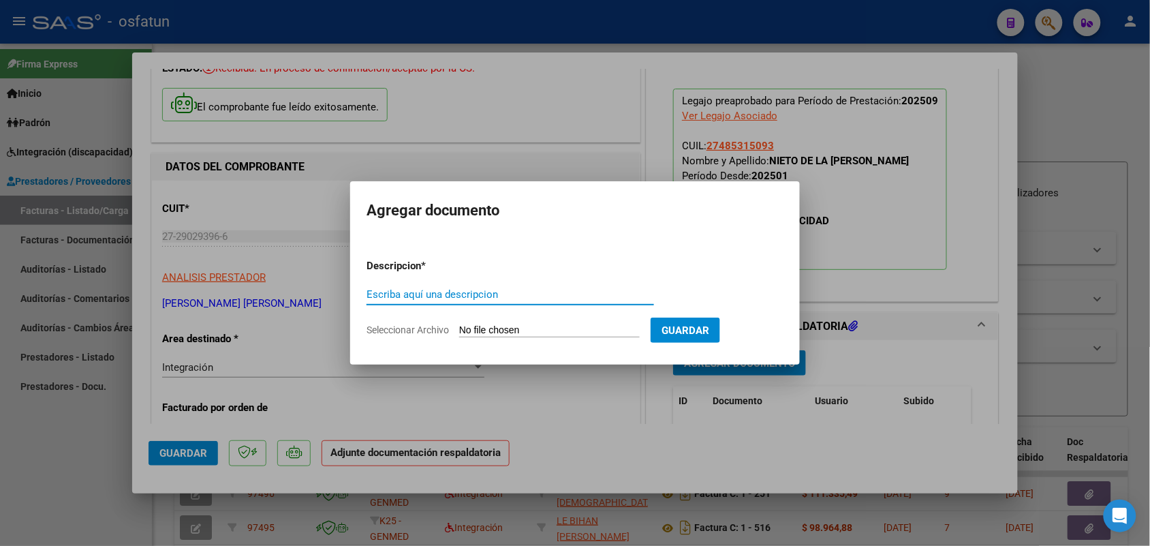
click at [436, 290] on input "Escriba aquí una descripcion" at bounding box center [511, 294] width 288 height 12
type input "asist"
click at [568, 326] on input "Seleccionar Archivo" at bounding box center [549, 330] width 181 height 13
type input "C:\fakepath\asis psm.pdf"
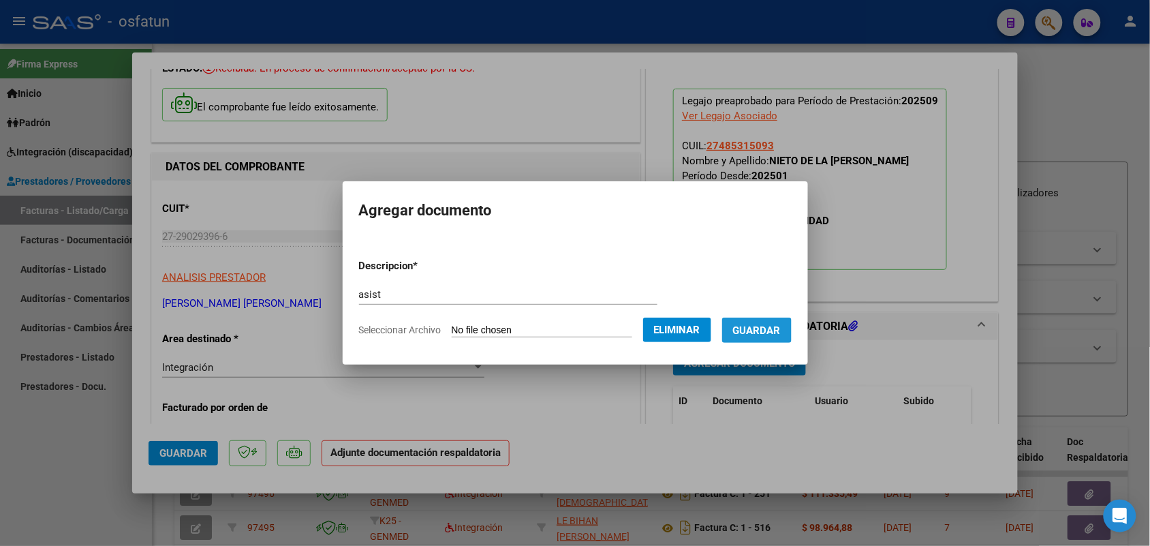
click at [766, 329] on span "Guardar" at bounding box center [757, 330] width 48 height 12
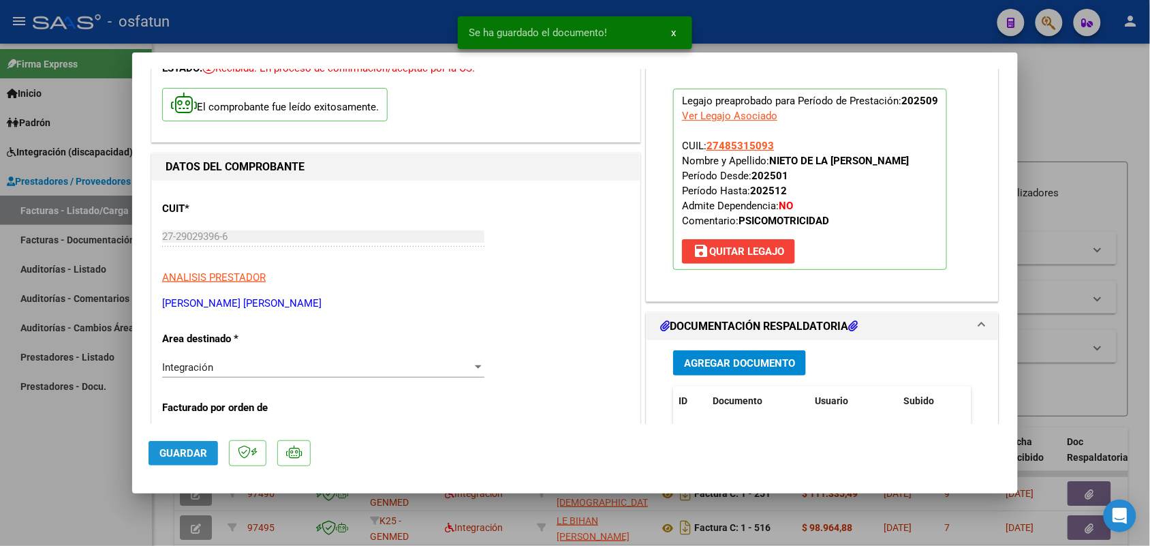
click at [193, 457] on button "Guardar" at bounding box center [183, 453] width 69 height 25
click at [182, 450] on span "Guardar" at bounding box center [183, 453] width 48 height 12
drag, startPoint x: 69, startPoint y: 464, endPoint x: 555, endPoint y: 174, distance: 565.9
click at [70, 463] on div at bounding box center [575, 273] width 1150 height 546
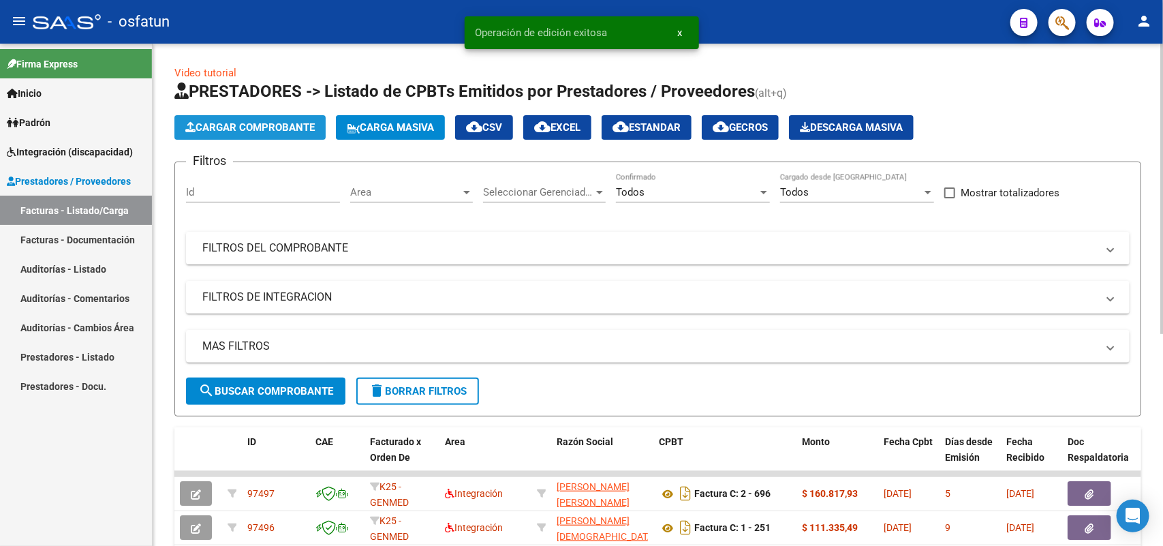
click at [263, 130] on span "Cargar Comprobante" at bounding box center [249, 127] width 129 height 12
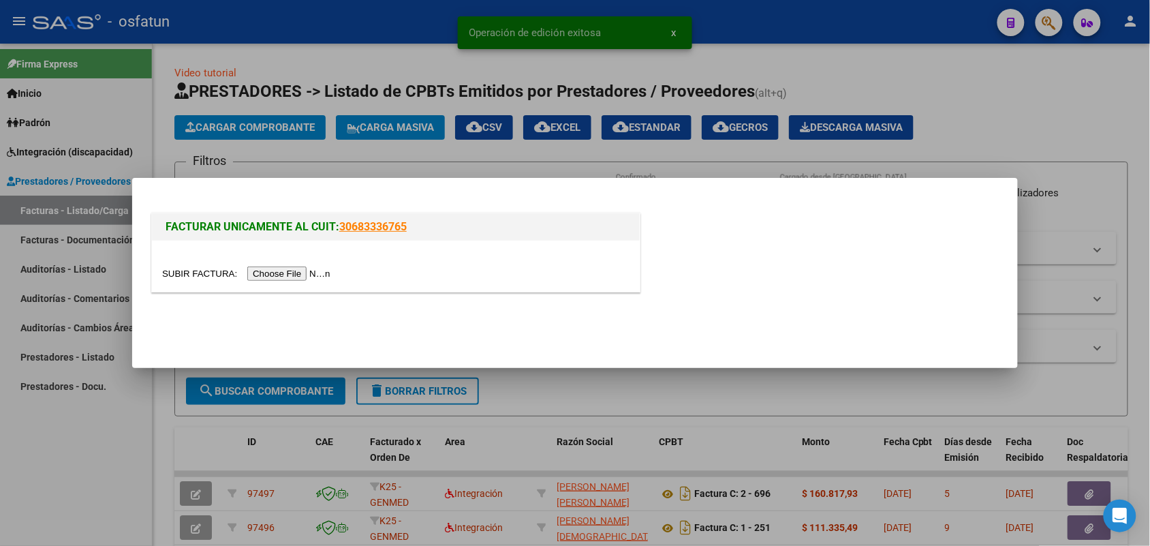
click at [290, 270] on input "file" at bounding box center [248, 273] width 172 height 14
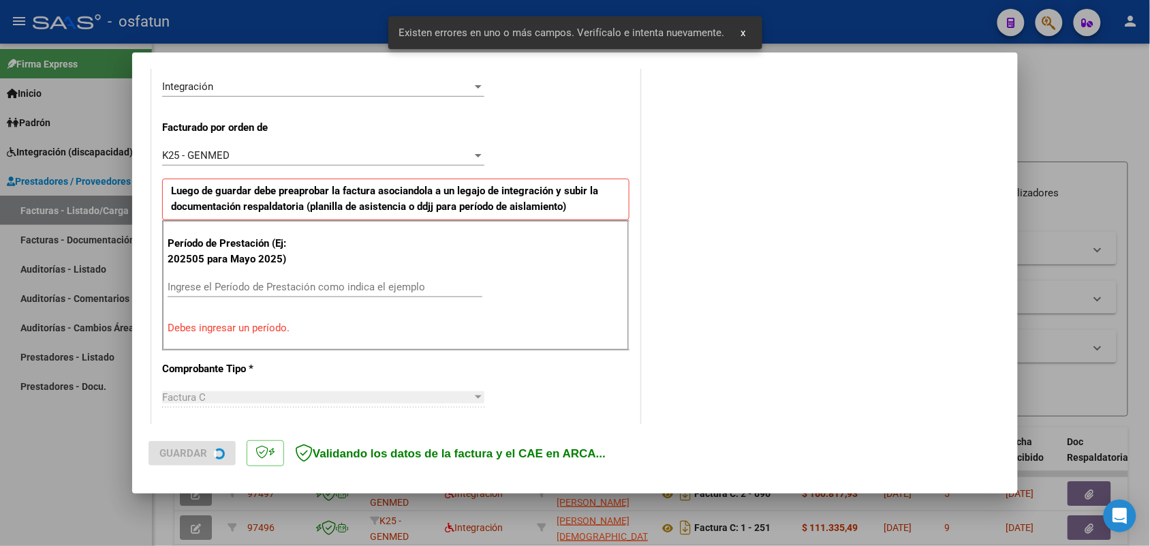
scroll to position [342, 0]
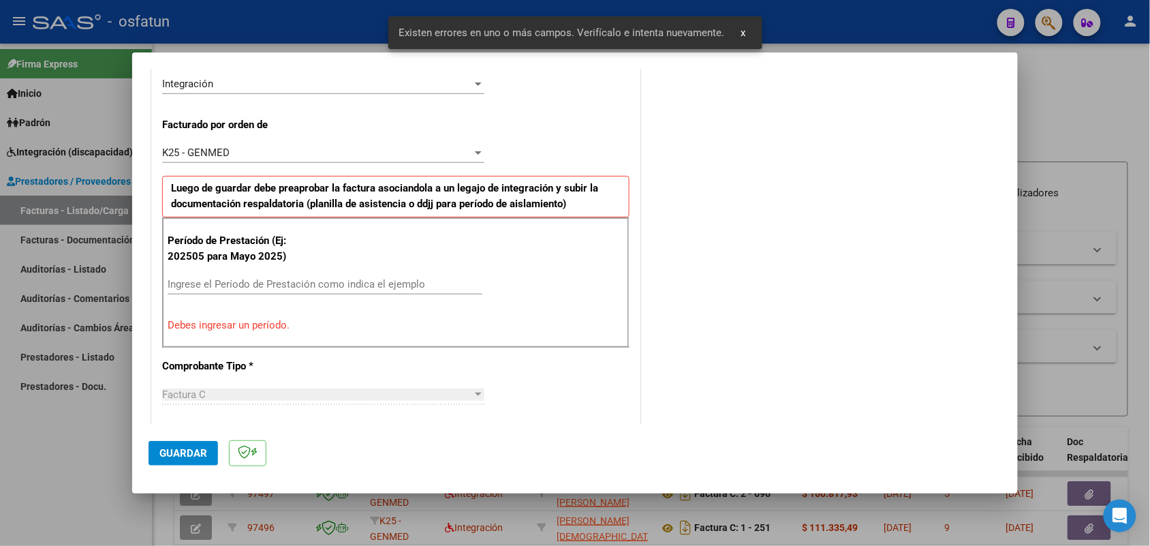
click at [293, 274] on div "Período de Prestación (Ej: 202505 para Mayo 2025) Ingrese el Período de Prestac…" at bounding box center [395, 282] width 467 height 131
click at [297, 281] on input "Ingrese el Período de Prestación como indica el ejemplo" at bounding box center [325, 284] width 315 height 12
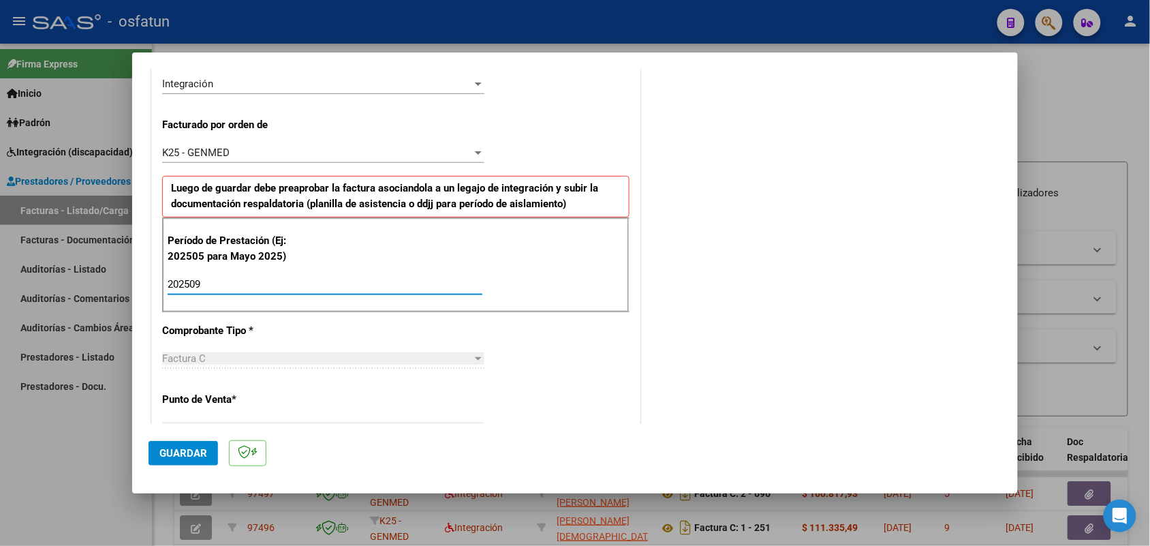
type input "202509"
click at [188, 445] on button "Guardar" at bounding box center [183, 453] width 69 height 25
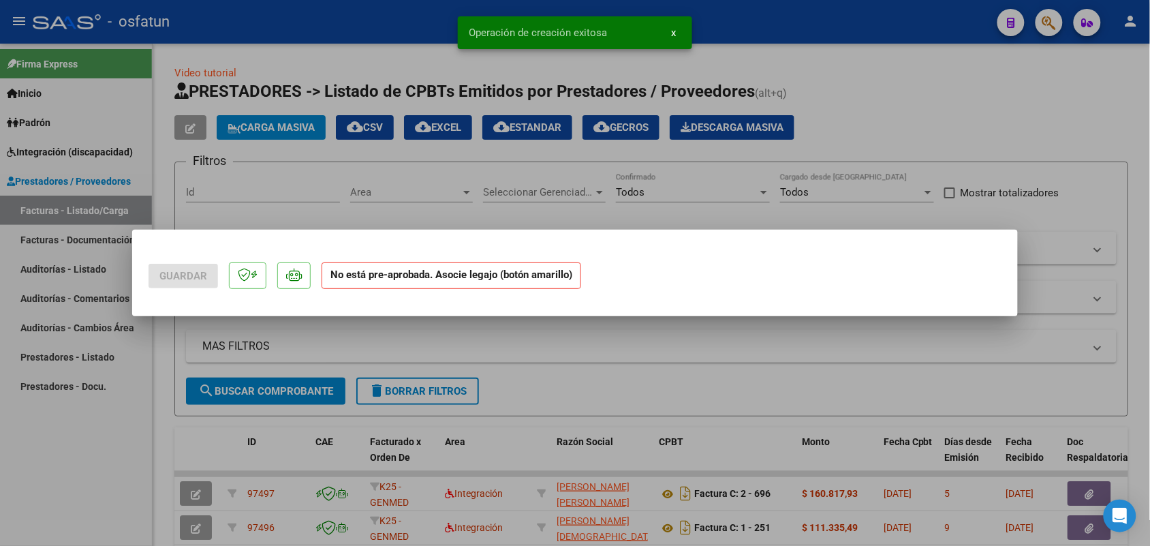
scroll to position [0, 0]
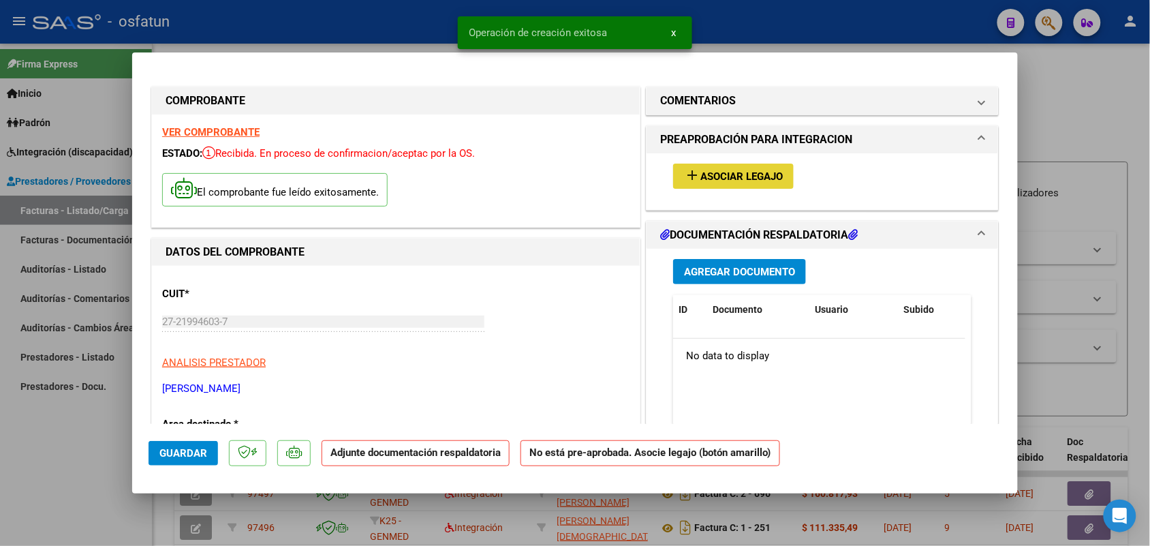
click at [728, 172] on span "Asociar Legajo" at bounding box center [741, 176] width 82 height 12
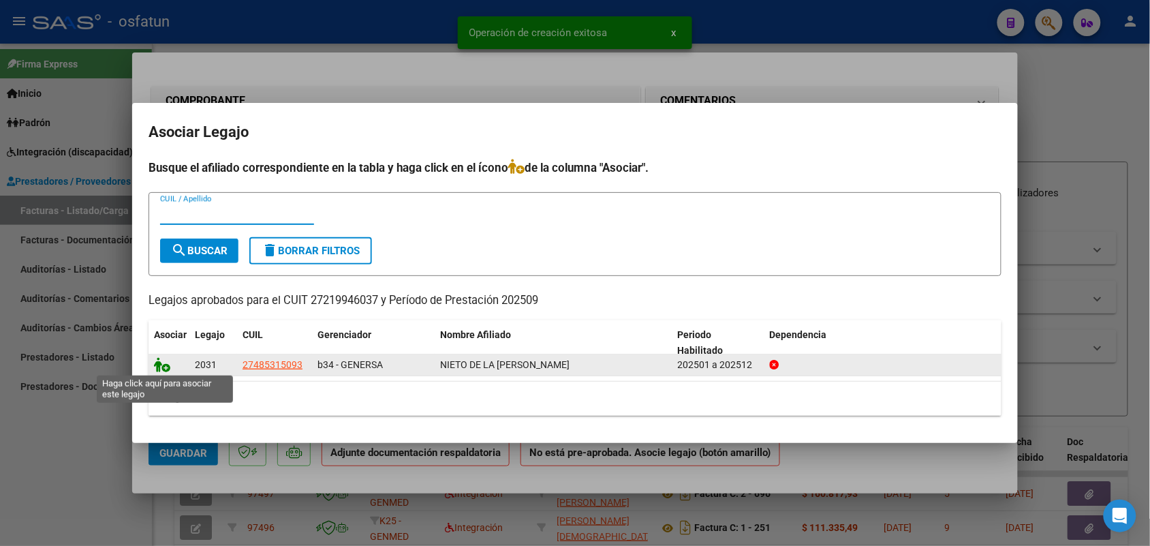
click at [161, 362] on icon at bounding box center [162, 364] width 16 height 15
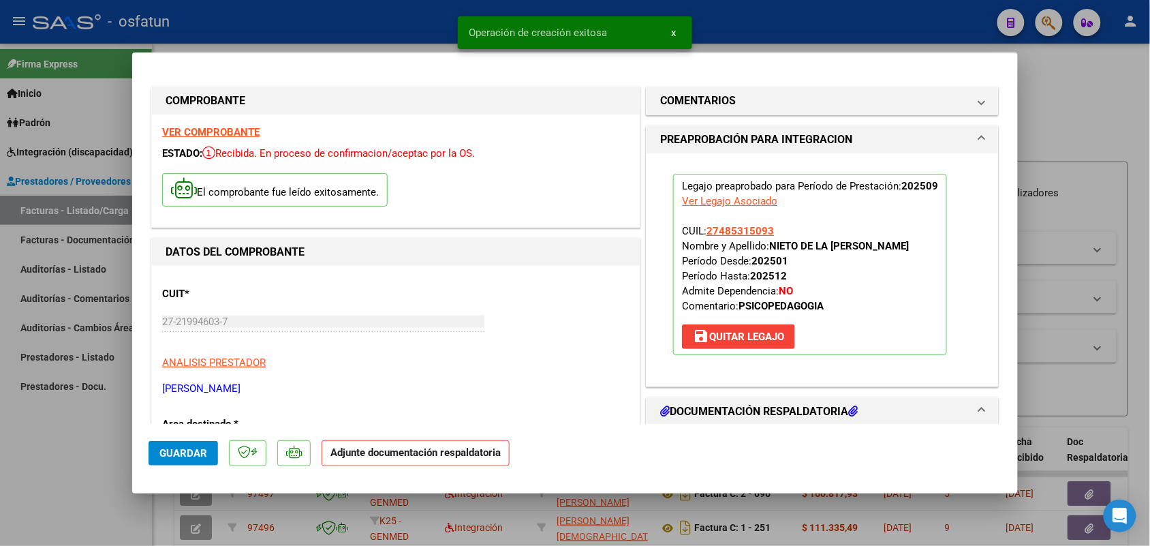
scroll to position [85, 0]
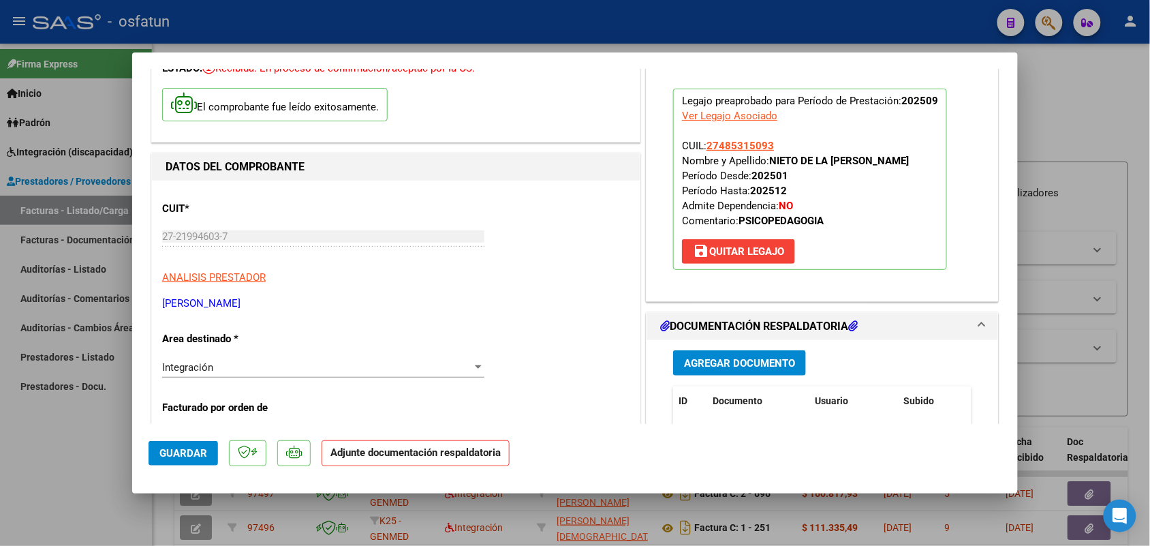
click at [743, 363] on span "Agregar Documento" at bounding box center [739, 363] width 111 height 12
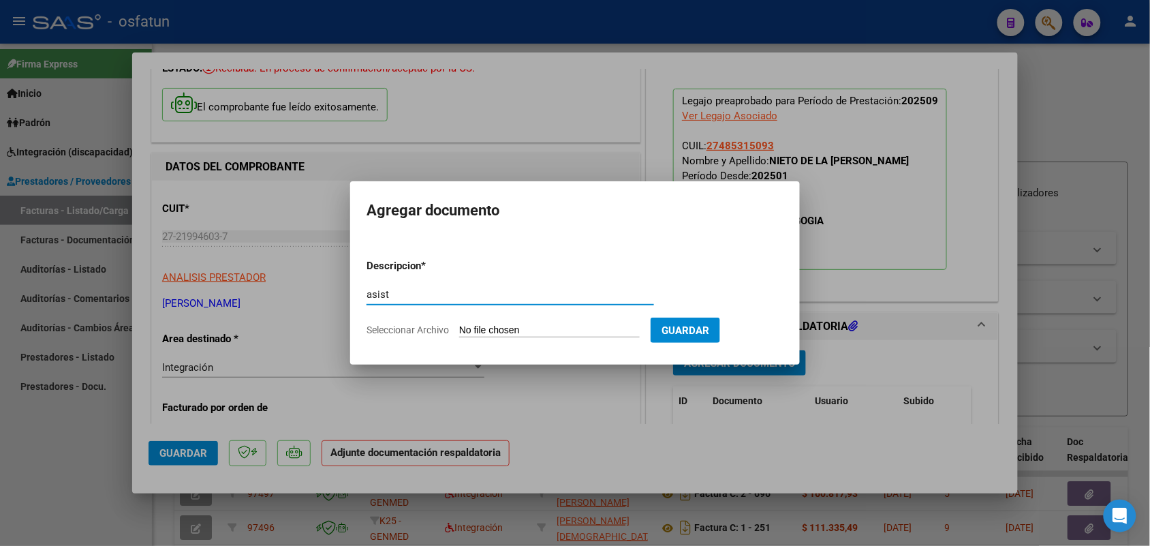
type input "asist"
click at [496, 335] on input "Seleccionar Archivo" at bounding box center [549, 330] width 181 height 13
type input "C:\fakepath\asist psp.pdf"
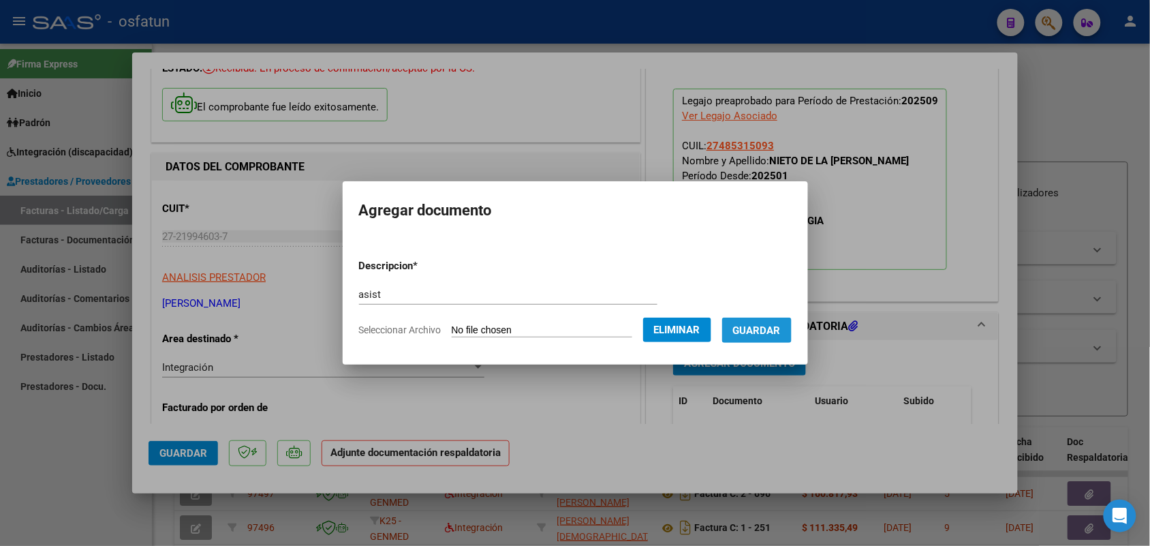
click at [777, 328] on span "Guardar" at bounding box center [757, 330] width 48 height 12
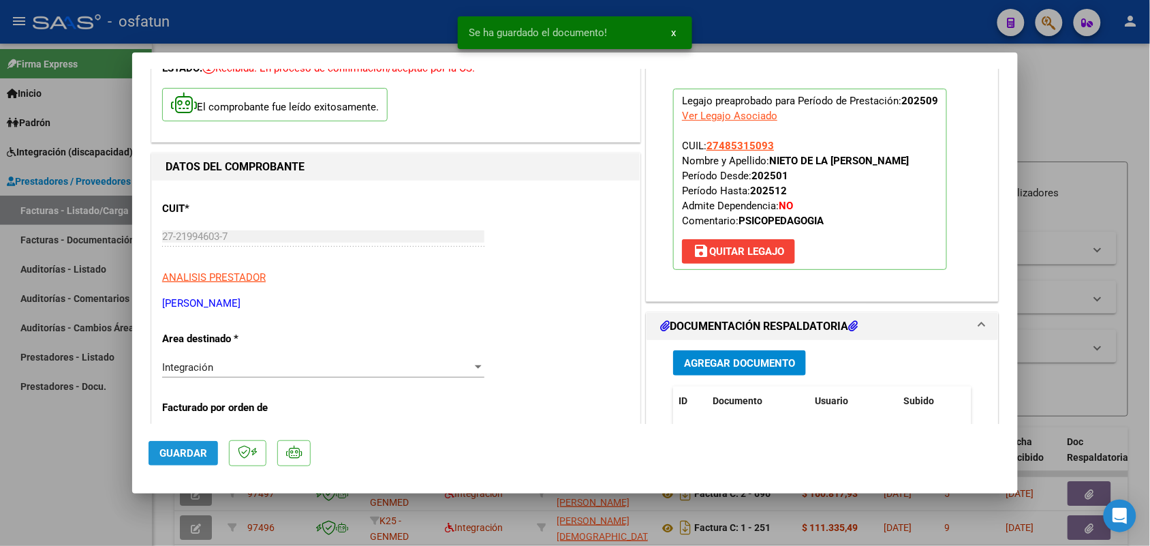
click at [187, 448] on span "Guardar" at bounding box center [183, 453] width 48 height 12
click at [87, 471] on div at bounding box center [575, 273] width 1150 height 546
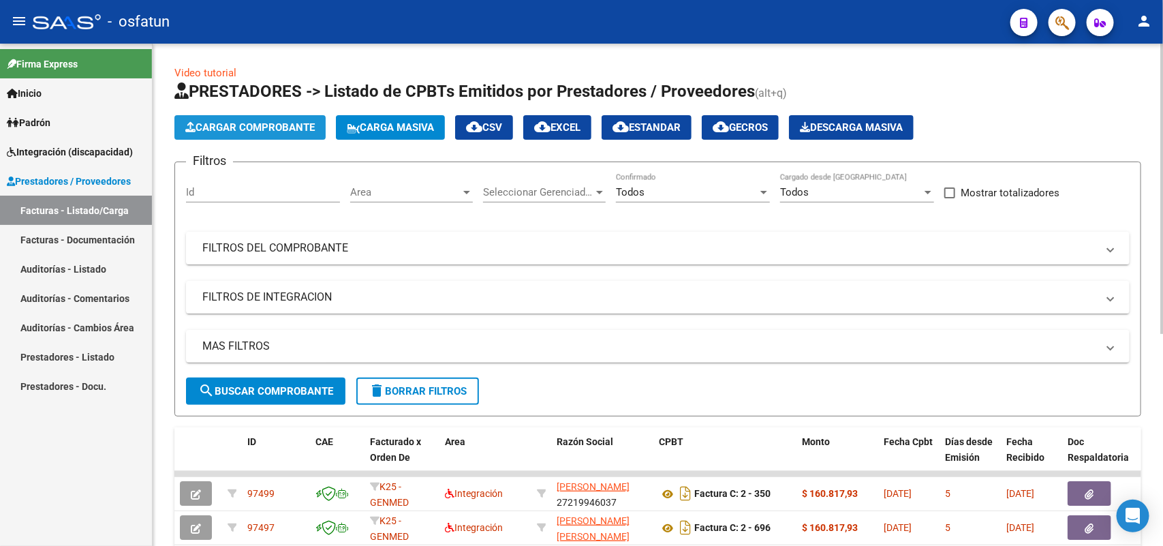
click at [290, 121] on span "Cargar Comprobante" at bounding box center [249, 127] width 129 height 12
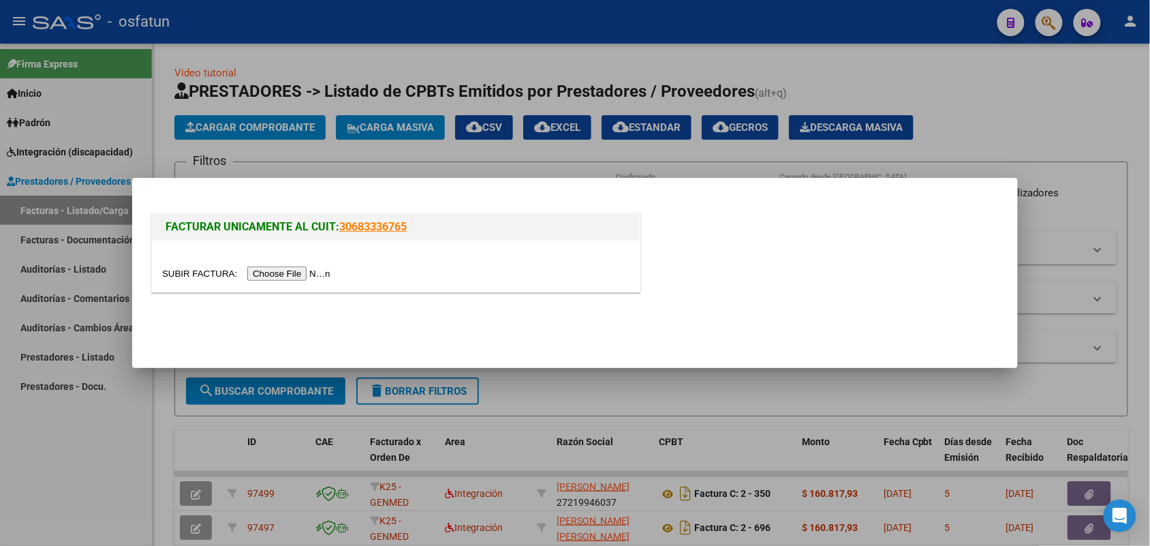
click at [285, 279] on div at bounding box center [396, 266] width 488 height 51
click at [285, 275] on input "file" at bounding box center [248, 273] width 172 height 14
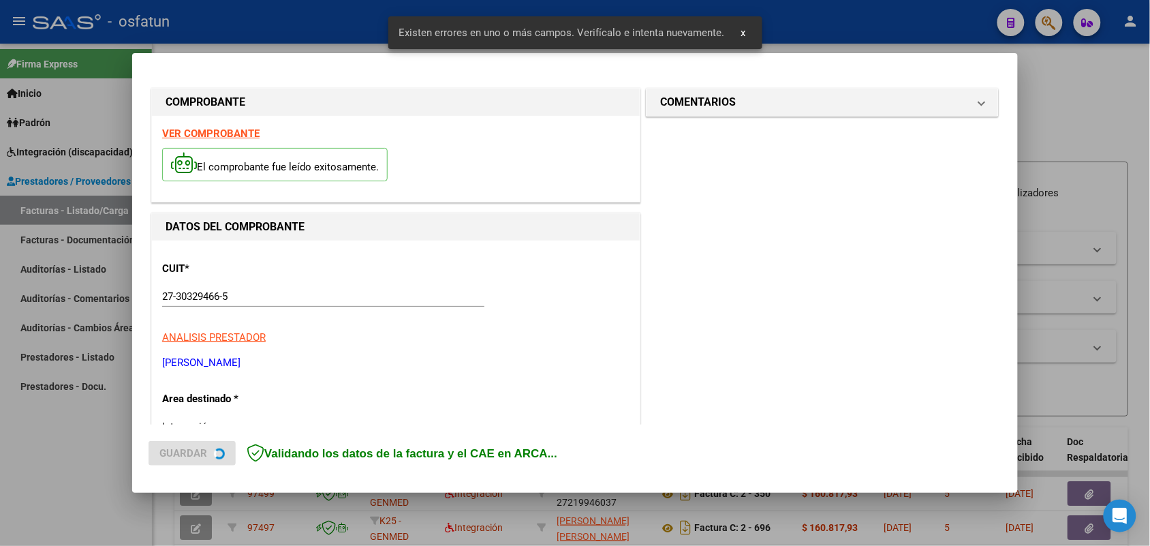
scroll to position [368, 0]
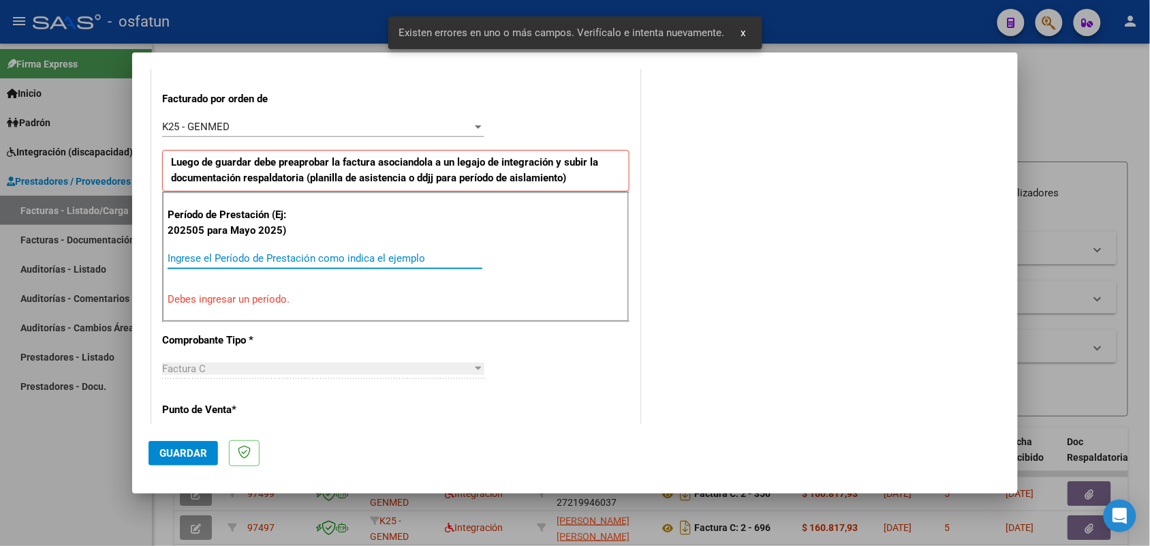
click at [311, 260] on input "Ingrese el Período de Prestación como indica el ejemplo" at bounding box center [325, 258] width 315 height 12
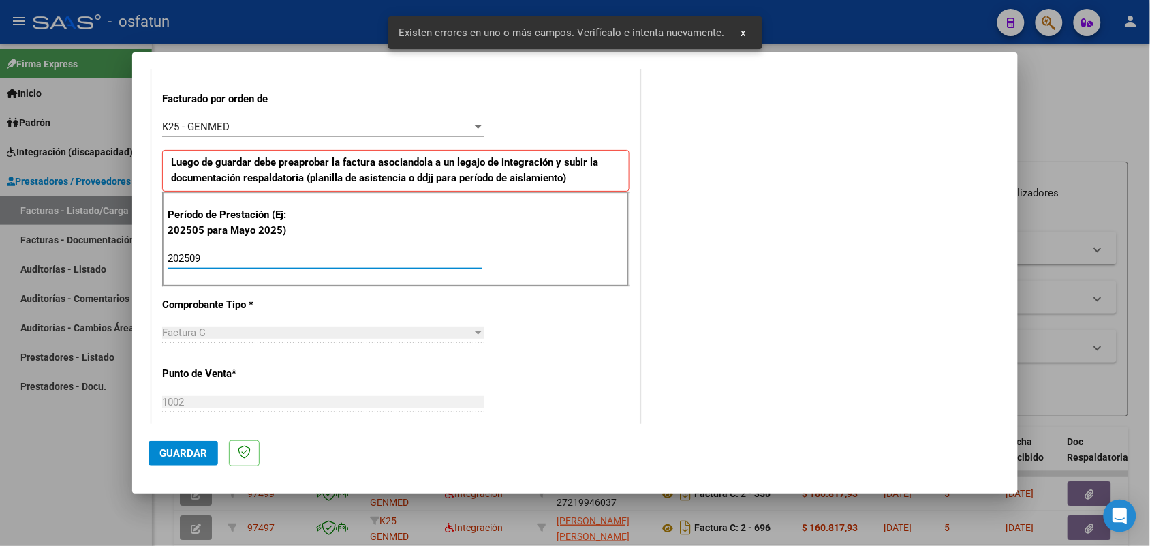
type input "202509"
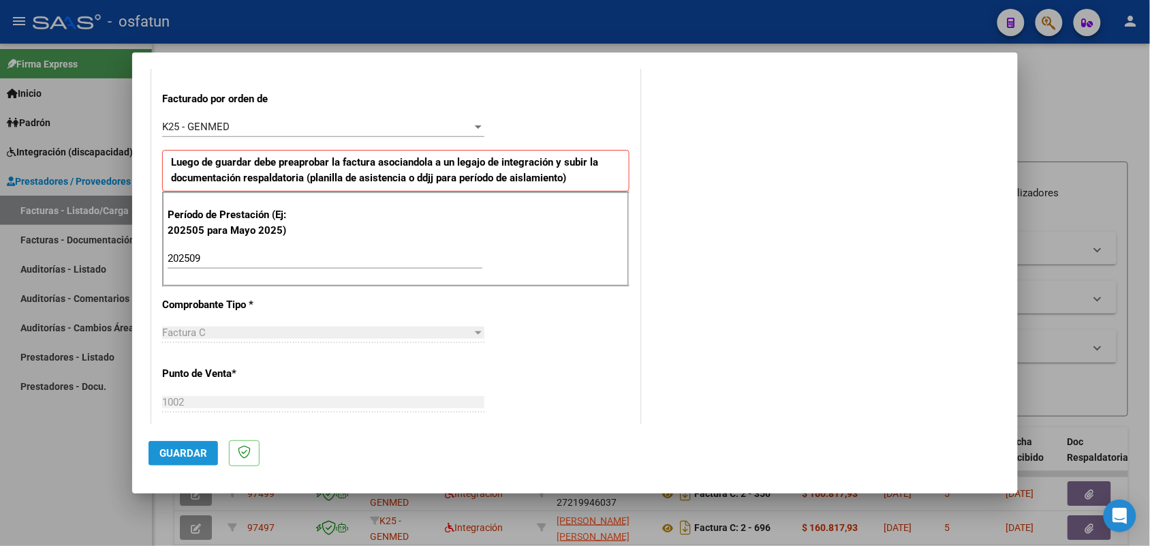
click at [186, 448] on span "Guardar" at bounding box center [183, 453] width 48 height 12
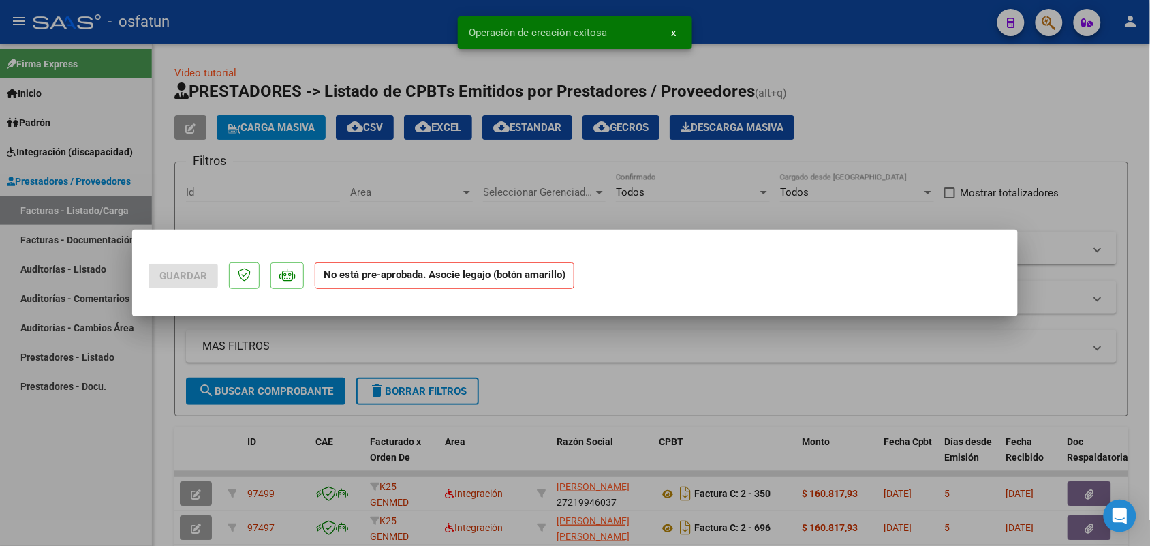
scroll to position [0, 0]
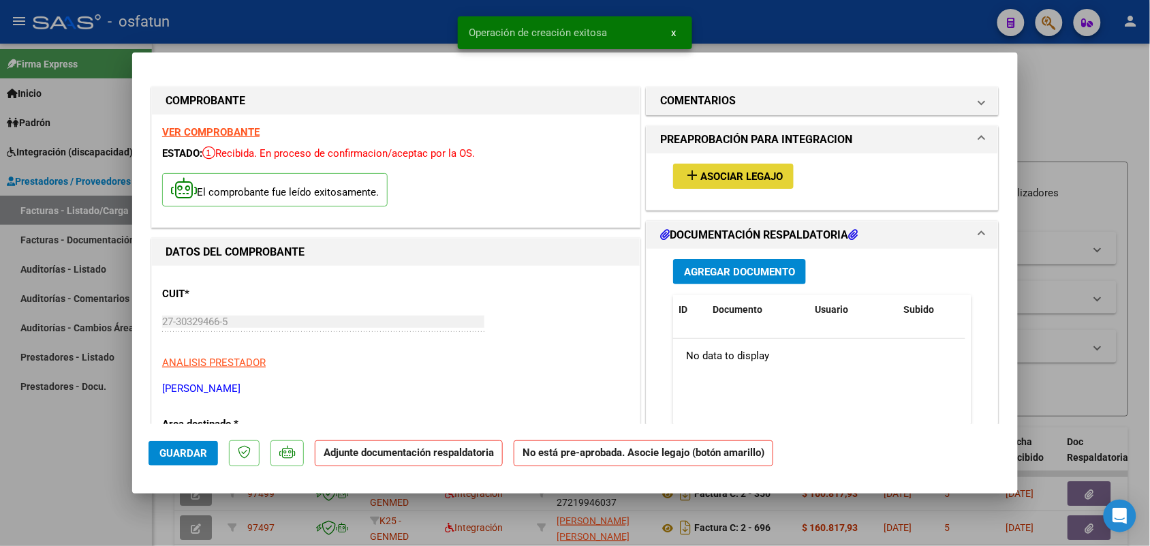
click at [744, 177] on span "Asociar Legajo" at bounding box center [741, 176] width 82 height 12
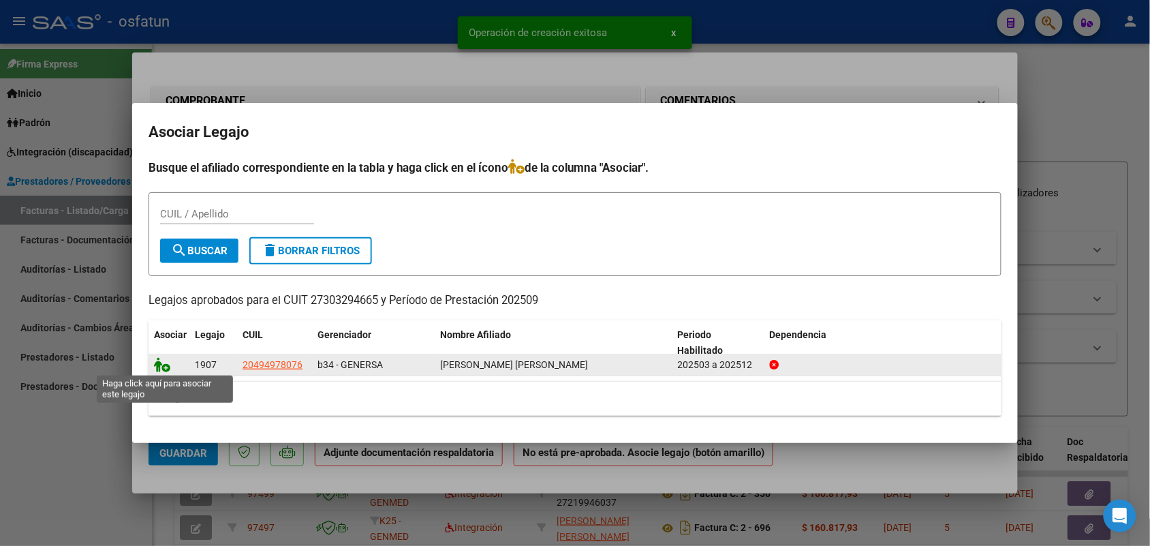
click at [164, 362] on icon at bounding box center [162, 364] width 16 height 15
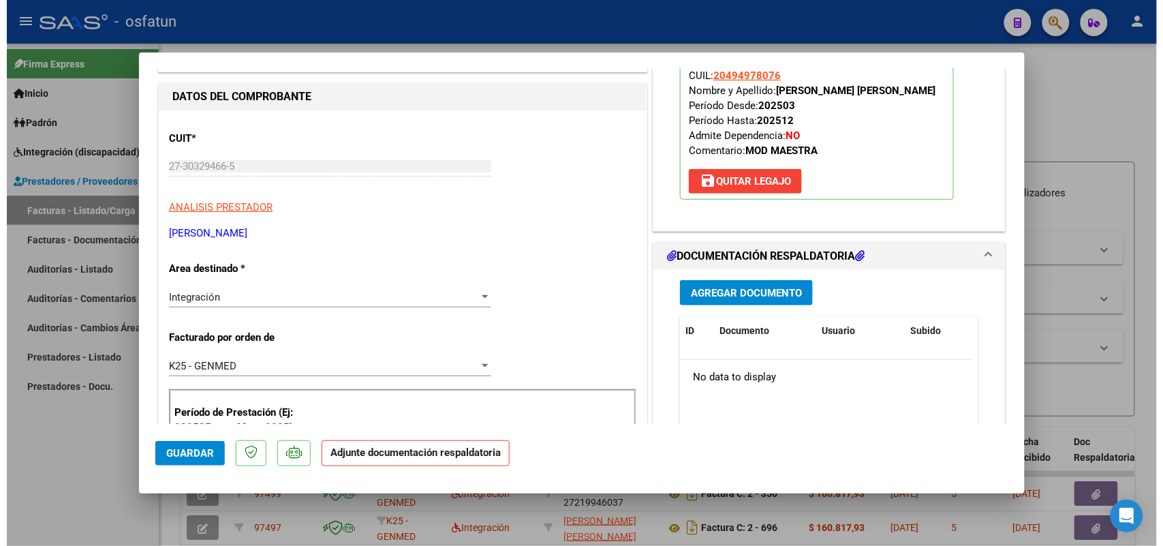
scroll to position [170, 0]
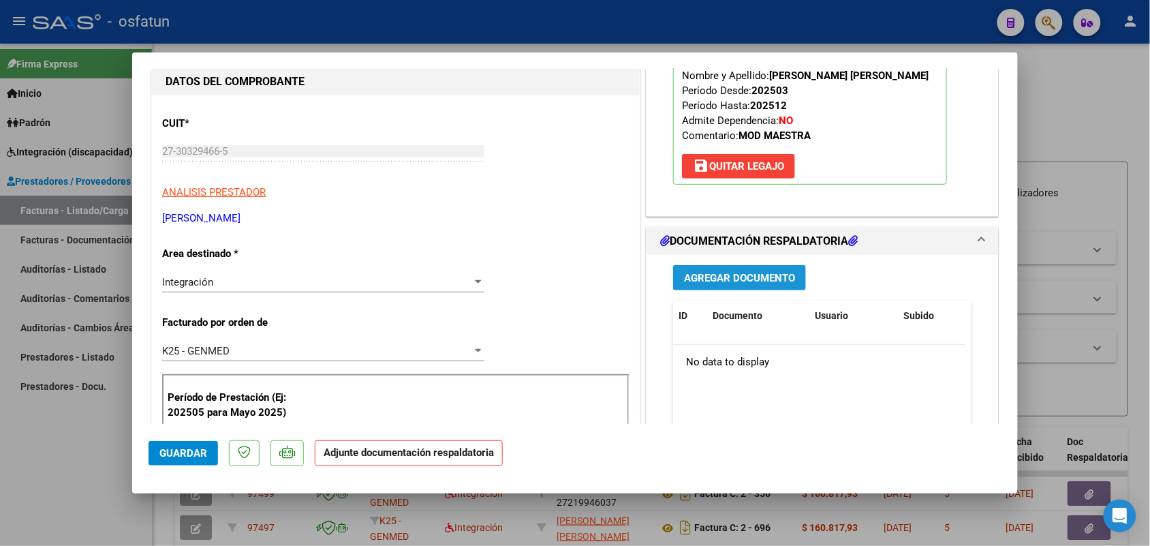
click at [747, 285] on button "Agregar Documento" at bounding box center [739, 277] width 133 height 25
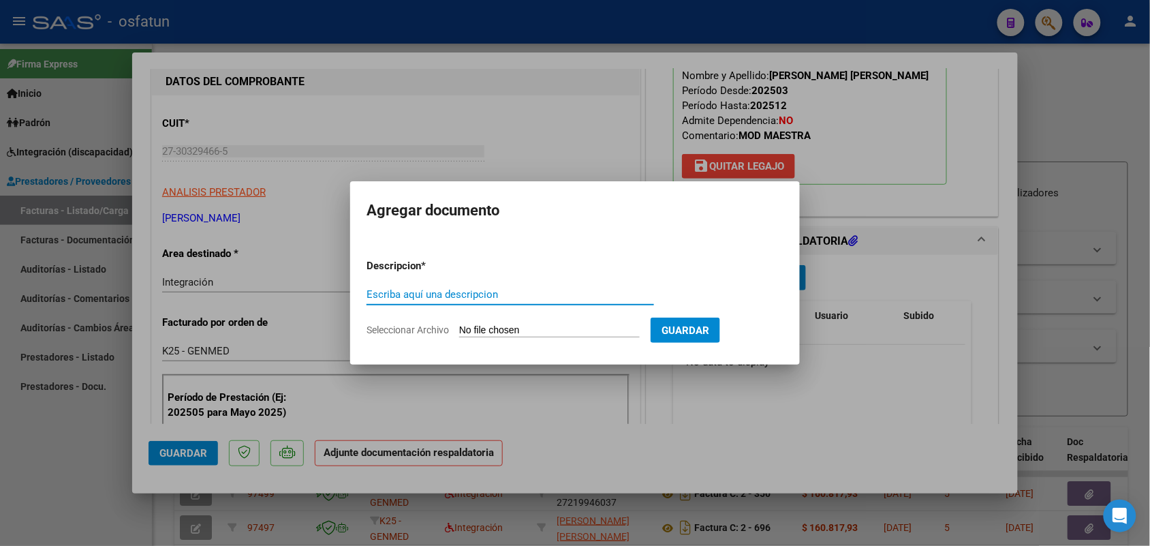
click at [426, 288] on input "Escriba aquí una descripcion" at bounding box center [511, 294] width 288 height 12
type input "asist"
click at [494, 330] on input "Seleccionar Archivo" at bounding box center [549, 330] width 181 height 13
type input "C:\fakepath\ASIST-AUT-[DATE].pdf"
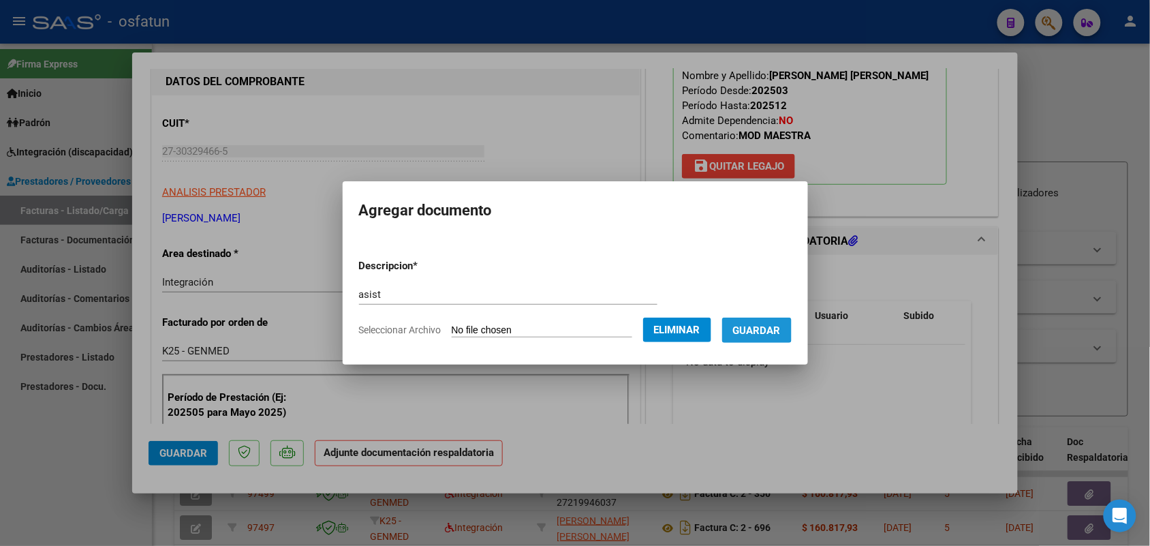
drag, startPoint x: 766, startPoint y: 321, endPoint x: 730, endPoint y: 329, distance: 37.7
click at [766, 319] on button "Guardar" at bounding box center [756, 329] width 69 height 25
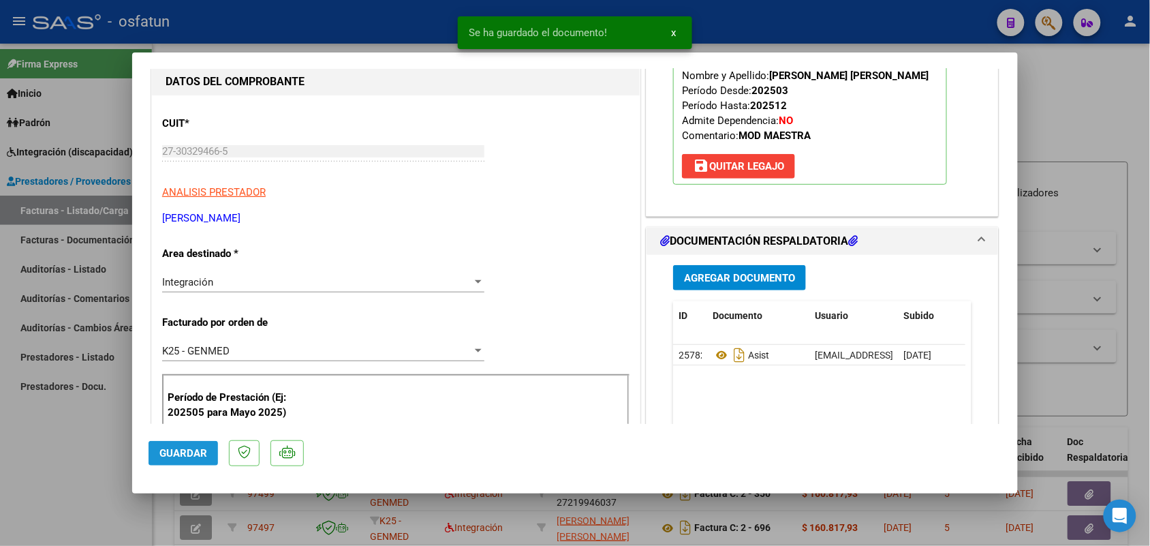
drag, startPoint x: 193, startPoint y: 445, endPoint x: 141, endPoint y: 456, distance: 53.1
click at [192, 444] on button "Guardar" at bounding box center [183, 453] width 69 height 25
click at [32, 475] on div at bounding box center [575, 273] width 1150 height 546
type input "$ 0,00"
